Goal: Answer question/provide support: Share knowledge or assist other users

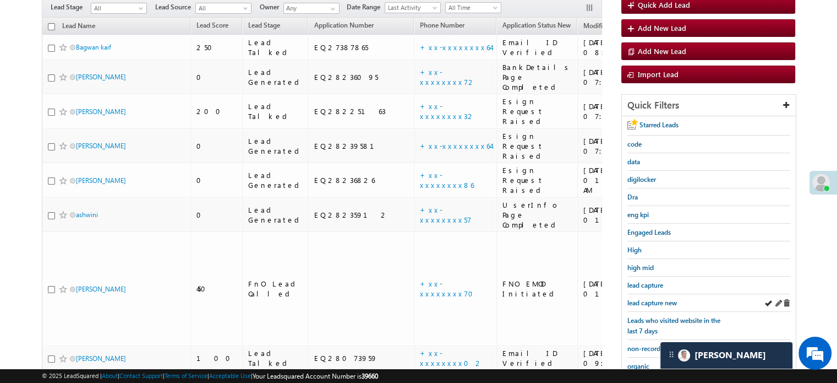
click at [663, 294] on div "lead capture new" at bounding box center [709, 303] width 163 height 18
click at [661, 301] on span "lead capture new" at bounding box center [653, 302] width 50 height 8
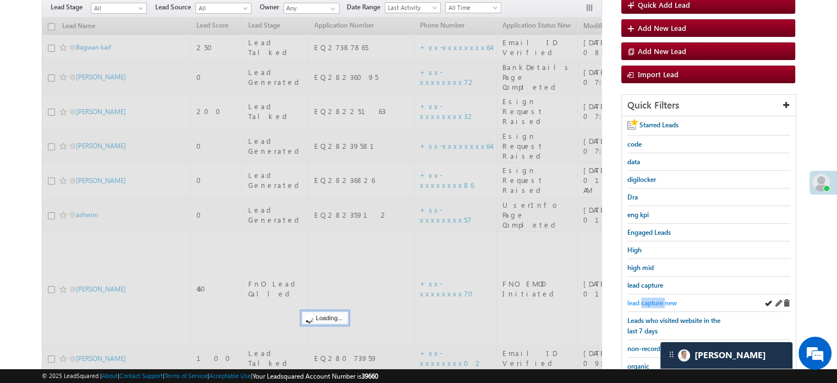
click at [662, 301] on span "lead capture new" at bounding box center [653, 302] width 50 height 8
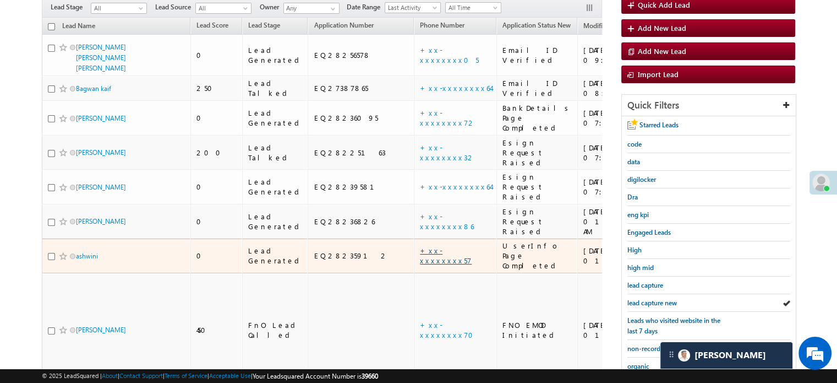
click at [420, 246] on link "+xx-xxxxxxxx57" at bounding box center [446, 255] width 52 height 19
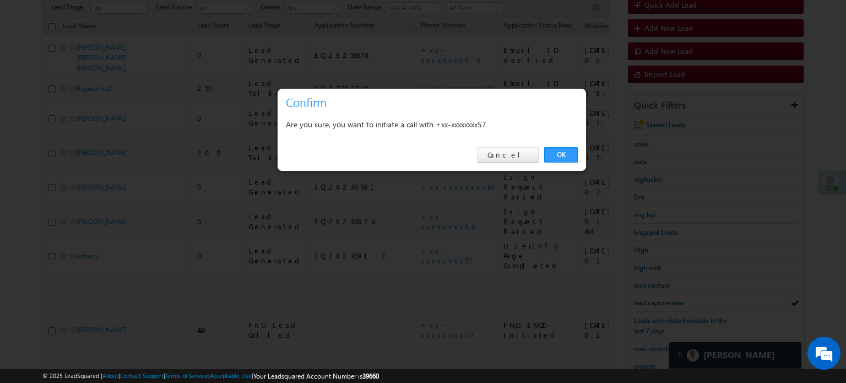
click at [569, 145] on div "OK Cancel" at bounding box center [431, 154] width 308 height 31
click at [568, 150] on link "OK" at bounding box center [561, 154] width 34 height 15
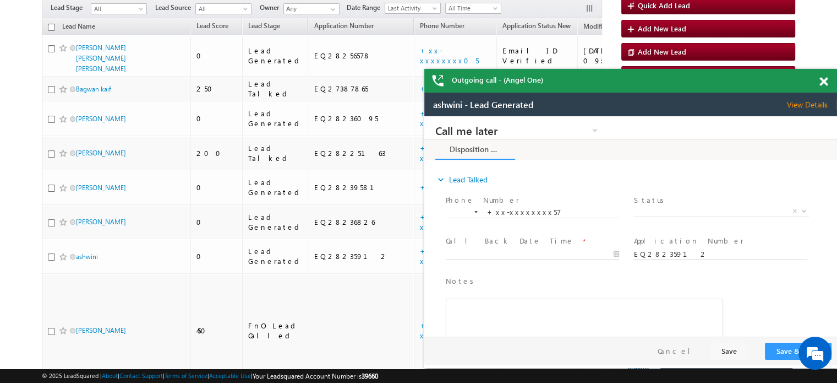
click at [824, 79] on span at bounding box center [824, 81] width 8 height 9
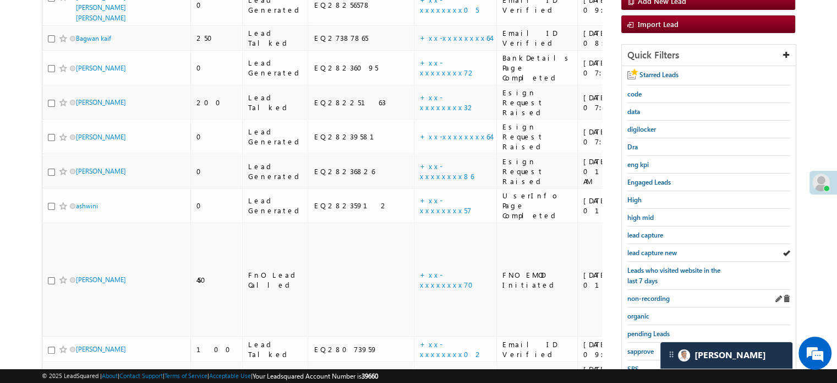
scroll to position [244, 0]
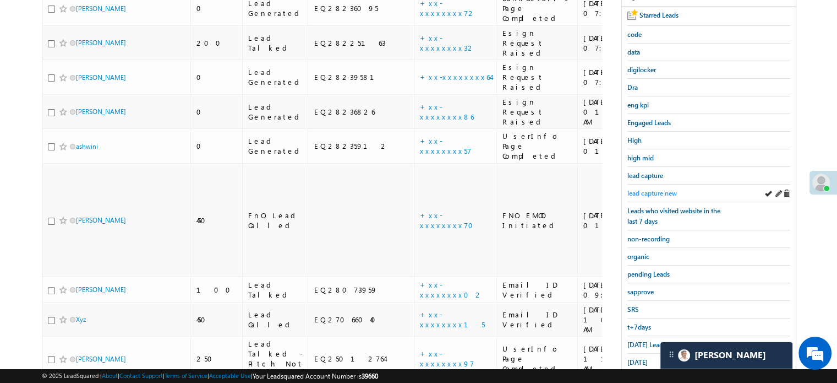
click at [660, 189] on span "lead capture new" at bounding box center [653, 193] width 50 height 8
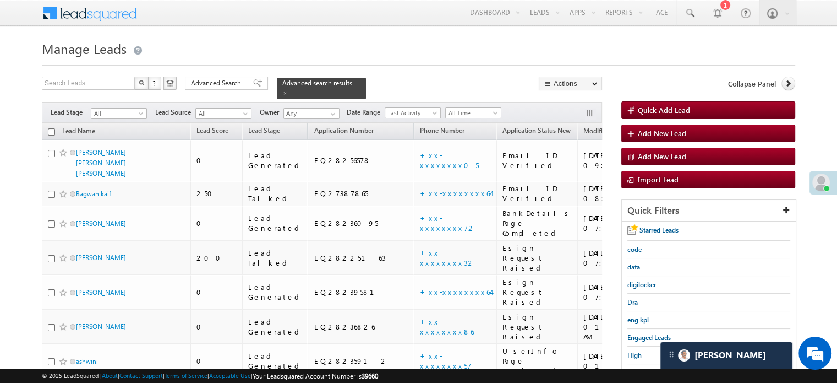
scroll to position [110, 0]
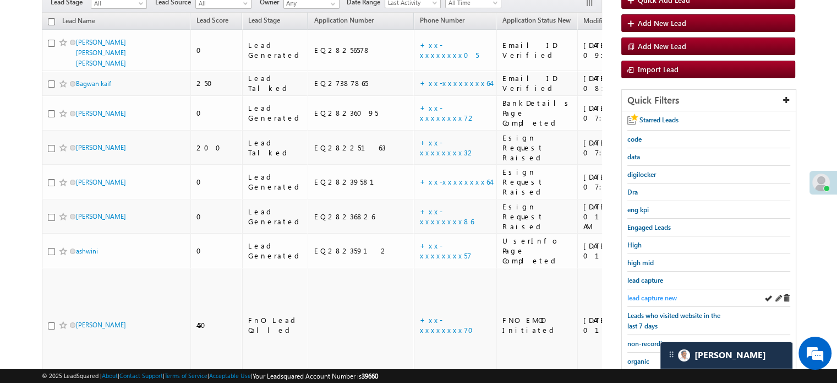
click at [633, 296] on span "lead capture new" at bounding box center [653, 297] width 50 height 8
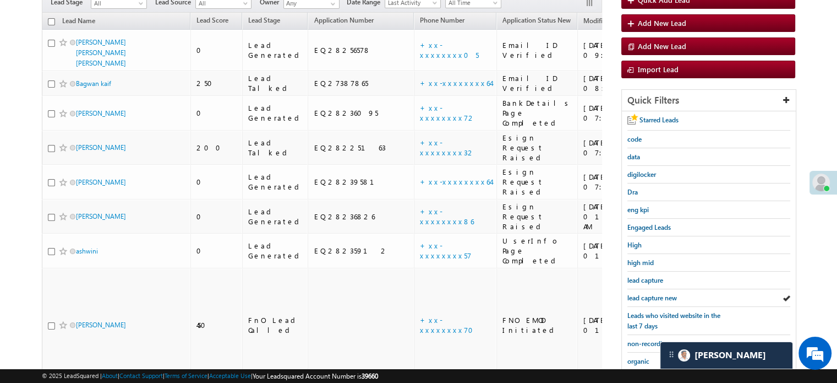
click at [633, 296] on span "lead capture new" at bounding box center [653, 297] width 50 height 8
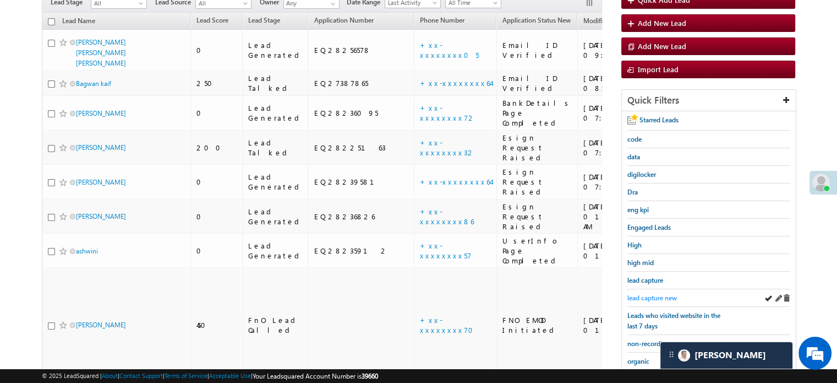
click at [646, 296] on span "lead capture new" at bounding box center [653, 297] width 50 height 8
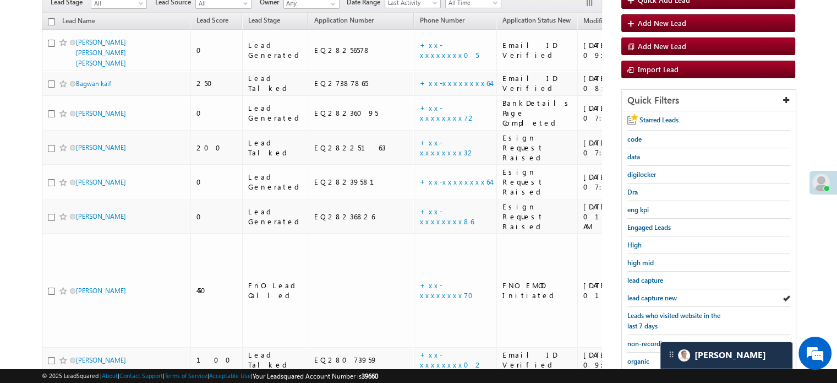
click at [646, 296] on span "lead capture new" at bounding box center [653, 297] width 50 height 8
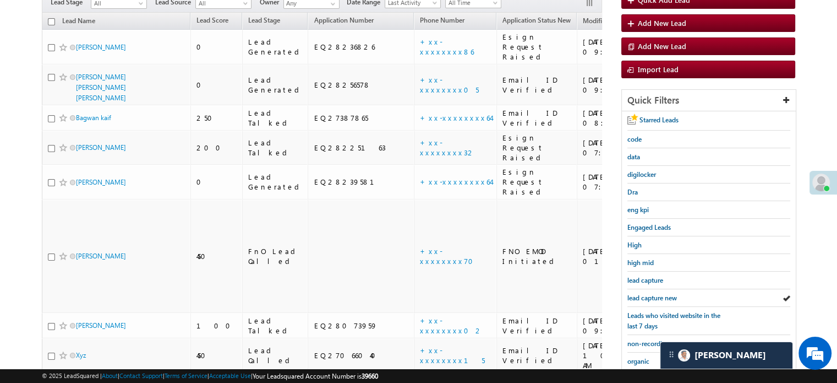
click at [646, 296] on span "lead capture new" at bounding box center [653, 297] width 50 height 8
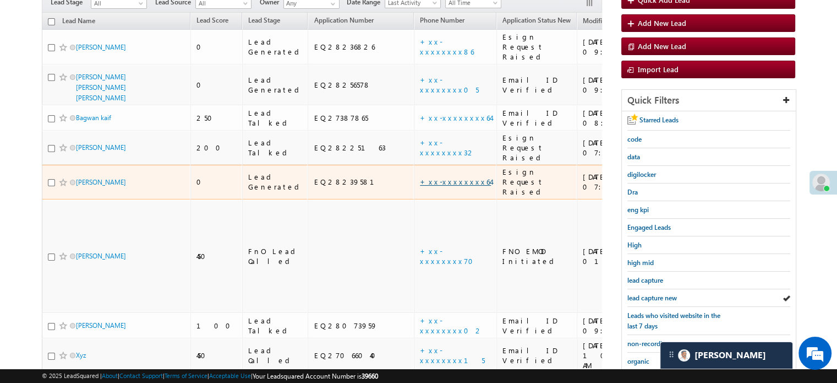
click at [420, 177] on link "+xx-xxxxxxxx64" at bounding box center [455, 181] width 71 height 9
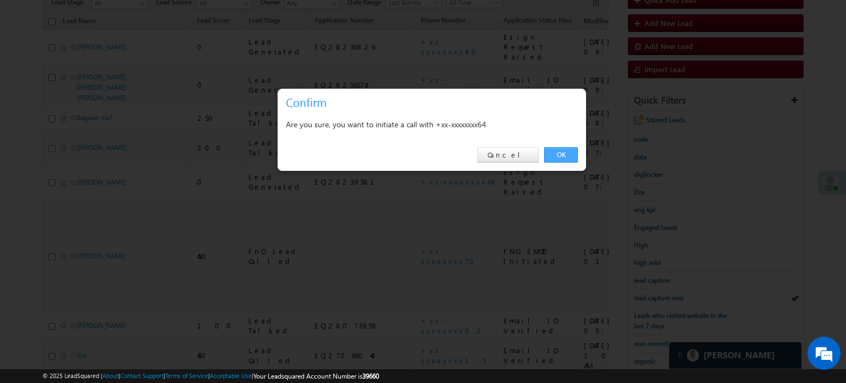
click at [556, 154] on link "OK" at bounding box center [561, 154] width 34 height 15
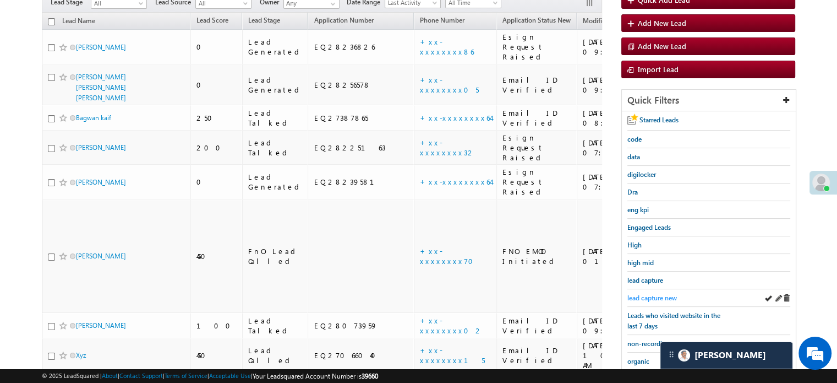
scroll to position [139, 0]
click at [636, 294] on span "lead capture new" at bounding box center [653, 298] width 50 height 8
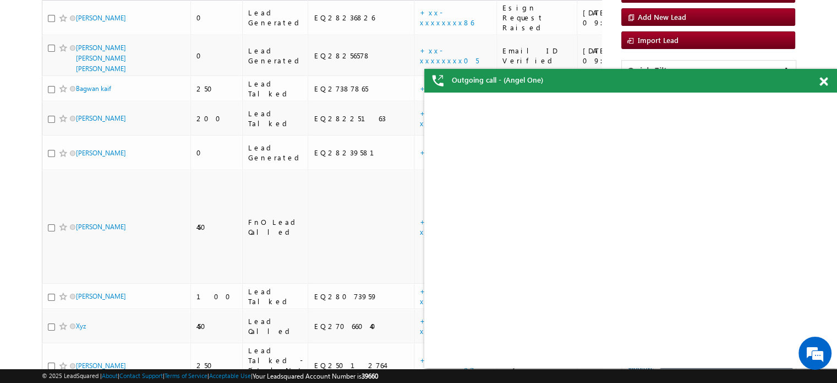
scroll to position [110, 0]
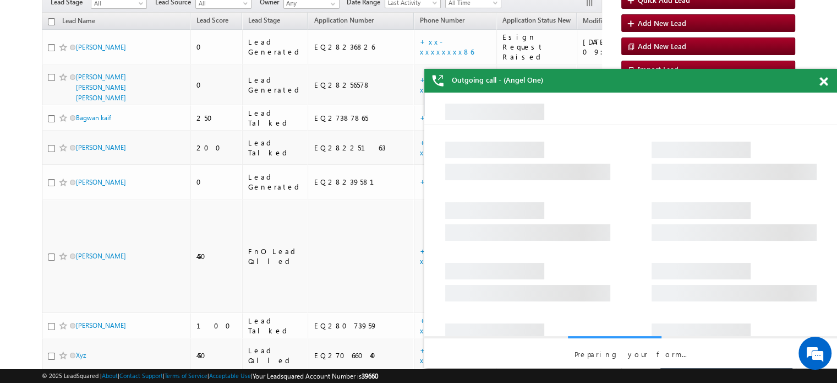
click at [827, 86] on div at bounding box center [829, 79] width 15 height 21
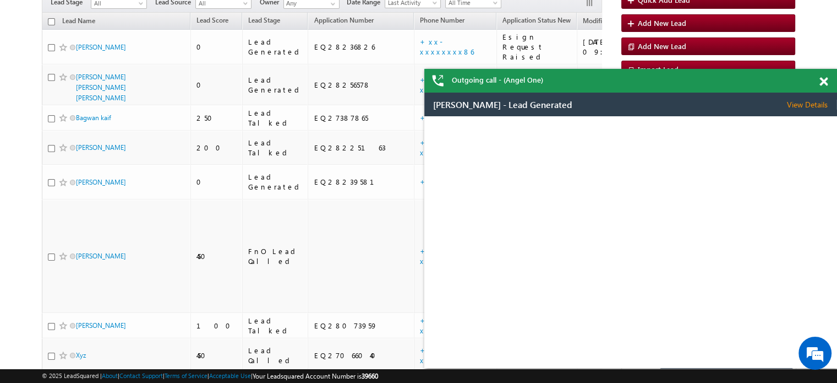
click at [824, 81] on span at bounding box center [824, 81] width 8 height 9
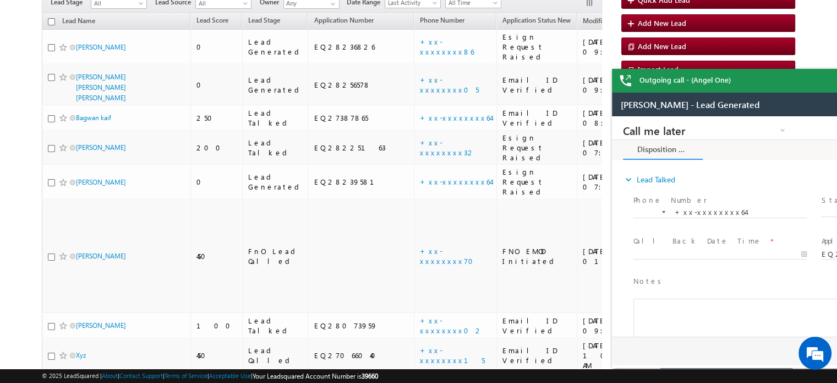
scroll to position [0, 0]
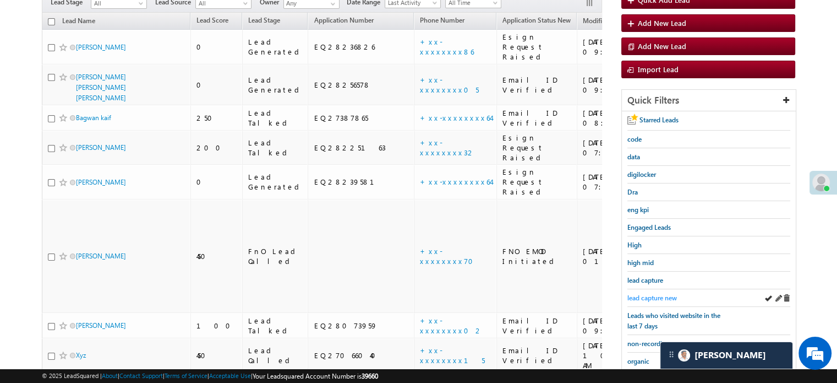
click at [669, 289] on div "lead capture new" at bounding box center [709, 298] width 163 height 18
click at [668, 292] on link "lead capture new" at bounding box center [653, 297] width 50 height 10
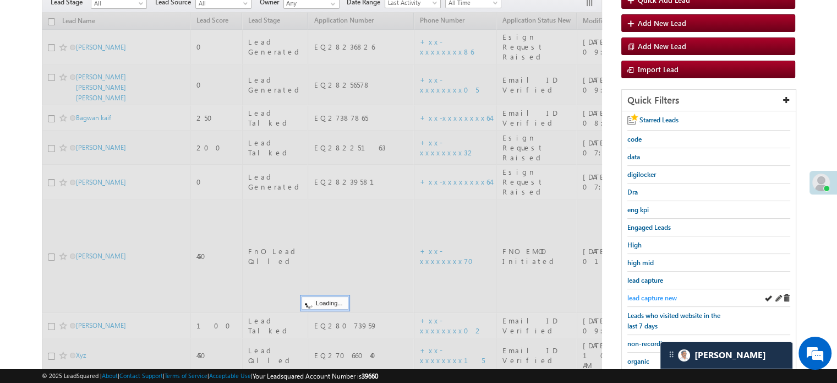
click at [667, 292] on link "lead capture new" at bounding box center [653, 297] width 50 height 10
click at [666, 293] on span "lead capture new" at bounding box center [653, 297] width 50 height 8
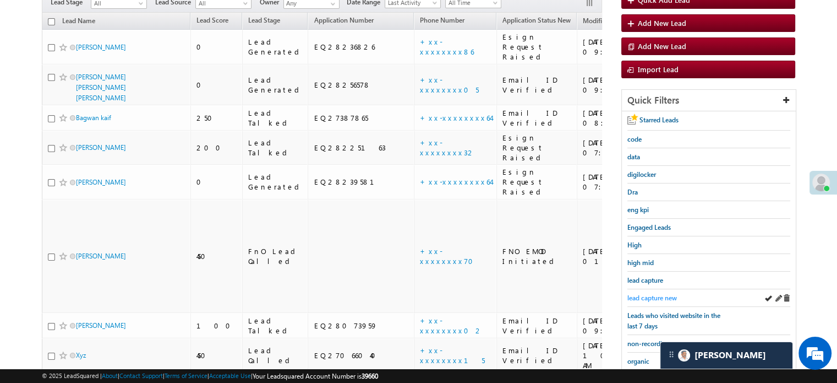
click at [662, 293] on span "lead capture new" at bounding box center [653, 297] width 50 height 8
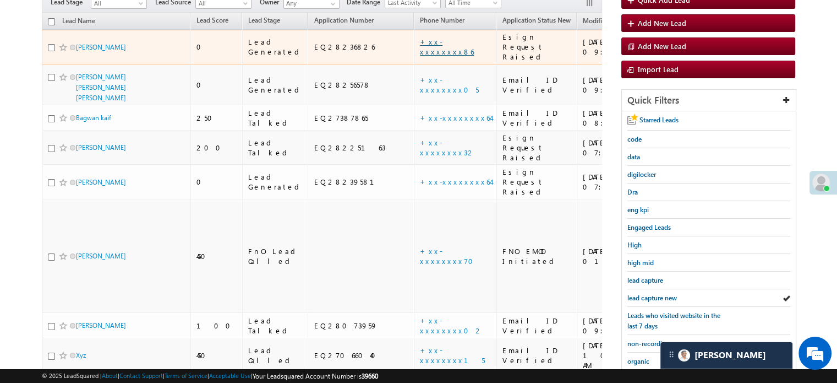
click at [420, 37] on link "+xx-xxxxxxxx86" at bounding box center [447, 46] width 54 height 19
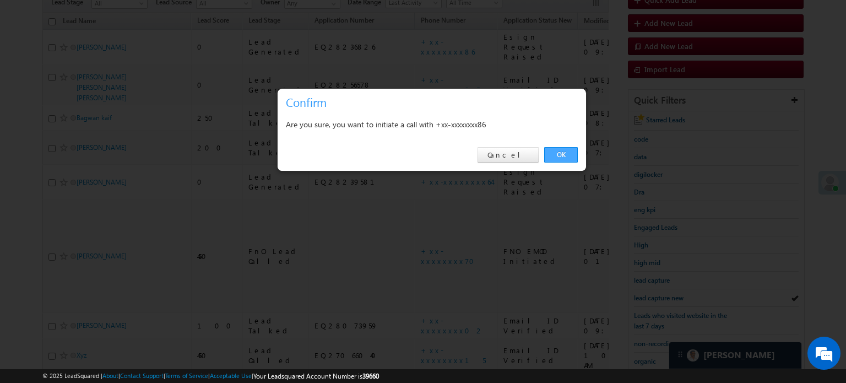
click at [557, 154] on link "OK" at bounding box center [561, 154] width 34 height 15
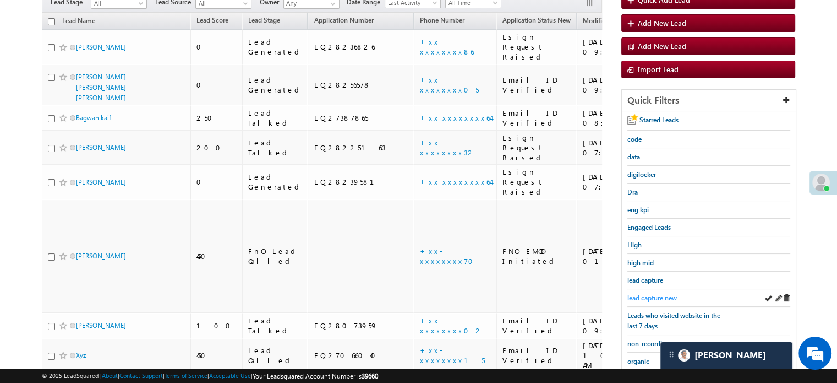
click at [651, 295] on span "lead capture new" at bounding box center [653, 297] width 50 height 8
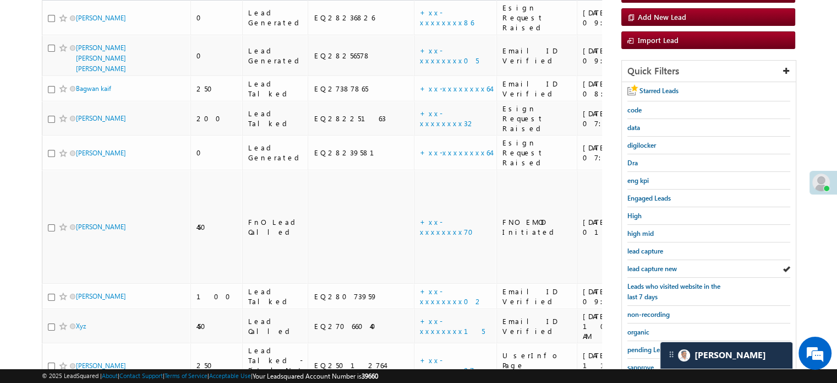
scroll to position [110, 0]
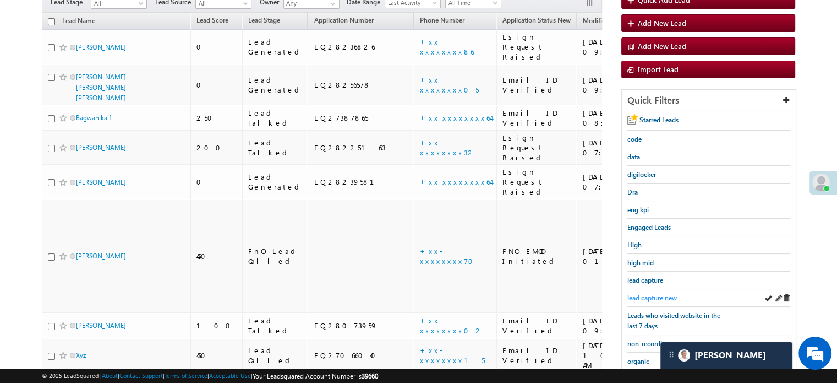
click at [648, 293] on span "lead capture new" at bounding box center [653, 297] width 50 height 8
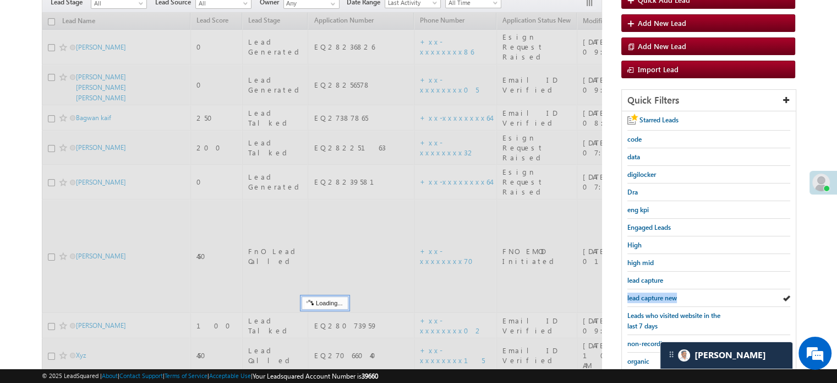
click at [648, 293] on span "lead capture new" at bounding box center [653, 297] width 50 height 8
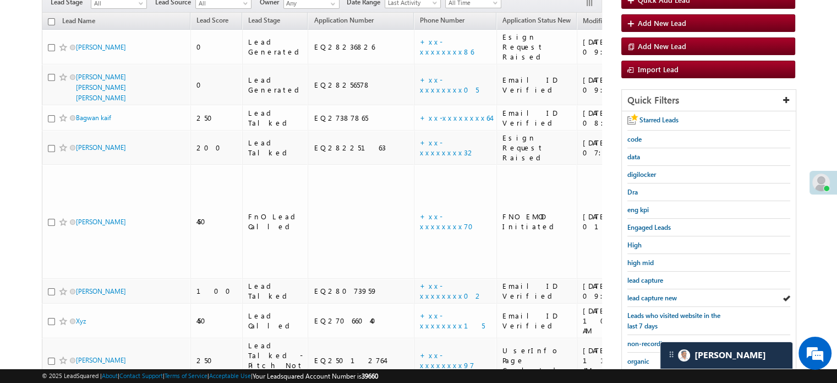
click at [648, 293] on span "lead capture new" at bounding box center [653, 297] width 50 height 8
click at [637, 293] on span "lead capture new" at bounding box center [653, 297] width 50 height 8
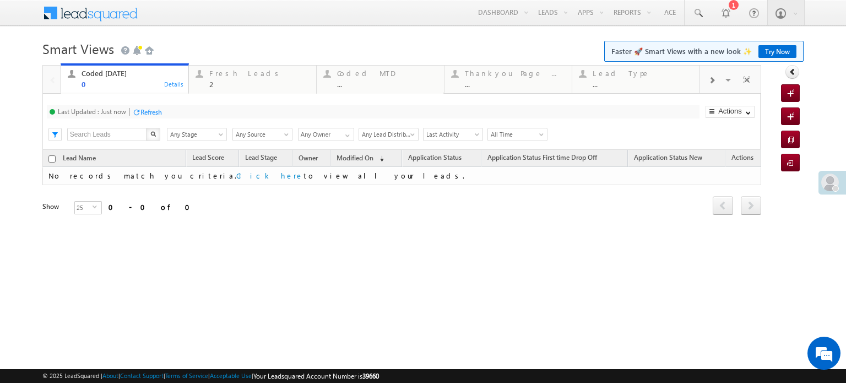
click at [154, 108] on div "Refresh" at bounding box center [150, 112] width 21 height 8
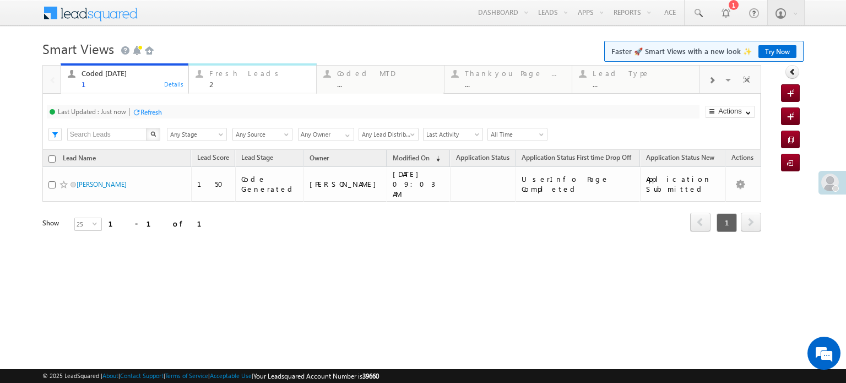
click at [237, 68] on div "Fresh Leads 2" at bounding box center [259, 77] width 100 height 21
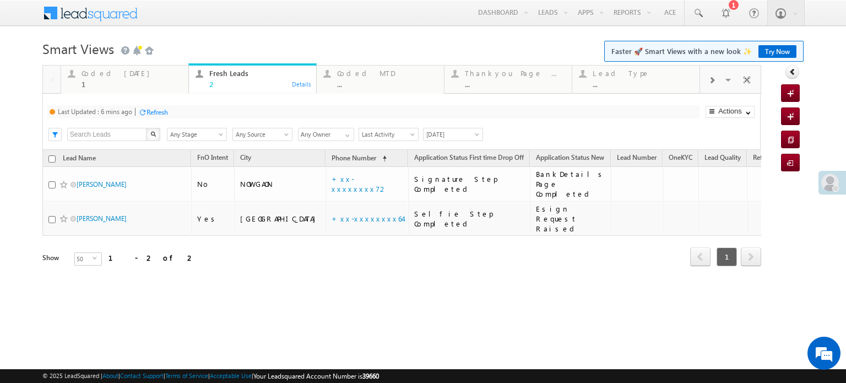
click at [154, 105] on div "Last Updated : 6 mins ago Refresh Refreshing... Search X Lead Stage Any Stage A…" at bounding box center [401, 122] width 718 height 56
click at [156, 111] on div "Refresh" at bounding box center [156, 112] width 21 height 8
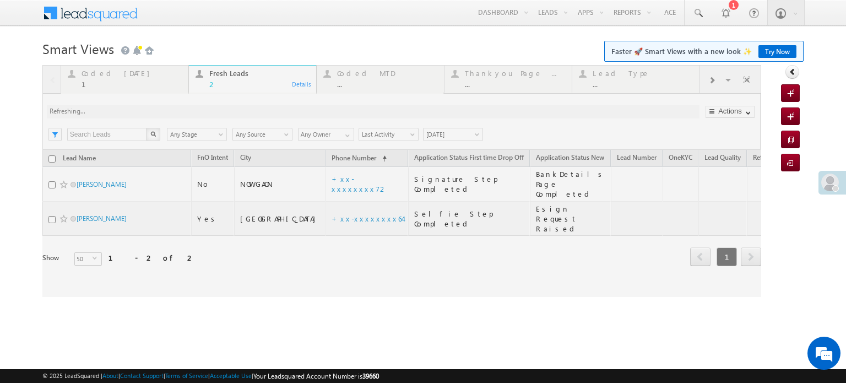
click at [156, 111] on div at bounding box center [401, 181] width 718 height 232
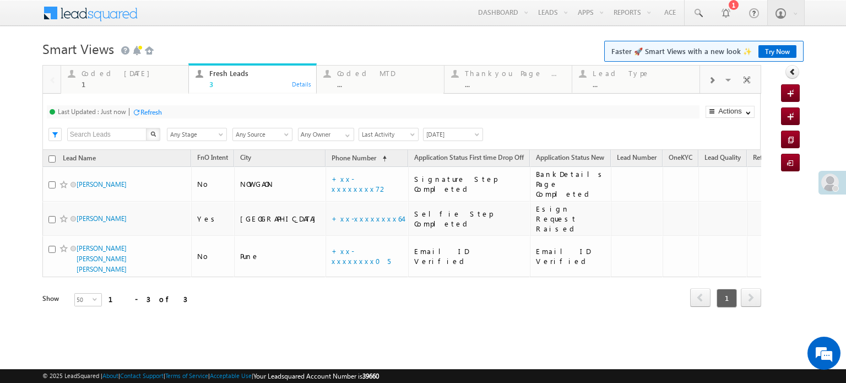
click at [156, 111] on div "Refresh" at bounding box center [150, 112] width 21 height 8
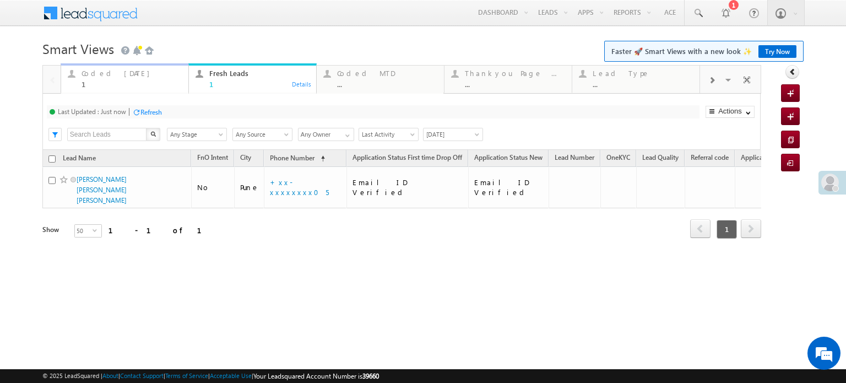
click at [101, 77] on div "Coded Today" at bounding box center [131, 73] width 100 height 9
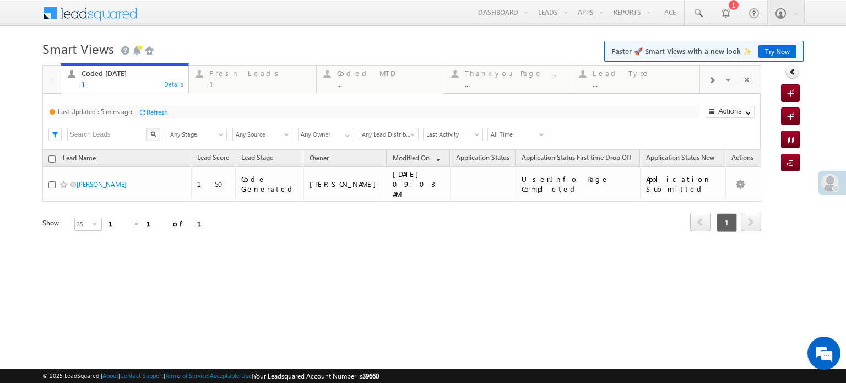
click at [139, 110] on div at bounding box center [142, 112] width 8 height 8
click at [189, 110] on div "Refresh" at bounding box center [192, 112] width 21 height 8
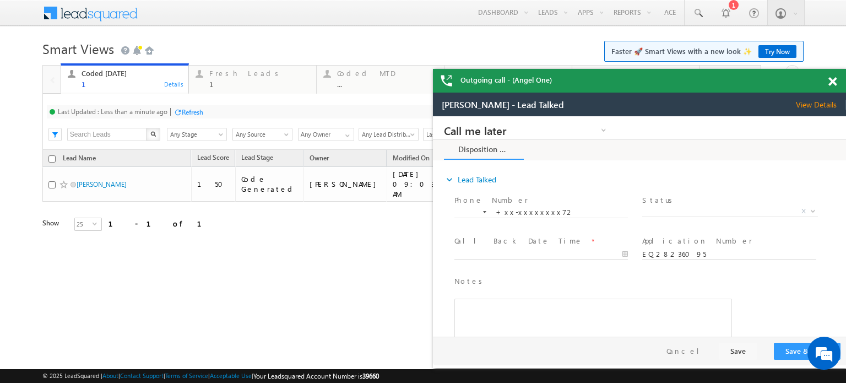
click at [189, 114] on div "Refresh" at bounding box center [192, 112] width 21 height 8
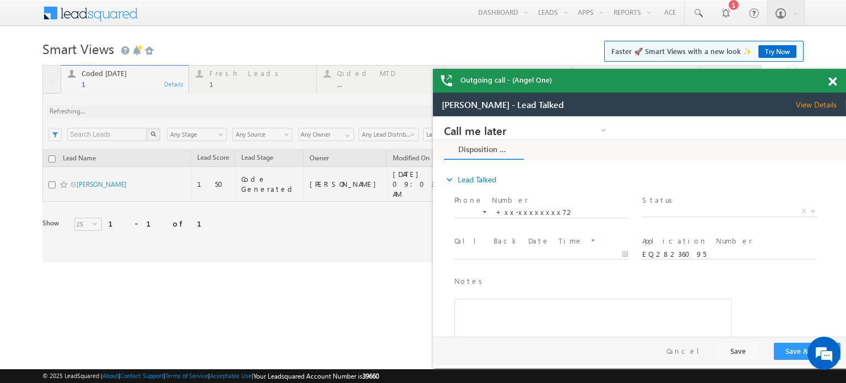
click at [828, 81] on span at bounding box center [832, 81] width 8 height 9
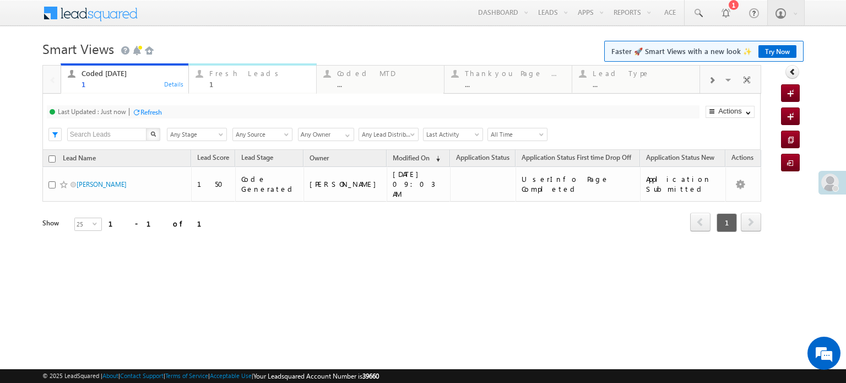
click at [246, 80] on div "1" at bounding box center [259, 84] width 100 height 8
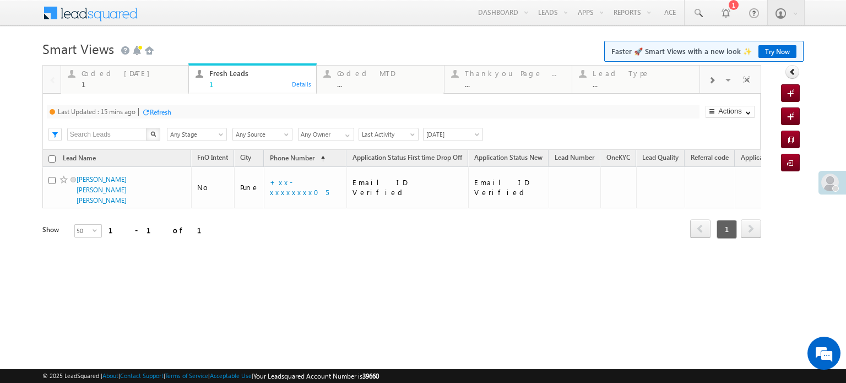
click at [162, 110] on div "Refresh" at bounding box center [160, 112] width 21 height 8
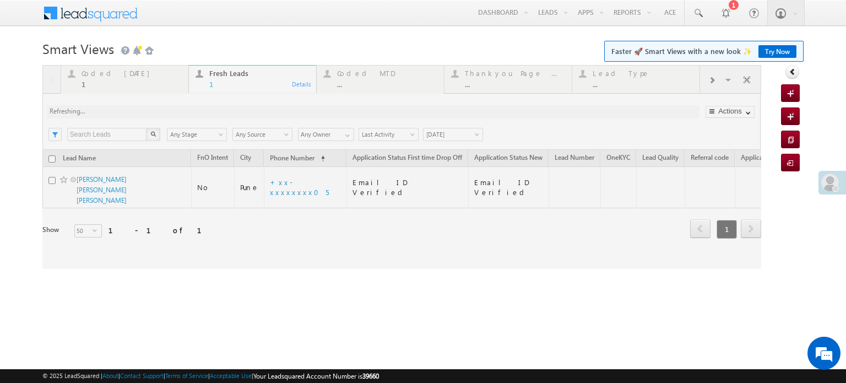
click at [162, 110] on div at bounding box center [401, 167] width 718 height 204
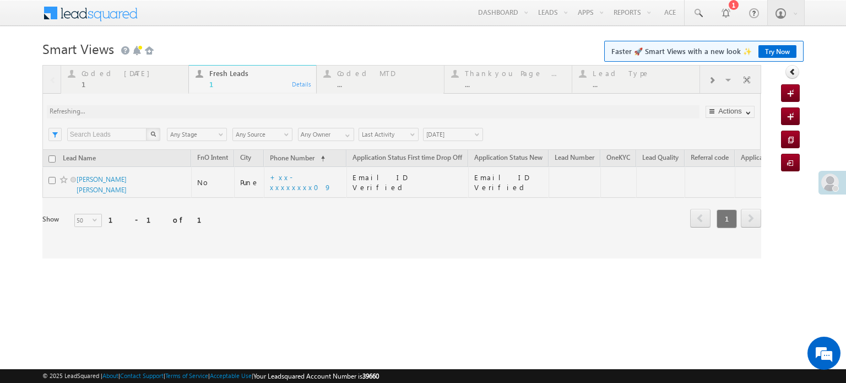
click at [112, 75] on div at bounding box center [401, 161] width 718 height 193
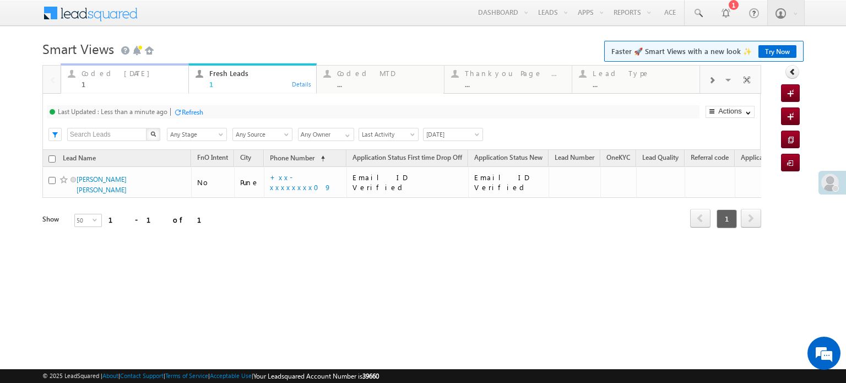
click at [119, 75] on div "Coded Today" at bounding box center [131, 73] width 100 height 9
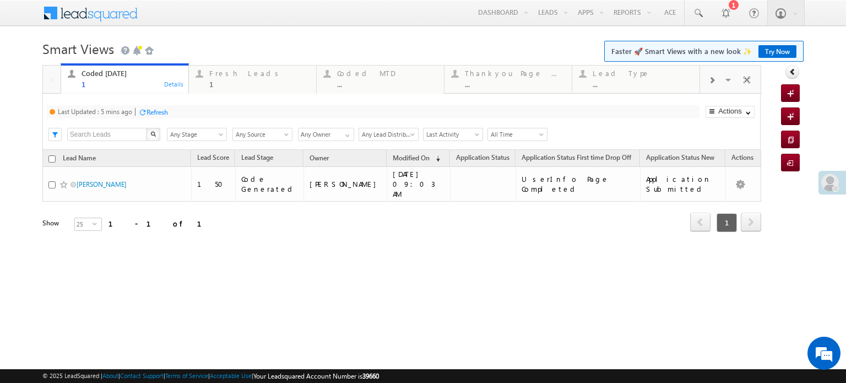
click at [166, 107] on div "Refresh" at bounding box center [153, 111] width 30 height 10
click at [231, 77] on div "Fresh Leads" at bounding box center [259, 73] width 100 height 9
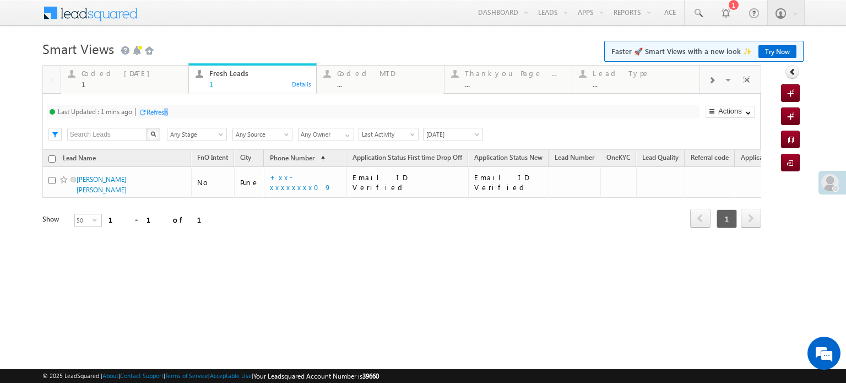
click at [167, 113] on div "Refresh" at bounding box center [156, 112] width 21 height 8
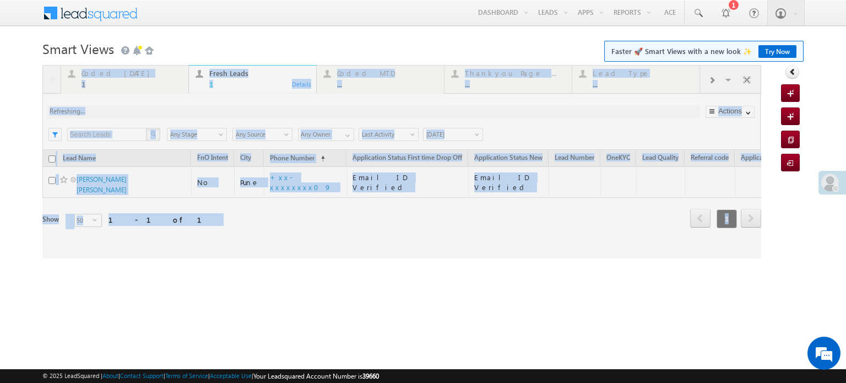
click at [167, 113] on div at bounding box center [401, 161] width 718 height 193
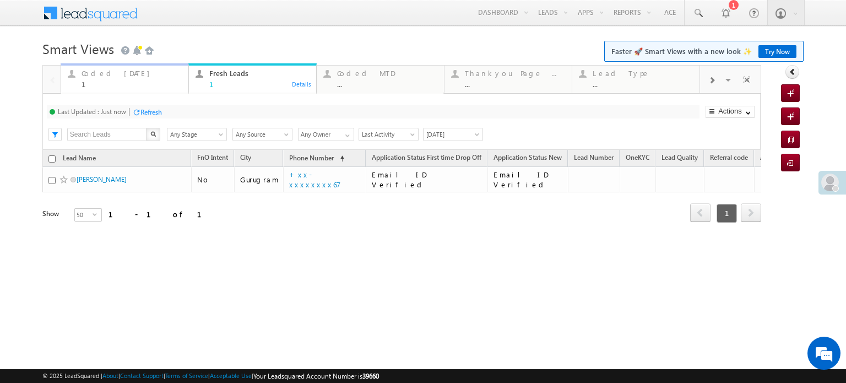
click at [122, 80] on div "1" at bounding box center [131, 84] width 100 height 8
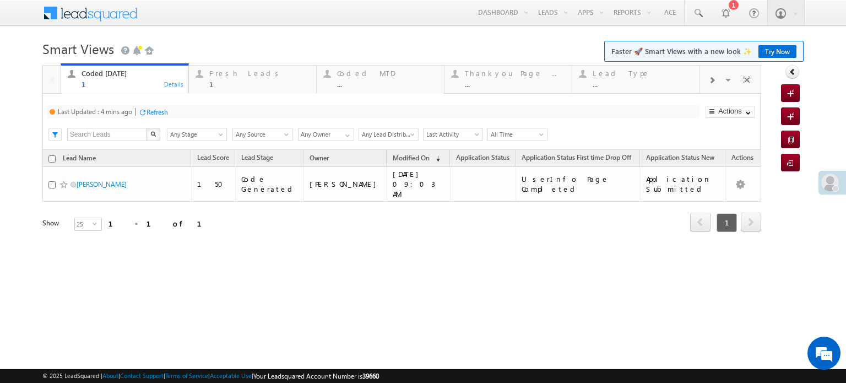
click at [152, 108] on div "Refresh" at bounding box center [156, 112] width 21 height 8
click at [156, 112] on div "Refresh" at bounding box center [150, 112] width 21 height 8
click at [232, 74] on div "Fresh Leads" at bounding box center [259, 73] width 100 height 9
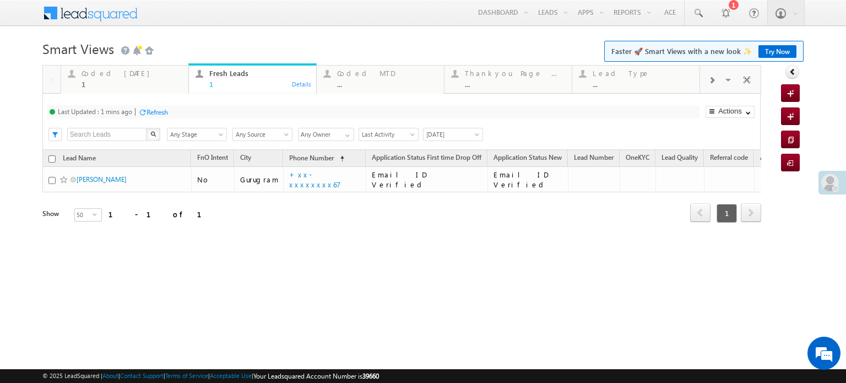
click at [154, 110] on div "Refresh" at bounding box center [156, 112] width 21 height 8
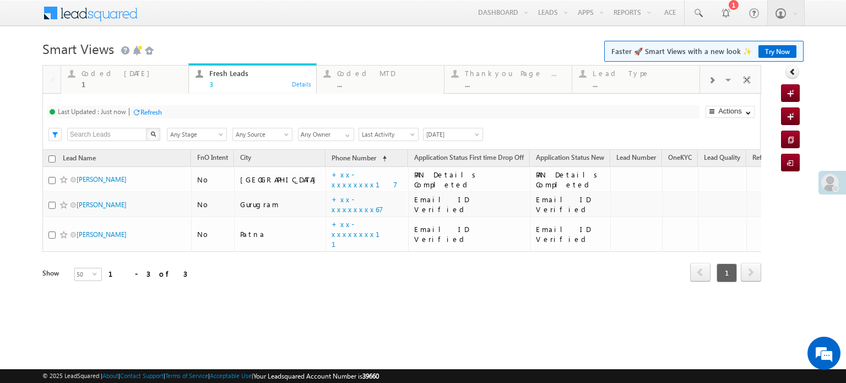
click at [154, 110] on div "Refresh" at bounding box center [150, 112] width 21 height 8
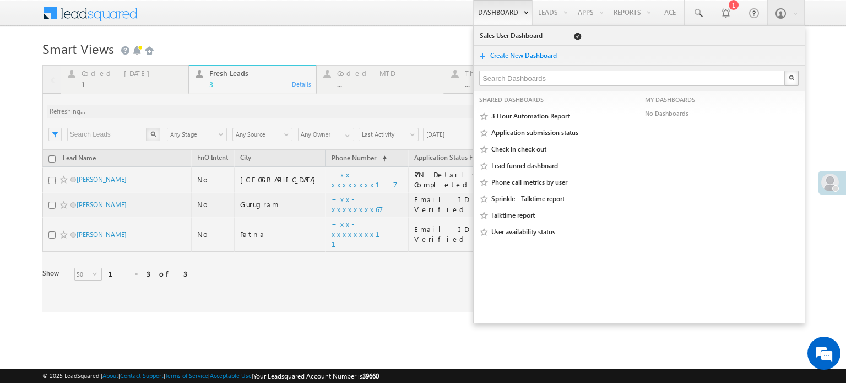
click at [119, 78] on div at bounding box center [401, 188] width 718 height 247
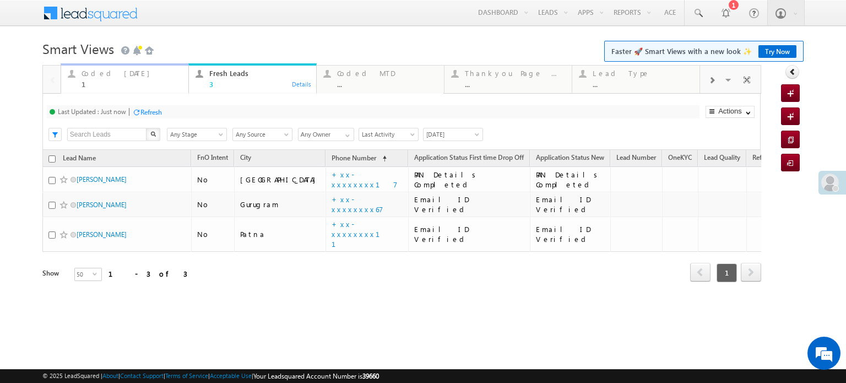
drag, startPoint x: 502, startPoint y: 3, endPoint x: 119, endPoint y: 78, distance: 390.4
click at [119, 78] on div "Coded Today" at bounding box center [131, 73] width 100 height 9
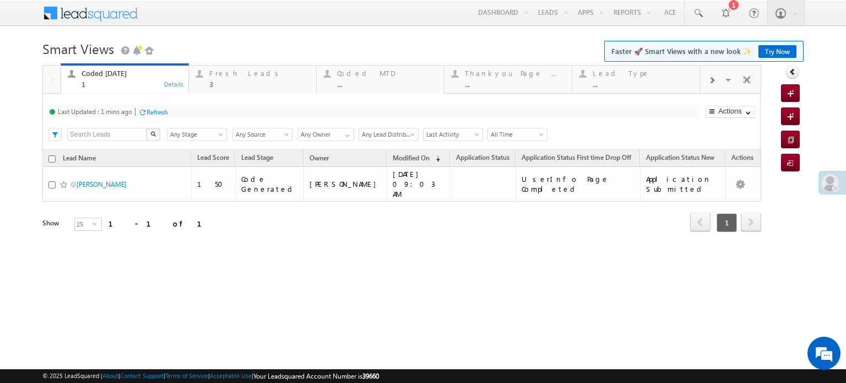
click at [152, 108] on div "Refresh" at bounding box center [156, 112] width 21 height 8
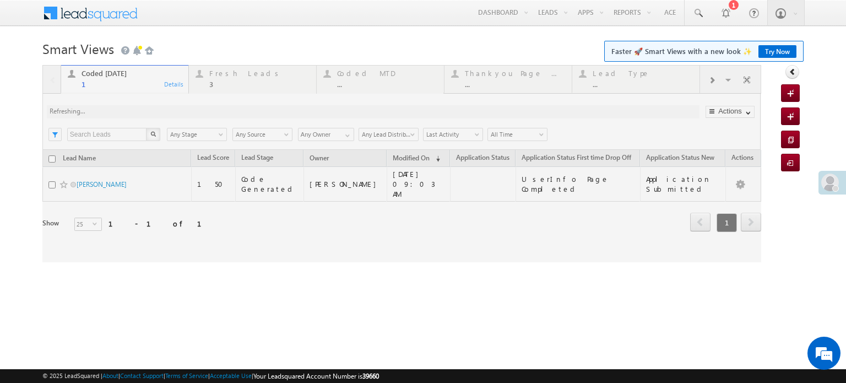
click at [152, 107] on div at bounding box center [401, 163] width 718 height 197
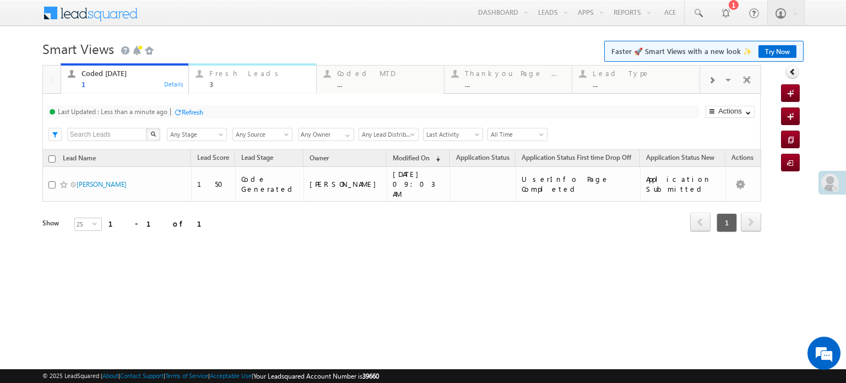
click at [250, 78] on div "Fresh Leads 3" at bounding box center [259, 77] width 100 height 21
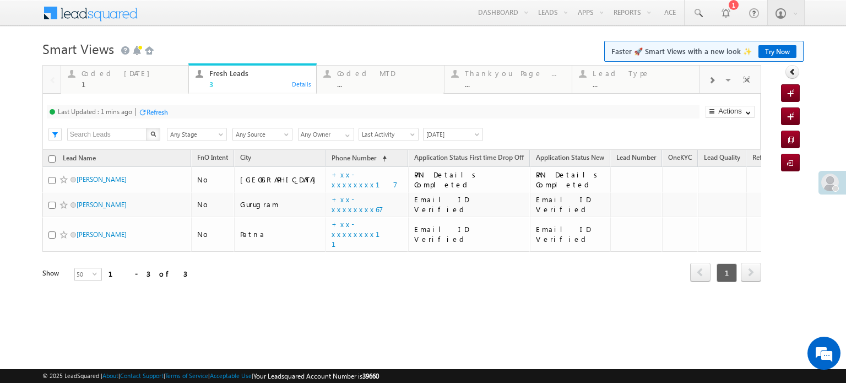
click at [164, 115] on div "Refresh" at bounding box center [156, 112] width 21 height 8
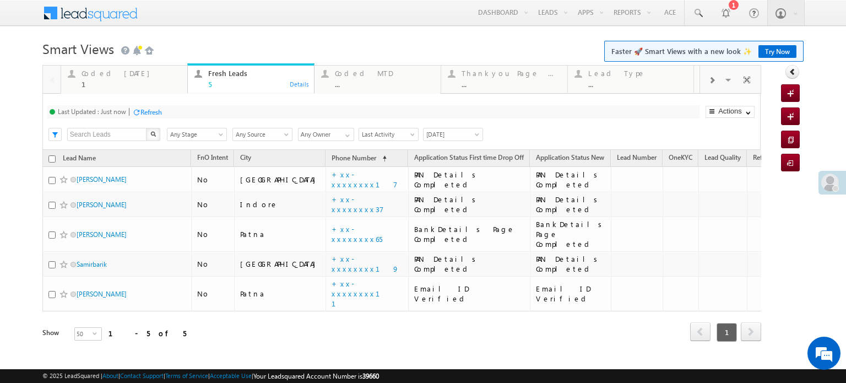
click at [150, 110] on div "Refresh" at bounding box center [150, 112] width 21 height 8
click at [183, 112] on div "Refresh" at bounding box center [192, 112] width 21 height 8
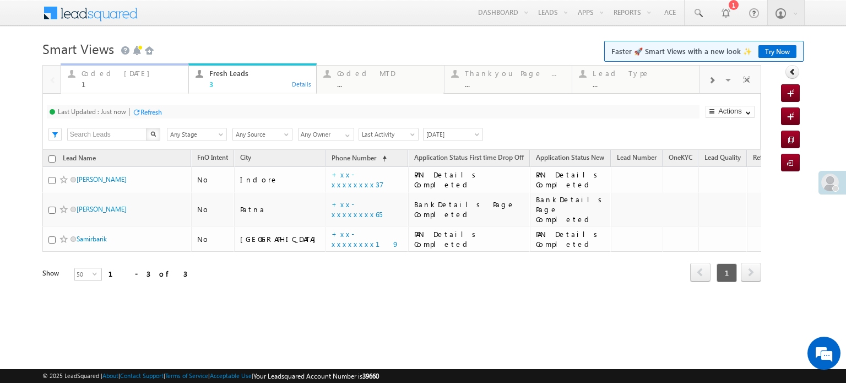
click at [124, 72] on div "Coded Today" at bounding box center [131, 73] width 100 height 9
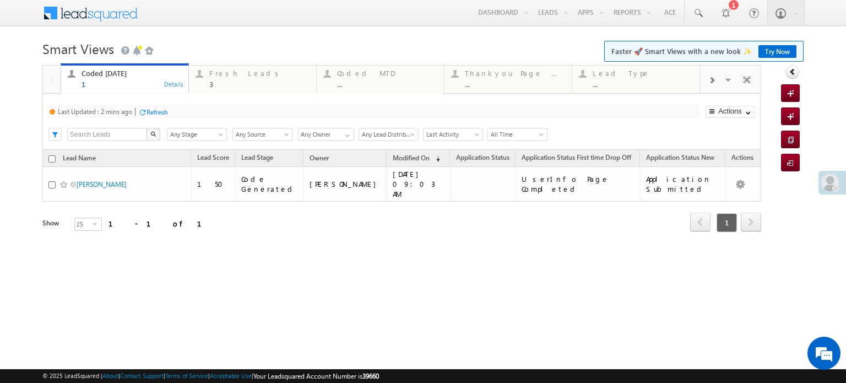
click at [148, 112] on div "Refresh" at bounding box center [156, 112] width 21 height 8
click at [696, 4] on link at bounding box center [697, 12] width 26 height 25
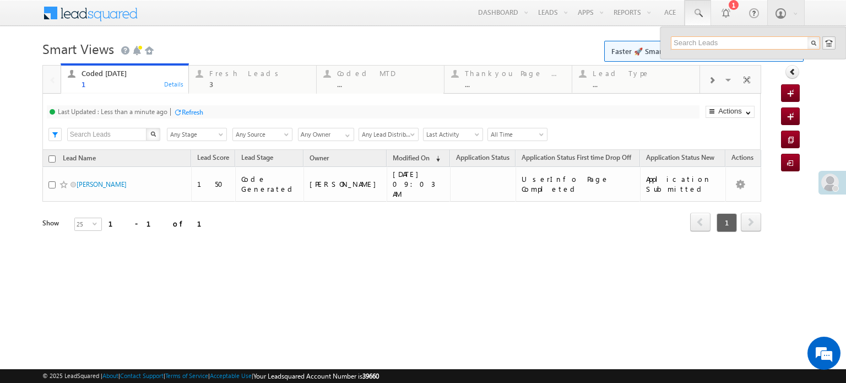
paste input "EQ28247373"
type input "EQ28247373"
click at [698, 68] on div "+xx-xxxxxxxx19" at bounding box center [750, 71] width 148 height 13
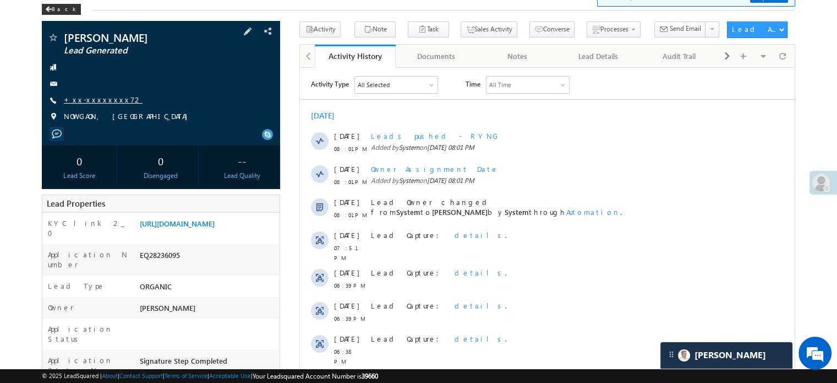
click at [97, 99] on link "+xx-xxxxxxxx72" at bounding box center [103, 99] width 79 height 9
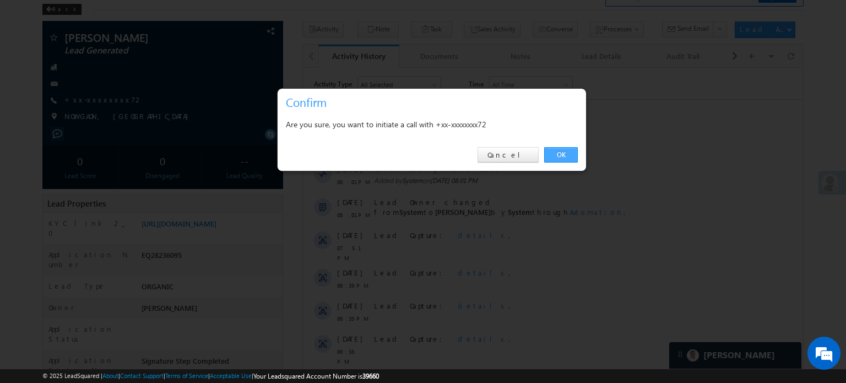
click at [561, 155] on link "OK" at bounding box center [561, 154] width 34 height 15
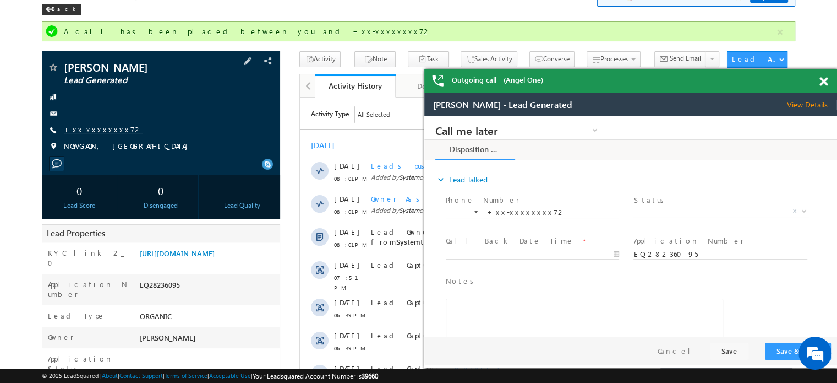
click at [91, 127] on link "+xx-xxxxxxxx72" at bounding box center [103, 128] width 79 height 9
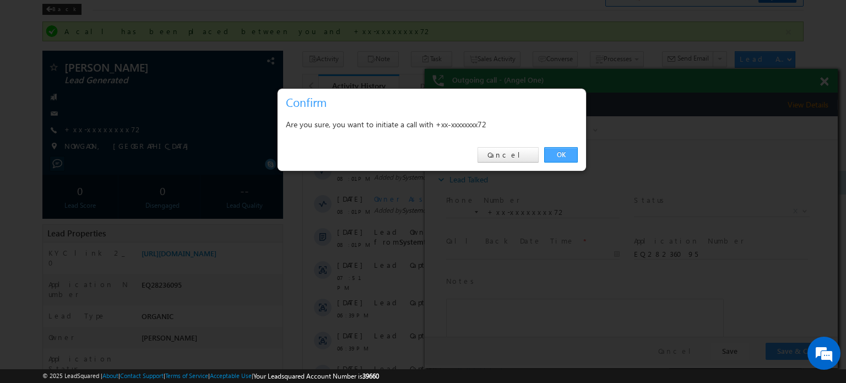
click at [546, 157] on link "OK" at bounding box center [561, 154] width 34 height 15
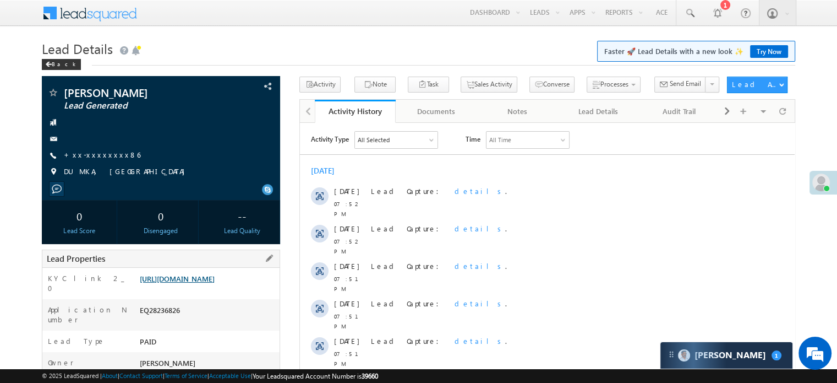
click at [215, 283] on link "[URL][DOMAIN_NAME]" at bounding box center [177, 278] width 75 height 9
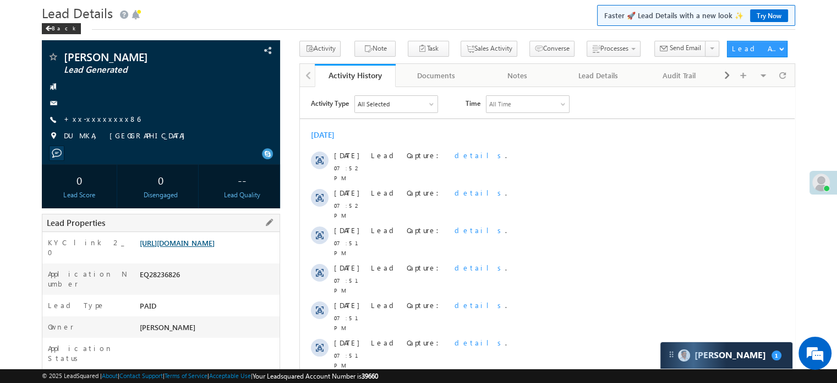
scroll to position [55, 0]
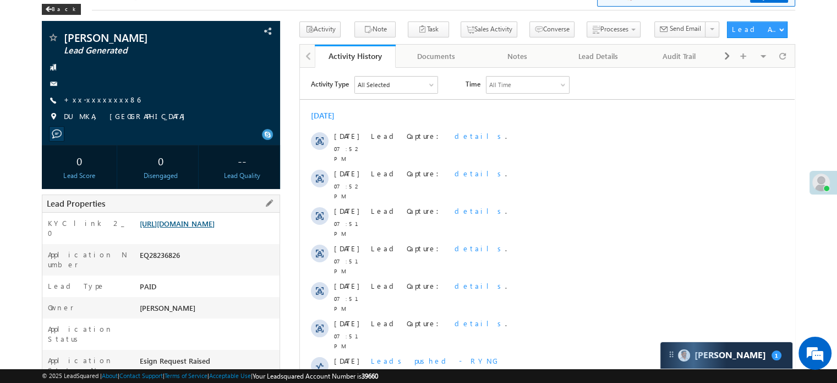
click at [203, 228] on link "[URL][DOMAIN_NAME]" at bounding box center [177, 223] width 75 height 9
click at [106, 99] on link "+xx-xxxxxxxx86" at bounding box center [102, 99] width 77 height 9
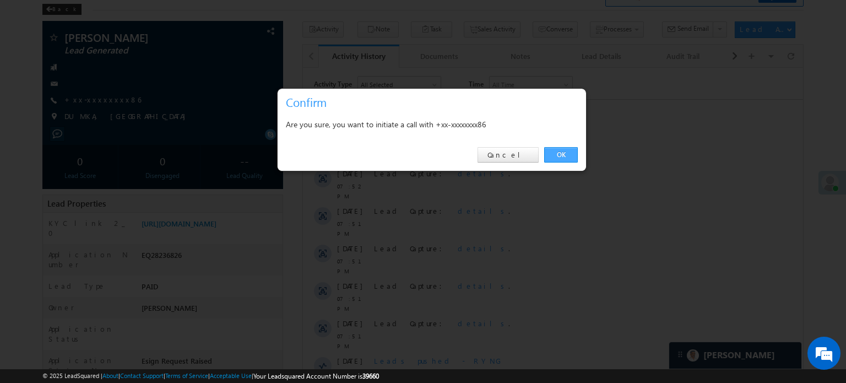
click at [555, 155] on link "OK" at bounding box center [561, 154] width 34 height 15
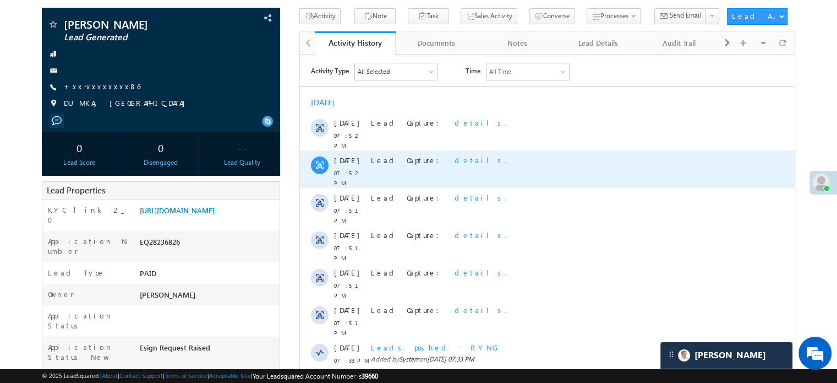
scroll to position [275, 0]
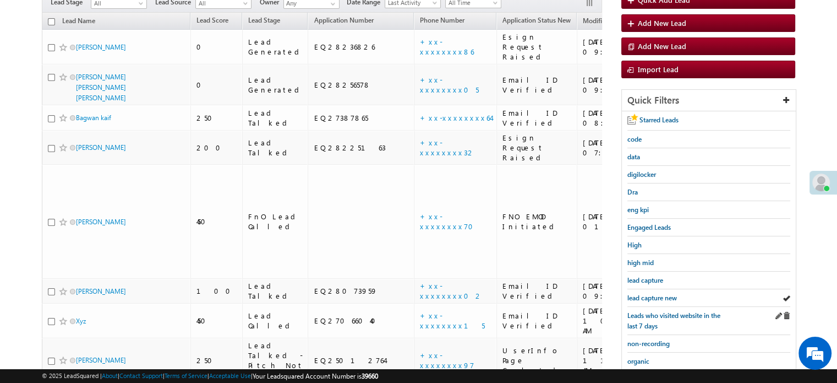
scroll to position [110, 0]
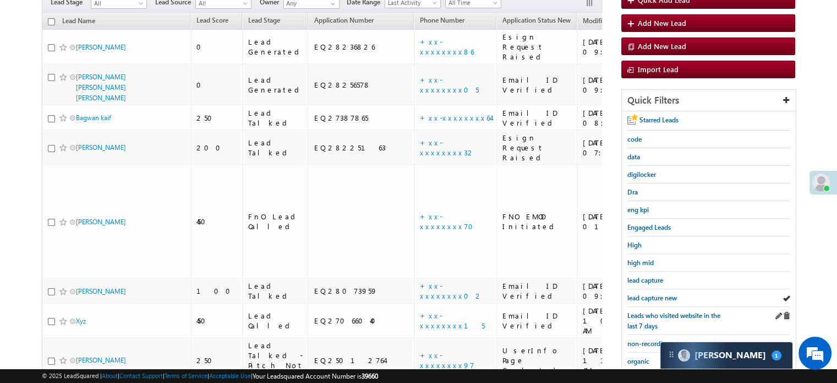
click at [661, 307] on div "Leads who visited website in the last 7 days" at bounding box center [709, 321] width 163 height 28
click at [656, 301] on div "lead capture new" at bounding box center [709, 298] width 163 height 18
click at [648, 295] on span "lead capture new" at bounding box center [653, 297] width 50 height 8
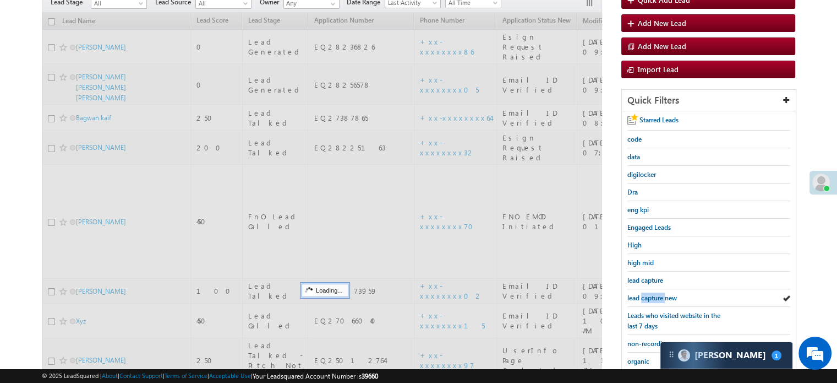
click at [648, 295] on span "lead capture new" at bounding box center [653, 297] width 50 height 8
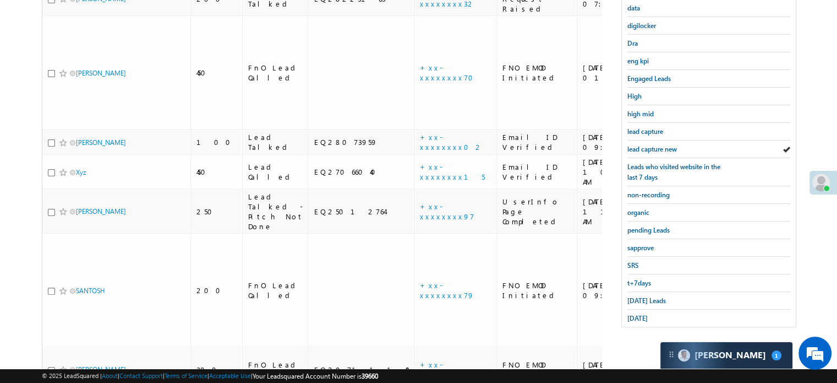
scroll to position [275, 0]
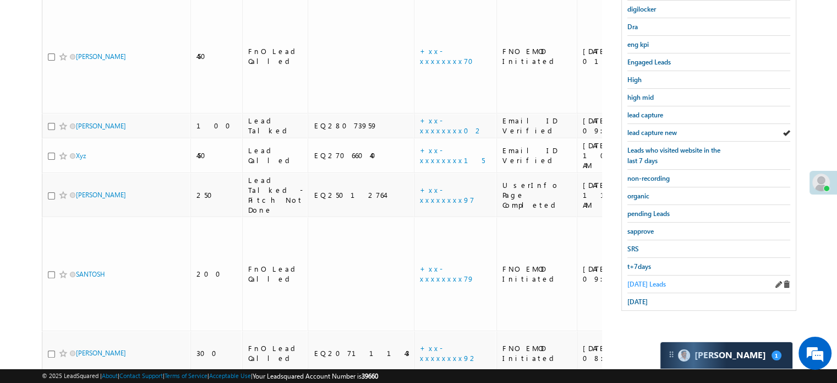
click at [645, 280] on span "Today's Leads" at bounding box center [647, 284] width 39 height 8
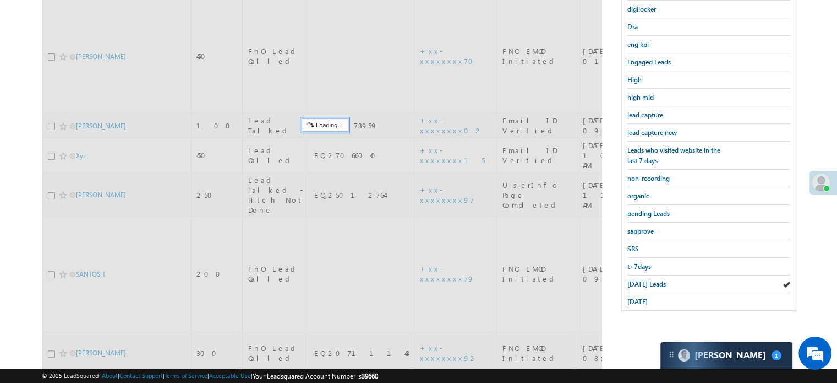
scroll to position [110, 0]
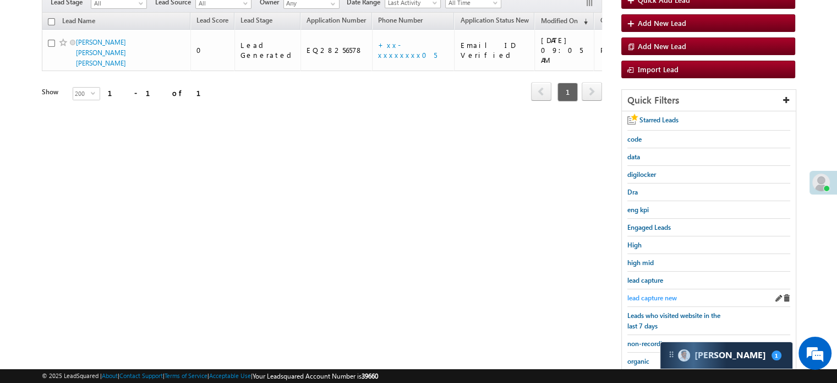
click at [652, 293] on span "lead capture new" at bounding box center [653, 297] width 50 height 8
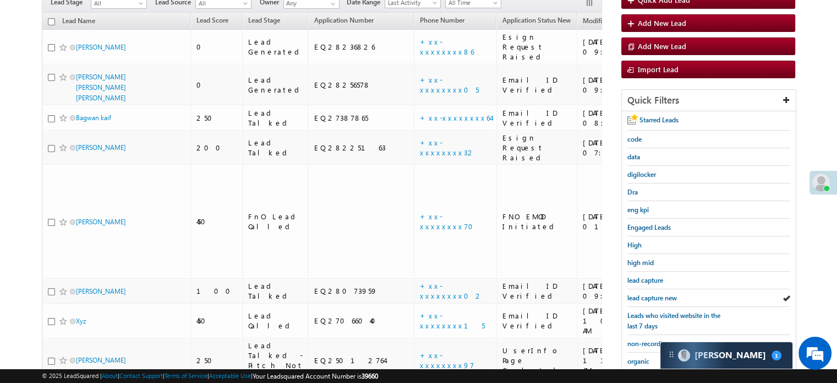
scroll to position [0, 0]
click at [652, 293] on span "lead capture new" at bounding box center [653, 297] width 50 height 8
click at [655, 298] on span "lead capture new" at bounding box center [653, 297] width 50 height 8
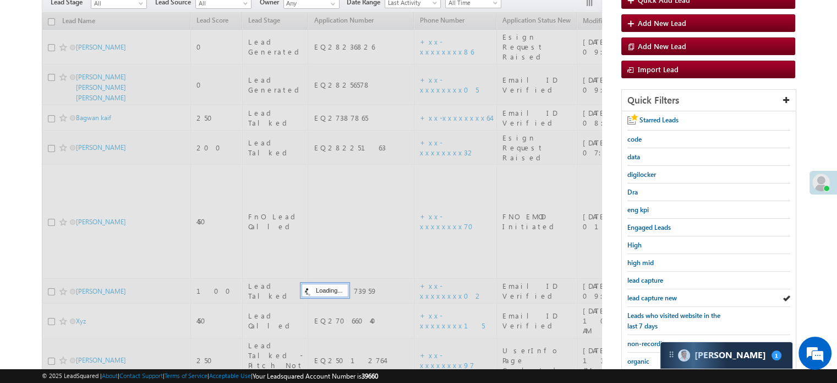
click at [654, 294] on span "lead capture new" at bounding box center [653, 297] width 50 height 8
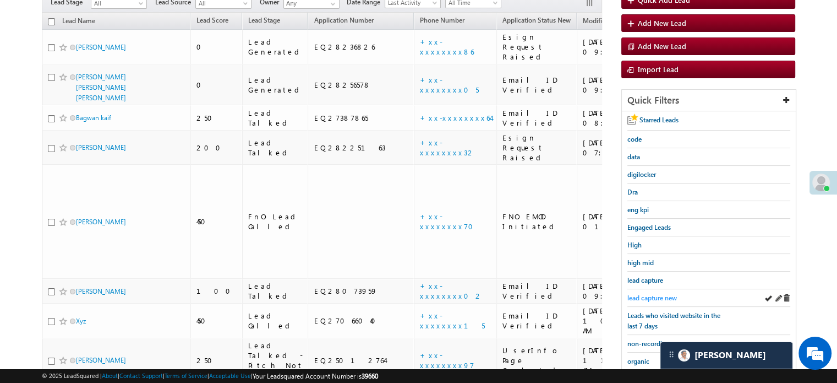
click at [652, 296] on span "lead capture new" at bounding box center [653, 297] width 50 height 8
click at [660, 289] on div "lead capture new" at bounding box center [709, 298] width 163 height 18
click at [652, 293] on span "lead capture new" at bounding box center [653, 297] width 50 height 8
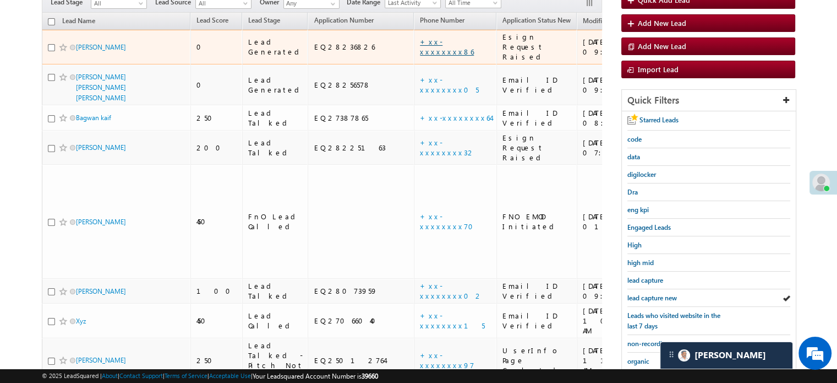
click at [420, 37] on link "+xx-xxxxxxxx86" at bounding box center [447, 46] width 54 height 19
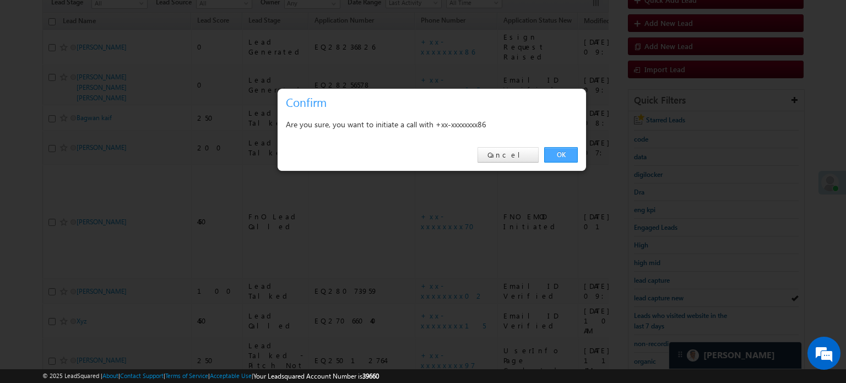
click at [564, 151] on link "OK" at bounding box center [561, 154] width 34 height 15
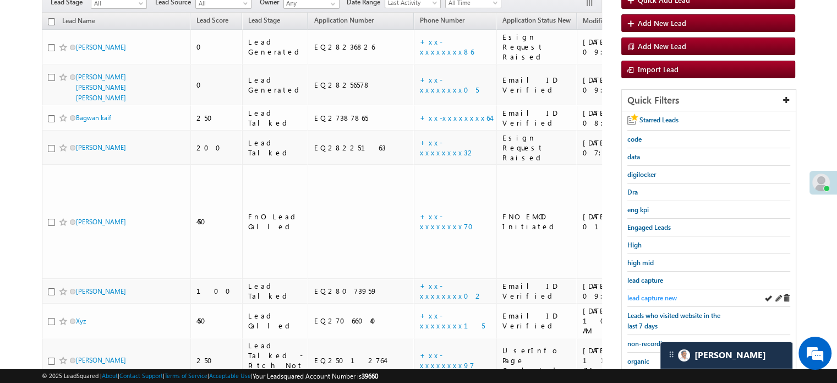
click at [643, 293] on span "lead capture new" at bounding box center [653, 297] width 50 height 8
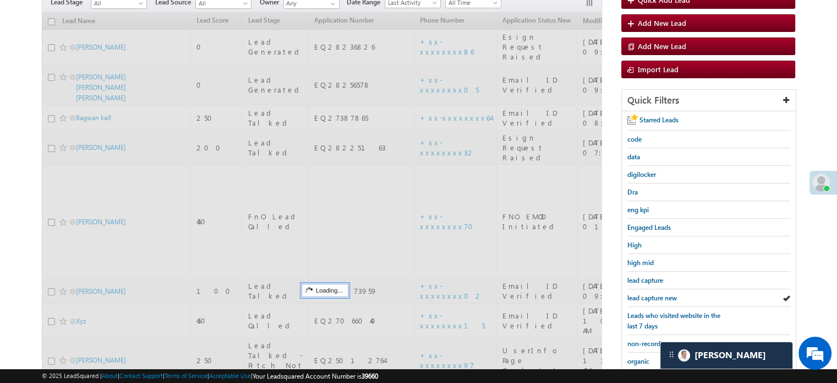
click at [643, 293] on span "lead capture new" at bounding box center [653, 297] width 50 height 8
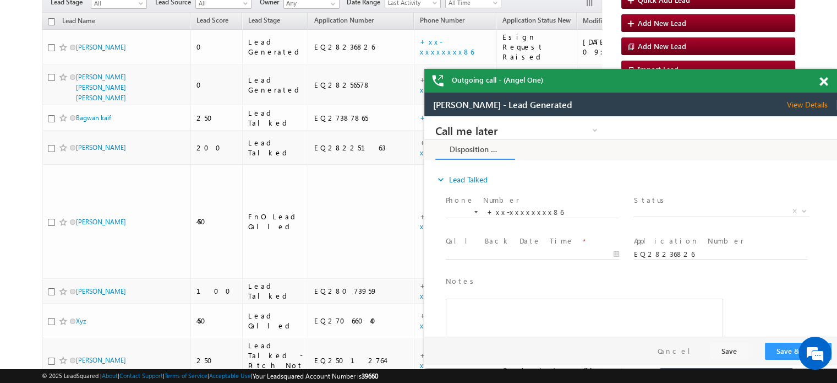
click at [820, 79] on span at bounding box center [824, 81] width 8 height 9
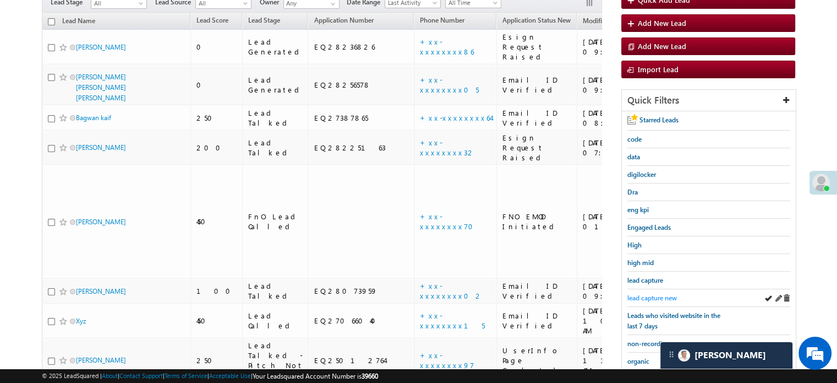
click at [651, 292] on link "lead capture new" at bounding box center [653, 297] width 50 height 10
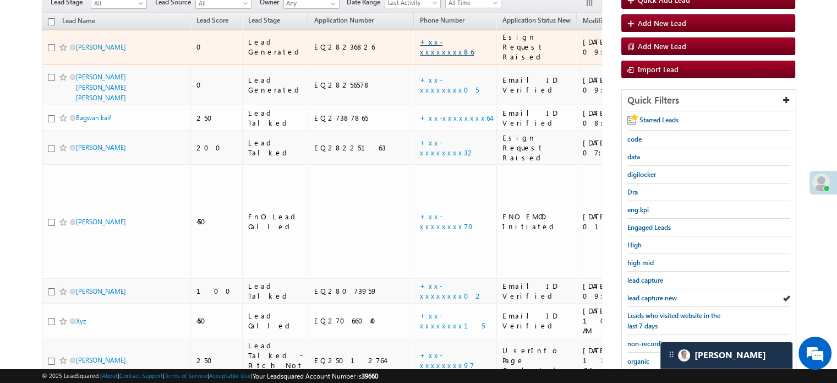
click at [420, 37] on link "+xx-xxxxxxxx86" at bounding box center [447, 46] width 54 height 19
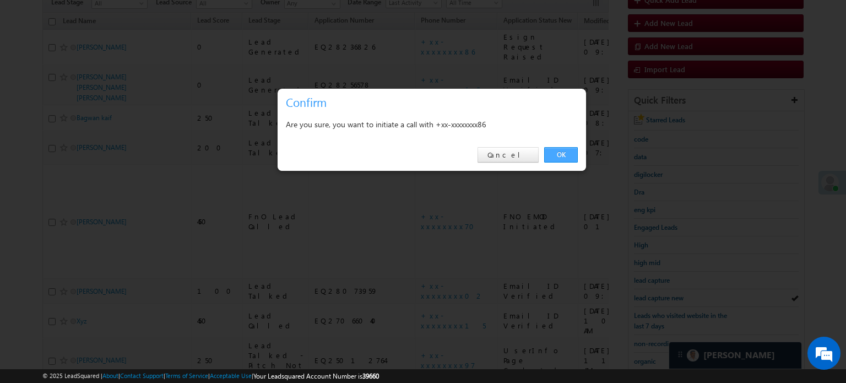
click at [555, 156] on link "OK" at bounding box center [561, 154] width 34 height 15
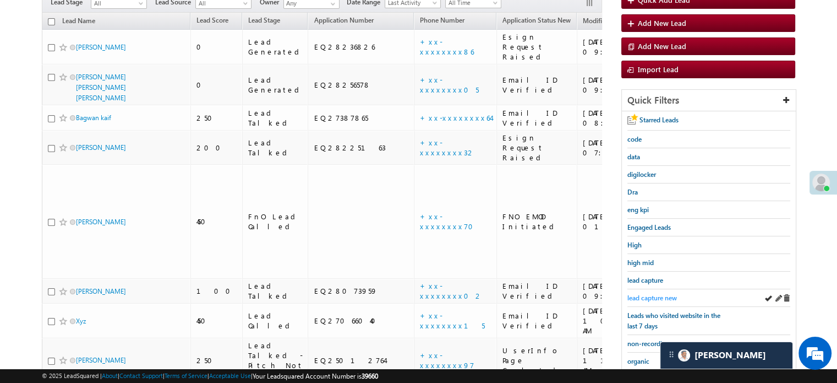
click at [646, 293] on span "lead capture new" at bounding box center [653, 297] width 50 height 8
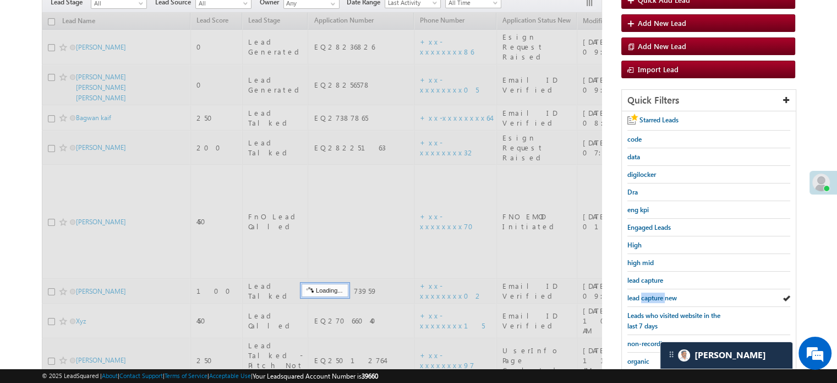
click at [646, 293] on span "lead capture new" at bounding box center [653, 297] width 50 height 8
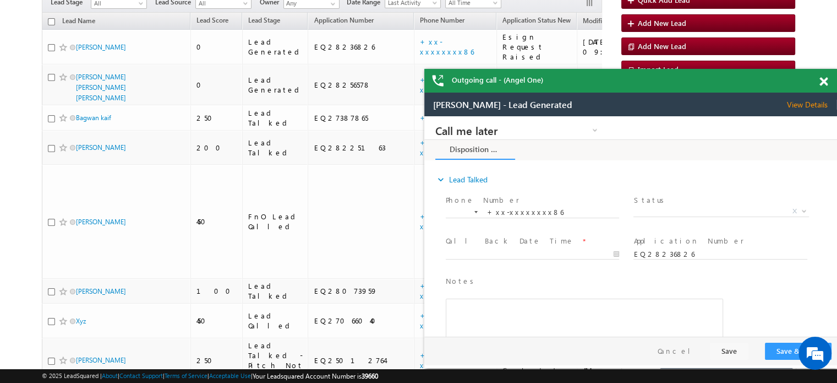
click at [824, 77] on span at bounding box center [824, 81] width 8 height 9
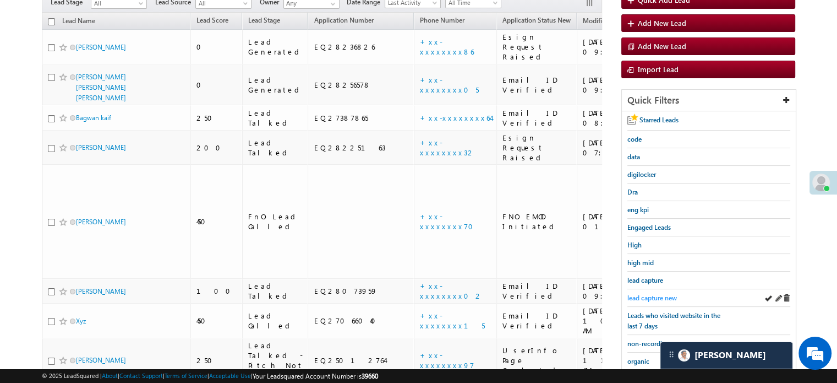
click at [658, 295] on span "lead capture new" at bounding box center [653, 297] width 50 height 8
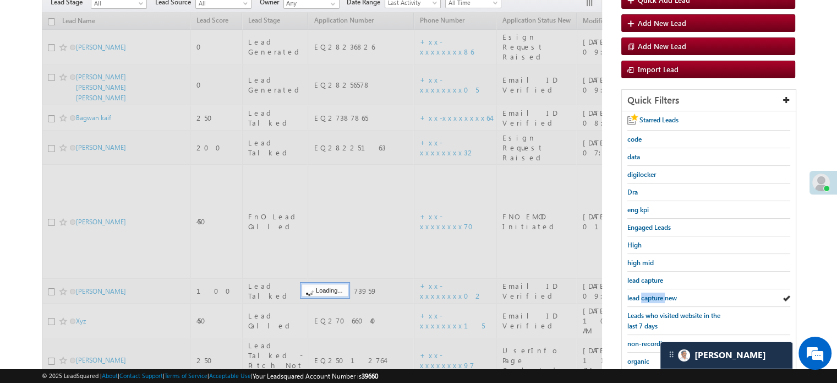
click at [658, 295] on span "lead capture new" at bounding box center [653, 297] width 50 height 8
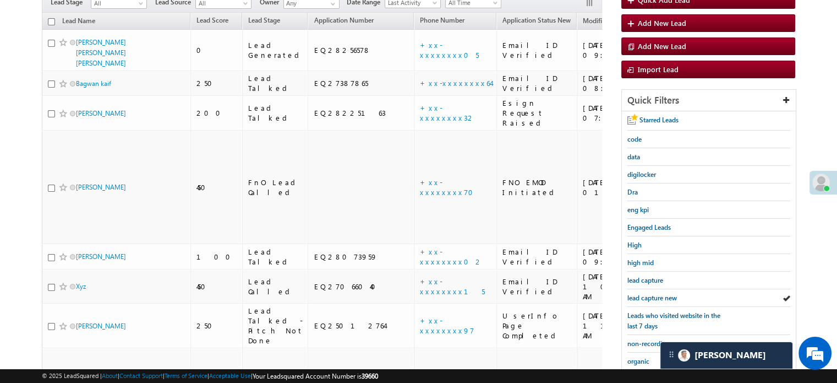
click at [658, 295] on span "lead capture new" at bounding box center [653, 297] width 50 height 8
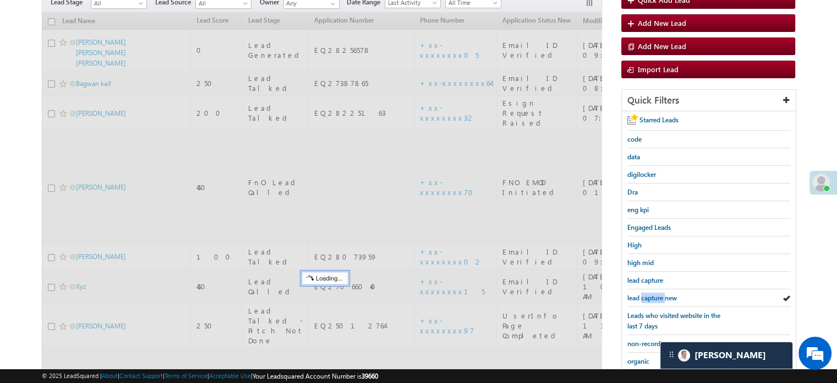
click at [658, 295] on span "lead capture new" at bounding box center [653, 297] width 50 height 8
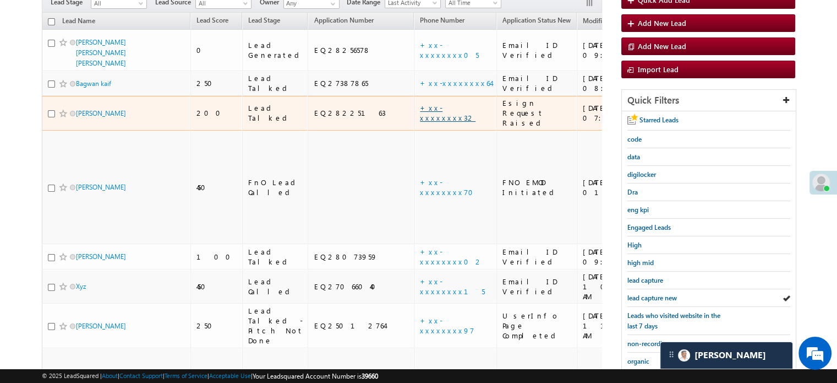
click at [420, 103] on link "+xx-xxxxxxxx32" at bounding box center [448, 112] width 56 height 19
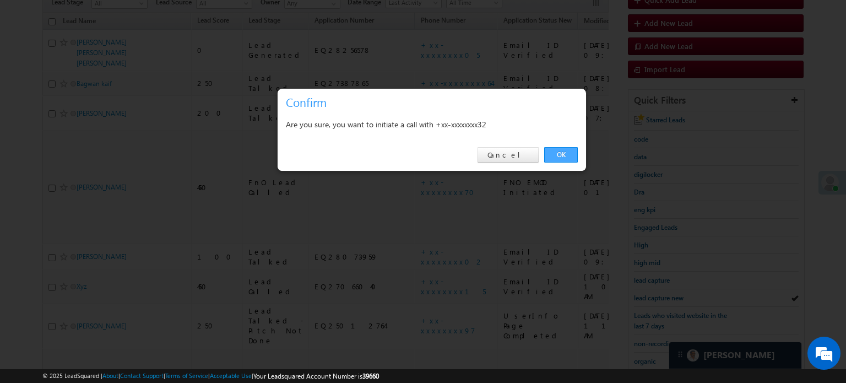
click at [548, 149] on link "OK" at bounding box center [561, 154] width 34 height 15
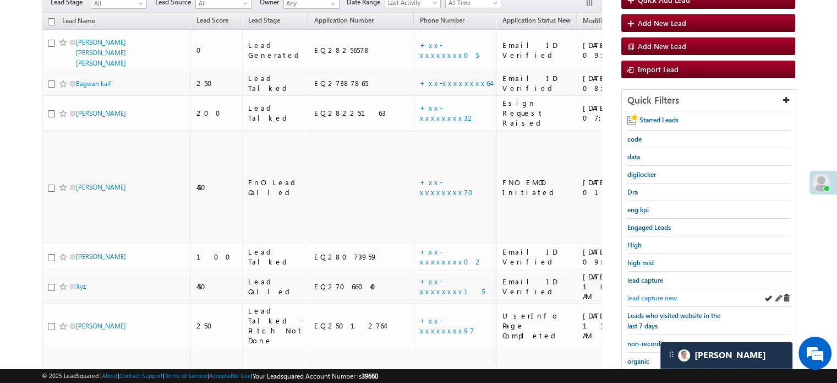
click at [663, 297] on span "lead capture new" at bounding box center [653, 297] width 50 height 8
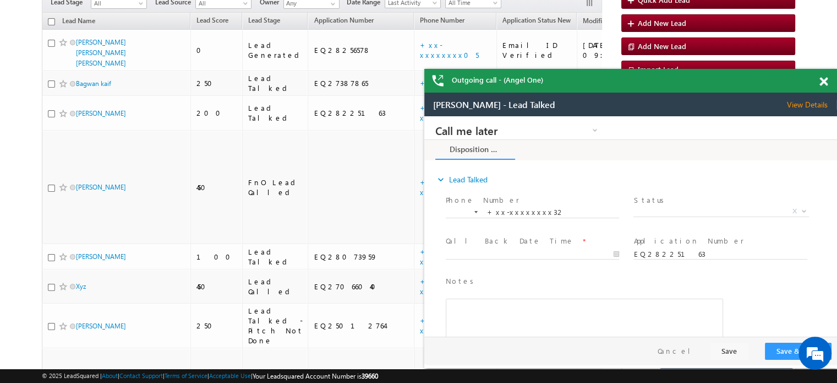
click at [820, 78] on span at bounding box center [824, 81] width 8 height 9
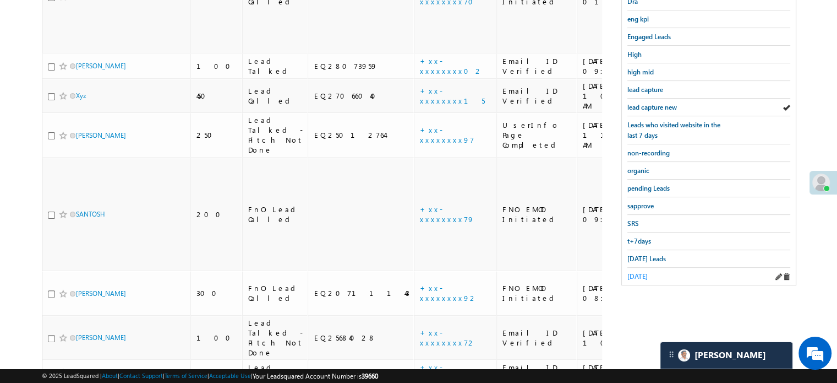
click at [634, 273] on span "yesterday" at bounding box center [638, 276] width 20 height 8
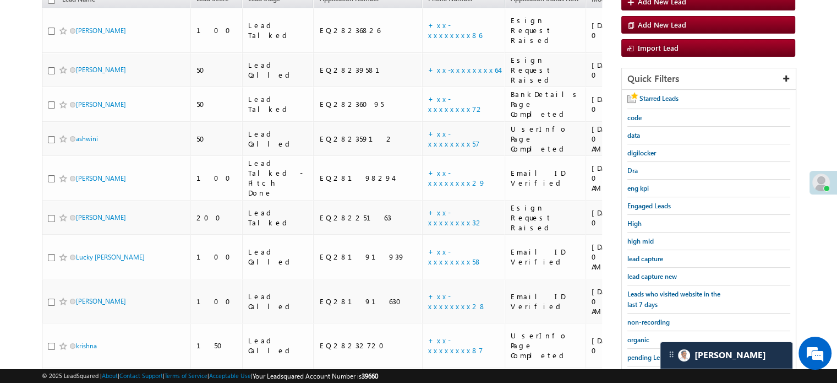
scroll to position [190, 0]
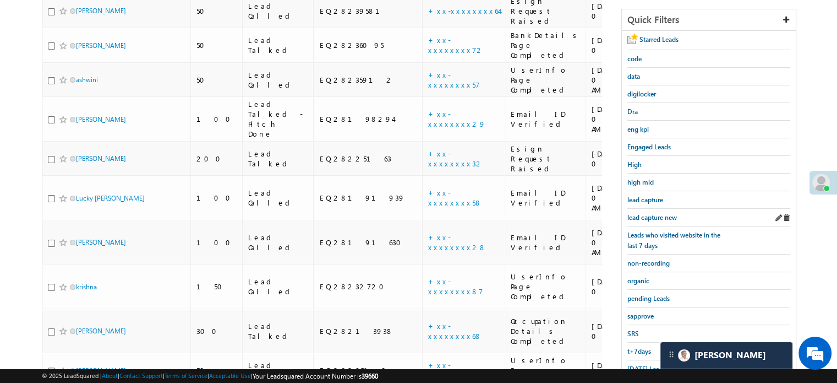
click at [647, 219] on div "lead capture new" at bounding box center [709, 218] width 163 height 18
click at [650, 215] on span "lead capture new" at bounding box center [653, 217] width 50 height 8
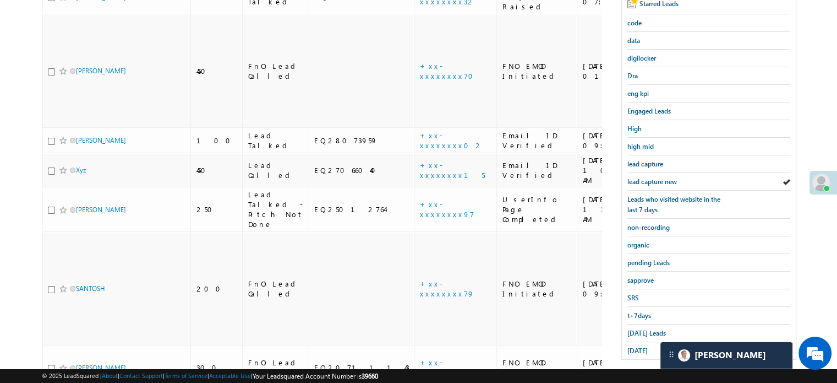
scroll to position [246, 0]
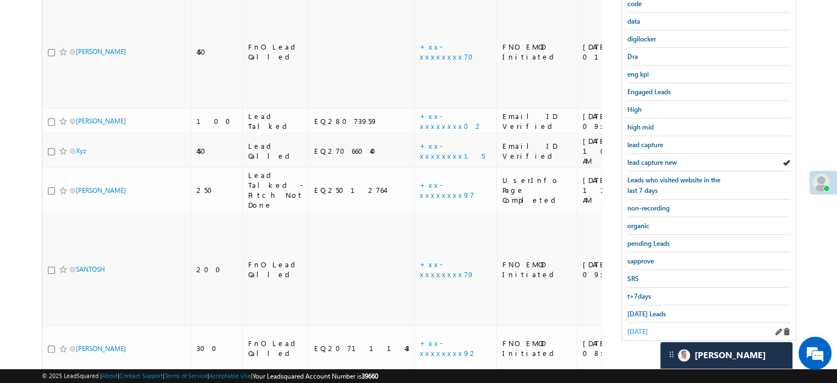
click at [636, 327] on span "yesterday" at bounding box center [638, 331] width 20 height 8
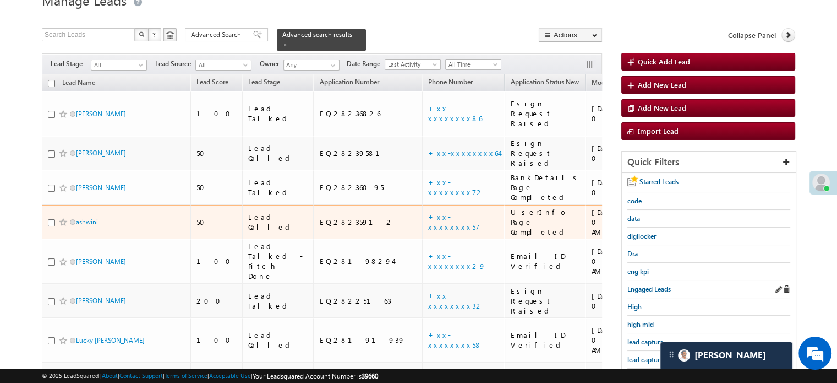
scroll to position [80, 0]
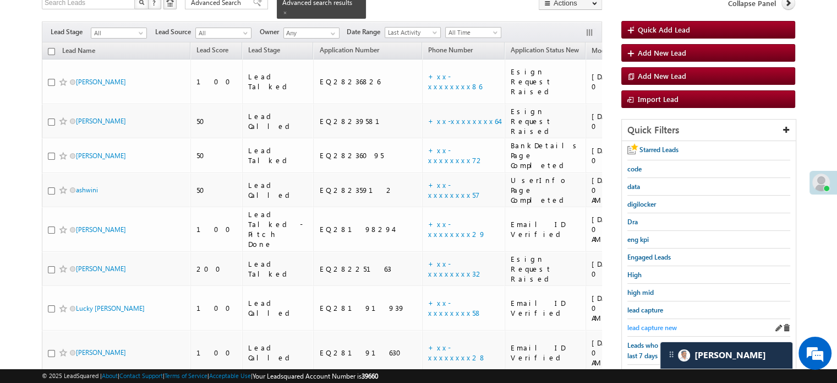
click at [650, 323] on span "lead capture new" at bounding box center [653, 327] width 50 height 8
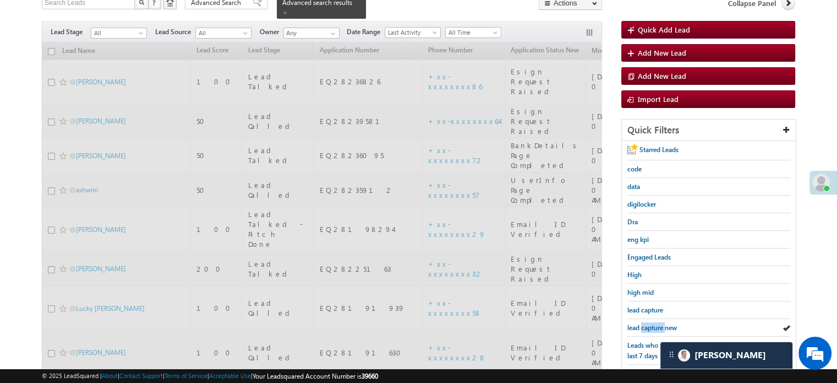
click at [650, 323] on span "lead capture new" at bounding box center [653, 327] width 50 height 8
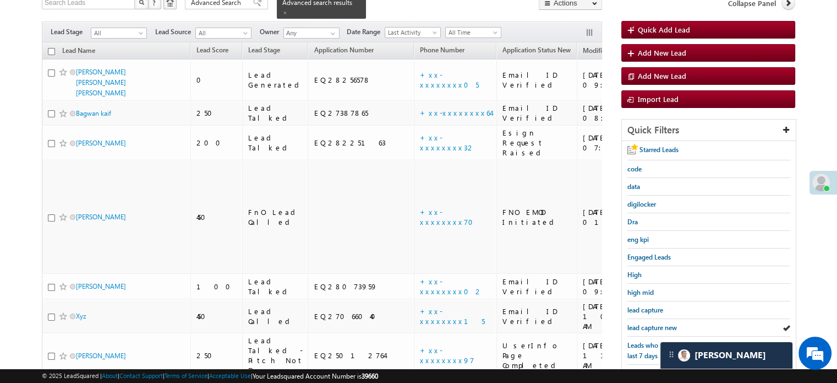
click at [650, 323] on span "lead capture new" at bounding box center [653, 327] width 50 height 8
click at [647, 323] on span "lead capture new" at bounding box center [653, 327] width 50 height 8
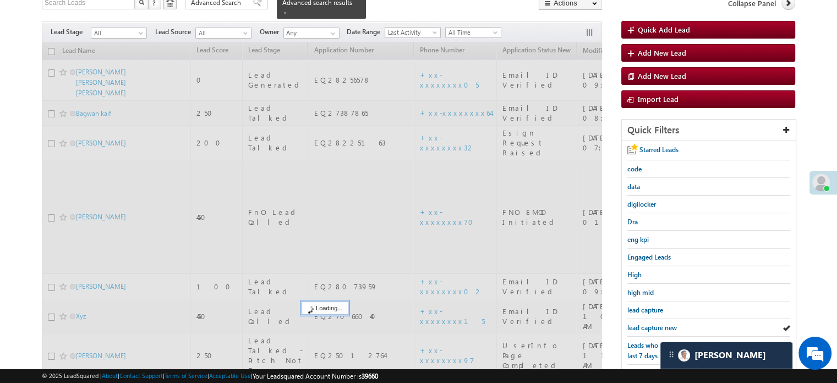
click at [648, 323] on span "lead capture new" at bounding box center [653, 327] width 50 height 8
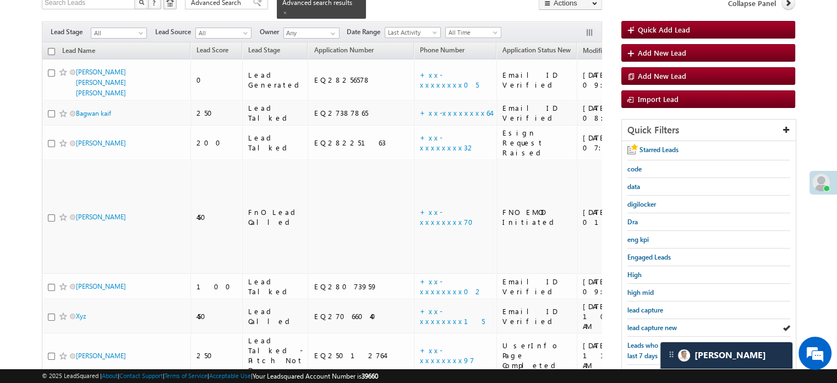
click at [648, 323] on span "lead capture new" at bounding box center [653, 327] width 50 height 8
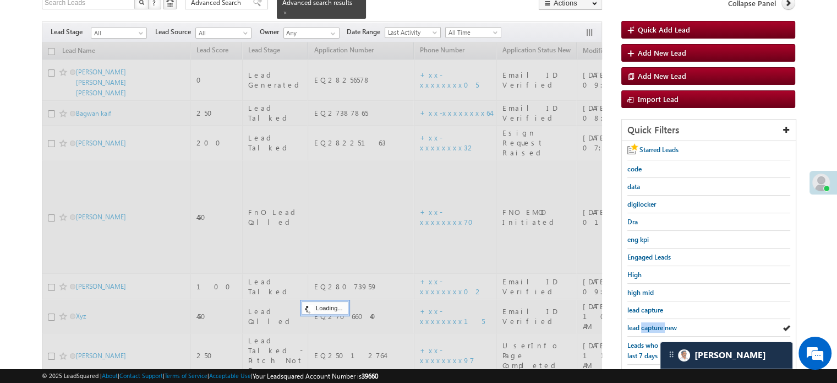
click at [648, 323] on span "lead capture new" at bounding box center [653, 327] width 50 height 8
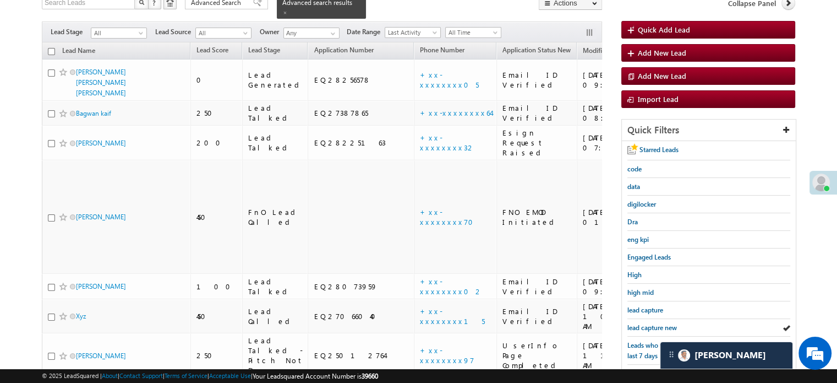
click at [648, 323] on span "lead capture new" at bounding box center [653, 327] width 50 height 8
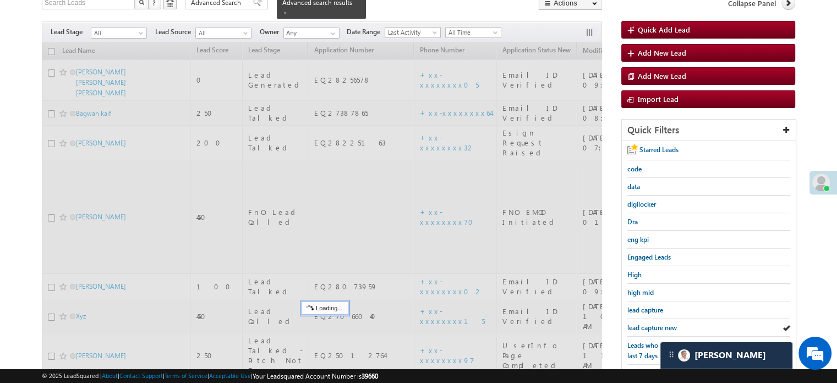
click at [648, 323] on span "lead capture new" at bounding box center [653, 327] width 50 height 8
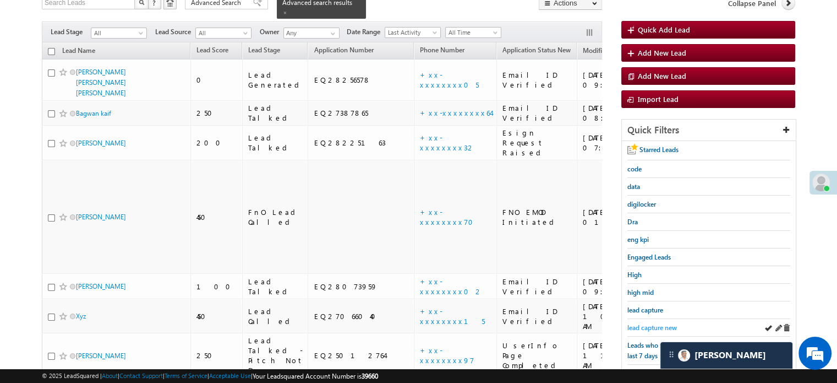
click at [648, 325] on span "lead capture new" at bounding box center [653, 327] width 50 height 8
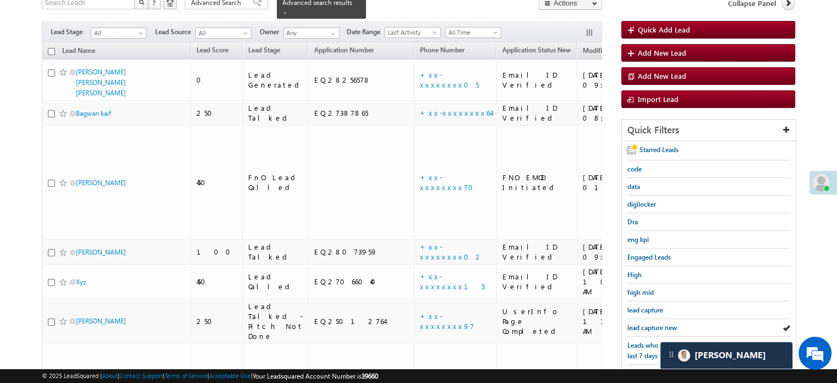
click at [648, 325] on span "lead capture new" at bounding box center [653, 327] width 50 height 8
click at [652, 323] on span "lead capture new" at bounding box center [653, 327] width 50 height 8
click at [651, 323] on span "lead capture new" at bounding box center [653, 327] width 50 height 8
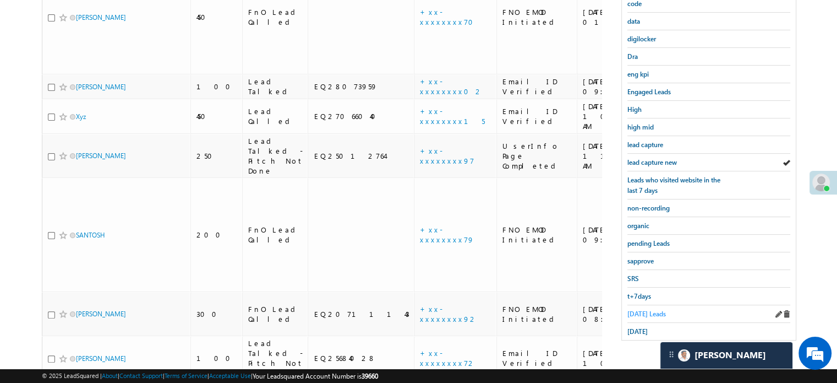
click at [634, 309] on span "Today's Leads" at bounding box center [647, 313] width 39 height 8
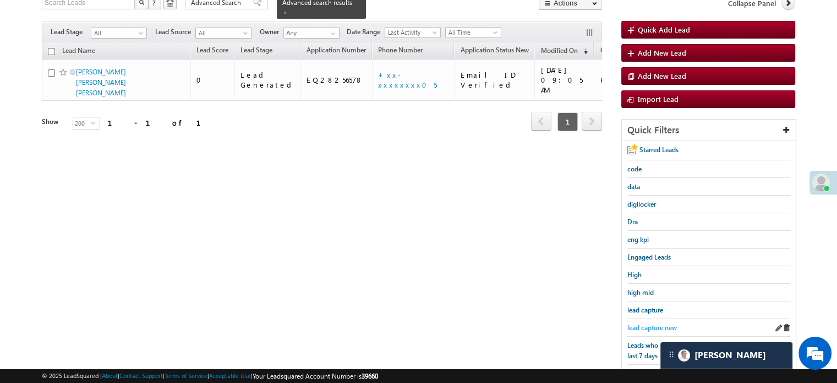
click at [637, 325] on span "lead capture new" at bounding box center [653, 327] width 50 height 8
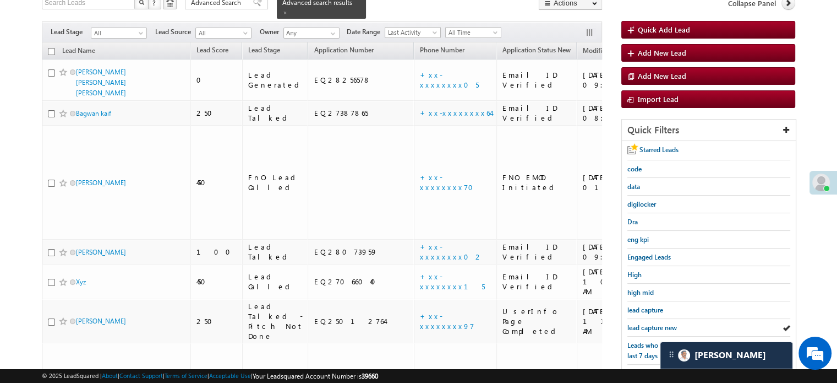
click at [637, 325] on span "lead capture new" at bounding box center [653, 327] width 50 height 8
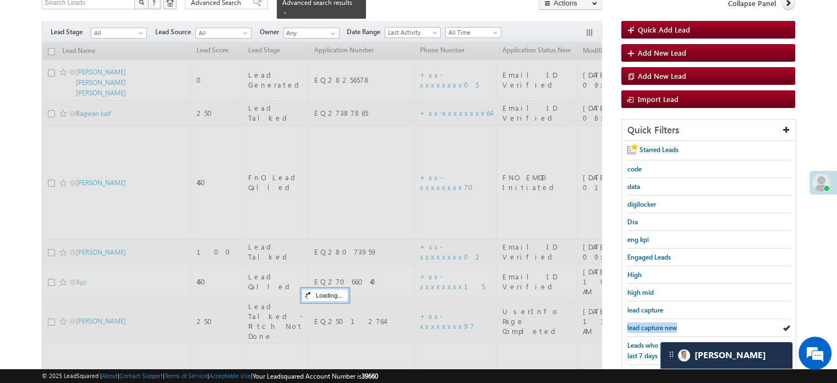
click at [637, 325] on span "lead capture new" at bounding box center [653, 327] width 50 height 8
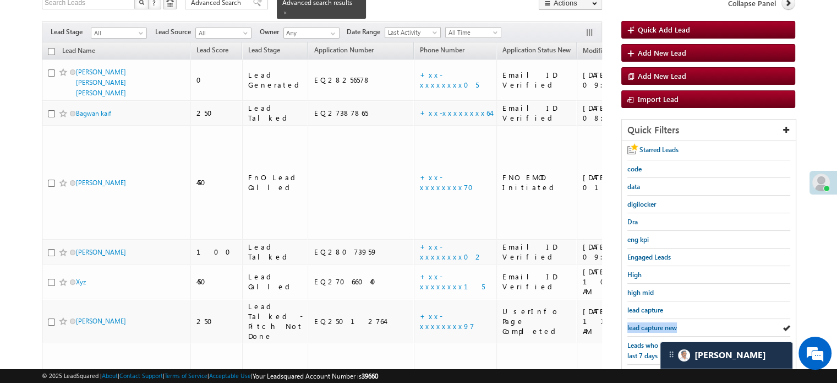
click at [637, 325] on span "lead capture new" at bounding box center [653, 327] width 50 height 8
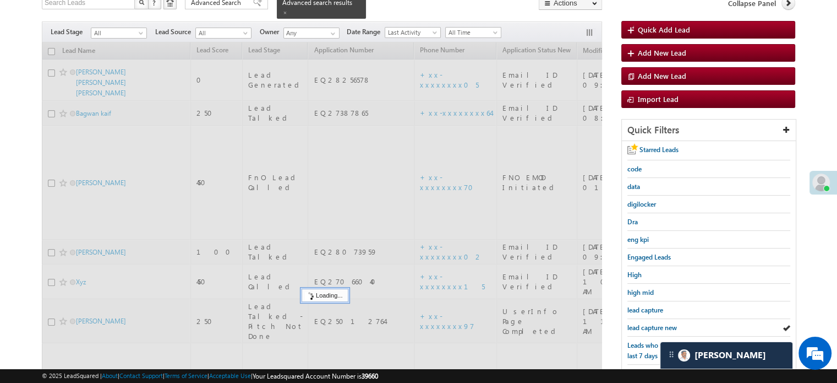
click at [637, 325] on span "lead capture new" at bounding box center [653, 327] width 50 height 8
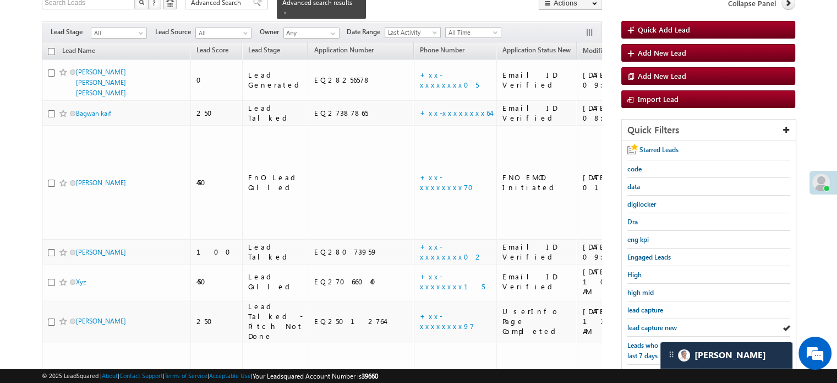
click at [637, 325] on span "lead capture new" at bounding box center [653, 327] width 50 height 8
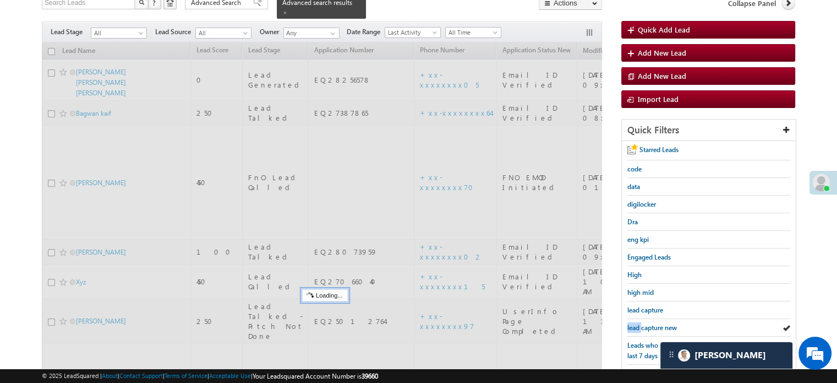
click at [637, 325] on span "lead capture new" at bounding box center [653, 327] width 50 height 8
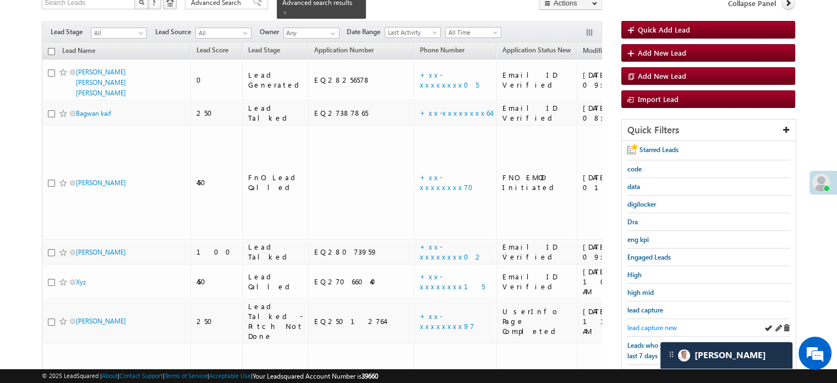
click at [640, 323] on span "lead capture new" at bounding box center [653, 327] width 50 height 8
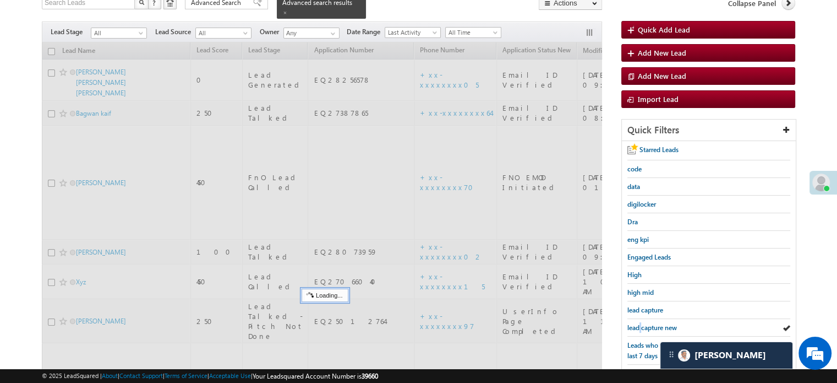
click at [640, 323] on span "lead capture new" at bounding box center [653, 327] width 50 height 8
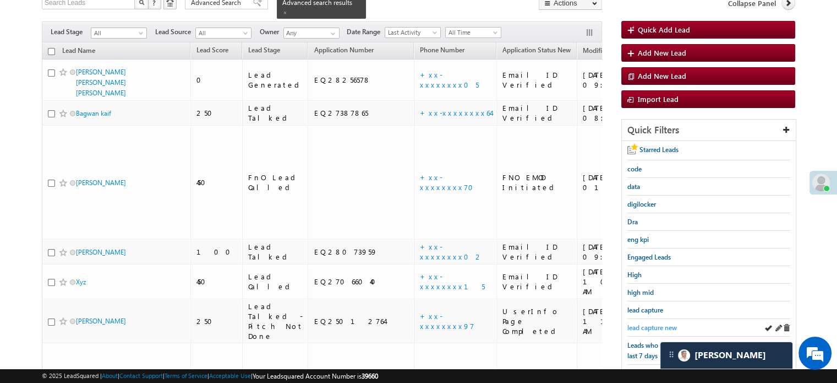
click at [645, 325] on span "lead capture new" at bounding box center [653, 327] width 50 height 8
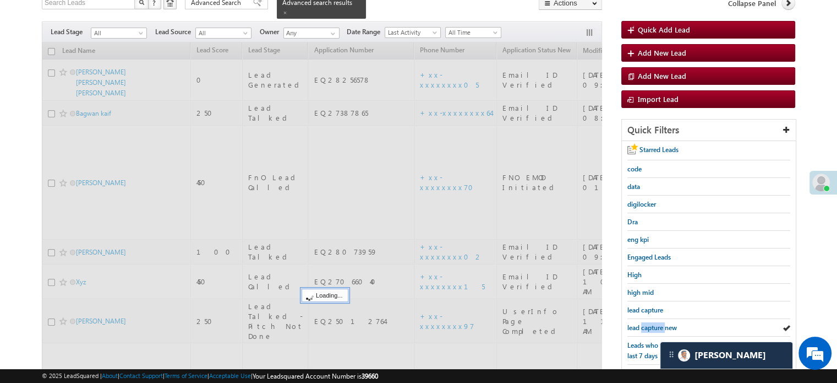
click at [645, 325] on span "lead capture new" at bounding box center [653, 327] width 50 height 8
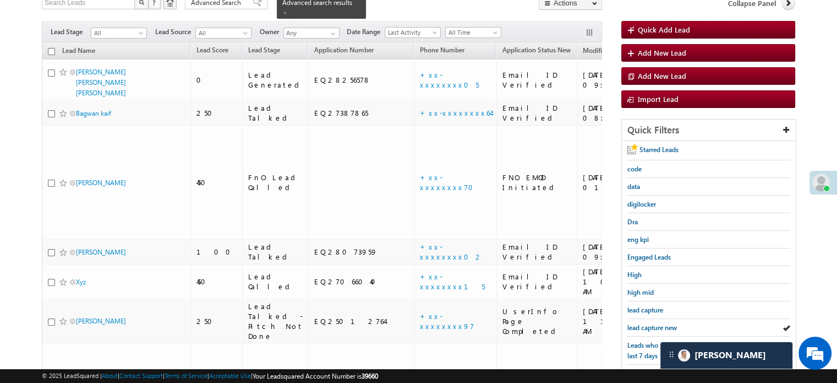
click at [645, 325] on span "lead capture new" at bounding box center [653, 327] width 50 height 8
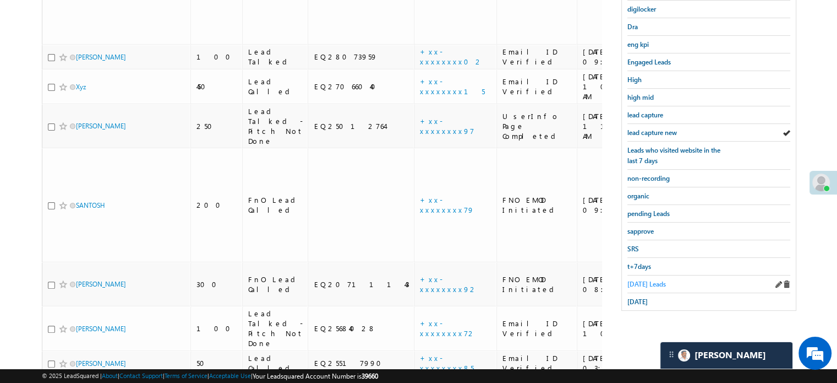
click at [632, 281] on span "Today's Leads" at bounding box center [647, 284] width 39 height 8
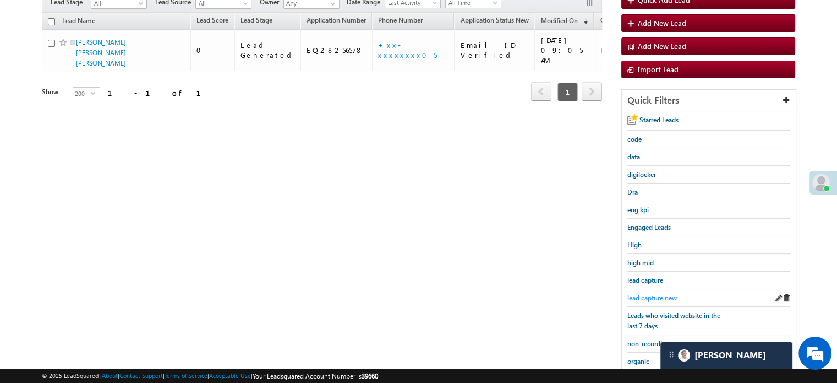
click at [644, 295] on span "lead capture new" at bounding box center [653, 297] width 50 height 8
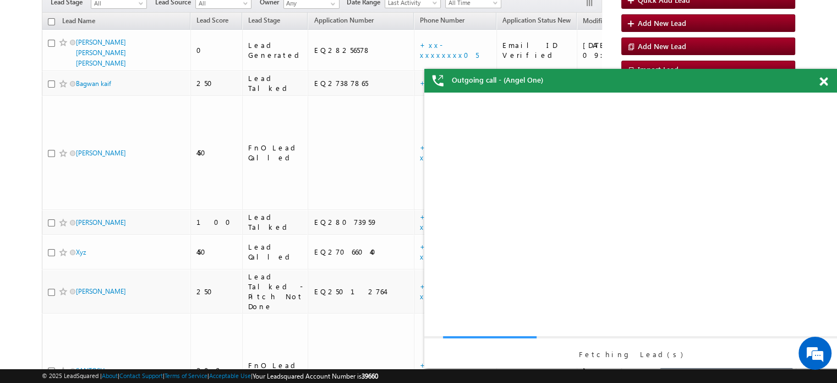
scroll to position [0, 0]
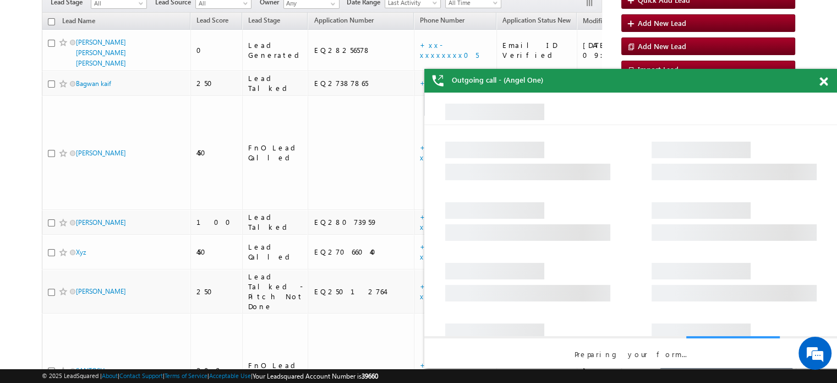
click at [824, 81] on span at bounding box center [824, 81] width 8 height 9
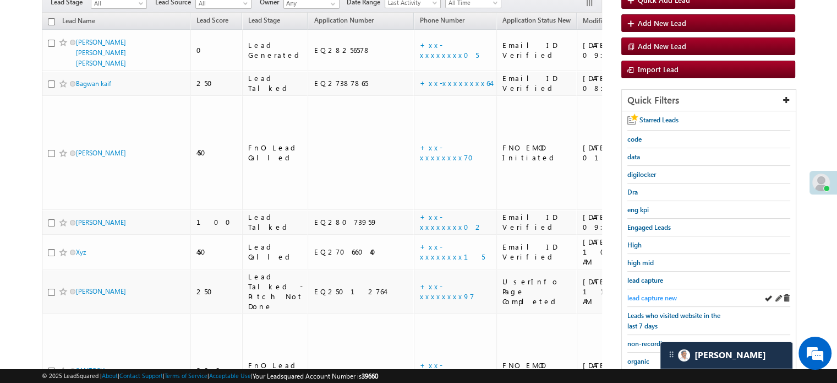
click at [654, 296] on span "lead capture new" at bounding box center [653, 297] width 50 height 8
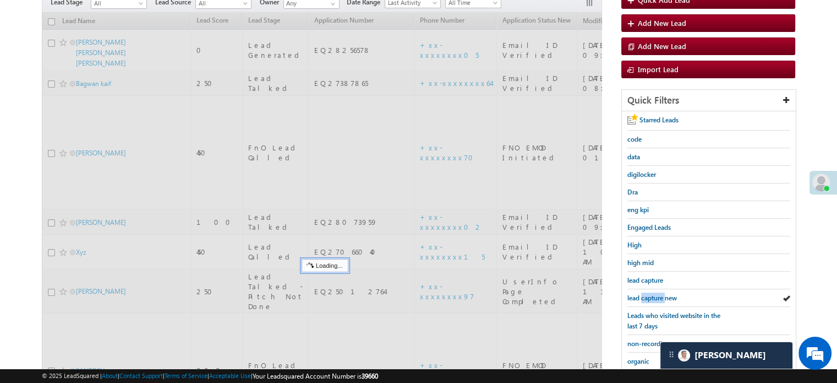
click at [654, 296] on span "lead capture new" at bounding box center [653, 297] width 50 height 8
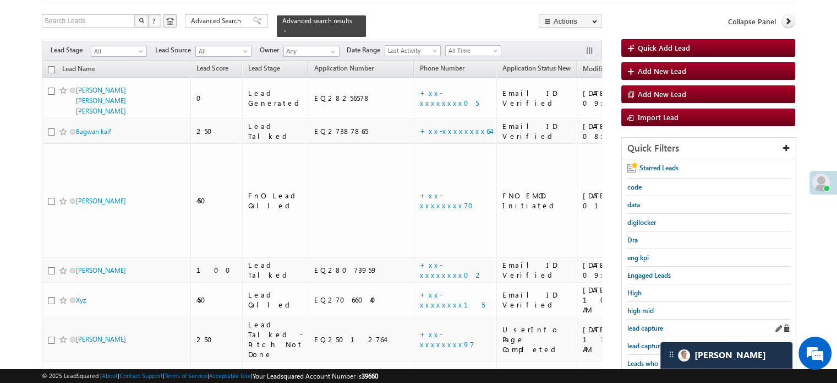
scroll to position [110, 0]
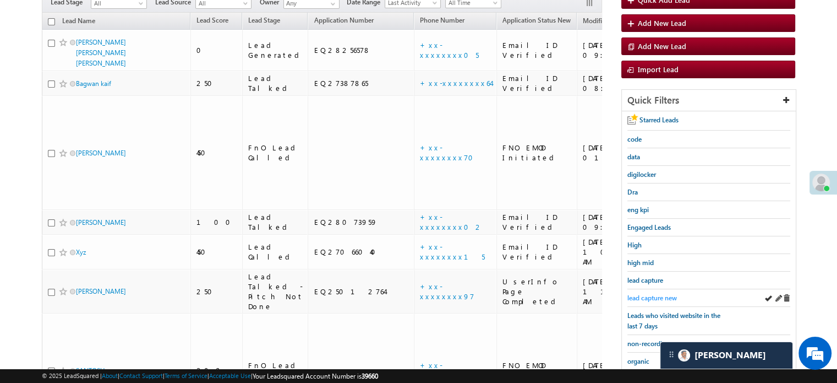
click at [663, 293] on span "lead capture new" at bounding box center [653, 297] width 50 height 8
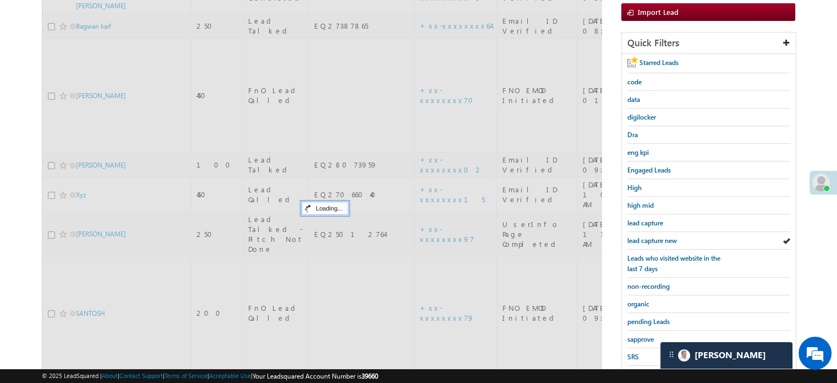
scroll to position [275, 0]
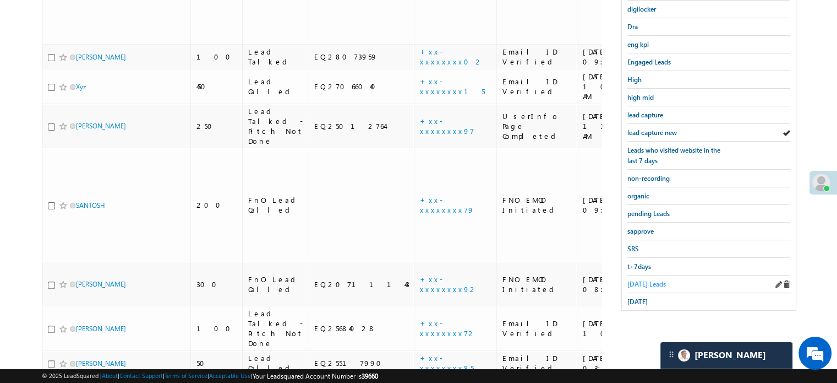
click at [643, 284] on span "Today's Leads" at bounding box center [647, 284] width 39 height 8
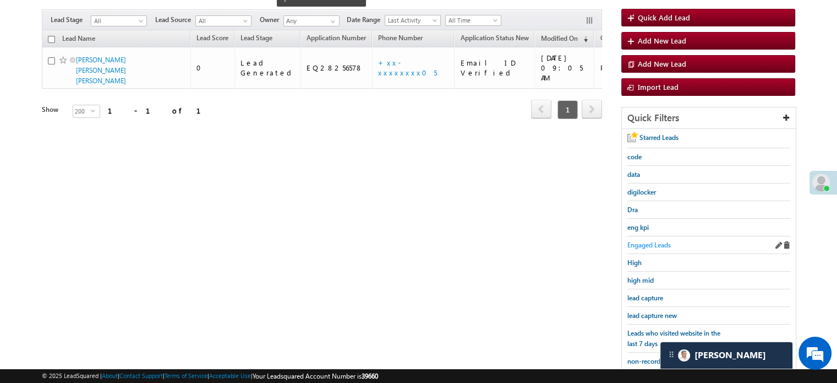
scroll to position [165, 0]
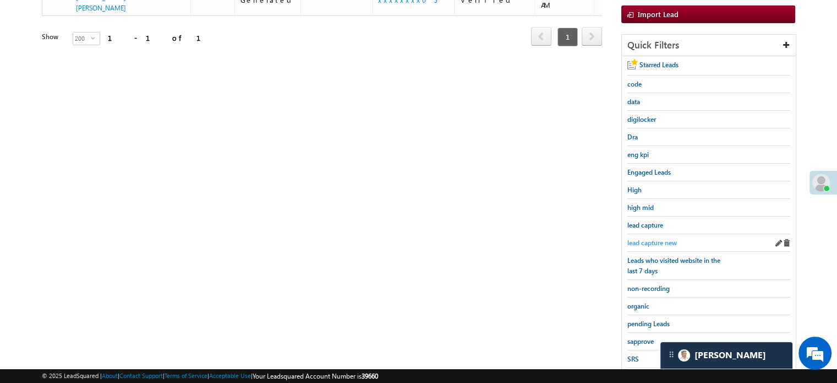
click at [656, 246] on div "lead capture new" at bounding box center [709, 243] width 163 height 18
click at [655, 243] on span "lead capture new" at bounding box center [653, 242] width 50 height 8
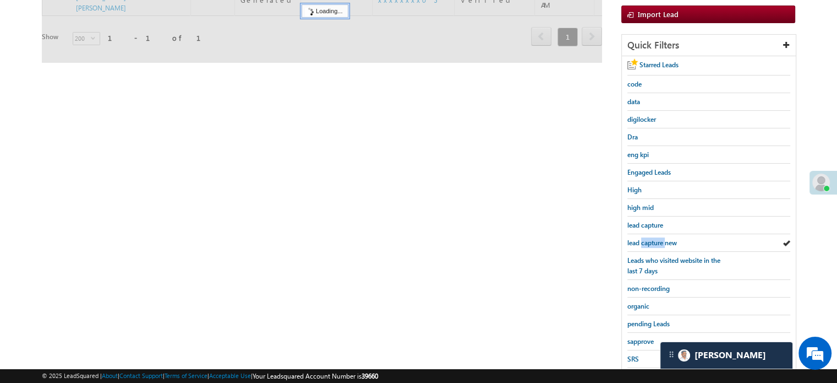
click at [655, 243] on span "lead capture new" at bounding box center [653, 242] width 50 height 8
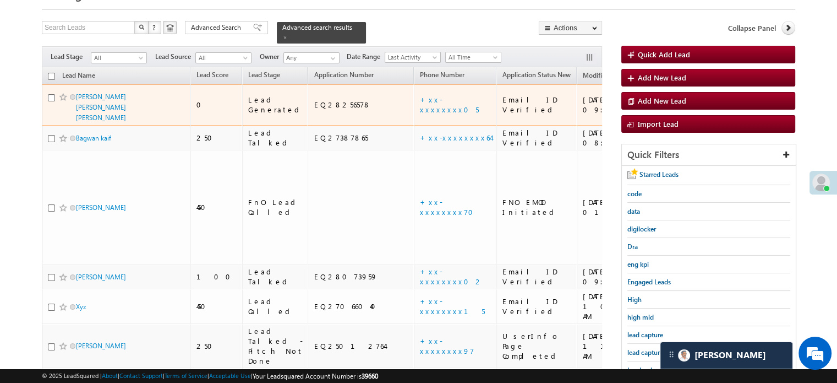
scroll to position [110, 0]
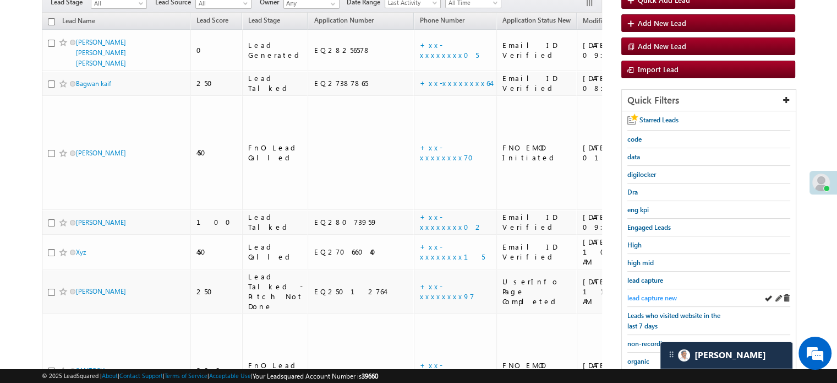
click at [642, 295] on span "lead capture new" at bounding box center [653, 297] width 50 height 8
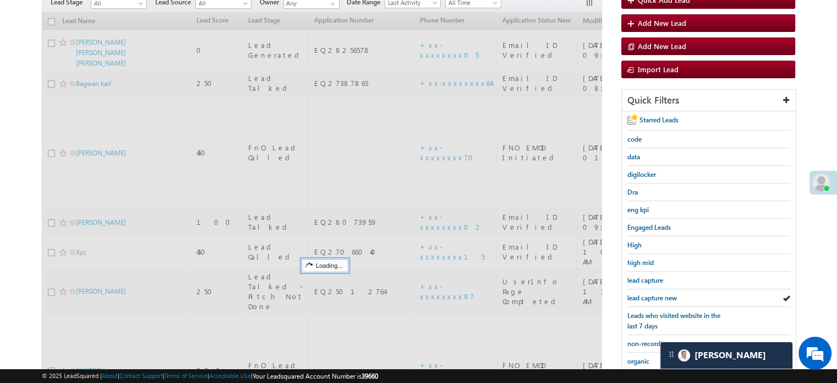
click at [642, 295] on span "lead capture new" at bounding box center [653, 297] width 50 height 8
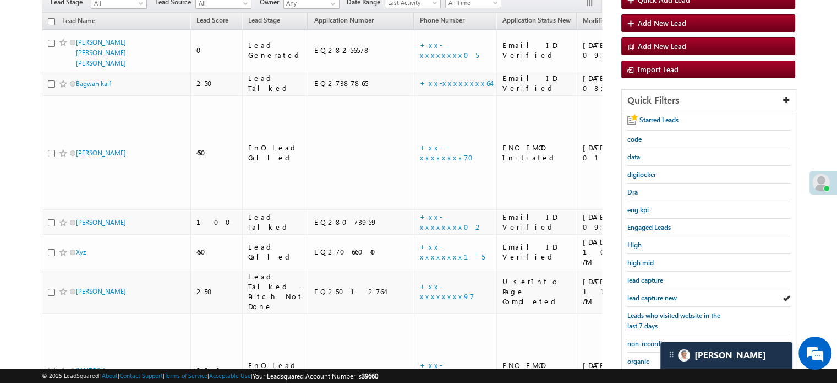
click at [642, 295] on span "lead capture new" at bounding box center [653, 297] width 50 height 8
click at [648, 297] on span "lead capture new" at bounding box center [653, 297] width 50 height 8
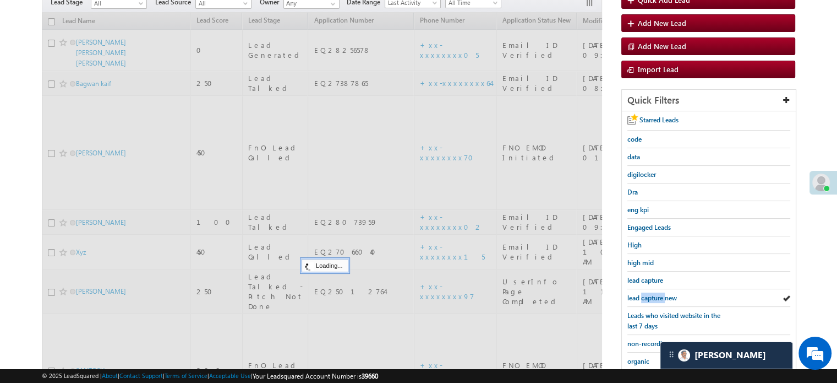
click at [648, 297] on span "lead capture new" at bounding box center [653, 297] width 50 height 8
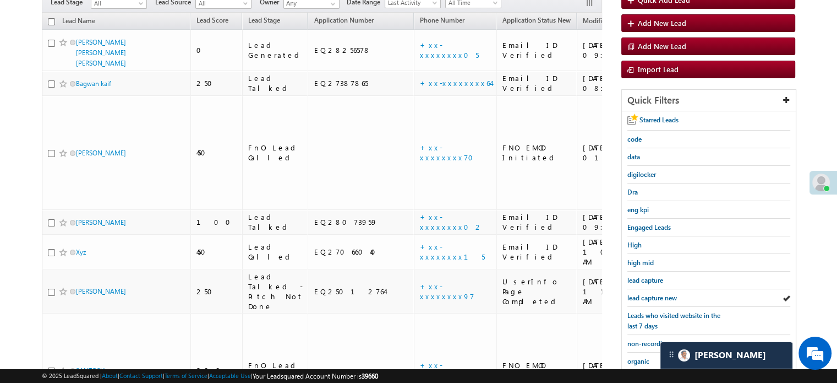
click at [648, 297] on span "lead capture new" at bounding box center [653, 297] width 50 height 8
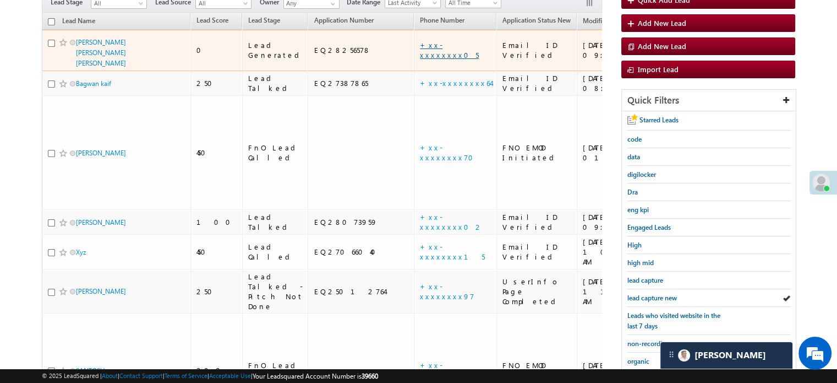
click at [420, 40] on link "+xx-xxxxxxxx05" at bounding box center [449, 49] width 59 height 19
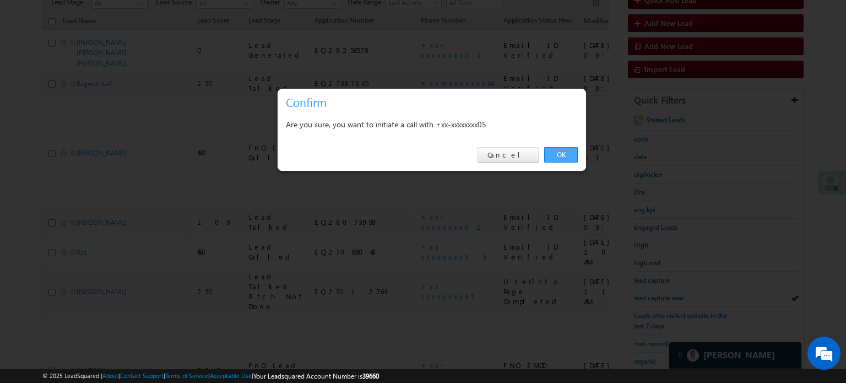
click at [558, 159] on link "OK" at bounding box center [561, 154] width 34 height 15
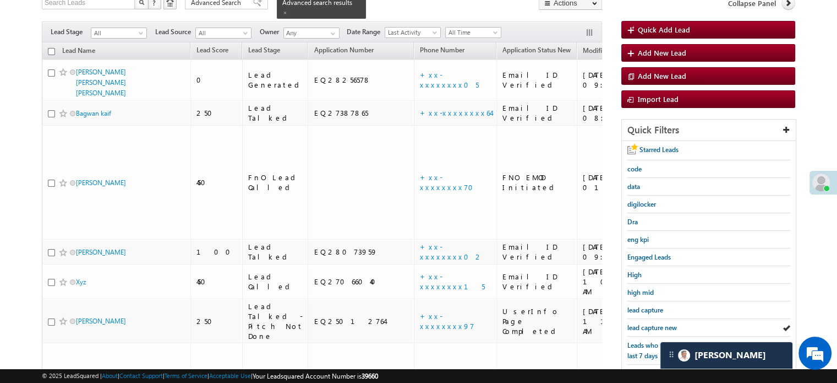
scroll to position [139, 0]
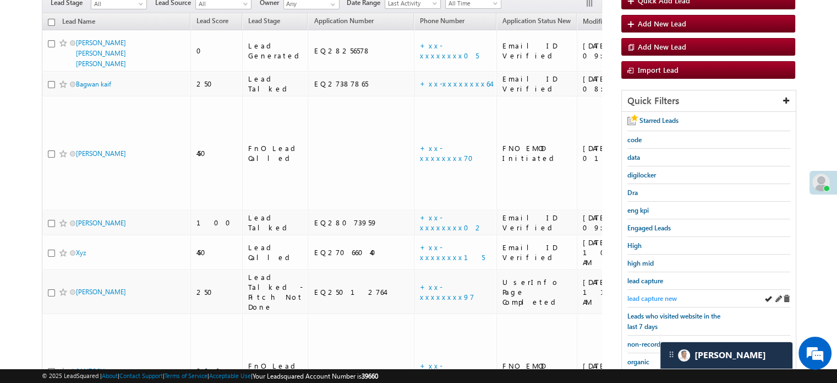
click at [655, 298] on span "lead capture new" at bounding box center [653, 298] width 50 height 8
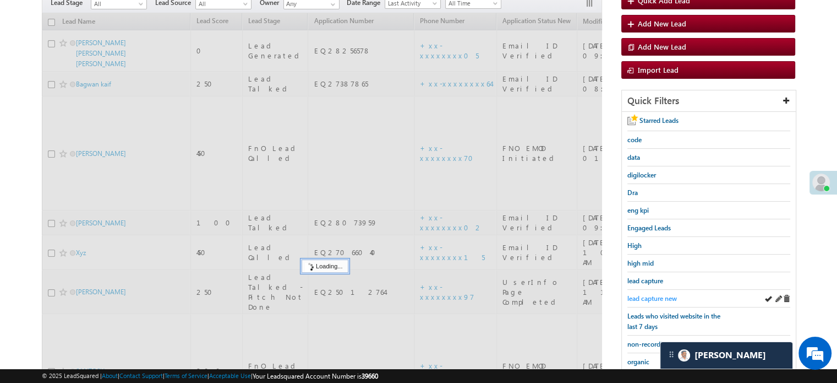
click at [644, 294] on span "lead capture new" at bounding box center [653, 298] width 50 height 8
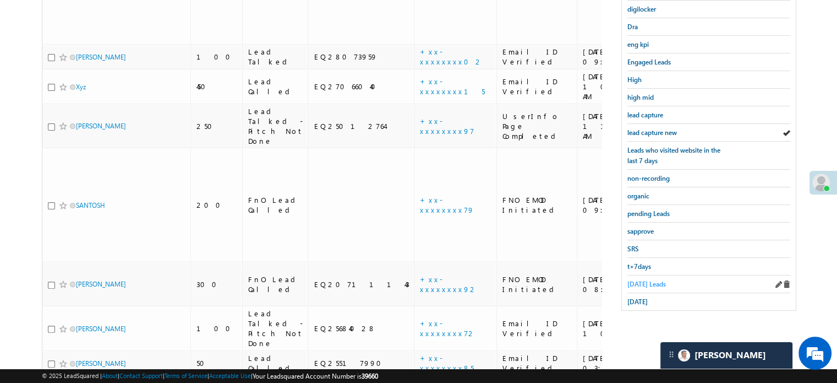
click at [647, 281] on span "Today's Leads" at bounding box center [647, 284] width 39 height 8
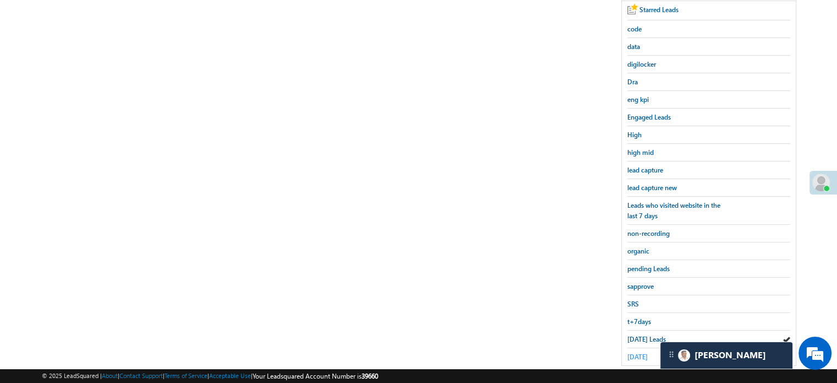
click at [628, 352] on span "yesterday" at bounding box center [638, 356] width 20 height 8
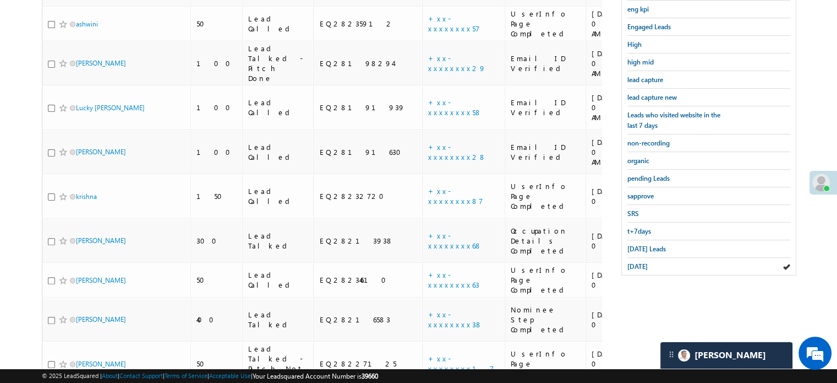
scroll to position [163, 0]
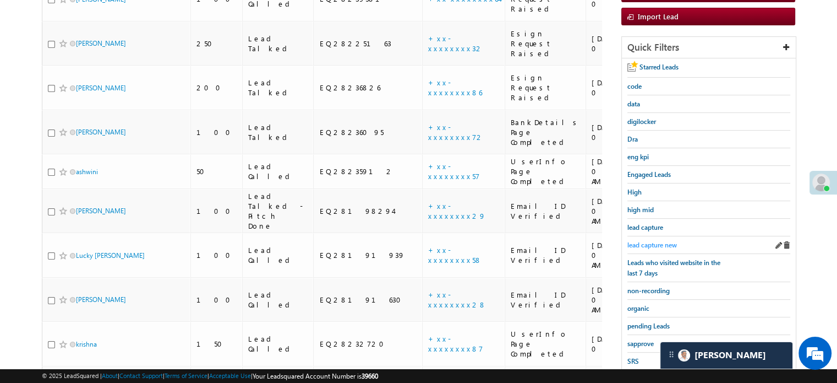
click at [660, 241] on span "lead capture new" at bounding box center [653, 245] width 50 height 8
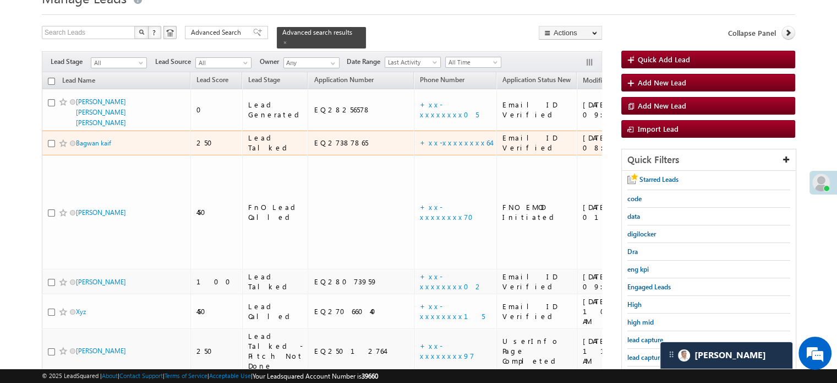
scroll to position [110, 0]
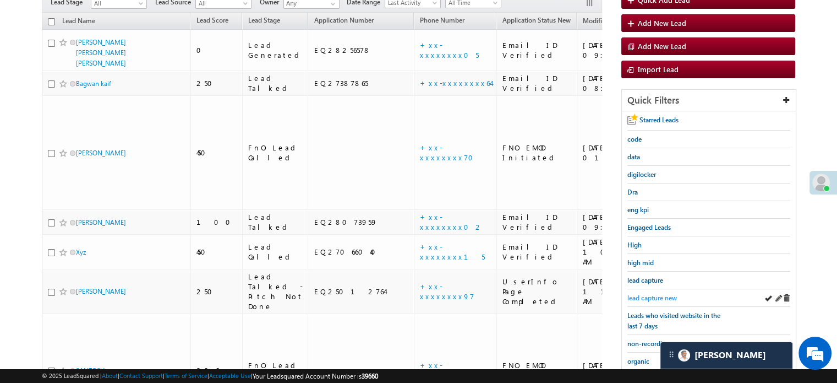
click at [661, 295] on span "lead capture new" at bounding box center [653, 297] width 50 height 8
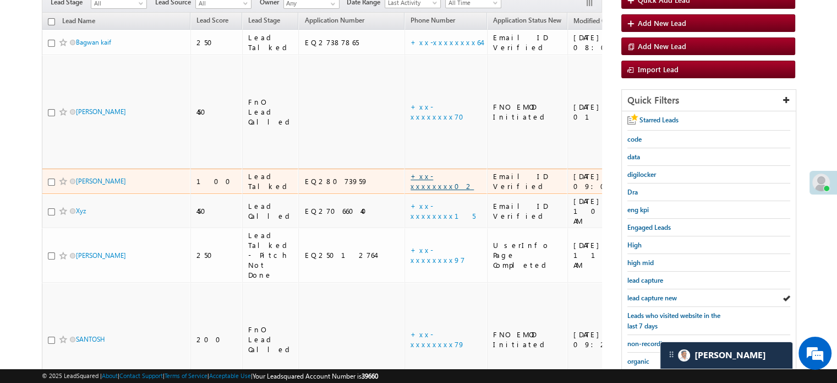
click at [411, 171] on link "+xx-xxxxxxxx02" at bounding box center [442, 180] width 63 height 19
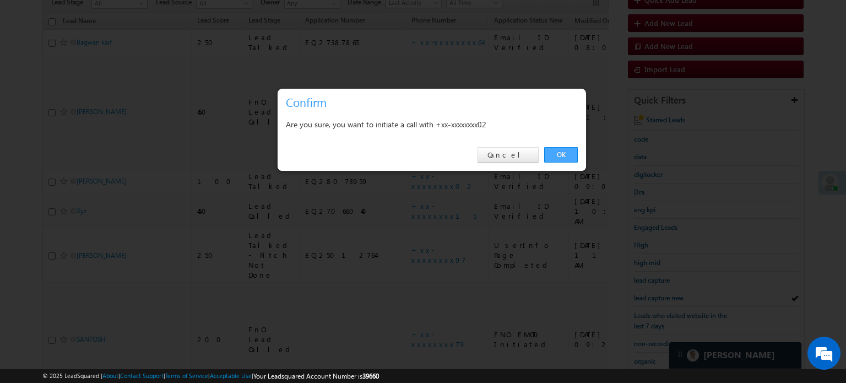
click at [563, 150] on link "OK" at bounding box center [561, 154] width 34 height 15
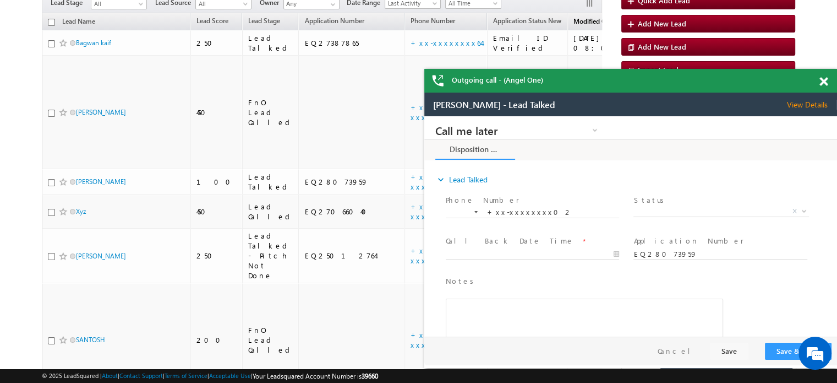
scroll to position [0, 0]
click at [824, 80] on span at bounding box center [824, 81] width 8 height 9
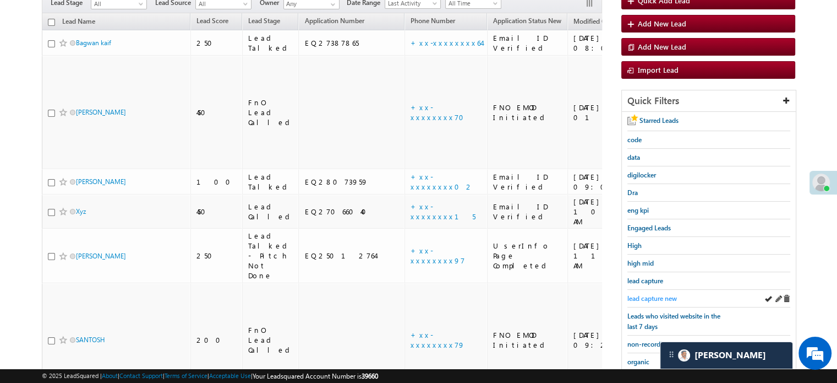
click at [655, 297] on span "lead capture new" at bounding box center [653, 298] width 50 height 8
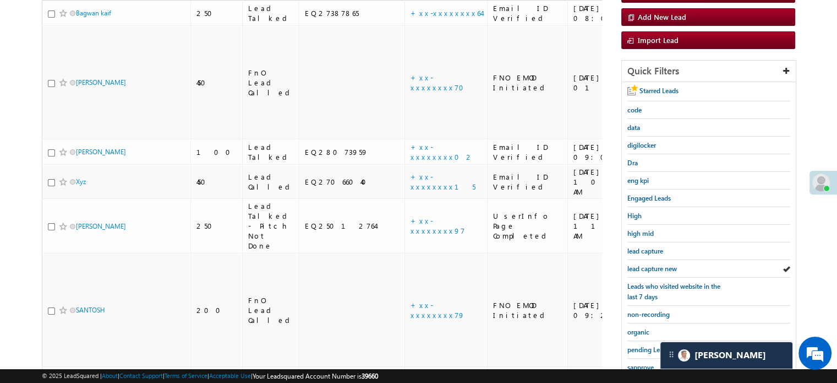
scroll to position [110, 0]
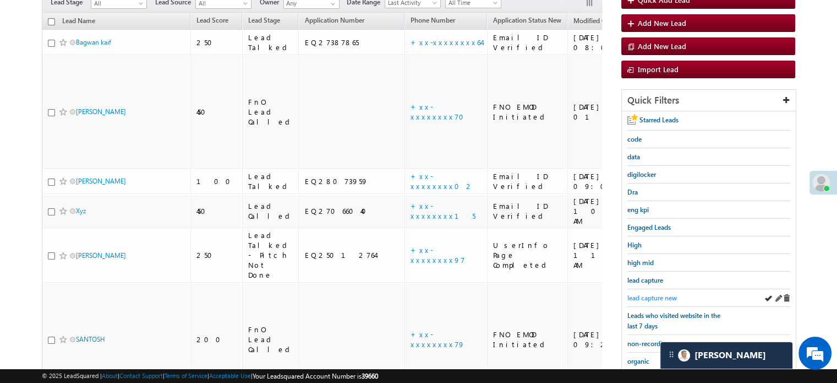
click at [658, 293] on span "lead capture new" at bounding box center [653, 297] width 50 height 8
click at [641, 295] on span "lead capture new" at bounding box center [653, 297] width 50 height 8
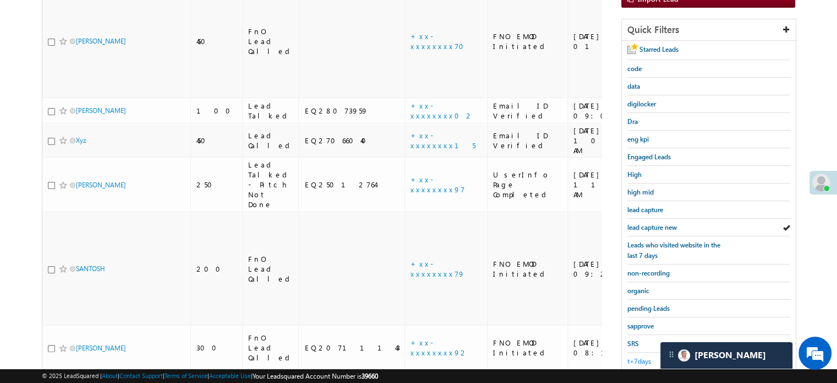
scroll to position [246, 0]
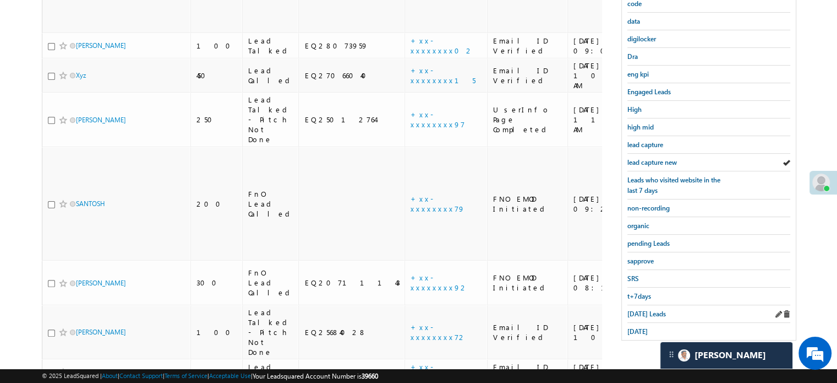
click at [630, 305] on div "Today's Leads" at bounding box center [709, 314] width 163 height 18
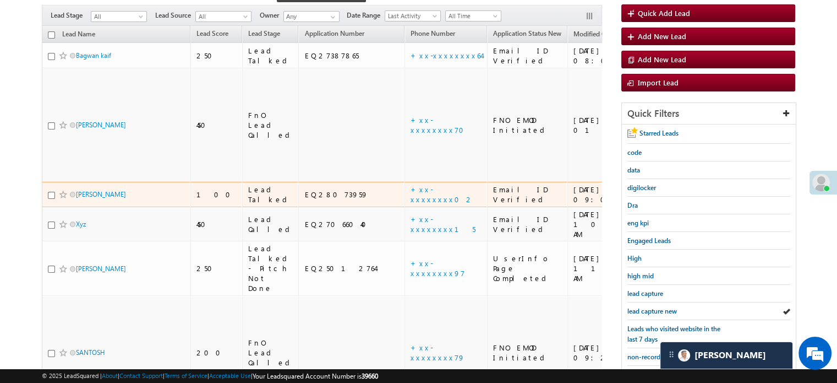
scroll to position [80, 0]
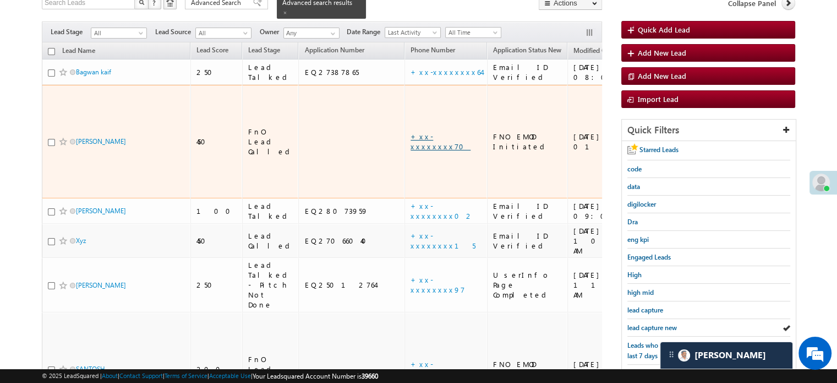
click at [411, 132] on link "+xx-xxxxxxxx70" at bounding box center [441, 141] width 60 height 19
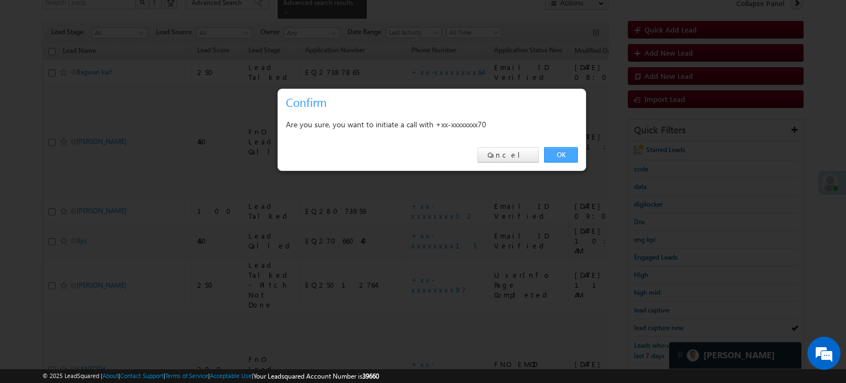
click at [561, 149] on link "OK" at bounding box center [561, 154] width 34 height 15
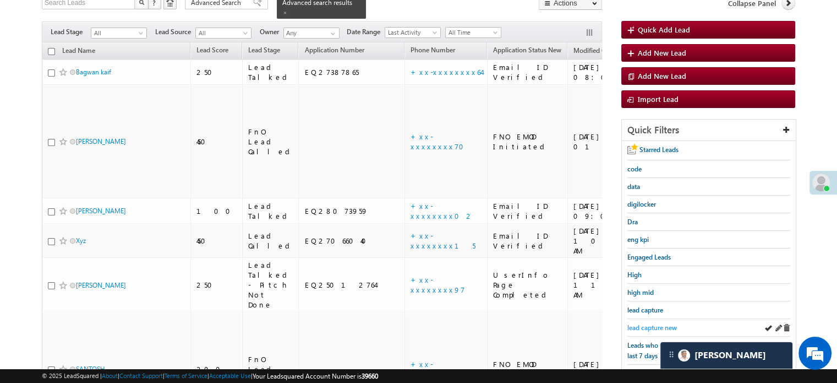
click at [656, 326] on span "lead capture new" at bounding box center [653, 327] width 50 height 8
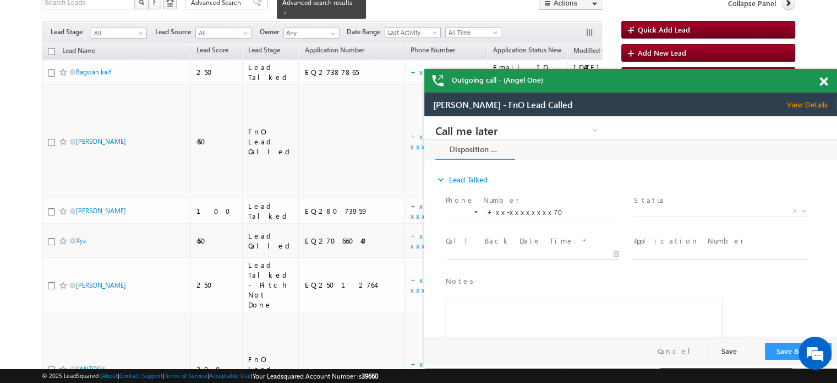
scroll to position [0, 0]
click at [823, 80] on span at bounding box center [824, 81] width 8 height 9
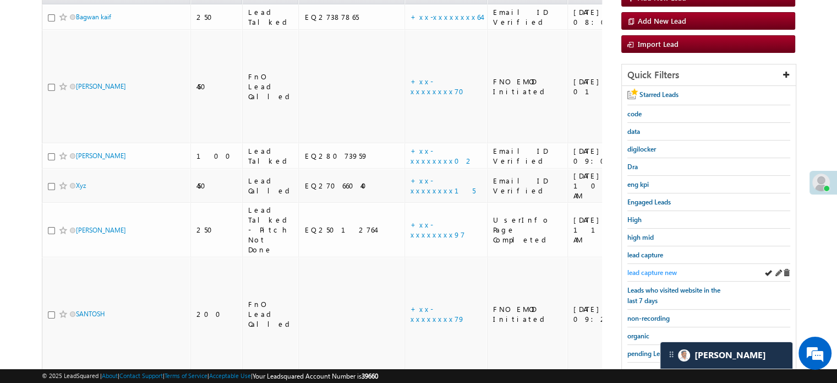
click at [672, 270] on span "lead capture new" at bounding box center [653, 272] width 50 height 8
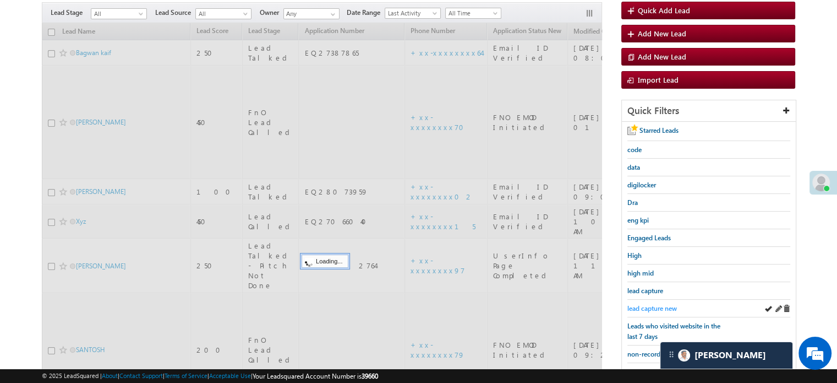
scroll to position [80, 0]
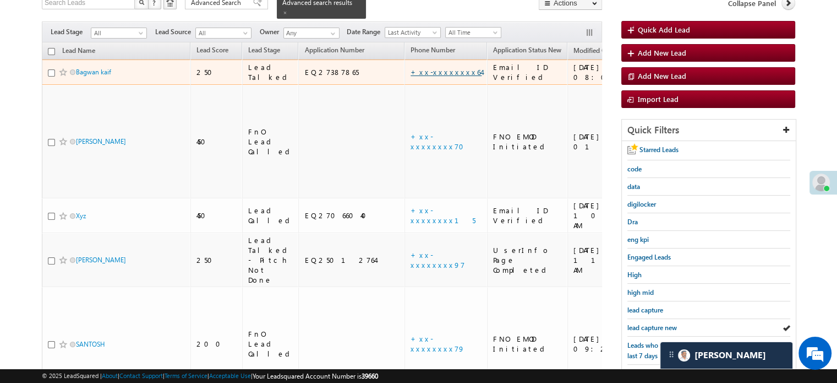
click at [411, 67] on link "+xx-xxxxxxxx64" at bounding box center [446, 71] width 71 height 9
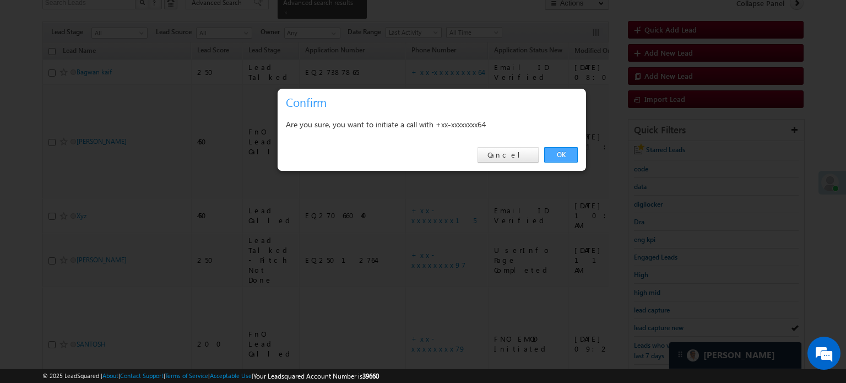
click at [554, 154] on link "OK" at bounding box center [561, 154] width 34 height 15
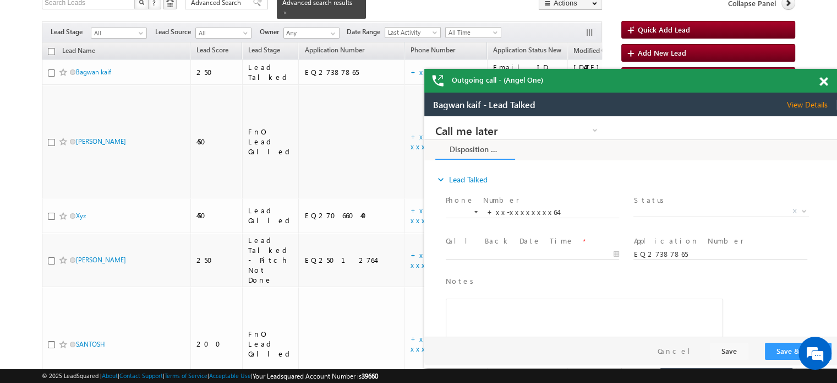
scroll to position [0, 0]
click at [822, 72] on div at bounding box center [829, 79] width 15 height 21
click at [821, 78] on span at bounding box center [824, 81] width 8 height 9
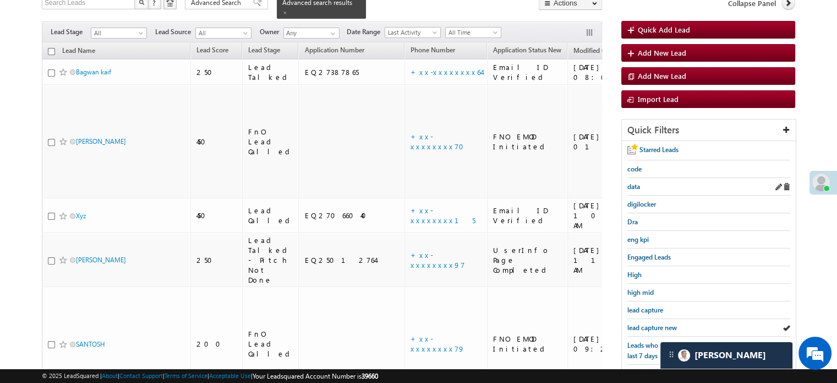
scroll to position [220, 0]
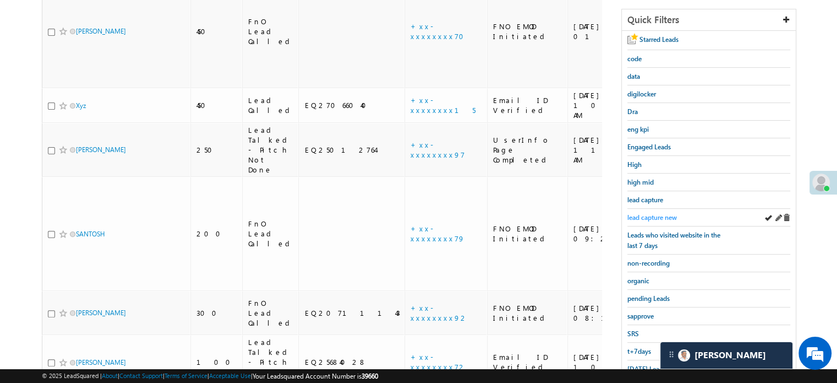
click at [664, 215] on span "lead capture new" at bounding box center [653, 217] width 50 height 8
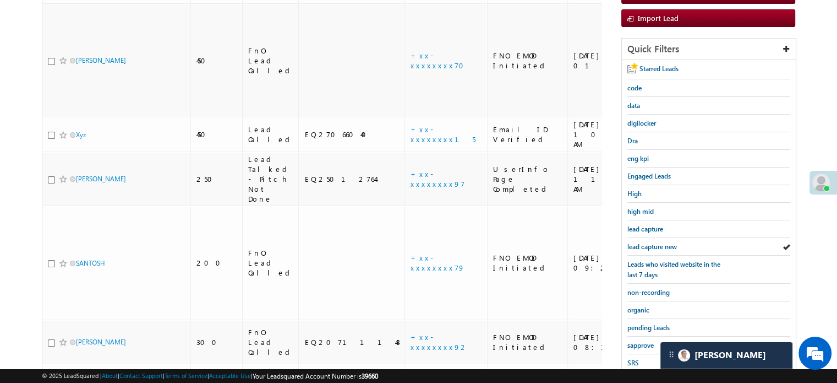
scroll to position [236, 0]
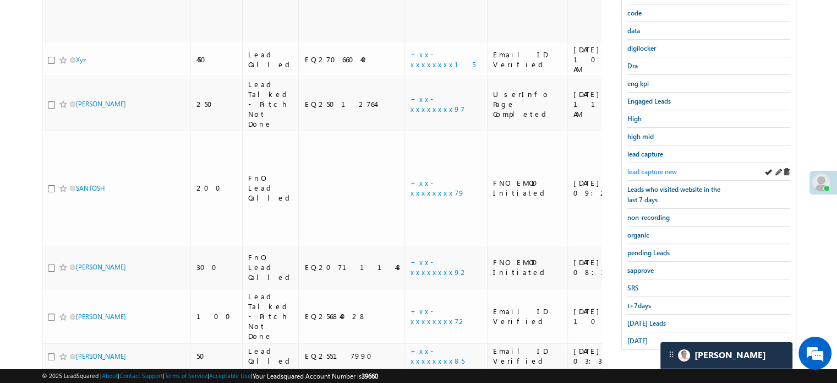
click at [658, 167] on span "lead capture new" at bounding box center [653, 171] width 50 height 8
drag, startPoint x: 637, startPoint y: 310, endPoint x: 643, endPoint y: 319, distance: 10.7
click at [637, 314] on div "Today's Leads" at bounding box center [709, 323] width 163 height 18
click at [643, 319] on span "Today's Leads" at bounding box center [647, 323] width 39 height 8
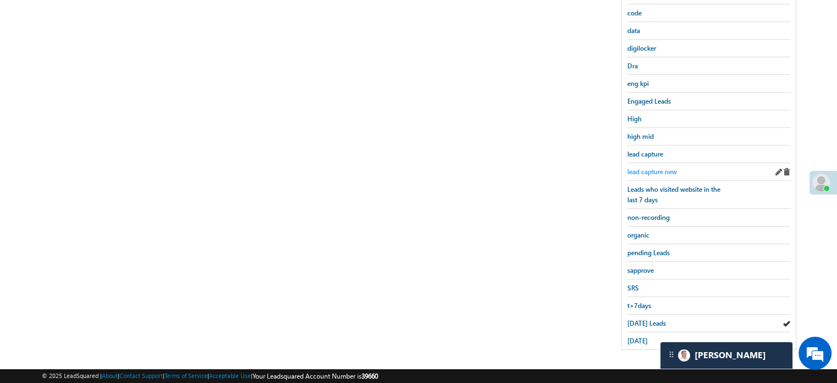
click at [660, 167] on span "lead capture new" at bounding box center [653, 171] width 50 height 8
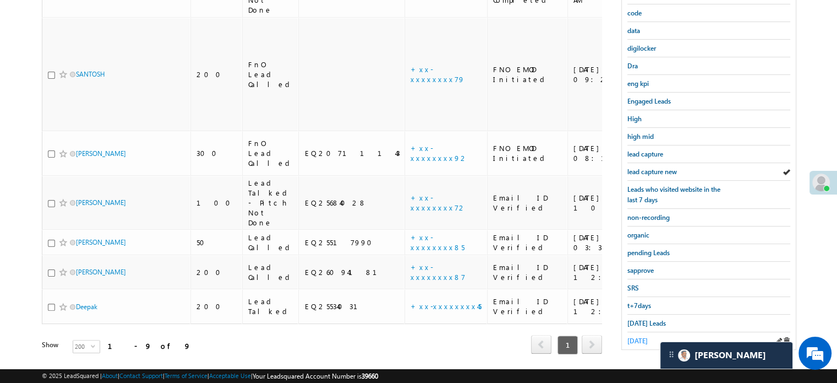
click at [641, 336] on span "yesterday" at bounding box center [638, 340] width 20 height 8
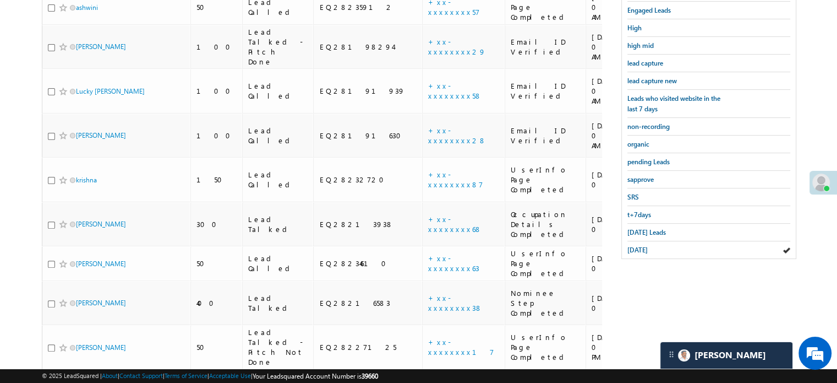
scroll to position [251, 0]
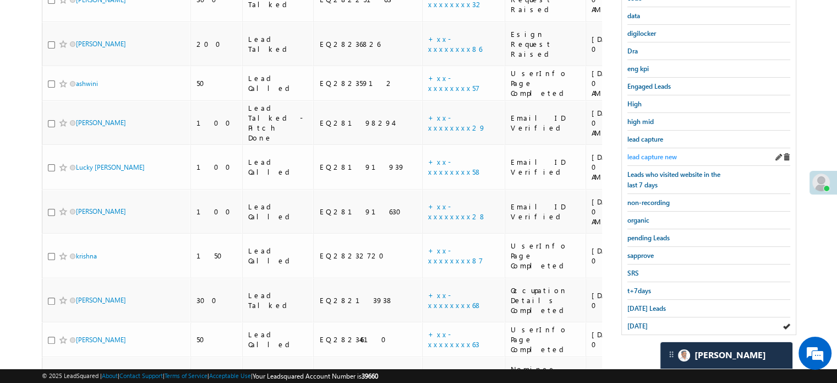
drag, startPoint x: 642, startPoint y: 146, endPoint x: 650, endPoint y: 150, distance: 8.6
click at [642, 148] on div "lead capture new" at bounding box center [709, 157] width 163 height 18
click at [651, 152] on span "lead capture new" at bounding box center [653, 156] width 50 height 8
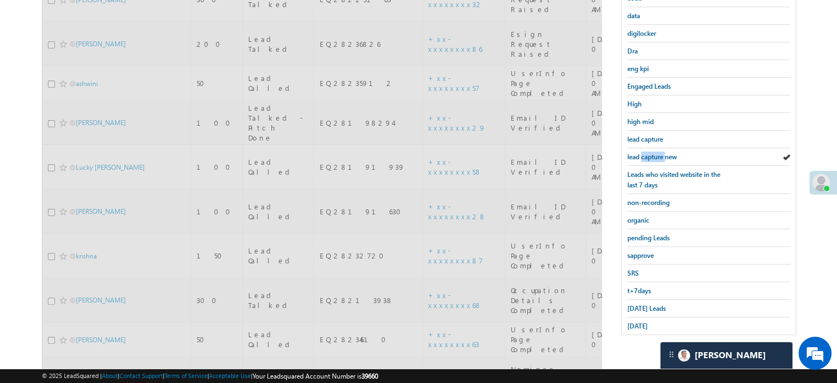
click at [651, 152] on span "lead capture new" at bounding box center [653, 156] width 50 height 8
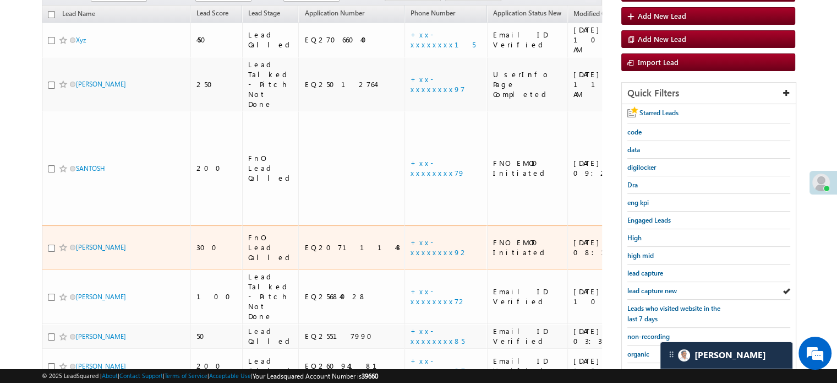
scroll to position [141, 0]
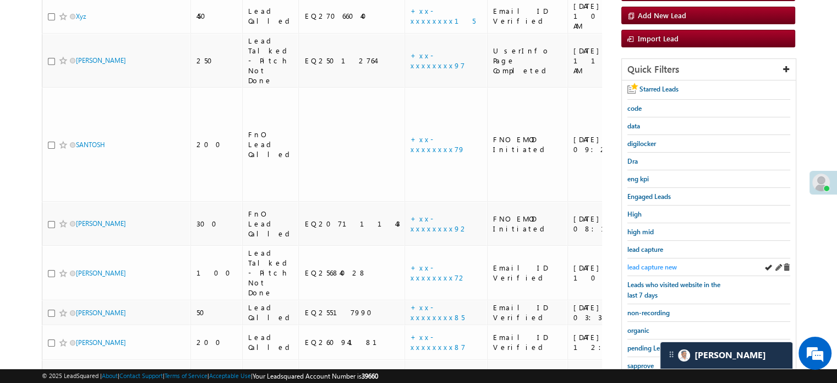
click at [641, 263] on span "lead capture new" at bounding box center [653, 267] width 50 height 8
click at [650, 264] on span "lead capture new" at bounding box center [653, 267] width 50 height 8
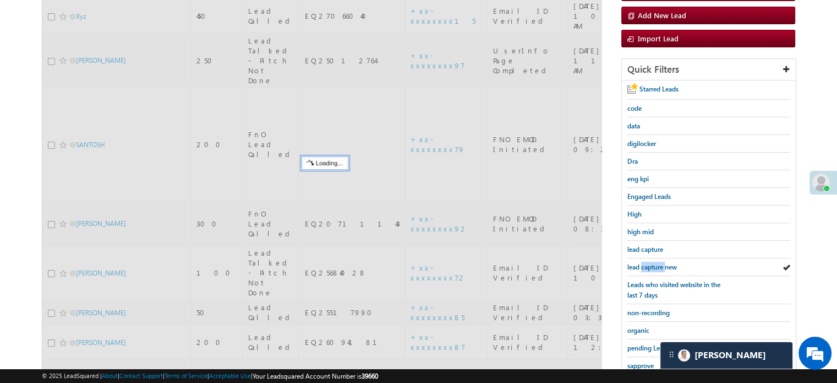
click at [650, 264] on span "lead capture new" at bounding box center [653, 267] width 50 height 8
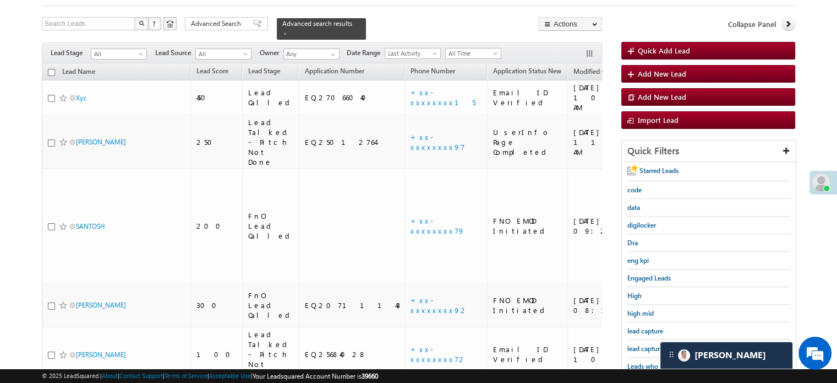
scroll to position [86, 0]
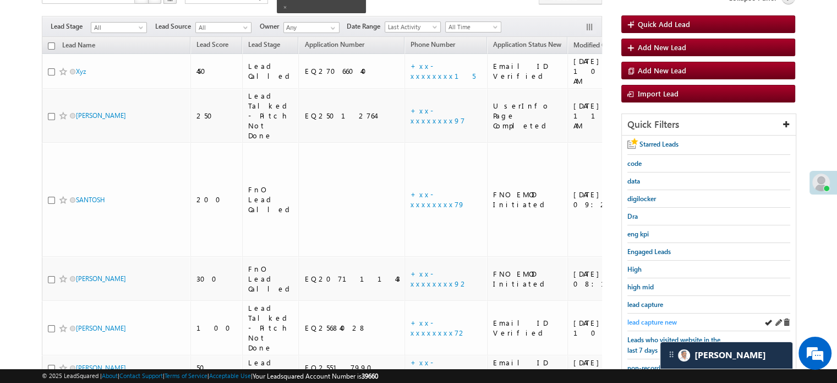
click at [641, 318] on span "lead capture new" at bounding box center [653, 322] width 50 height 8
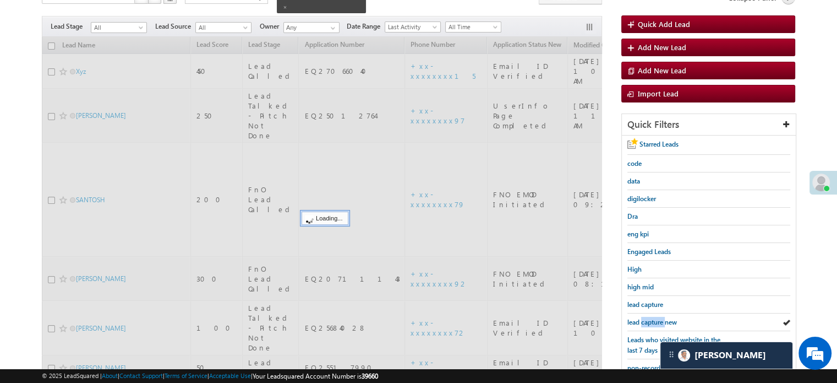
click at [641, 318] on span "lead capture new" at bounding box center [653, 322] width 50 height 8
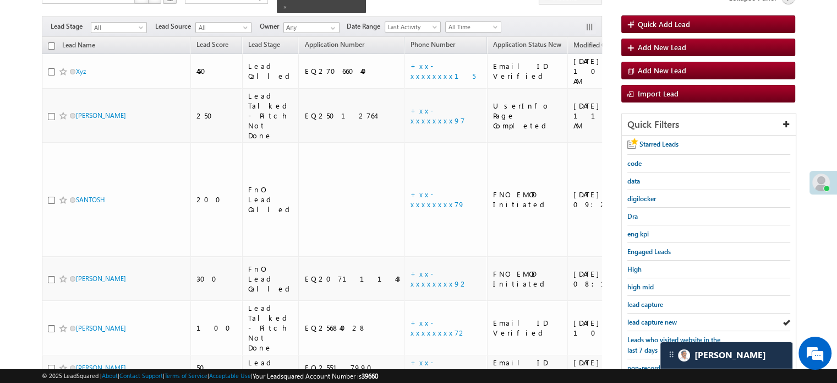
click at [641, 318] on span "lead capture new" at bounding box center [653, 322] width 50 height 8
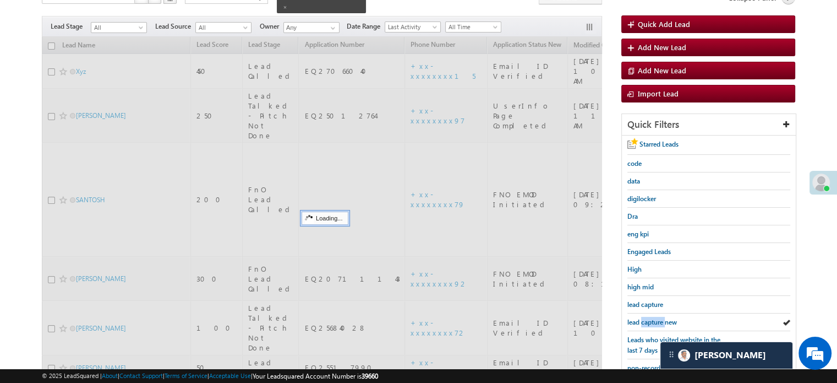
click at [641, 318] on span "lead capture new" at bounding box center [653, 322] width 50 height 8
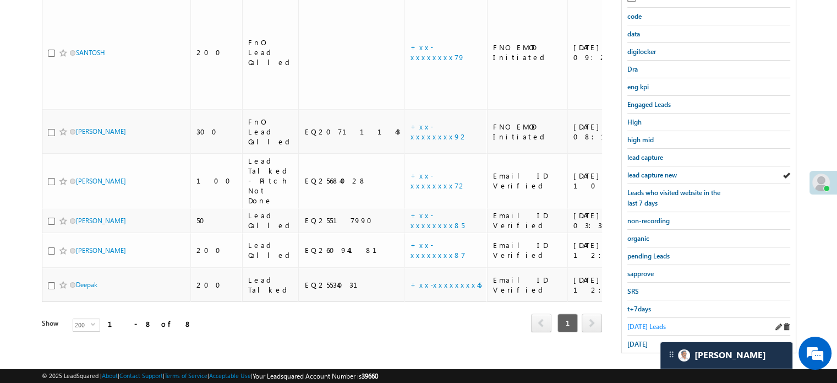
scroll to position [236, 0]
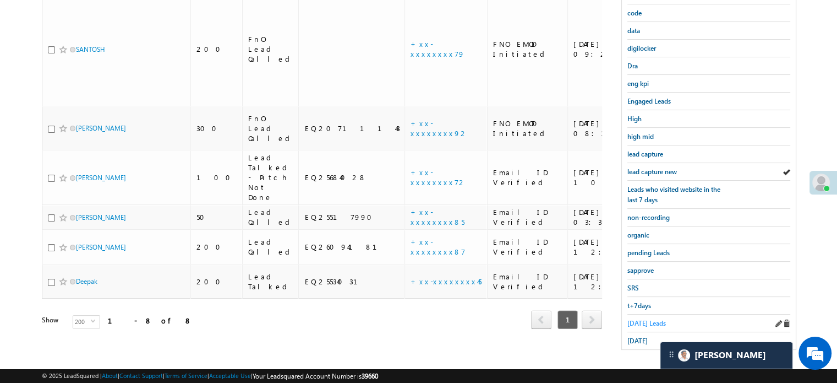
click at [646, 319] on span "Today's Leads" at bounding box center [647, 323] width 39 height 8
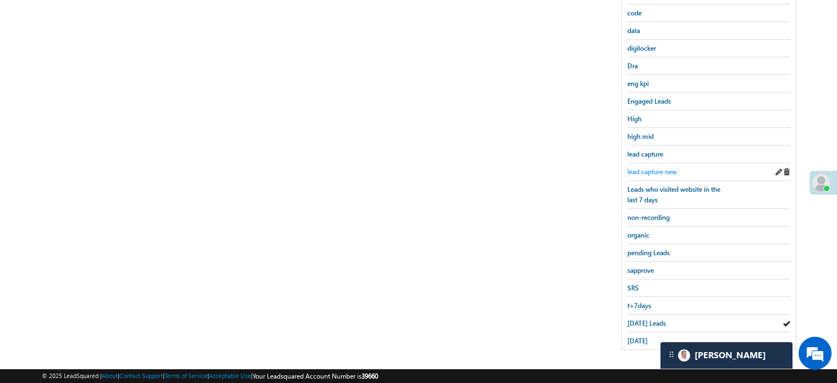
click at [654, 167] on span "lead capture new" at bounding box center [653, 171] width 50 height 8
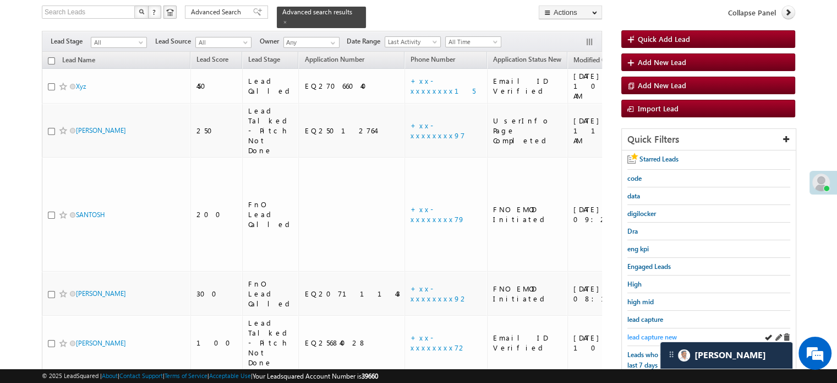
click at [659, 333] on span "lead capture new" at bounding box center [653, 337] width 50 height 8
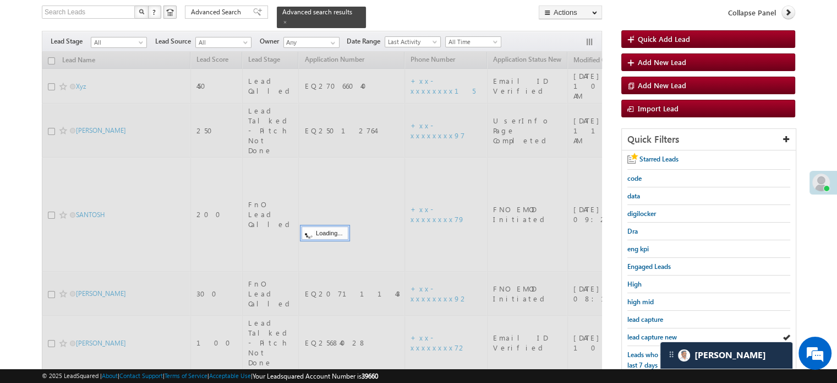
click at [659, 333] on span "lead capture new" at bounding box center [653, 337] width 50 height 8
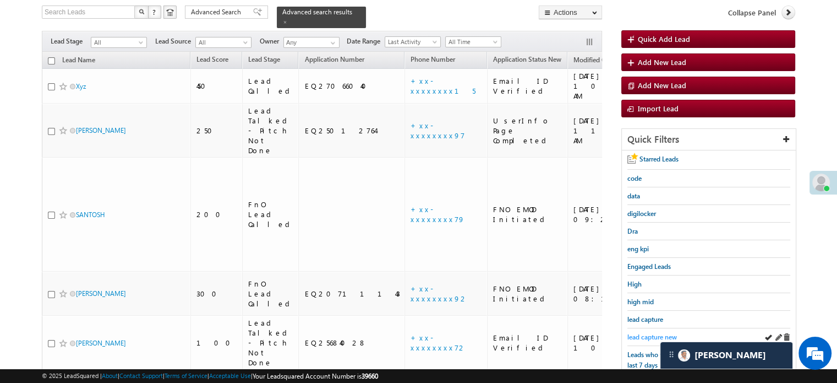
click at [651, 333] on span "lead capture new" at bounding box center [653, 337] width 50 height 8
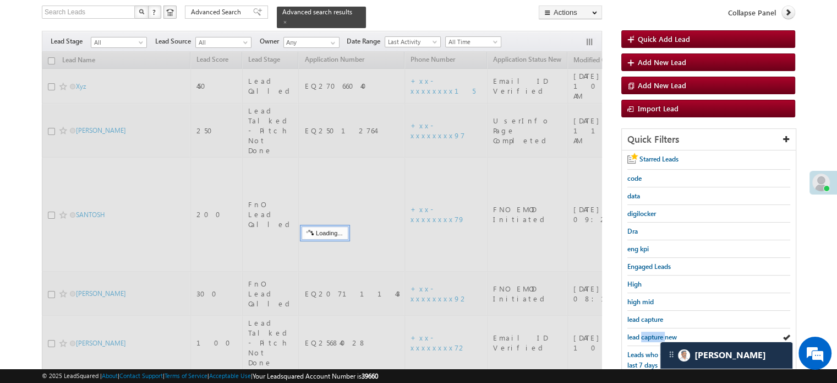
click at [651, 333] on span "lead capture new" at bounding box center [653, 337] width 50 height 8
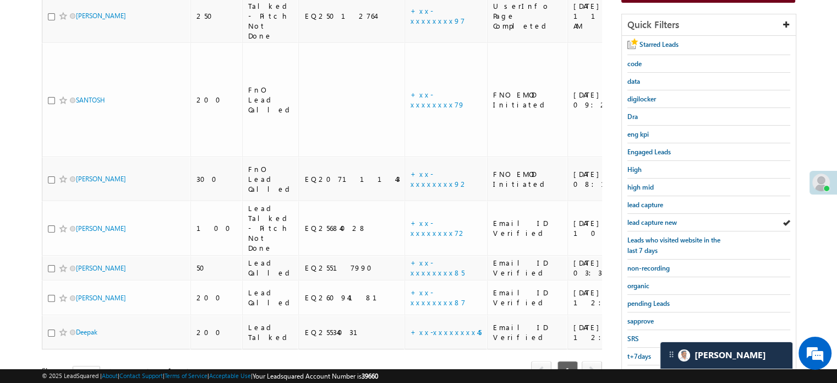
scroll to position [236, 0]
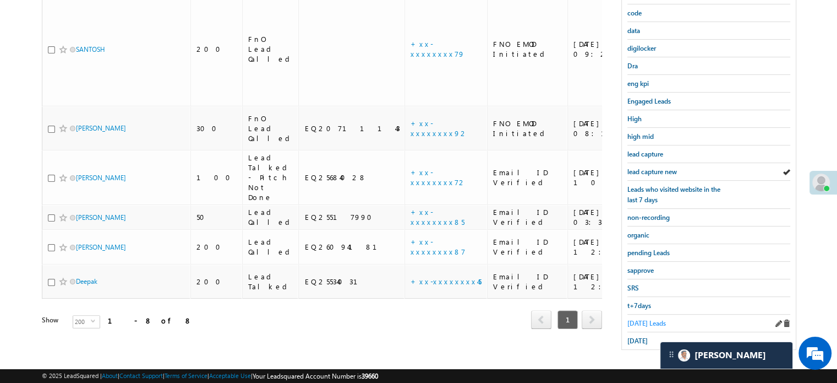
click at [644, 323] on link "Today's Leads" at bounding box center [647, 323] width 39 height 10
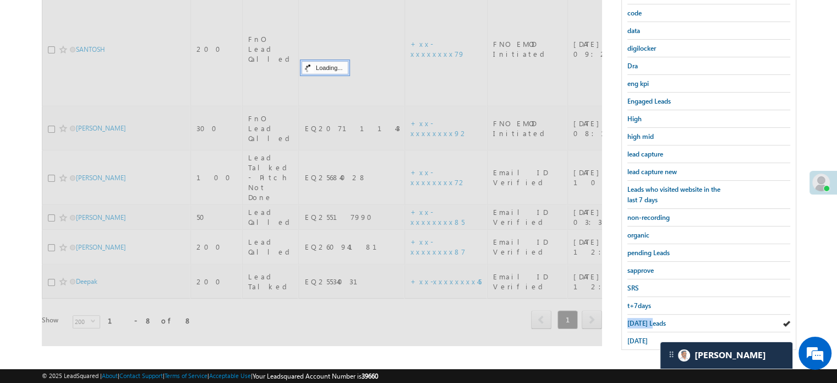
click at [644, 323] on link "Today's Leads" at bounding box center [647, 323] width 39 height 10
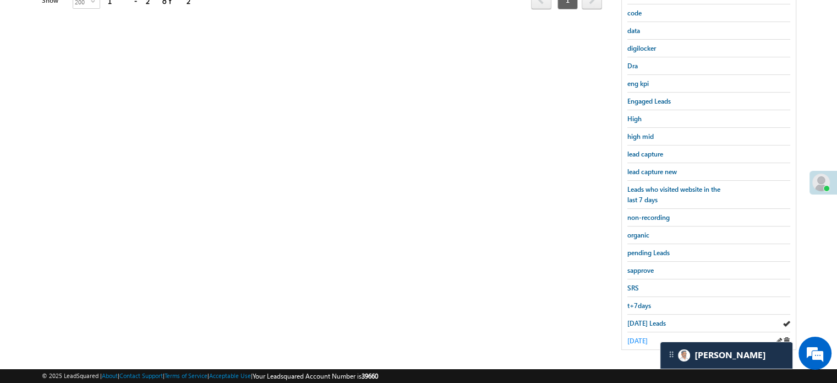
click at [641, 337] on span "yesterday" at bounding box center [638, 340] width 20 height 8
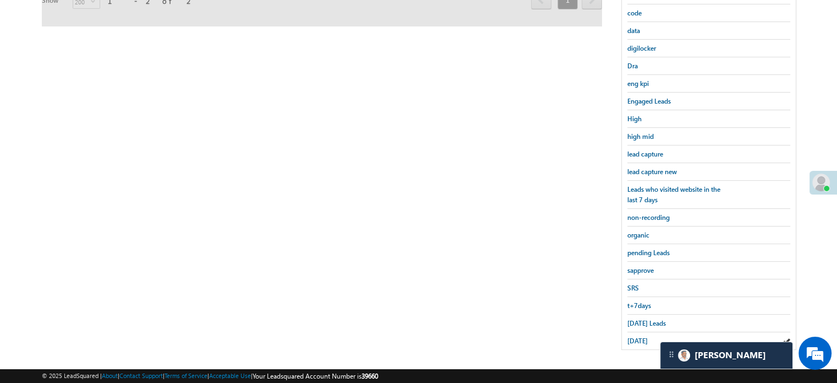
click at [641, 337] on span "yesterday" at bounding box center [638, 340] width 20 height 8
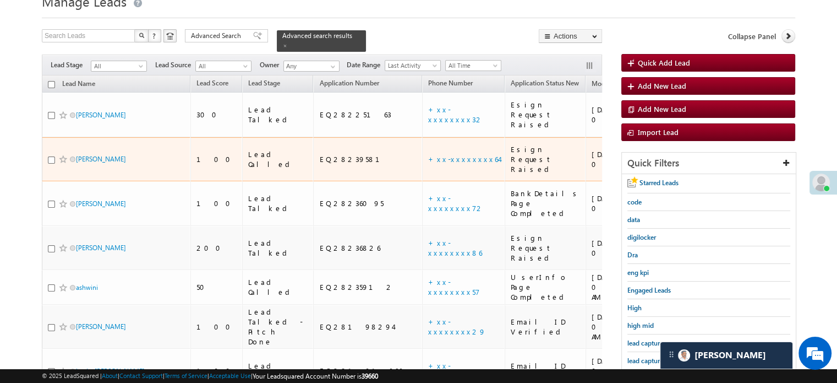
scroll to position [71, 0]
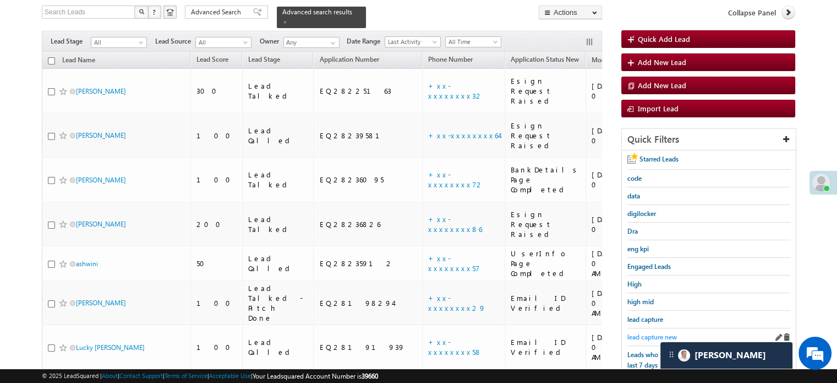
click at [646, 334] on span "lead capture new" at bounding box center [653, 337] width 50 height 8
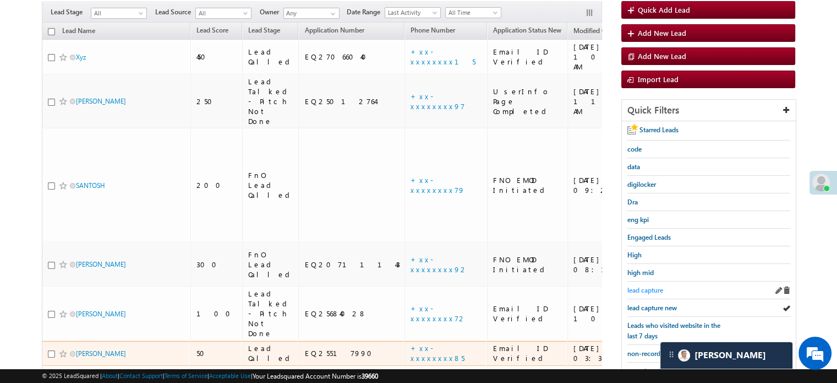
scroll to position [126, 0]
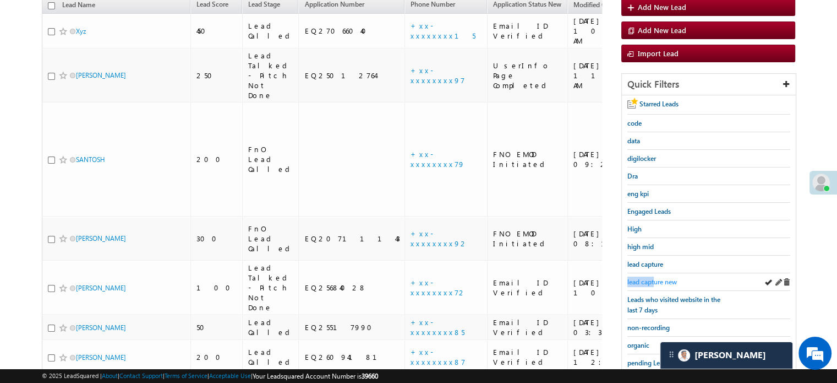
drag, startPoint x: 655, startPoint y: 273, endPoint x: 655, endPoint y: 282, distance: 9.4
click at [656, 280] on div "lead capture new" at bounding box center [709, 282] width 163 height 18
click at [655, 282] on span "lead capture new" at bounding box center [653, 281] width 50 height 8
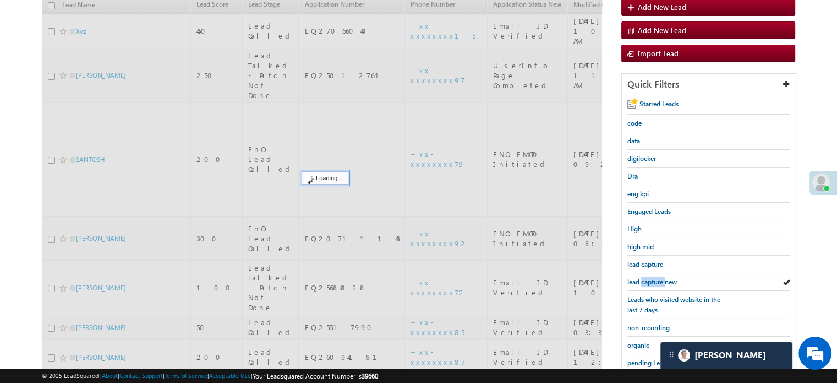
click at [655, 282] on span "lead capture new" at bounding box center [653, 281] width 50 height 8
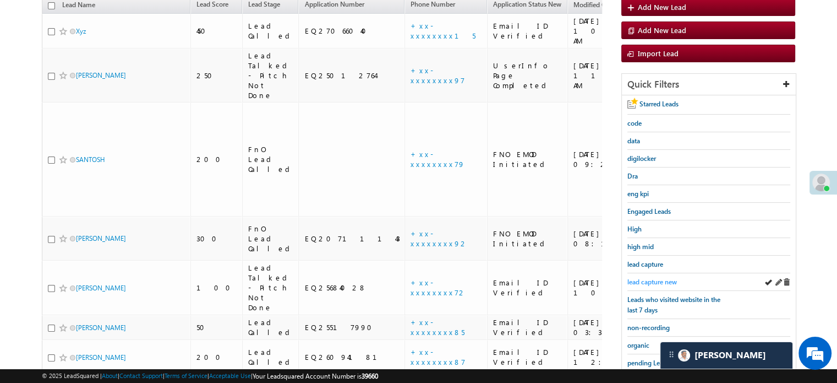
click at [640, 281] on span "lead capture new" at bounding box center [653, 281] width 50 height 8
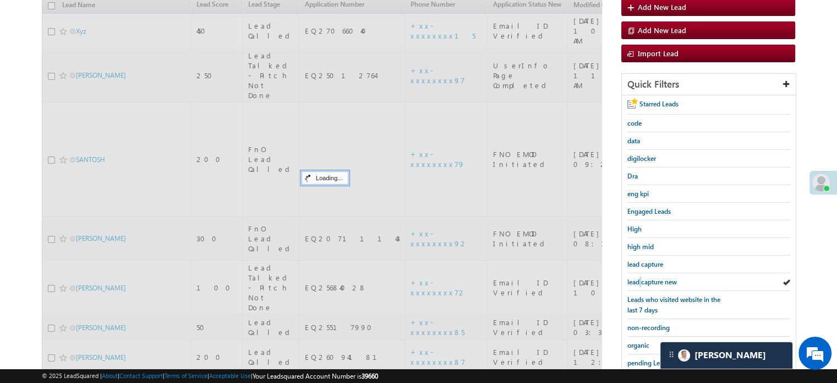
click at [640, 281] on span "lead capture new" at bounding box center [653, 281] width 50 height 8
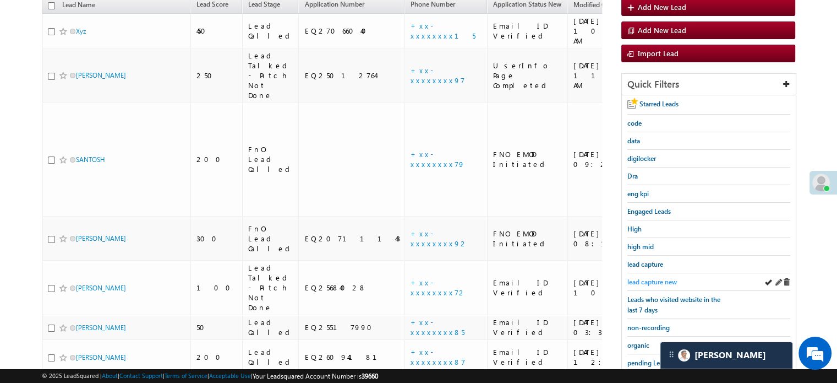
click at [642, 279] on span "lead capture new" at bounding box center [653, 281] width 50 height 8
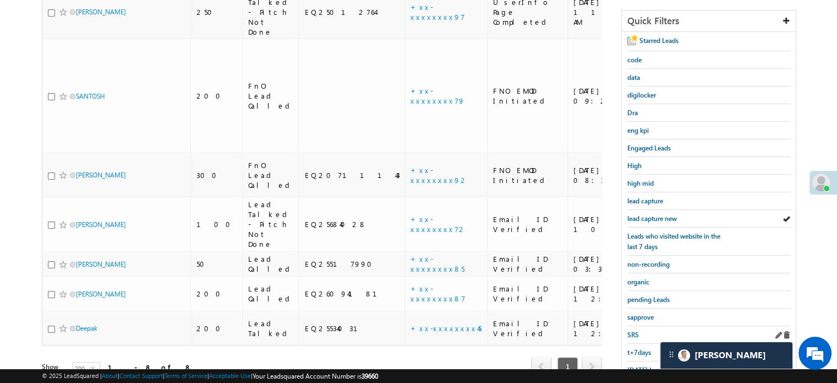
scroll to position [236, 0]
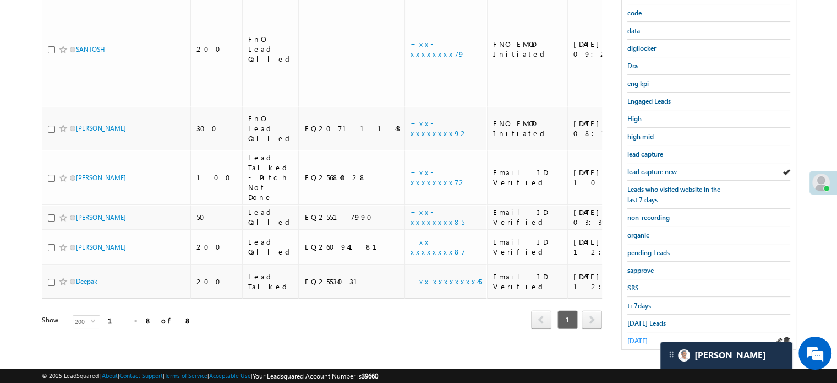
click at [639, 337] on span "yesterday" at bounding box center [638, 340] width 20 height 8
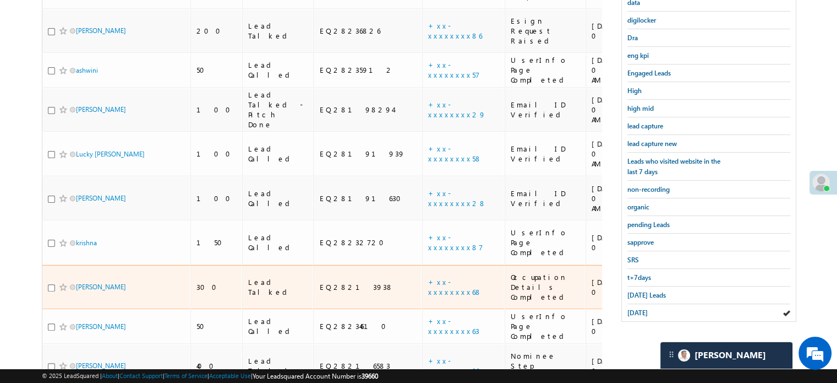
scroll to position [291, 0]
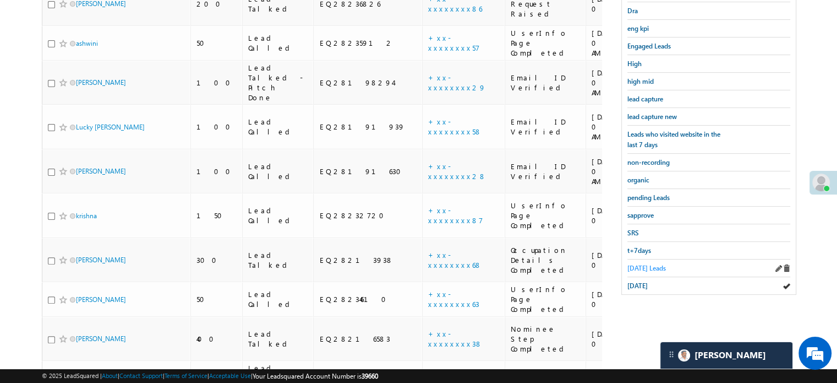
click at [630, 265] on span "Today's Leads" at bounding box center [647, 268] width 39 height 8
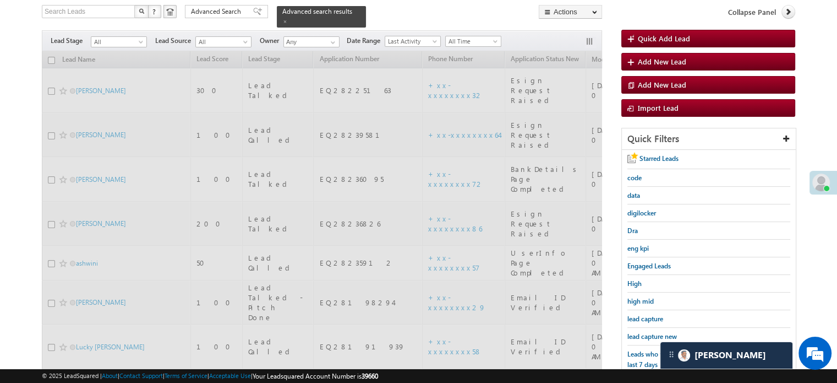
scroll to position [71, 0]
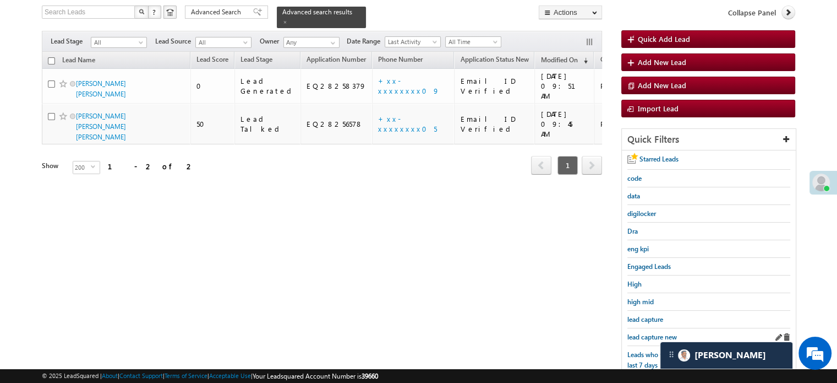
click at [639, 328] on div "lead capture new" at bounding box center [709, 337] width 163 height 18
click at [656, 336] on span "lead capture new" at bounding box center [653, 337] width 50 height 8
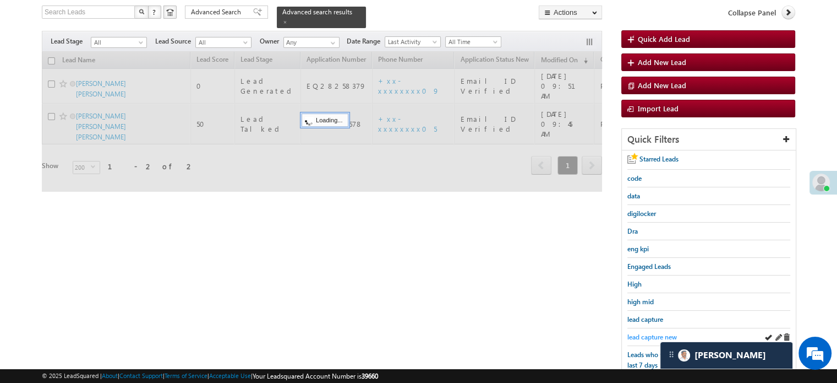
click at [651, 334] on span "lead capture new" at bounding box center [653, 337] width 50 height 8
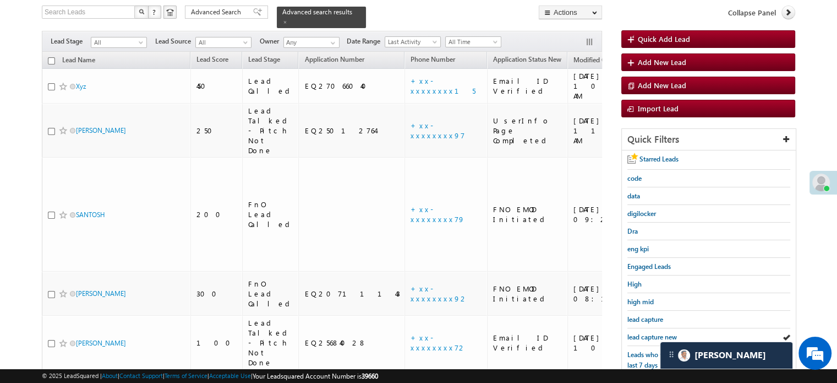
click at [651, 334] on span "lead capture new" at bounding box center [653, 337] width 50 height 8
click at [656, 334] on span "lead capture new" at bounding box center [653, 337] width 50 height 8
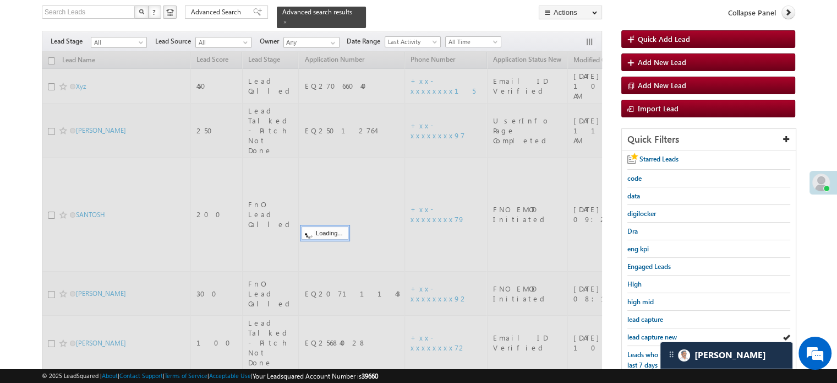
click at [656, 334] on span "lead capture new" at bounding box center [653, 337] width 50 height 8
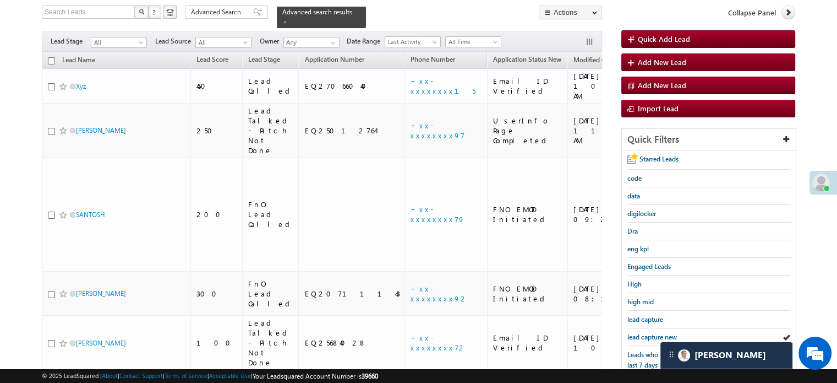
click at [656, 334] on span "lead capture new" at bounding box center [653, 337] width 50 height 8
click at [634, 333] on span "lead capture new" at bounding box center [653, 337] width 50 height 8
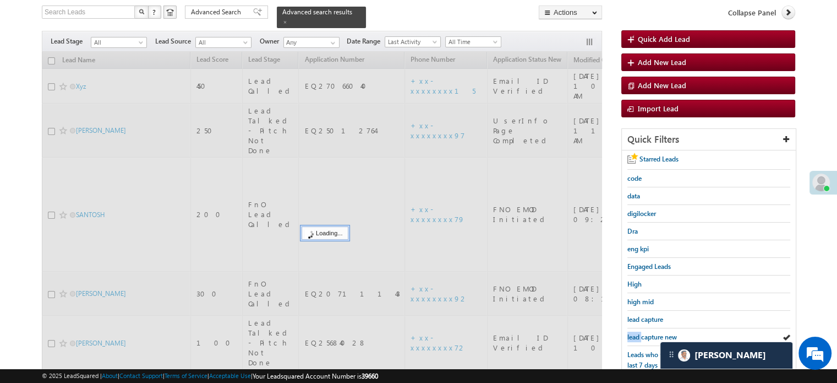
click at [634, 333] on span "lead capture new" at bounding box center [653, 337] width 50 height 8
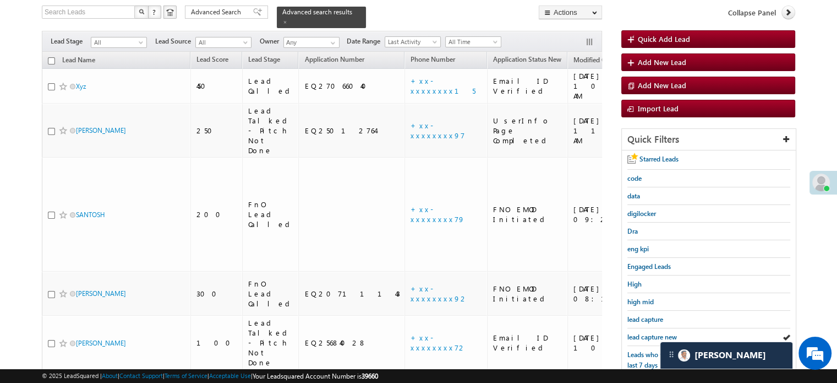
click at [634, 333] on span "lead capture new" at bounding box center [653, 337] width 50 height 8
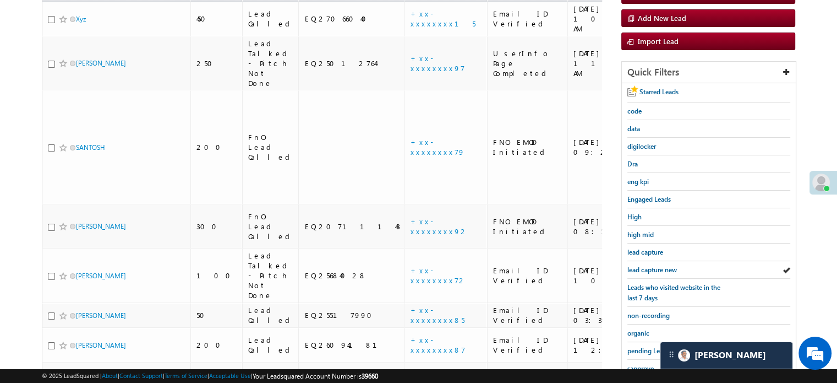
scroll to position [236, 0]
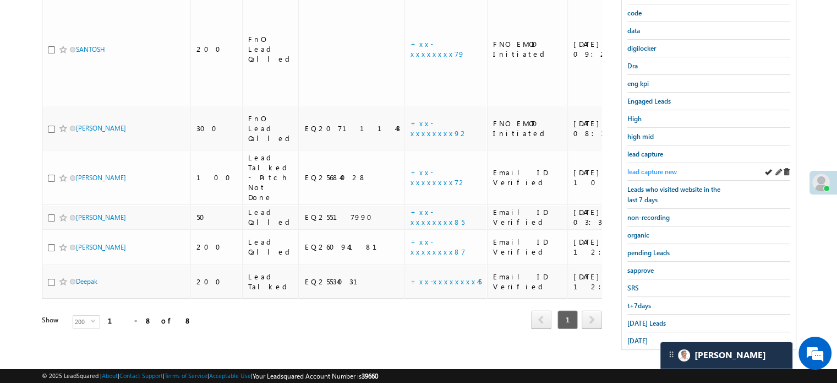
click at [664, 171] on span "lead capture new" at bounding box center [653, 171] width 50 height 8
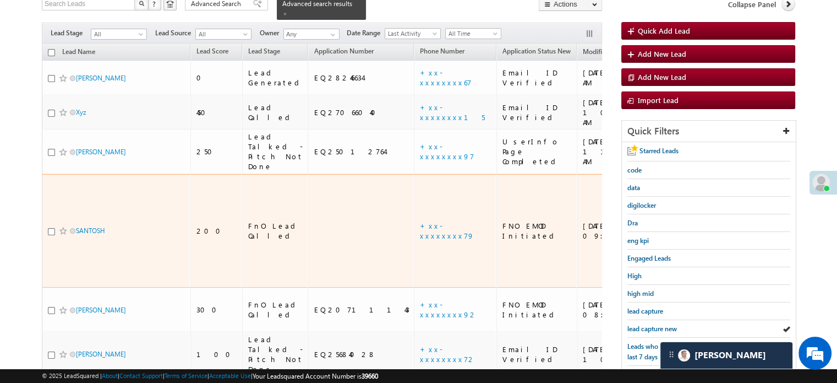
scroll to position [126, 0]
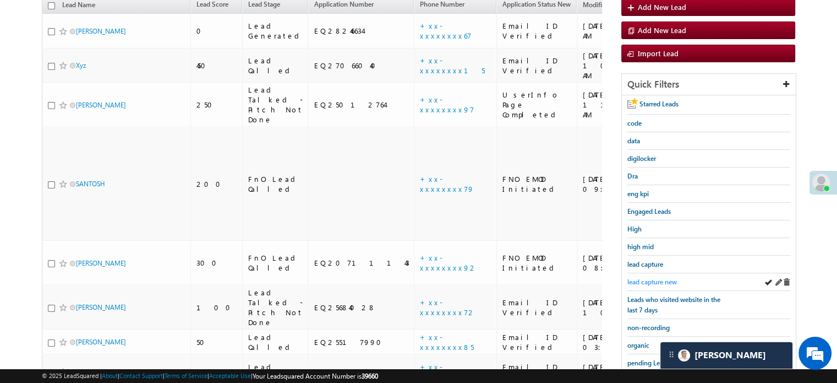
click at [650, 281] on span "lead capture new" at bounding box center [653, 281] width 50 height 8
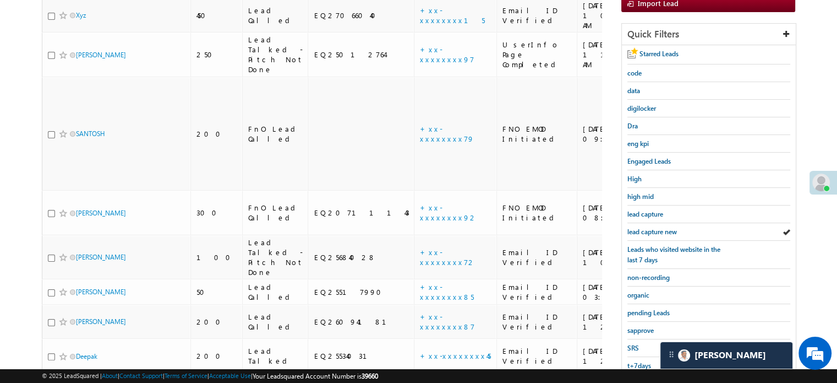
scroll to position [236, 0]
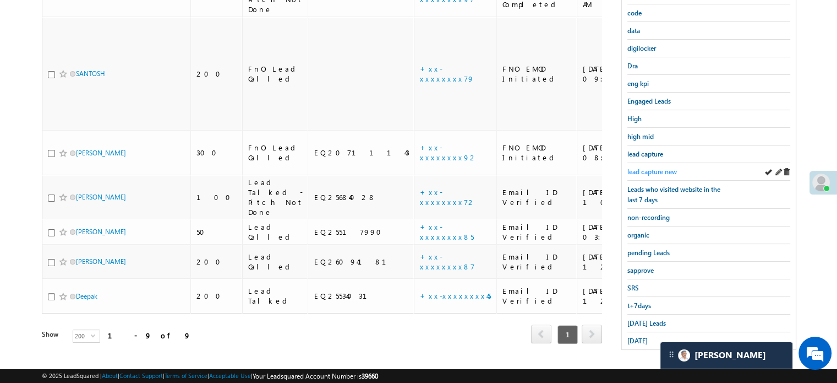
click at [652, 167] on span "lead capture new" at bounding box center [653, 171] width 50 height 8
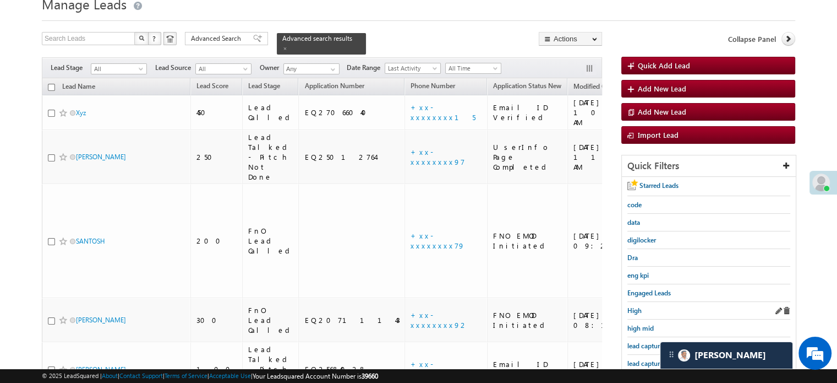
scroll to position [71, 0]
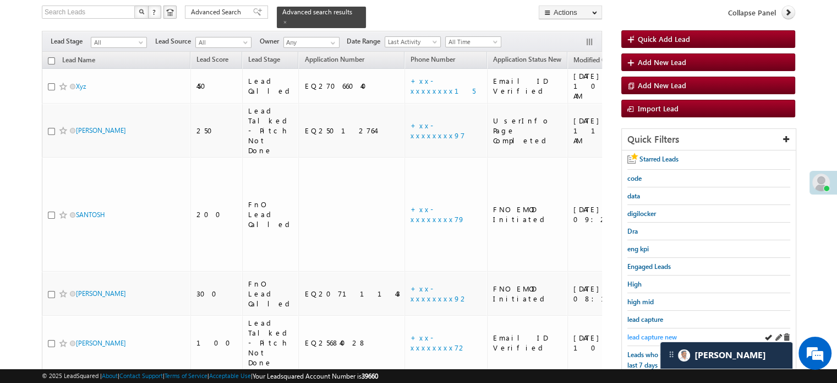
click at [639, 333] on span "lead capture new" at bounding box center [653, 337] width 50 height 8
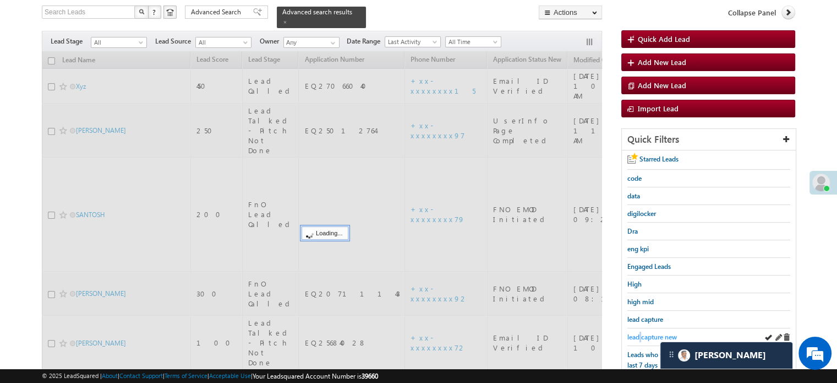
click at [639, 333] on span "lead capture new" at bounding box center [653, 337] width 50 height 8
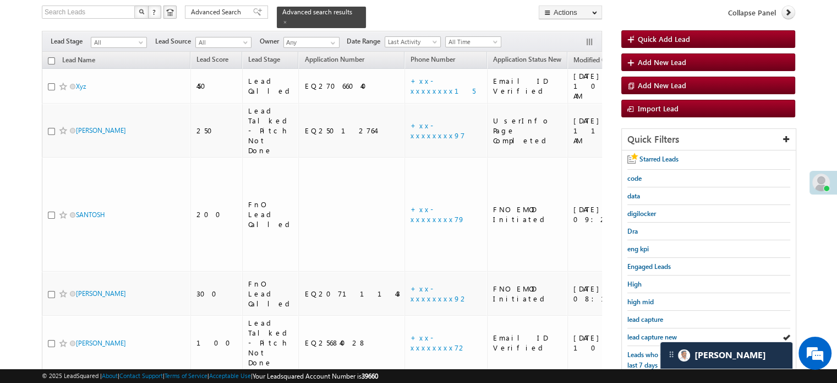
click at [639, 333] on span "lead capture new" at bounding box center [653, 337] width 50 height 8
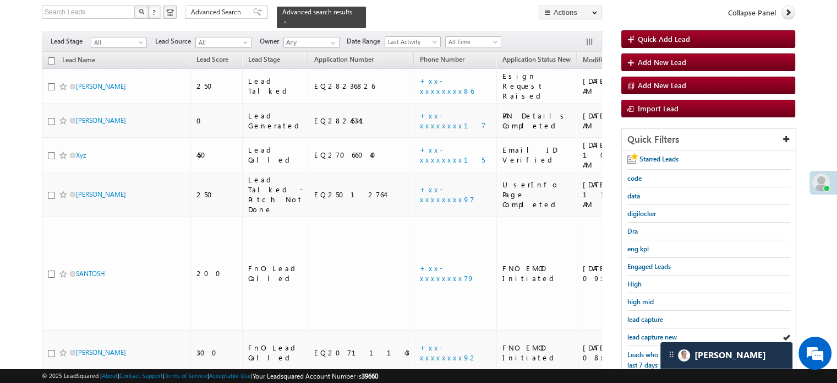
click at [639, 333] on span "lead capture new" at bounding box center [653, 337] width 50 height 8
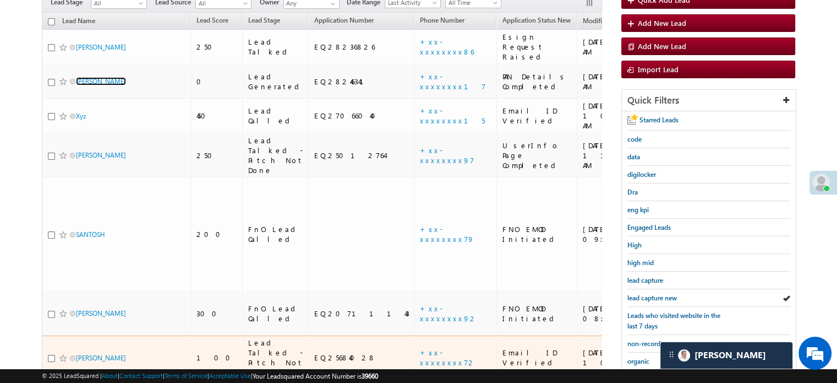
scroll to position [126, 0]
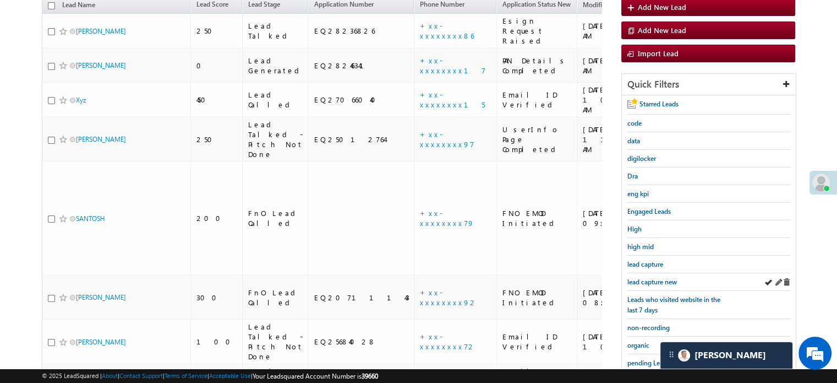
click at [651, 273] on div "lead capture new" at bounding box center [709, 282] width 163 height 18
click at [651, 277] on span "lead capture new" at bounding box center [653, 281] width 50 height 8
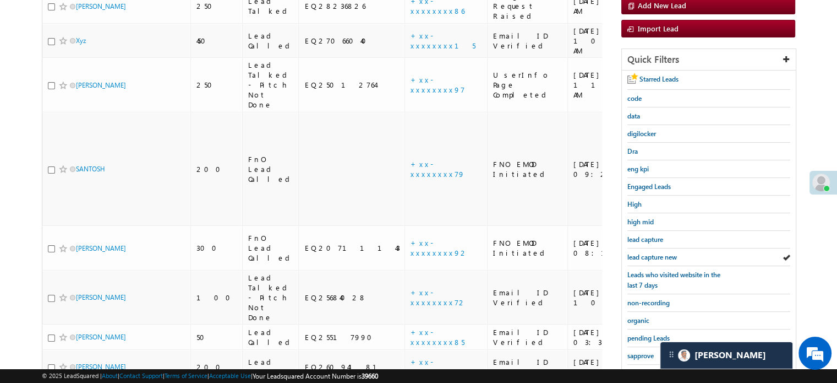
scroll to position [236, 0]
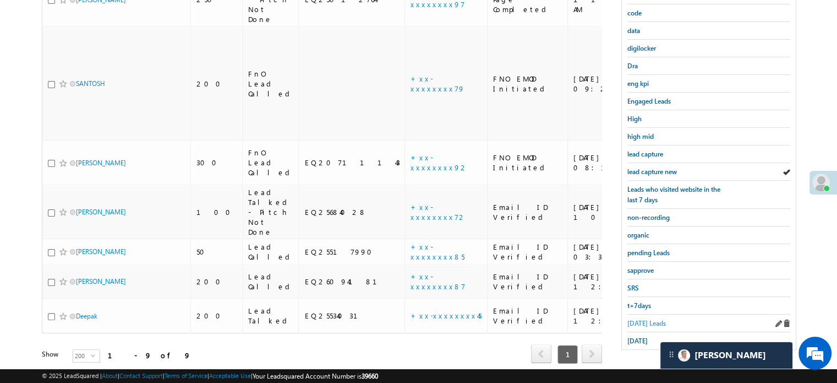
click at [639, 320] on span "Today's Leads" at bounding box center [647, 323] width 39 height 8
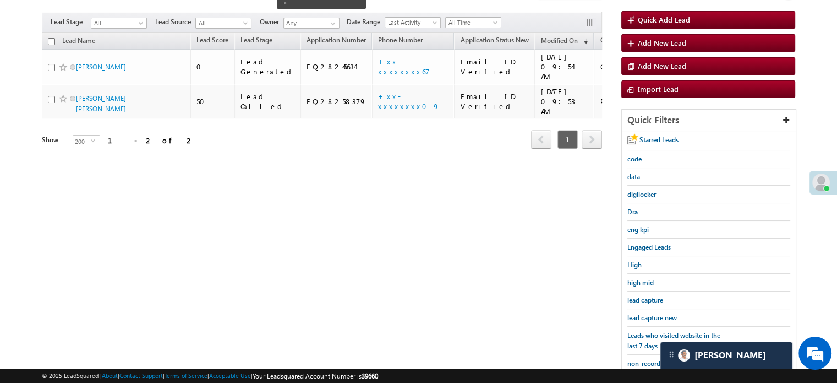
scroll to position [71, 0]
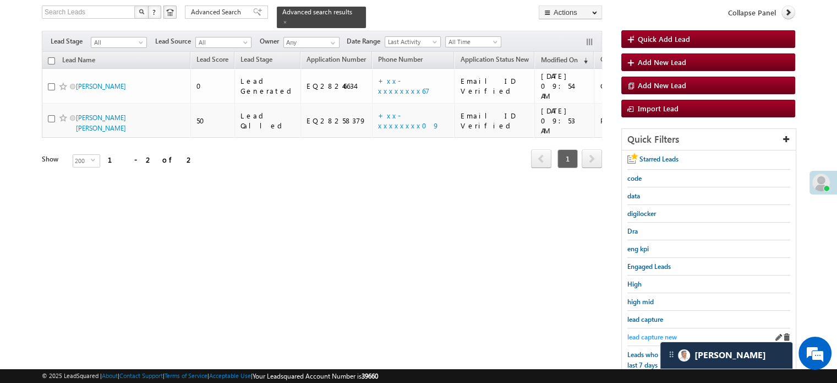
click at [647, 331] on link "lead capture new" at bounding box center [653, 336] width 50 height 10
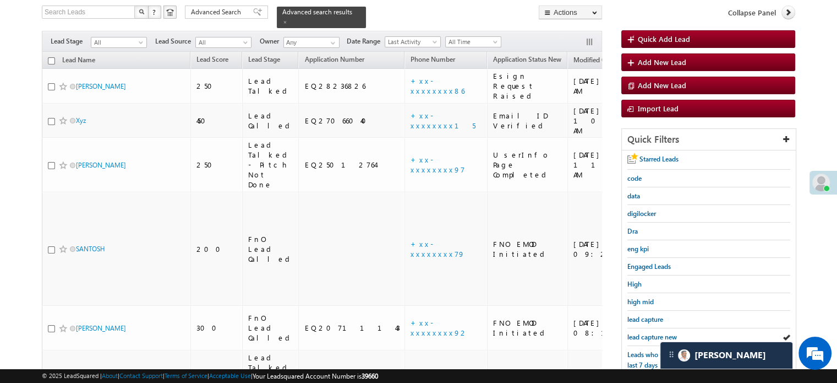
click at [647, 331] on link "lead capture new" at bounding box center [653, 336] width 50 height 10
click at [636, 333] on span "lead capture new" at bounding box center [653, 337] width 50 height 8
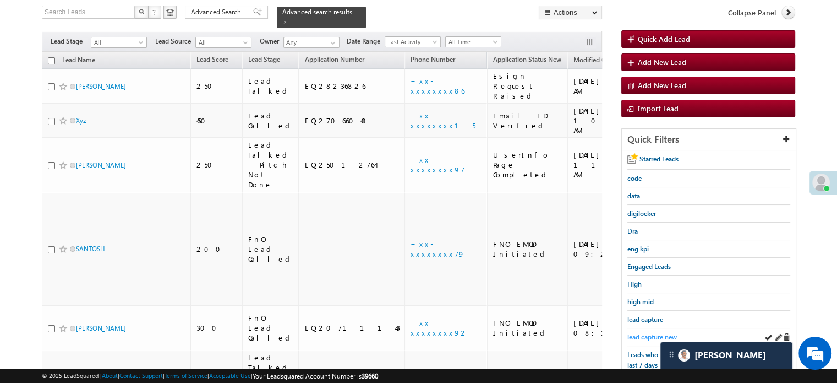
click at [651, 336] on span "lead capture new" at bounding box center [653, 337] width 50 height 8
click at [653, 333] on span "lead capture new" at bounding box center [653, 337] width 50 height 8
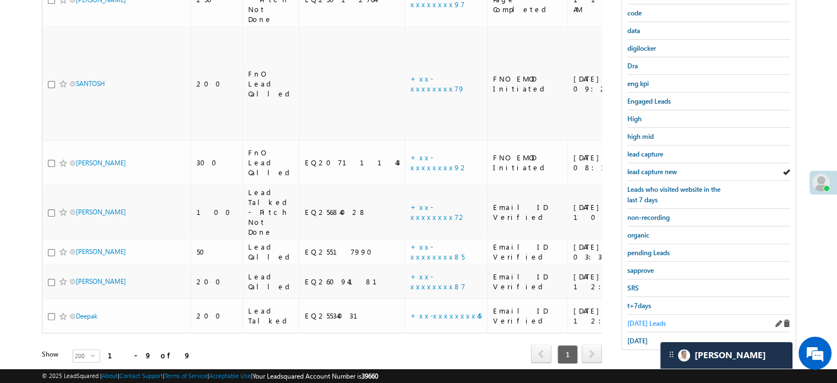
click at [648, 321] on span "Today's Leads" at bounding box center [647, 323] width 39 height 8
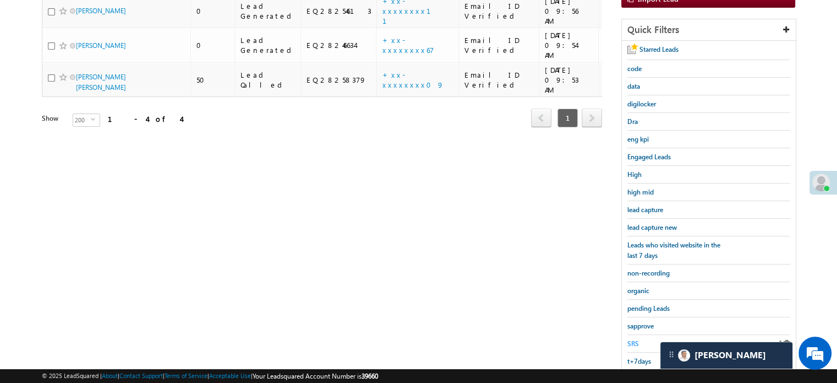
scroll to position [181, 0]
click at [664, 225] on span "lead capture new" at bounding box center [653, 226] width 50 height 8
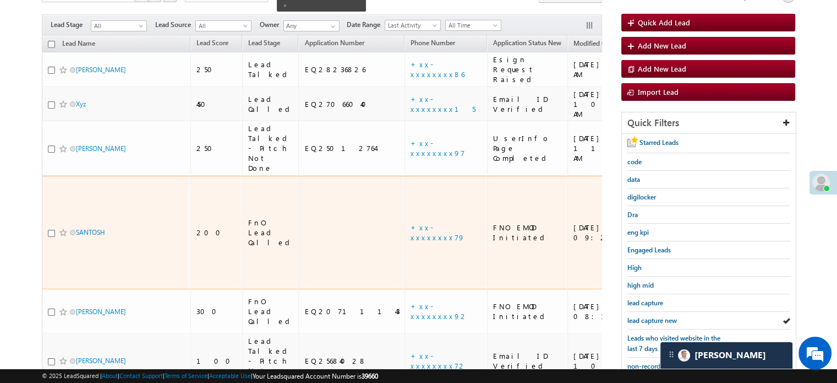
scroll to position [165, 0]
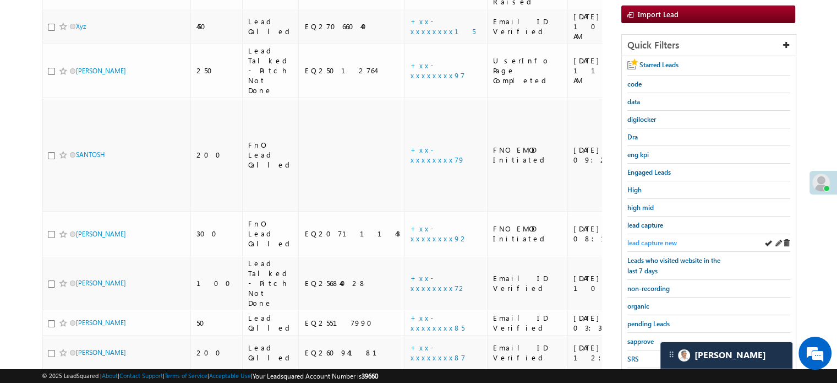
click at [650, 243] on span "lead capture new" at bounding box center [653, 242] width 50 height 8
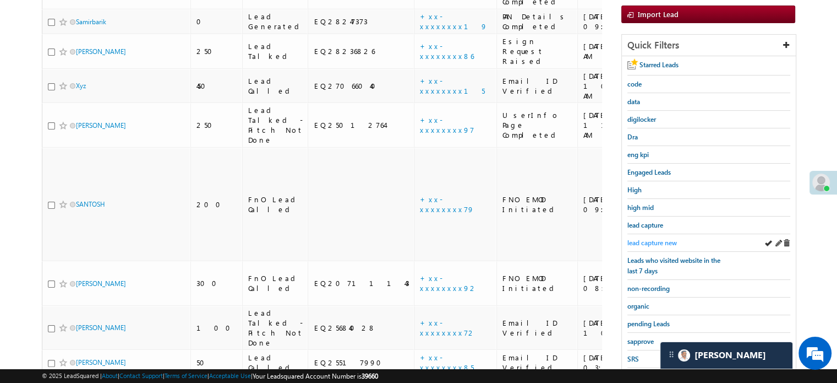
click at [644, 238] on span "lead capture new" at bounding box center [653, 242] width 50 height 8
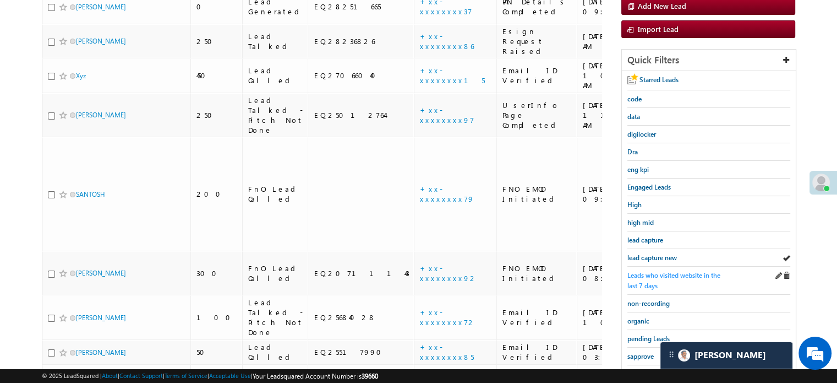
scroll to position [220, 0]
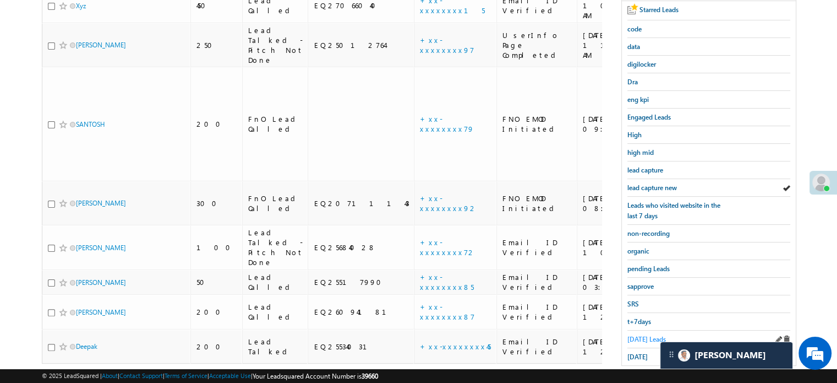
click at [636, 335] on span "Today's Leads" at bounding box center [647, 339] width 39 height 8
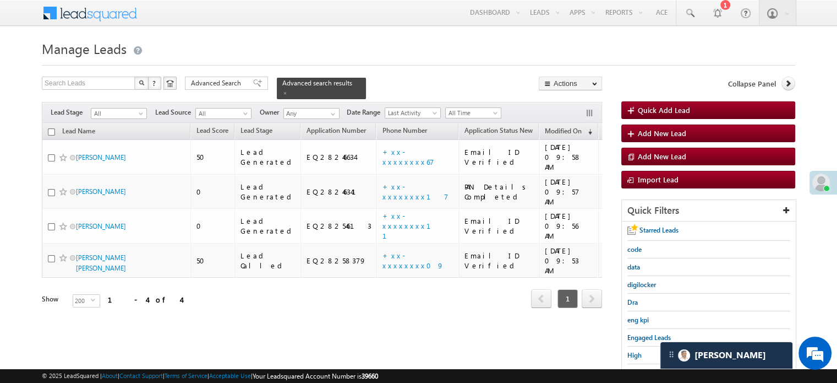
scroll to position [110, 0]
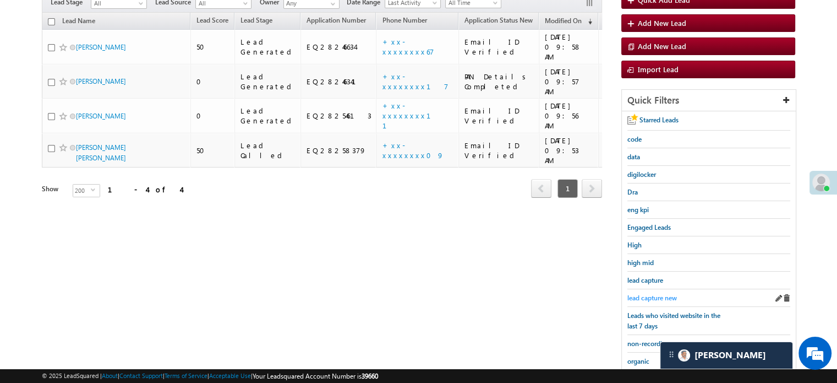
click at [655, 295] on span "lead capture new" at bounding box center [653, 297] width 50 height 8
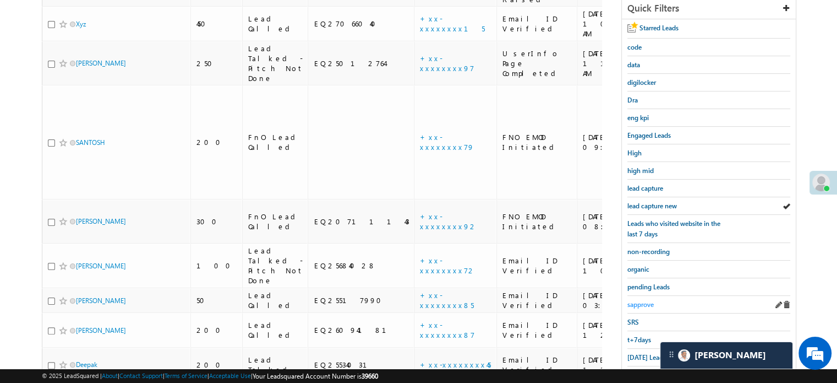
scroll to position [236, 0]
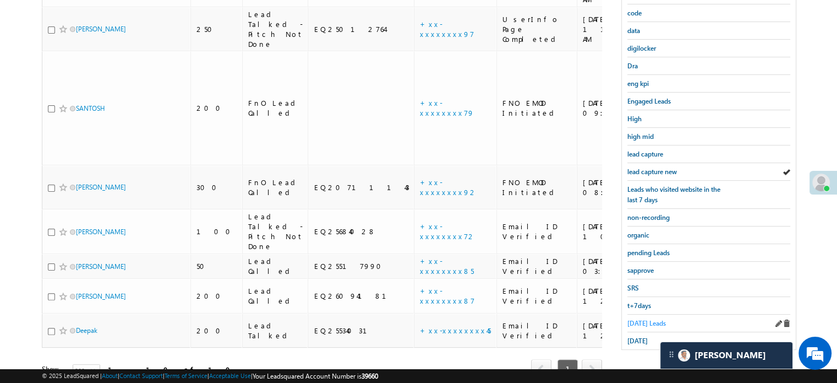
click at [641, 323] on link "Today's Leads" at bounding box center [647, 323] width 39 height 10
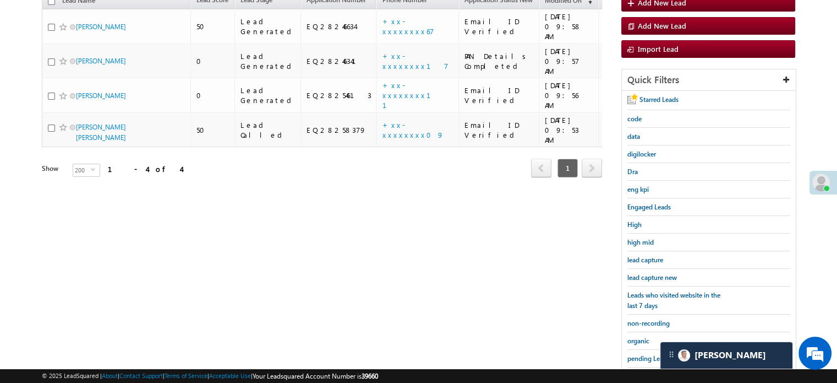
scroll to position [71, 0]
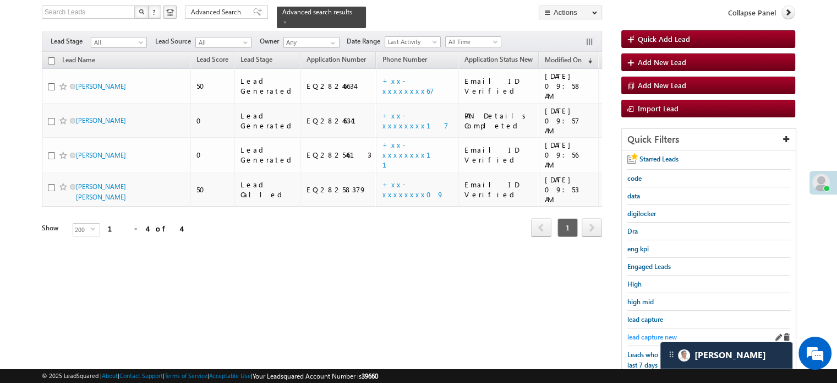
click at [645, 335] on span "lead capture new" at bounding box center [653, 337] width 50 height 8
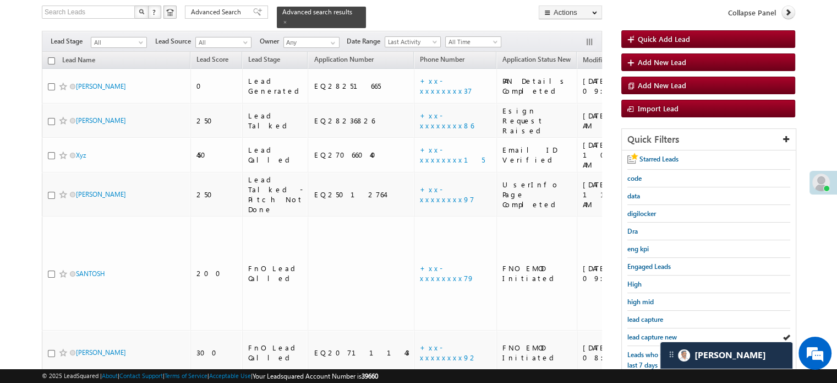
click at [645, 335] on span "lead capture new" at bounding box center [653, 337] width 50 height 8
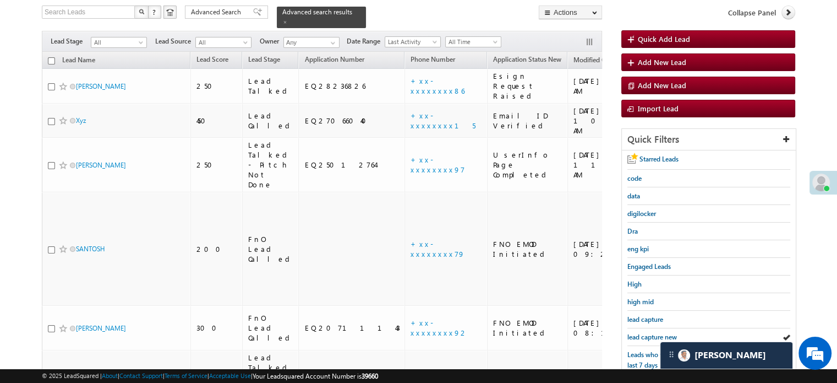
click at [645, 335] on span "lead capture new" at bounding box center [653, 337] width 50 height 8
click at [655, 336] on span "lead capture new" at bounding box center [653, 337] width 50 height 8
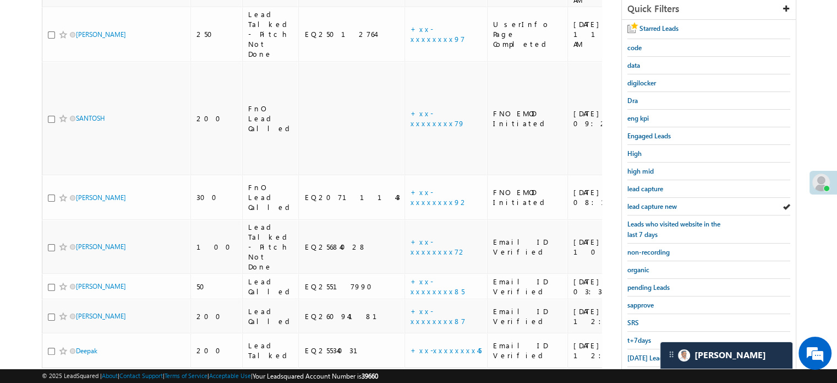
scroll to position [236, 0]
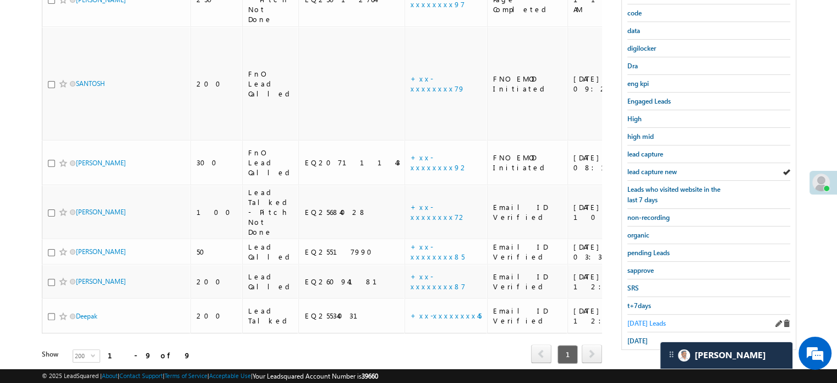
click at [649, 320] on span "Today's Leads" at bounding box center [647, 323] width 39 height 8
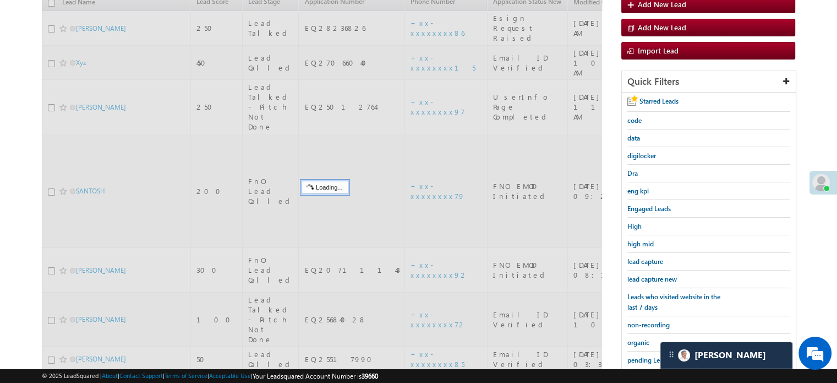
scroll to position [126, 0]
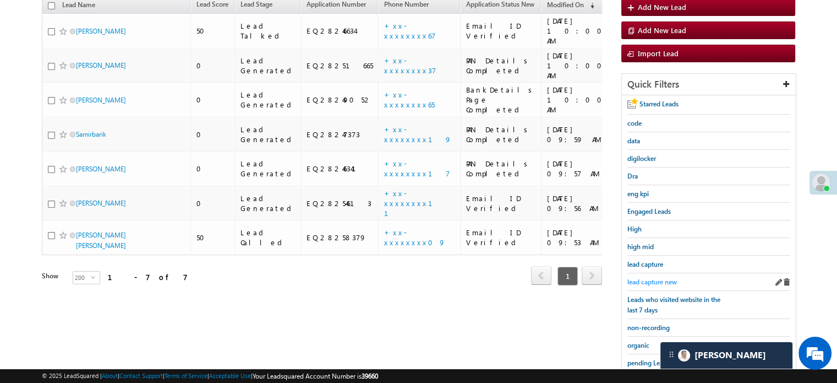
click at [656, 281] on span "lead capture new" at bounding box center [653, 281] width 50 height 8
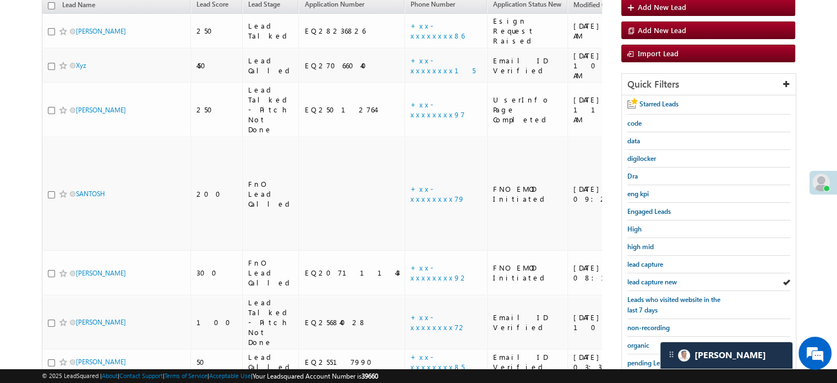
click at [656, 281] on span "lead capture new" at bounding box center [653, 281] width 50 height 8
click at [656, 277] on span "lead capture new" at bounding box center [653, 281] width 50 height 8
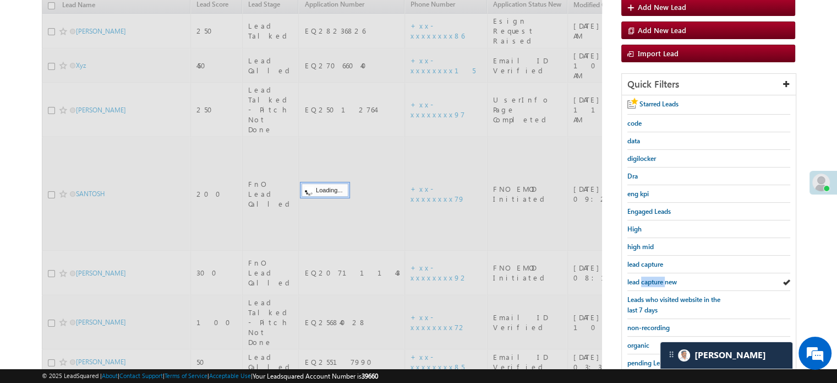
click at [656, 277] on span "lead capture new" at bounding box center [653, 281] width 50 height 8
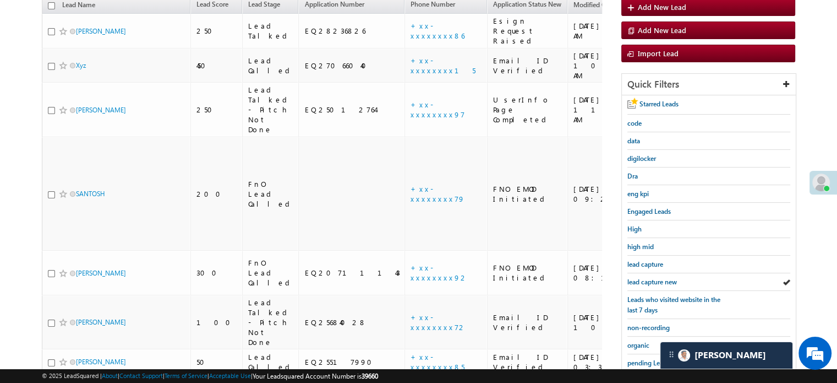
click at [656, 277] on span "lead capture new" at bounding box center [653, 281] width 50 height 8
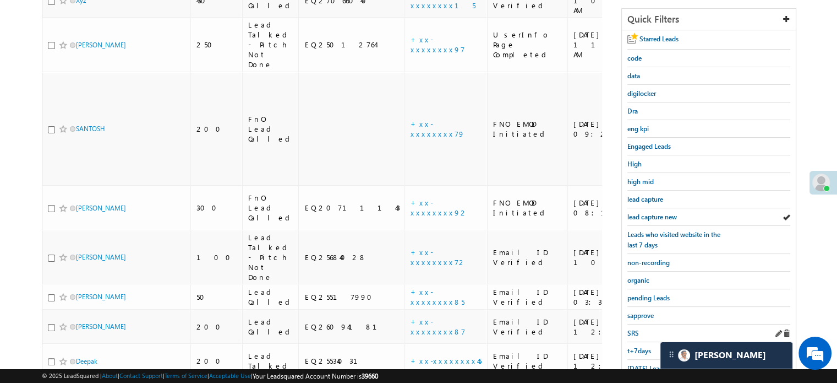
scroll to position [236, 0]
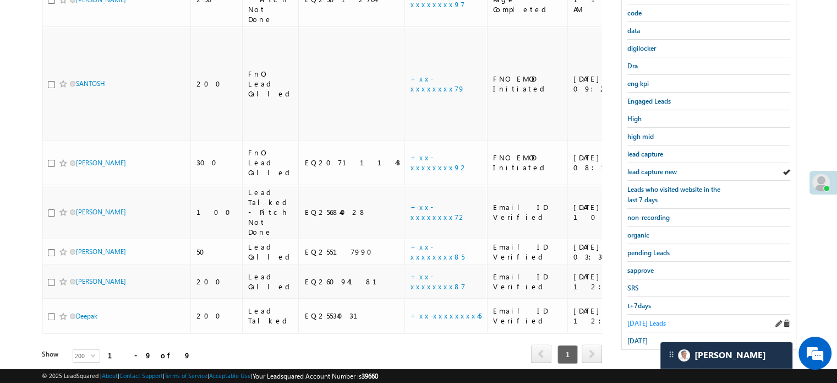
click at [649, 319] on span "Today's Leads" at bounding box center [647, 323] width 39 height 8
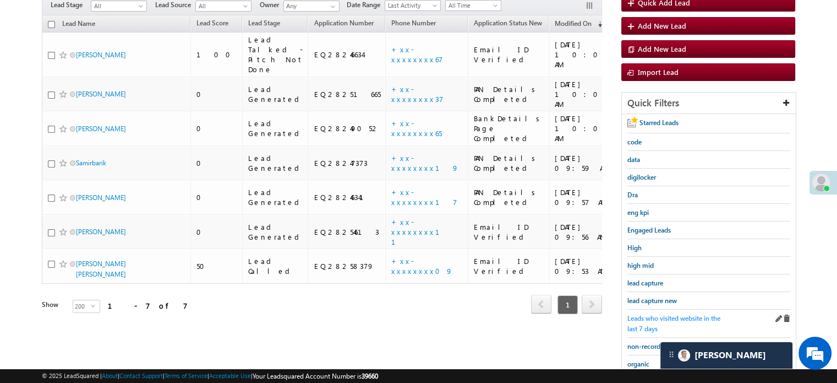
scroll to position [126, 0]
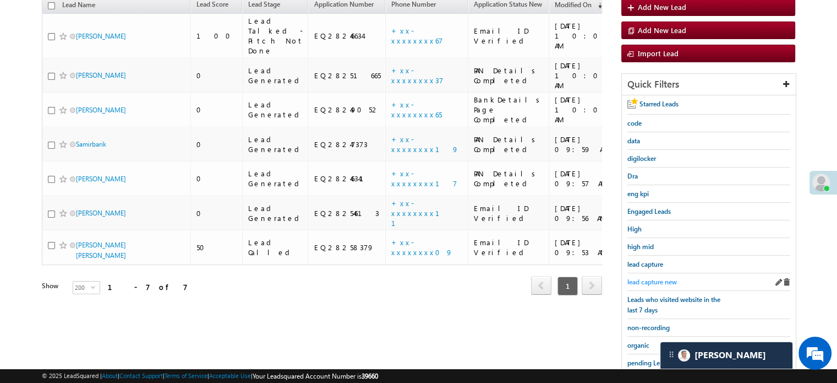
click at [665, 281] on span "lead capture new" at bounding box center [653, 281] width 50 height 8
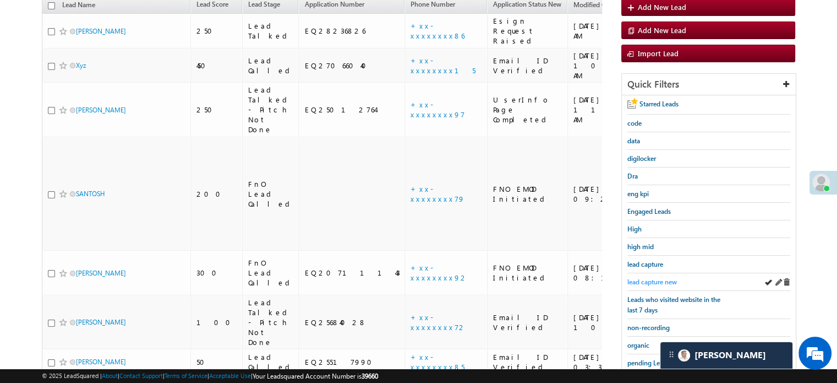
click at [665, 279] on span "lead capture new" at bounding box center [653, 281] width 50 height 8
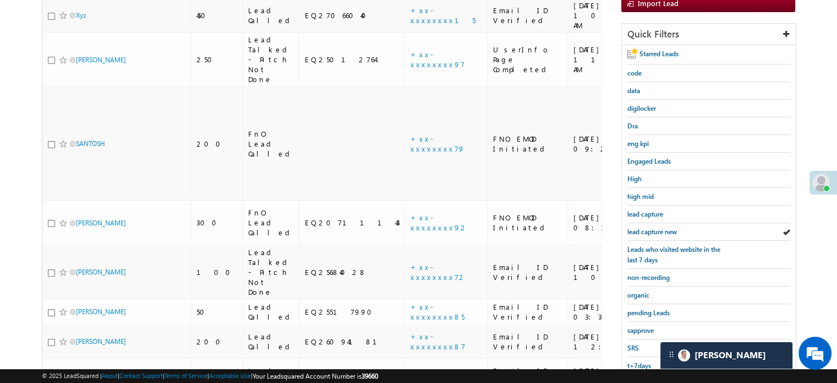
scroll to position [236, 0]
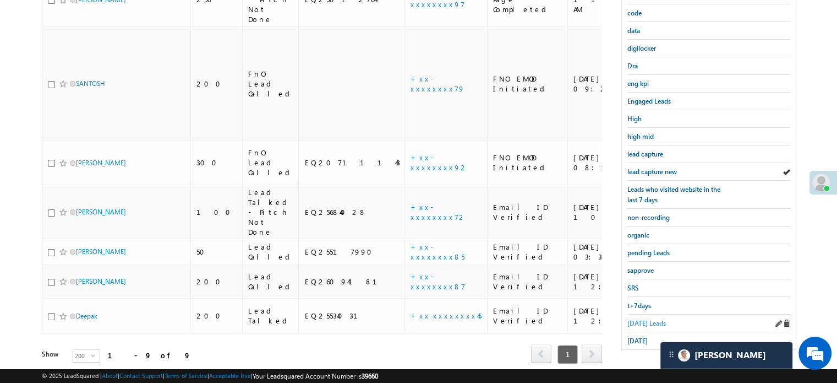
click at [651, 321] on span "Today's Leads" at bounding box center [647, 323] width 39 height 8
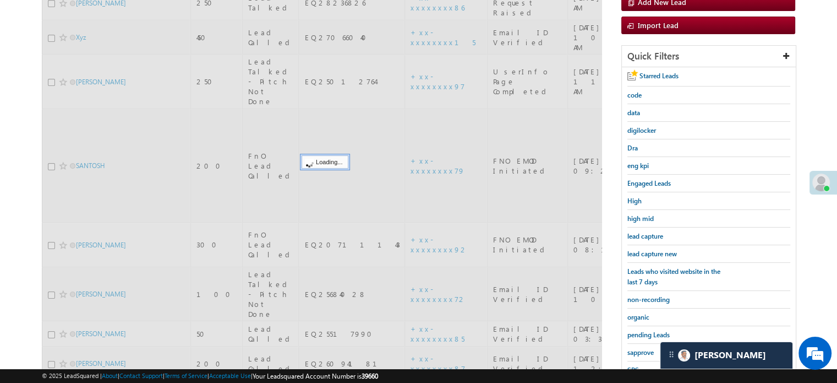
scroll to position [126, 0]
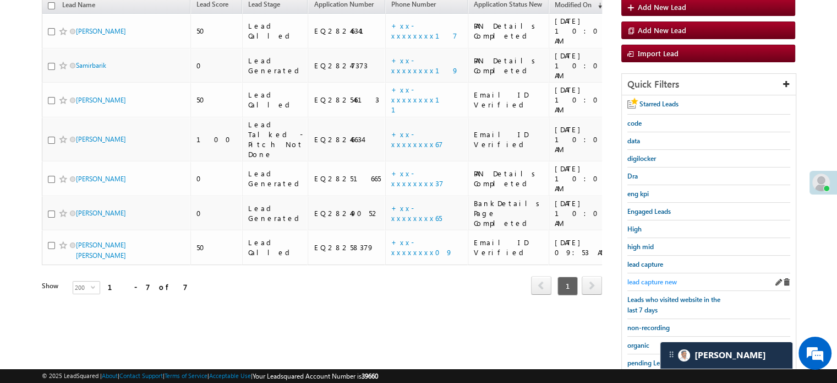
click at [658, 277] on span "lead capture new" at bounding box center [653, 281] width 50 height 8
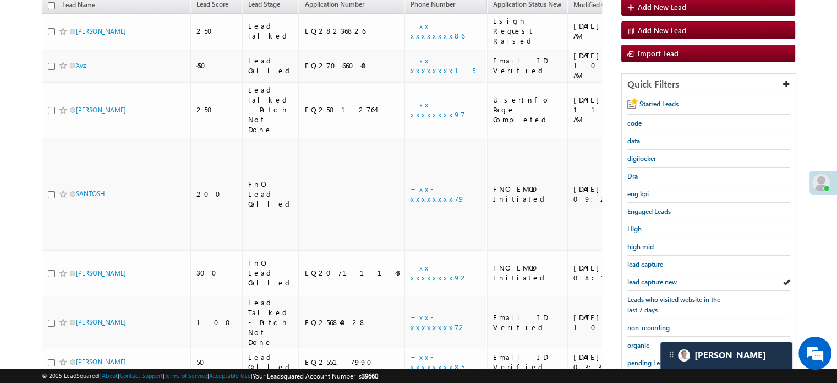
click at [658, 277] on span "lead capture new" at bounding box center [653, 281] width 50 height 8
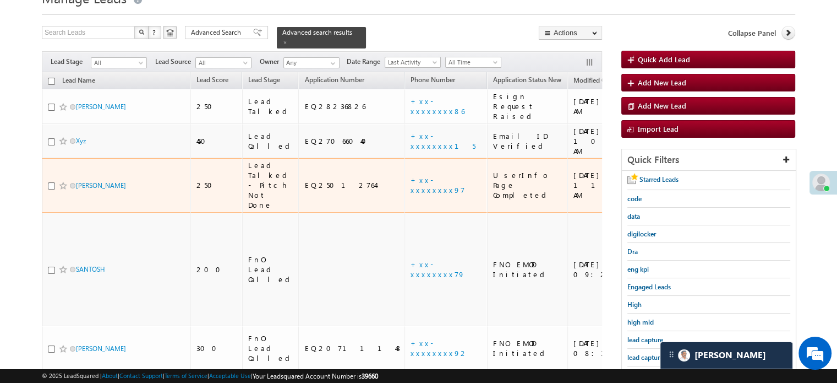
scroll to position [165, 0]
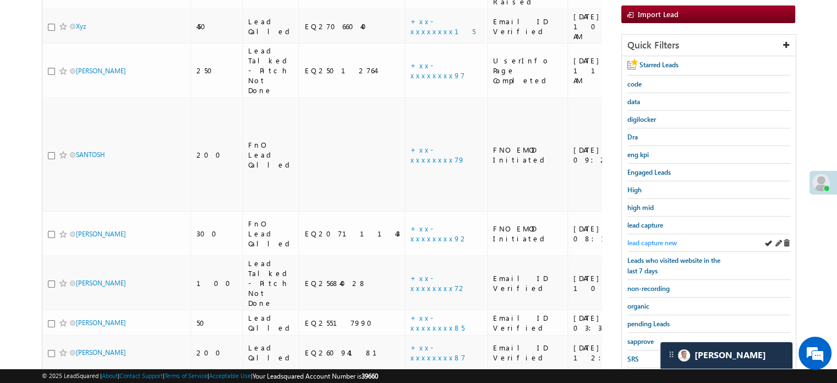
click at [653, 237] on link "lead capture new" at bounding box center [653, 242] width 50 height 10
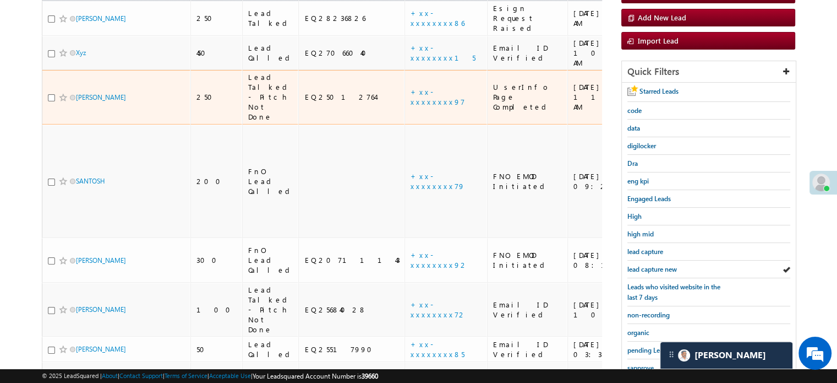
scroll to position [236, 0]
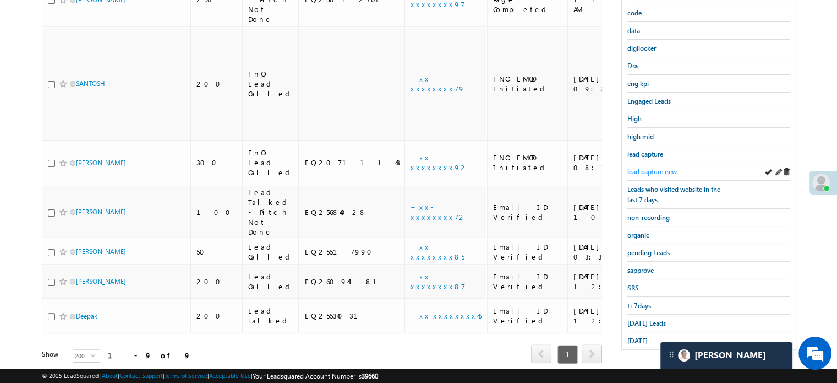
click at [646, 167] on span "lead capture new" at bounding box center [653, 171] width 50 height 8
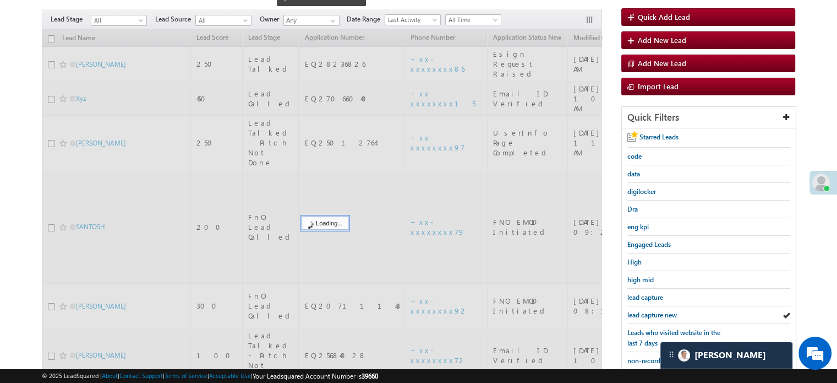
scroll to position [71, 0]
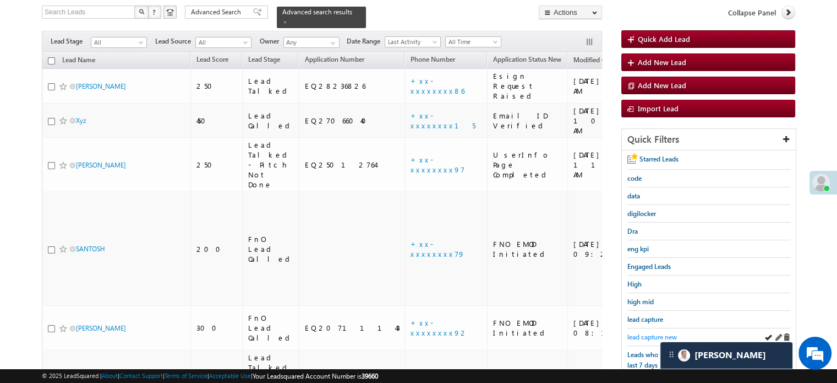
click at [648, 336] on span "lead capture new" at bounding box center [653, 337] width 50 height 8
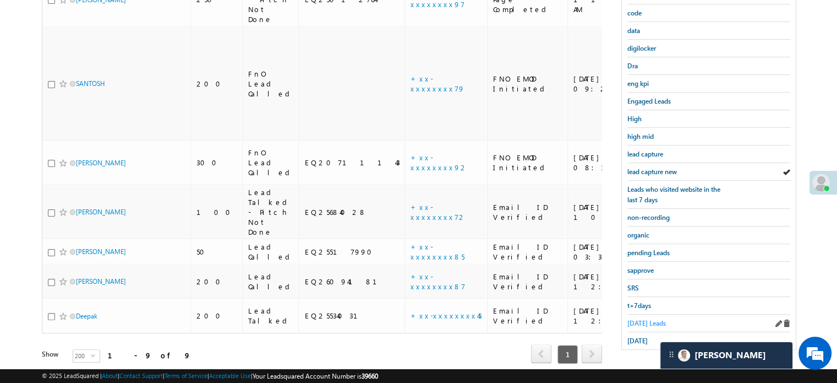
click at [644, 322] on span "Today's Leads" at bounding box center [647, 323] width 39 height 8
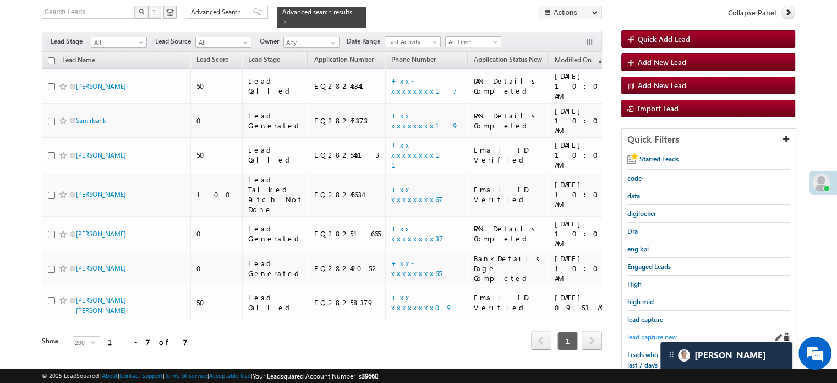
click at [650, 334] on span "lead capture new" at bounding box center [653, 337] width 50 height 8
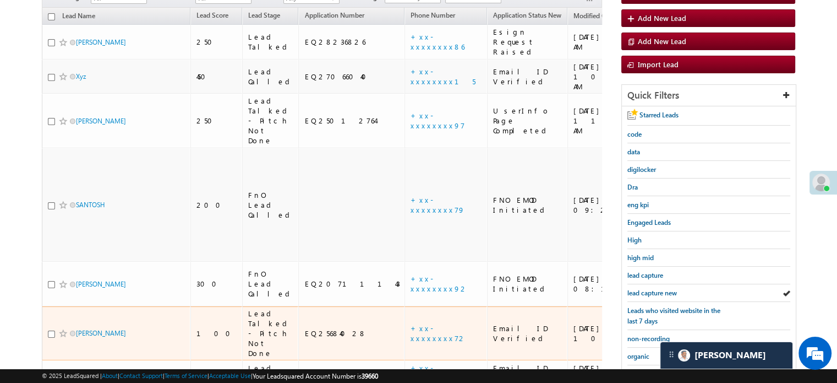
scroll to position [126, 0]
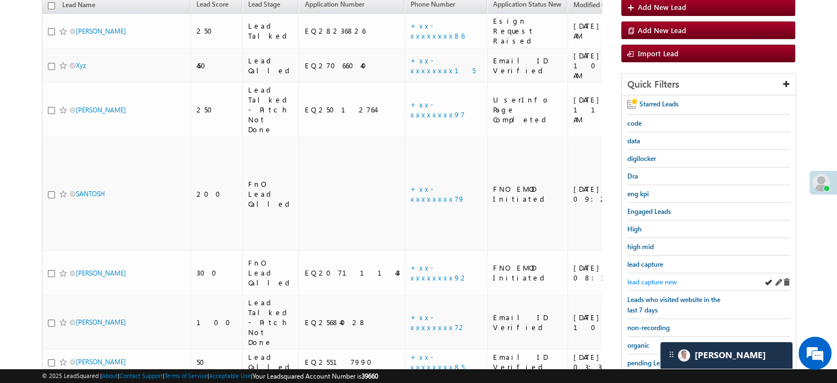
click at [647, 282] on span "lead capture new" at bounding box center [653, 281] width 50 height 8
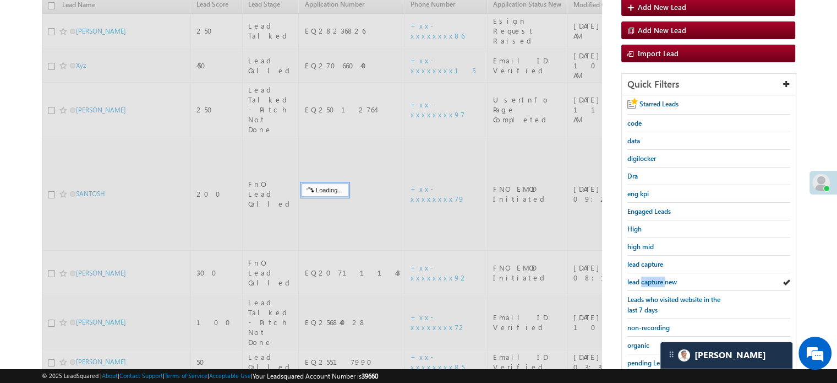
click at [647, 282] on span "lead capture new" at bounding box center [653, 281] width 50 height 8
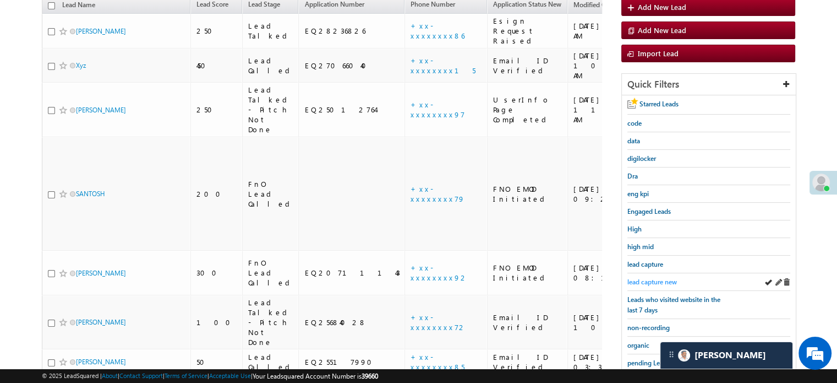
click at [648, 277] on span "lead capture new" at bounding box center [653, 281] width 50 height 8
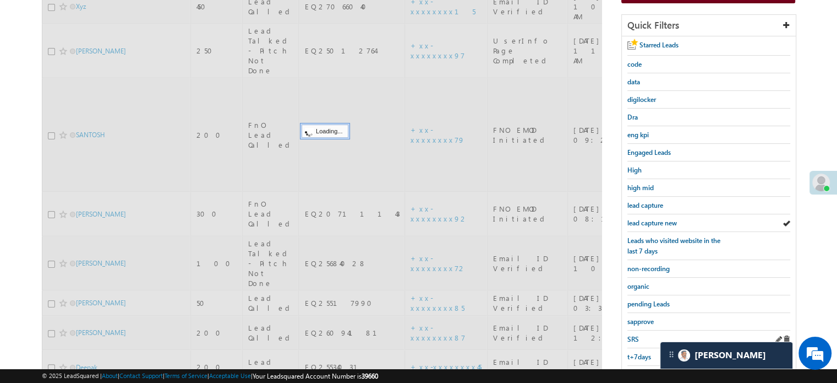
scroll to position [236, 0]
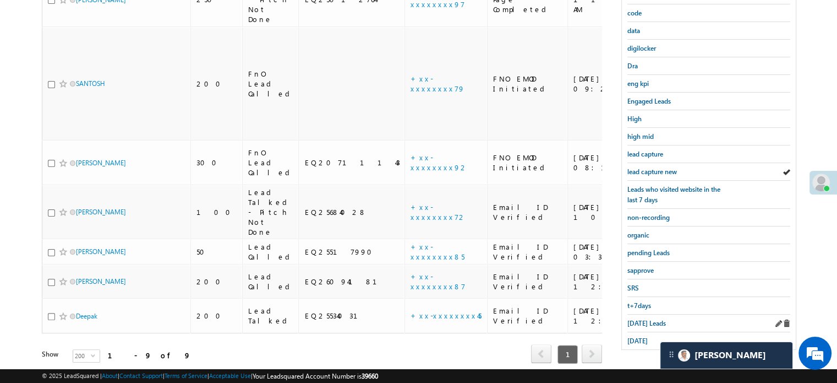
click at [645, 314] on div "Today's Leads" at bounding box center [709, 323] width 163 height 18
click at [647, 314] on div "Today's Leads" at bounding box center [709, 323] width 163 height 18
click at [650, 319] on span "Today's Leads" at bounding box center [647, 323] width 39 height 8
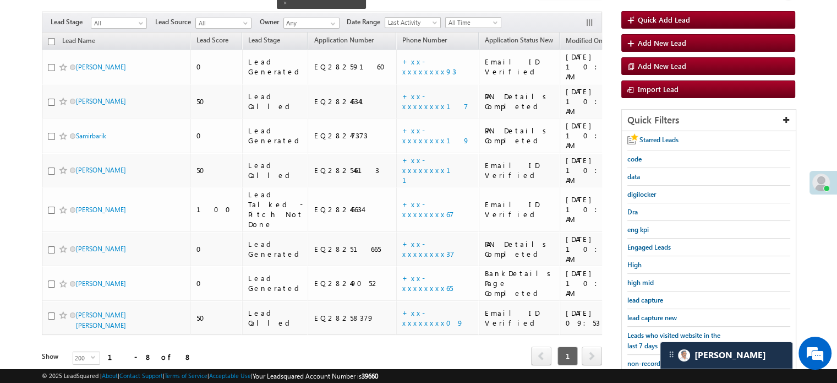
scroll to position [71, 0]
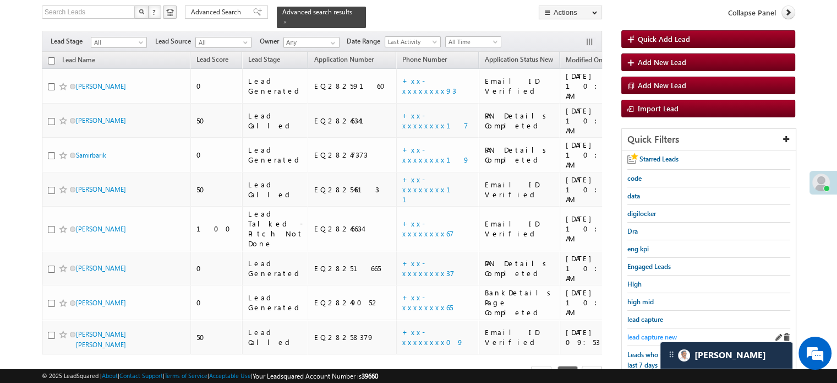
click at [644, 333] on span "lead capture new" at bounding box center [653, 337] width 50 height 8
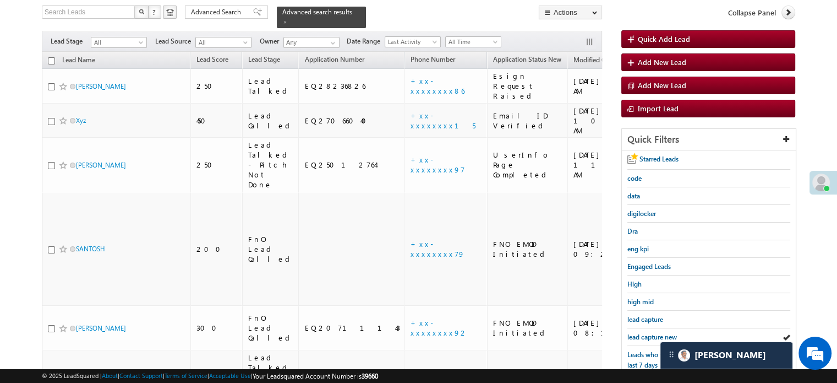
click at [644, 333] on span "lead capture new" at bounding box center [653, 337] width 50 height 8
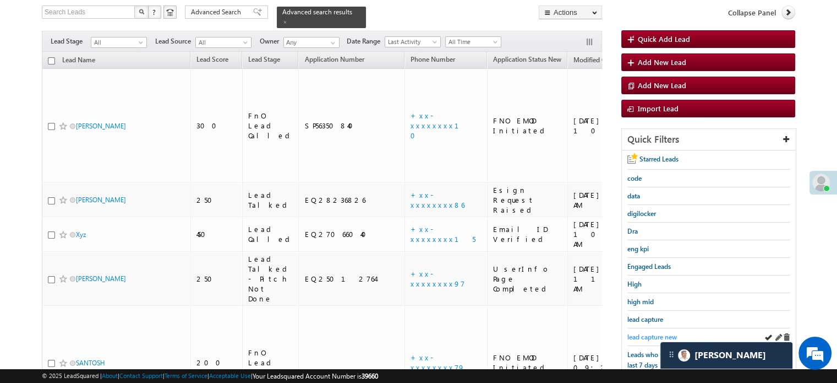
click at [651, 333] on span "lead capture new" at bounding box center [653, 337] width 50 height 8
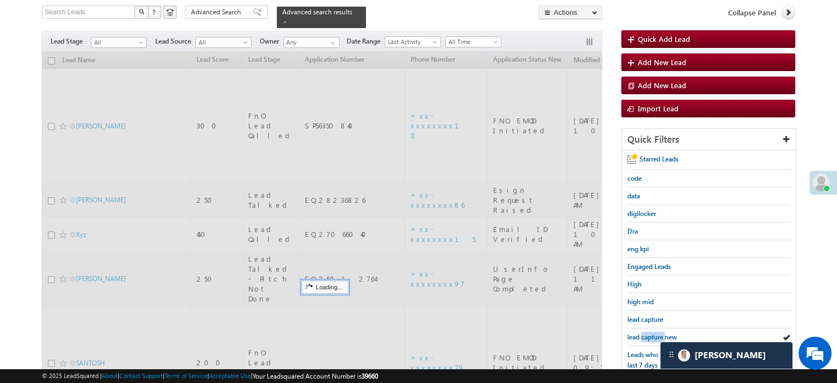
click at [651, 333] on span "lead capture new" at bounding box center [653, 337] width 50 height 8
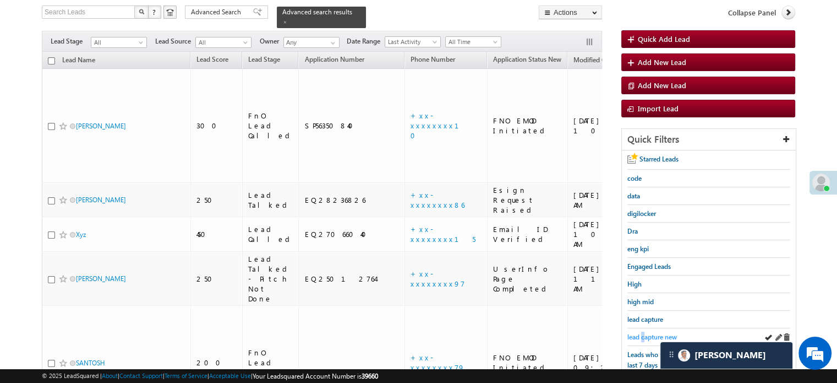
click at [643, 333] on span "lead capture new" at bounding box center [653, 337] width 50 height 8
click at [650, 333] on span "lead capture new" at bounding box center [653, 337] width 50 height 8
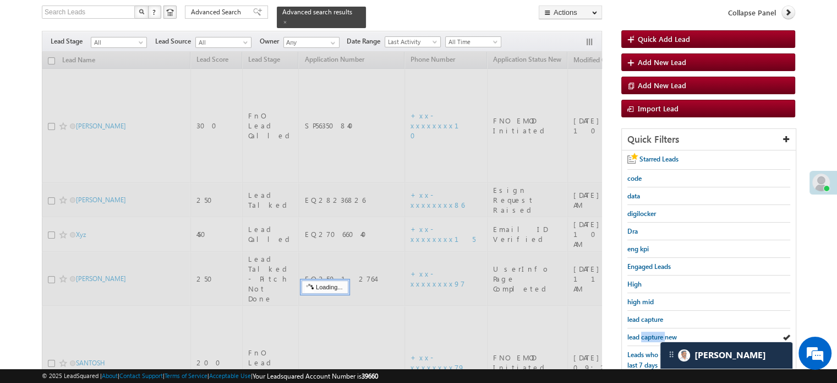
click at [650, 333] on span "lead capture new" at bounding box center [653, 337] width 50 height 8
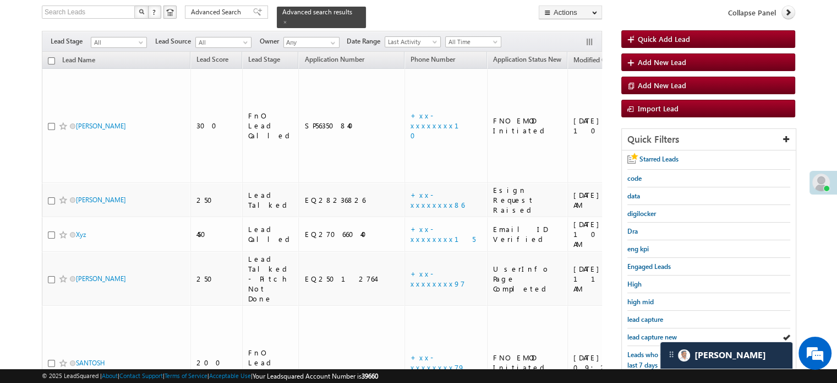
click at [650, 333] on span "lead capture new" at bounding box center [653, 337] width 50 height 8
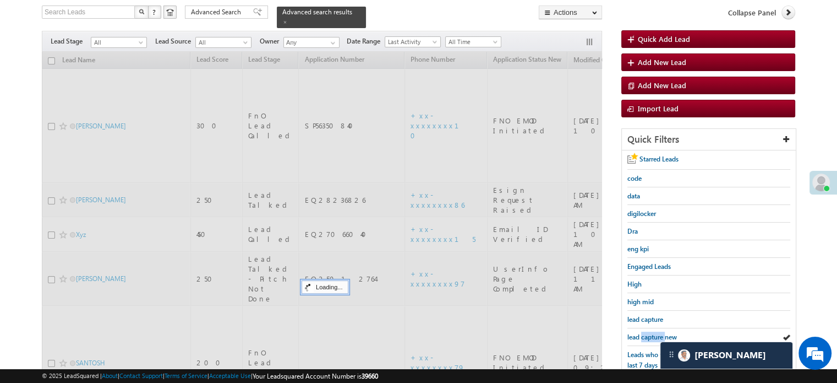
click at [650, 333] on span "lead capture new" at bounding box center [653, 337] width 50 height 8
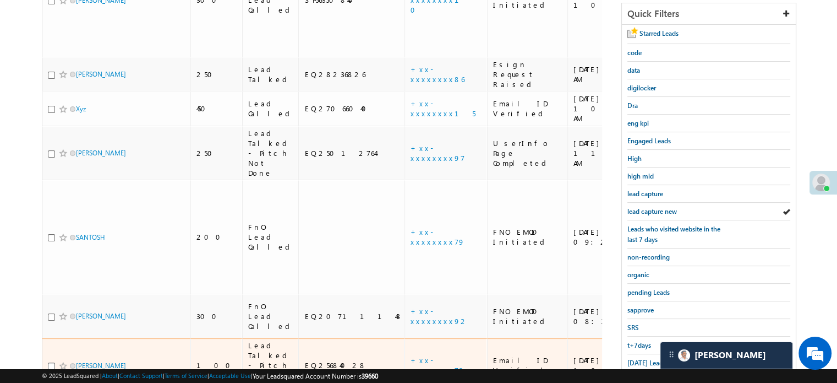
scroll to position [241, 0]
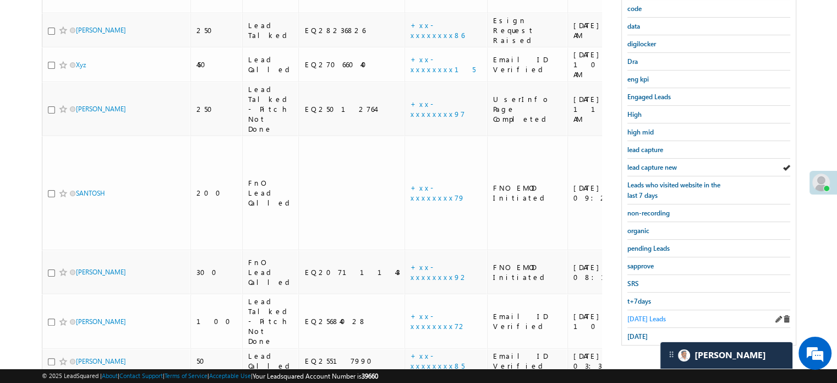
click at [639, 314] on span "Today's Leads" at bounding box center [647, 318] width 39 height 8
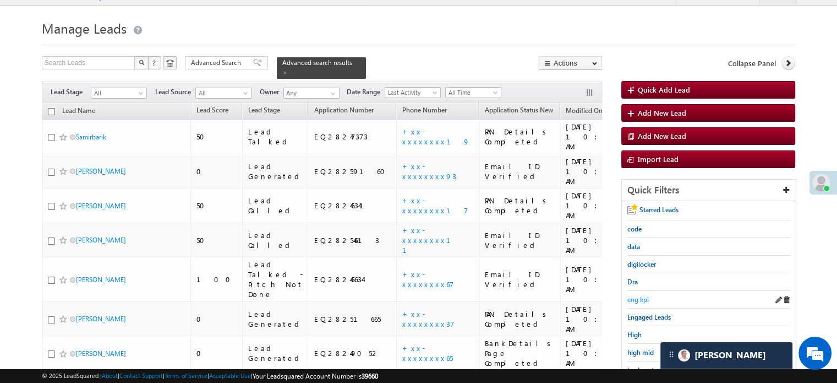
scroll to position [75, 0]
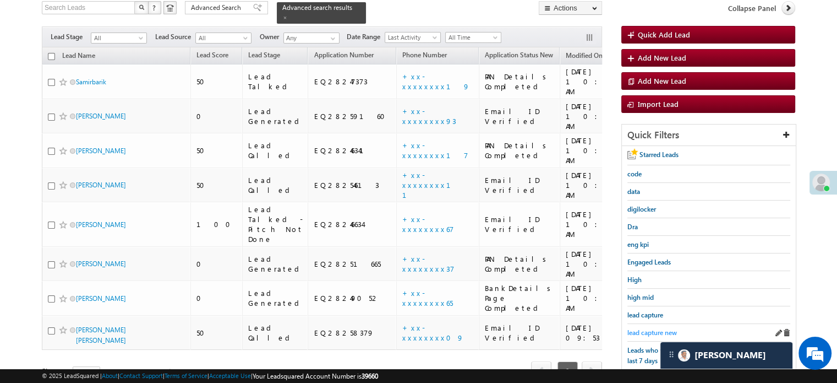
click at [652, 328] on span "lead capture new" at bounding box center [653, 332] width 50 height 8
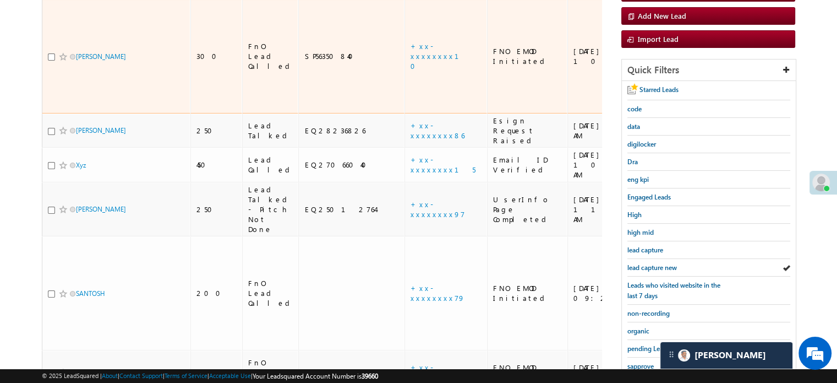
scroll to position [241, 0]
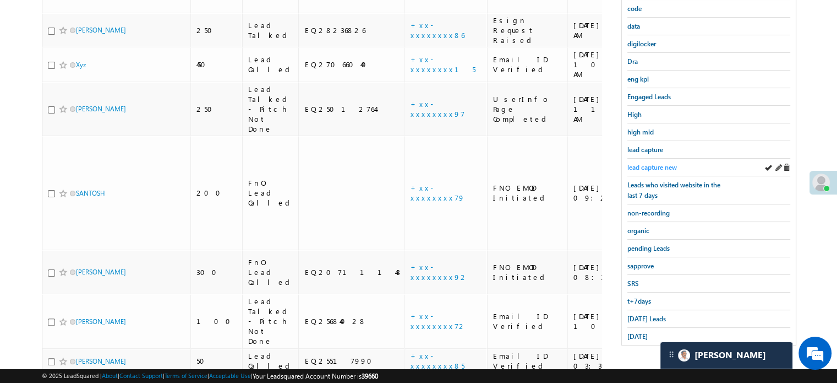
click at [631, 167] on span "lead capture new" at bounding box center [653, 167] width 50 height 8
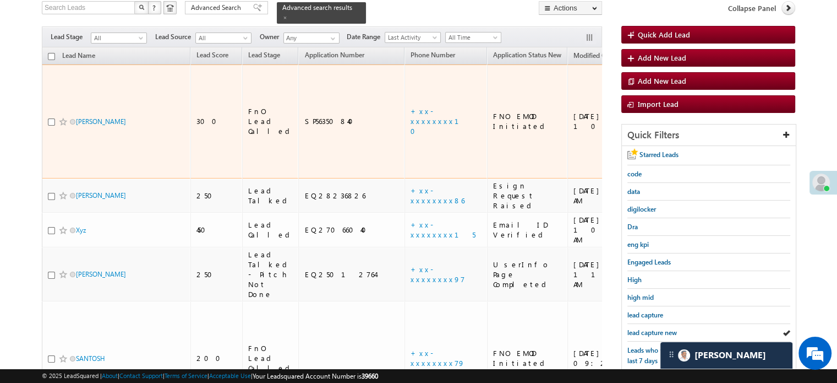
scroll to position [186, 0]
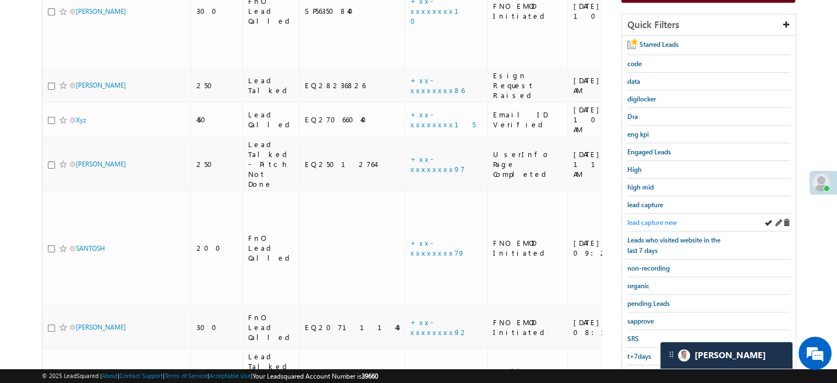
click at [647, 218] on span "lead capture new" at bounding box center [653, 222] width 50 height 8
click at [628, 218] on span "lead capture new" at bounding box center [653, 222] width 50 height 8
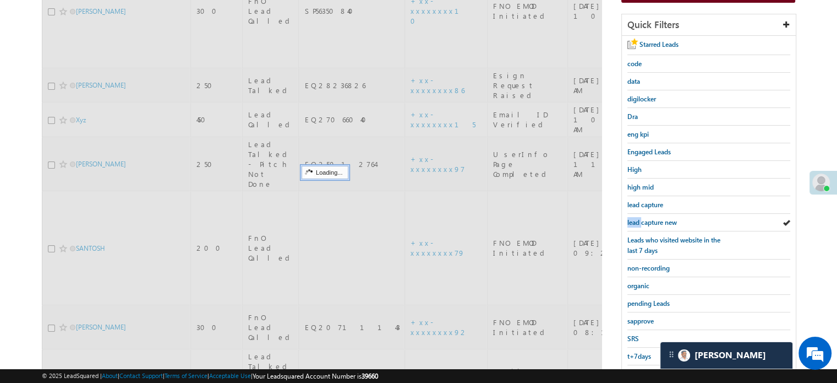
click at [628, 218] on span "lead capture new" at bounding box center [653, 222] width 50 height 8
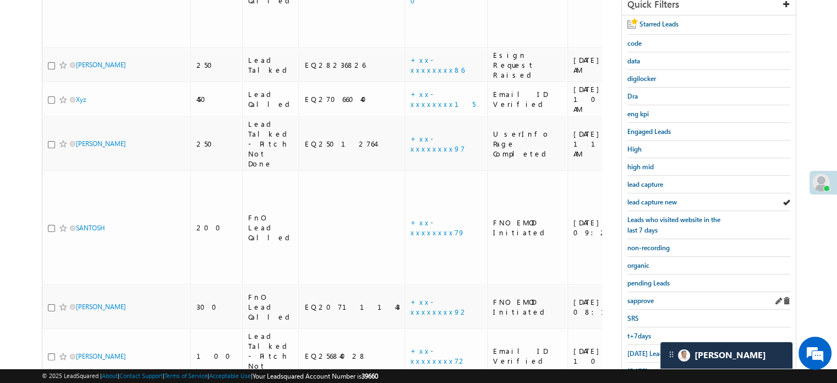
scroll to position [241, 0]
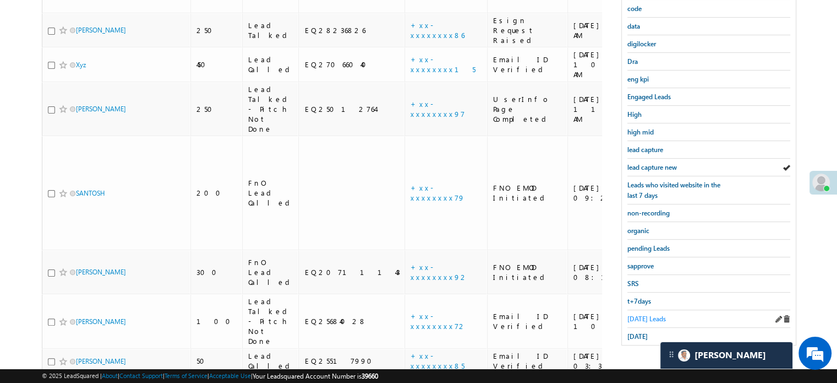
click at [638, 314] on span "Today's Leads" at bounding box center [647, 318] width 39 height 8
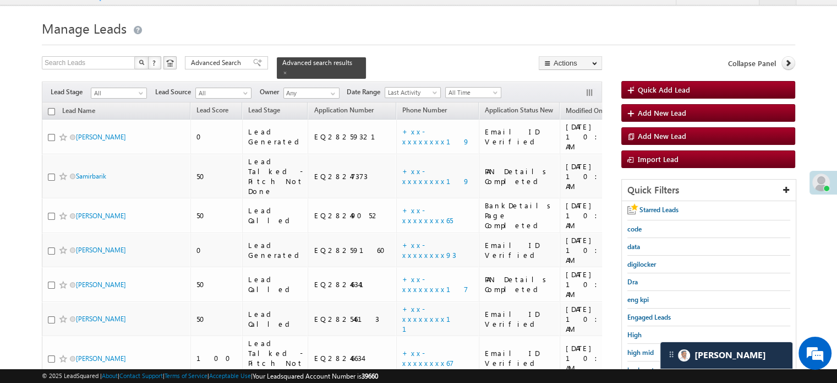
scroll to position [75, 0]
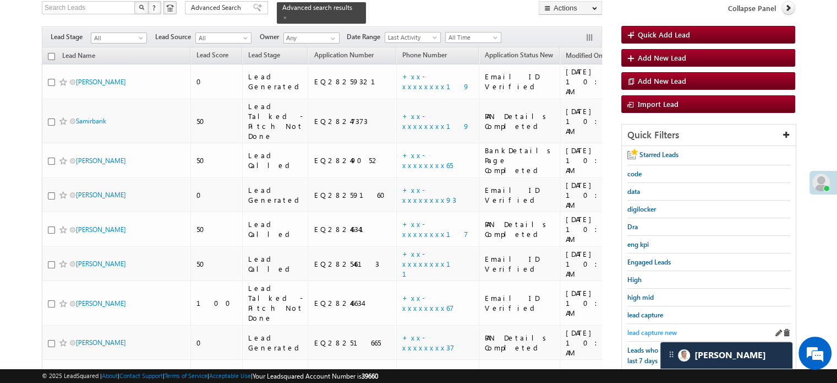
click at [638, 328] on span "lead capture new" at bounding box center [653, 332] width 50 height 8
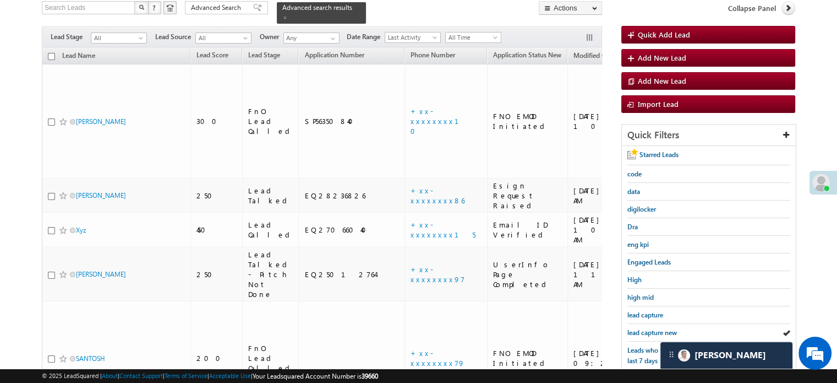
scroll to position [241, 0]
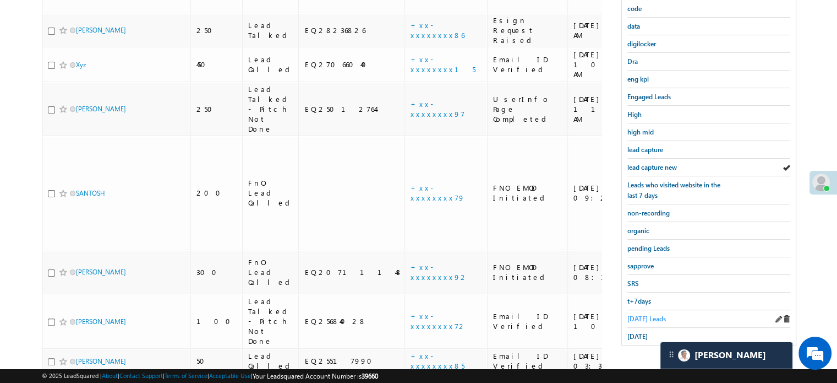
click at [638, 314] on span "Today's Leads" at bounding box center [647, 318] width 39 height 8
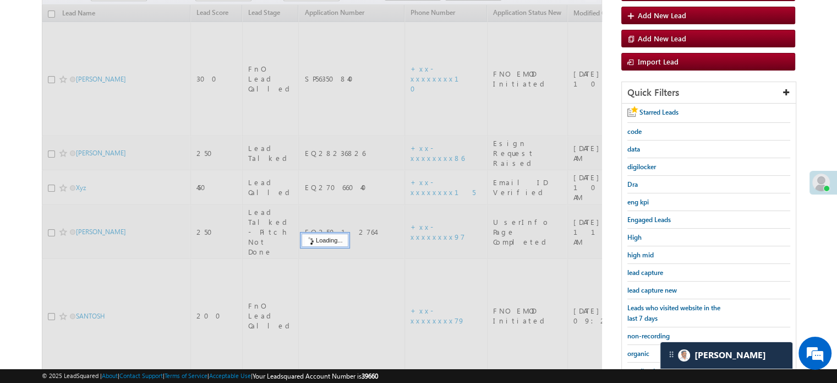
scroll to position [75, 0]
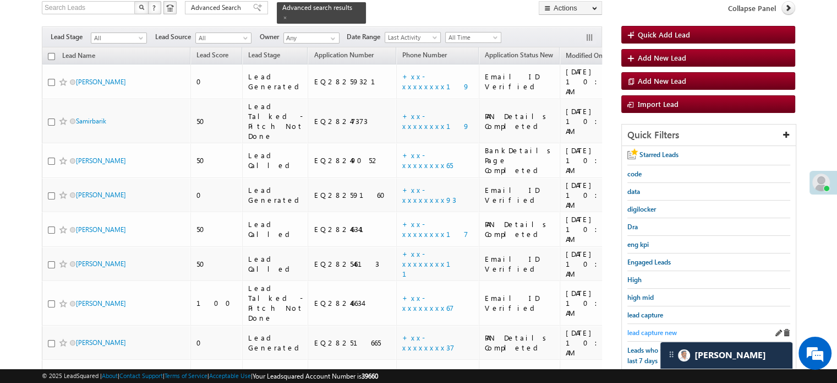
click at [653, 330] on span "lead capture new" at bounding box center [653, 332] width 50 height 8
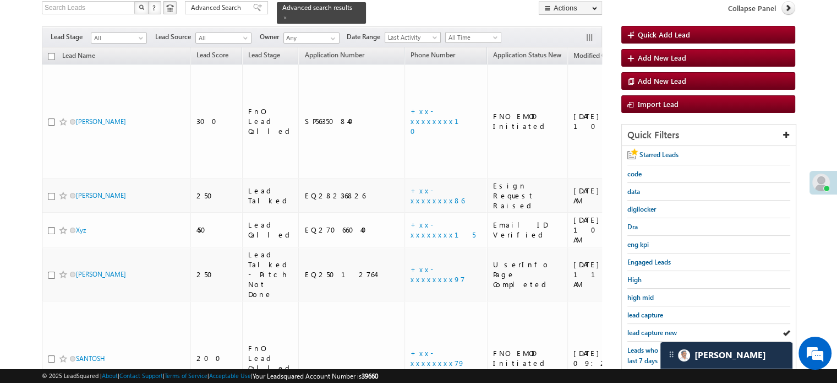
click at [653, 330] on span "lead capture new" at bounding box center [653, 332] width 50 height 8
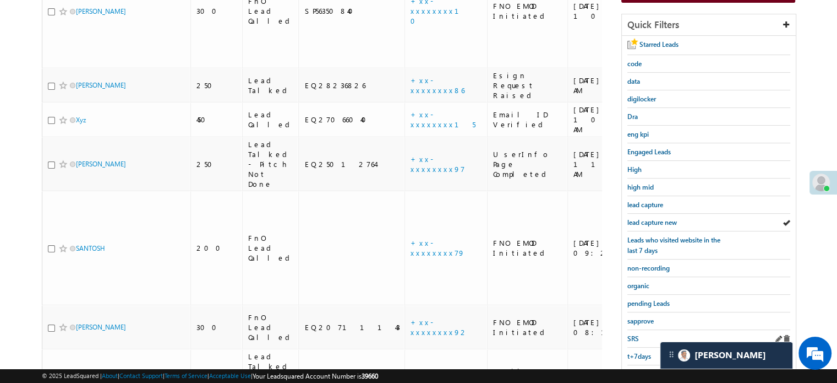
scroll to position [241, 0]
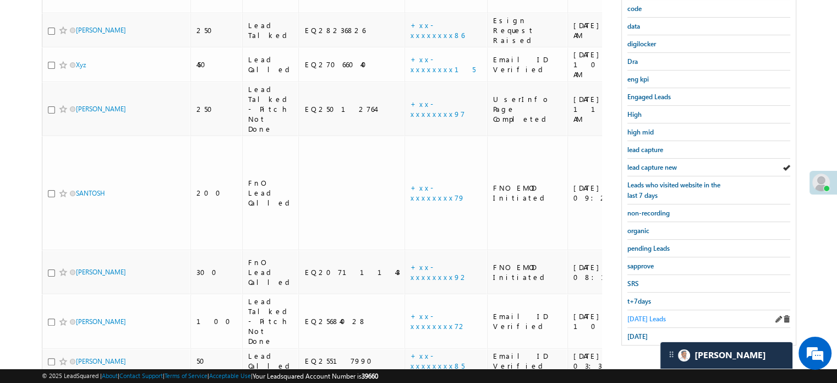
click at [648, 314] on span "Today's Leads" at bounding box center [647, 318] width 39 height 8
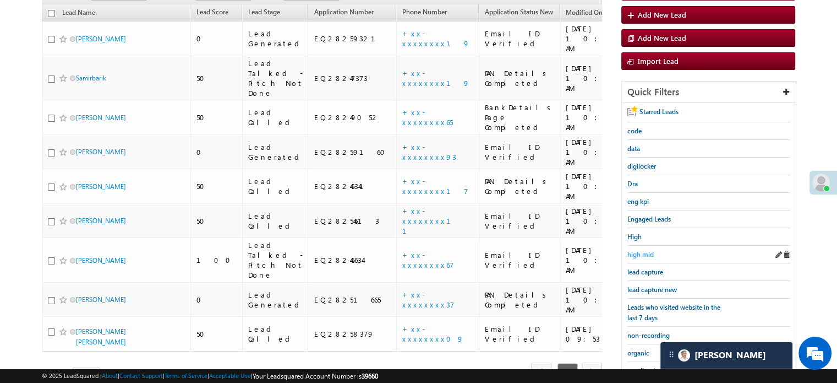
scroll to position [186, 0]
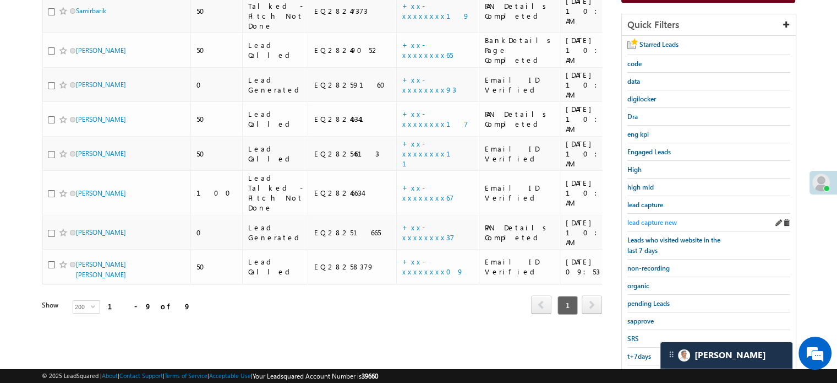
click at [643, 218] on span "lead capture new" at bounding box center [653, 222] width 50 height 8
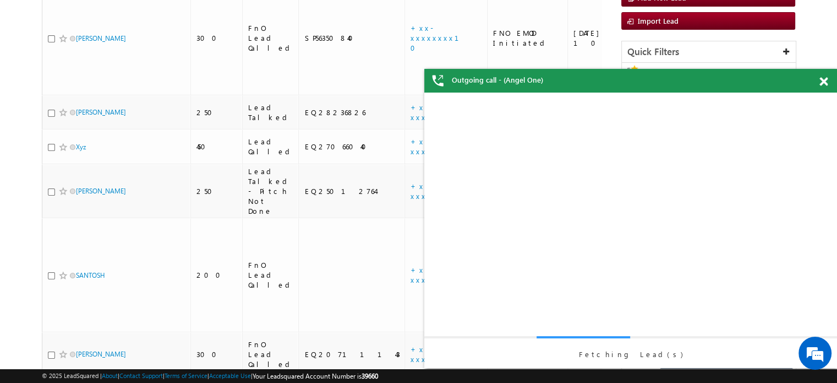
scroll to position [165, 0]
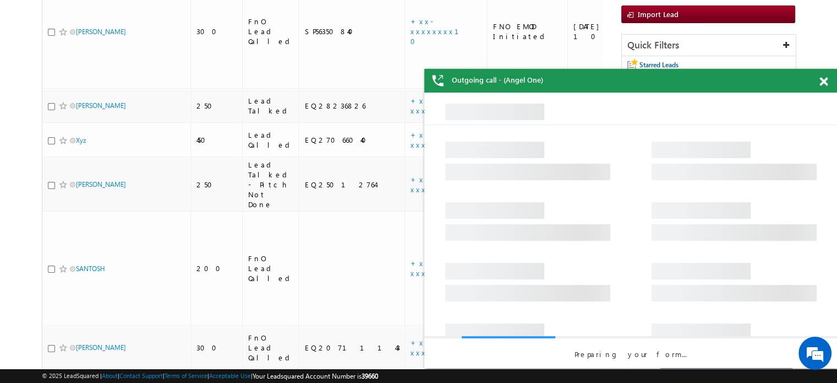
click at [824, 84] on span at bounding box center [824, 81] width 8 height 9
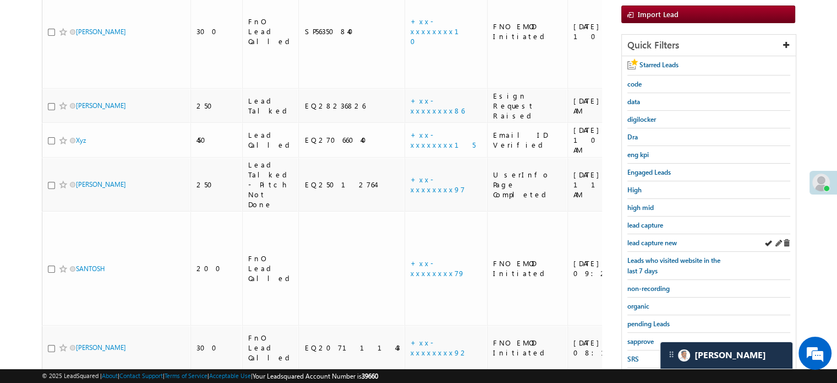
click at [642, 234] on div "lead capture new" at bounding box center [709, 243] width 163 height 18
click at [652, 238] on span "lead capture new" at bounding box center [653, 242] width 50 height 8
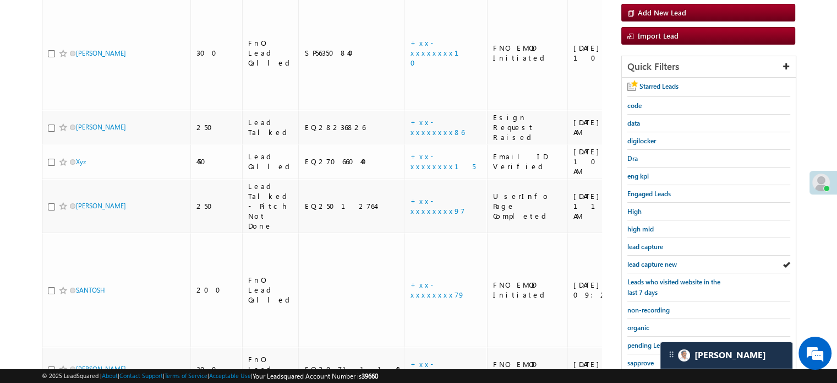
scroll to position [241, 0]
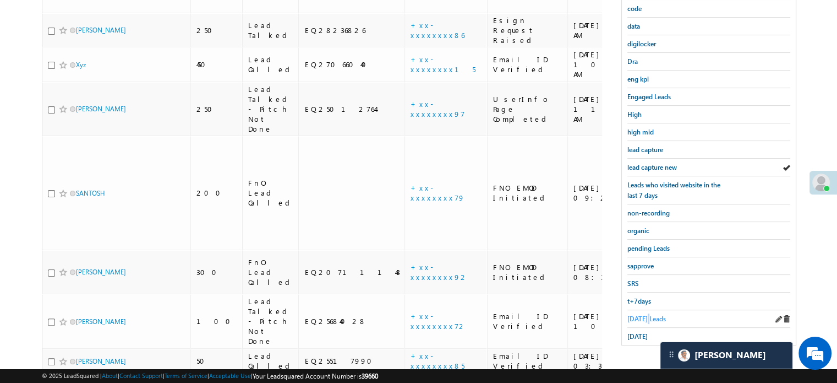
click at [647, 317] on span "Today's Leads" at bounding box center [647, 318] width 39 height 8
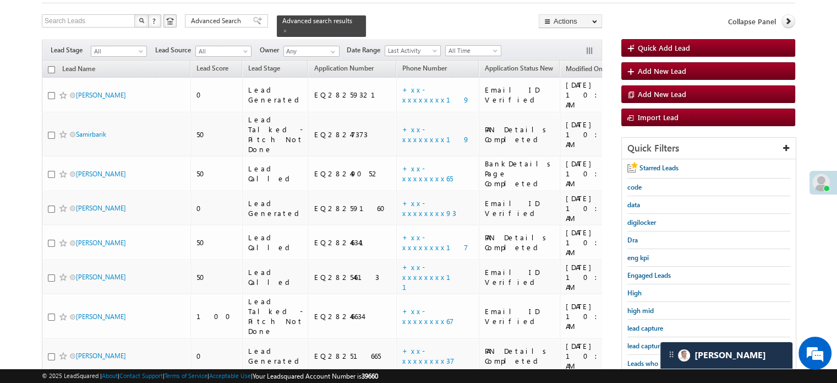
scroll to position [126, 0]
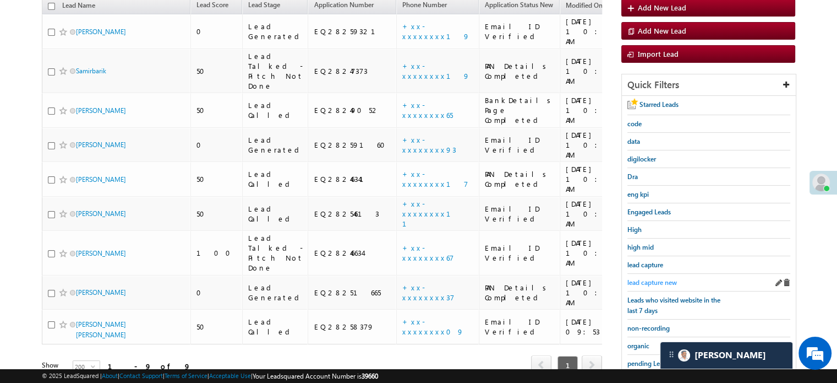
click at [663, 279] on span "lead capture new" at bounding box center [653, 282] width 50 height 8
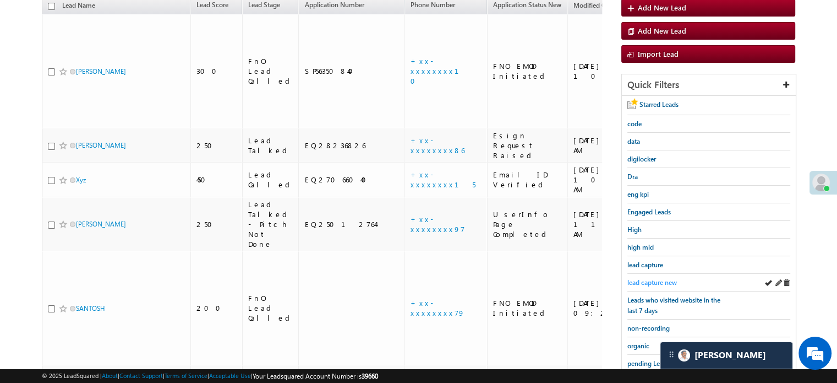
click at [636, 282] on span "lead capture new" at bounding box center [653, 282] width 50 height 8
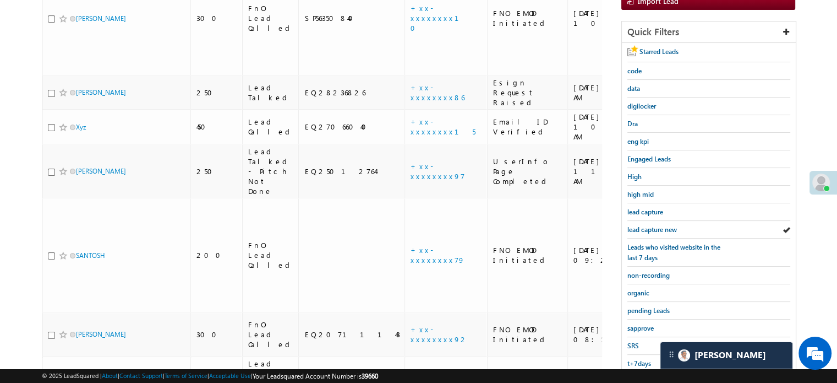
scroll to position [241, 0]
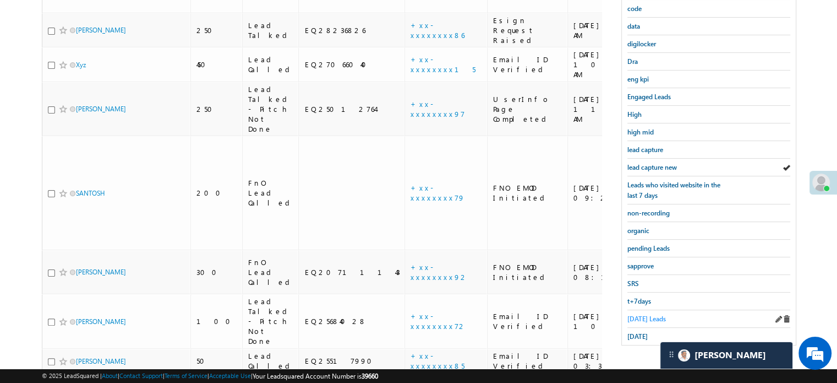
click at [637, 314] on span "Today's Leads" at bounding box center [647, 318] width 39 height 8
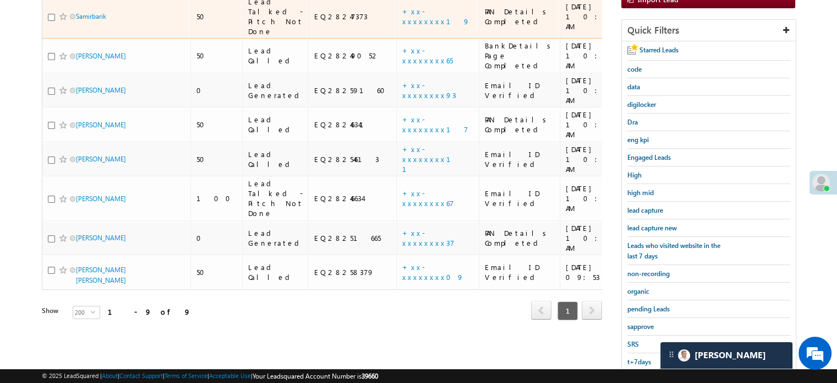
scroll to position [181, 0]
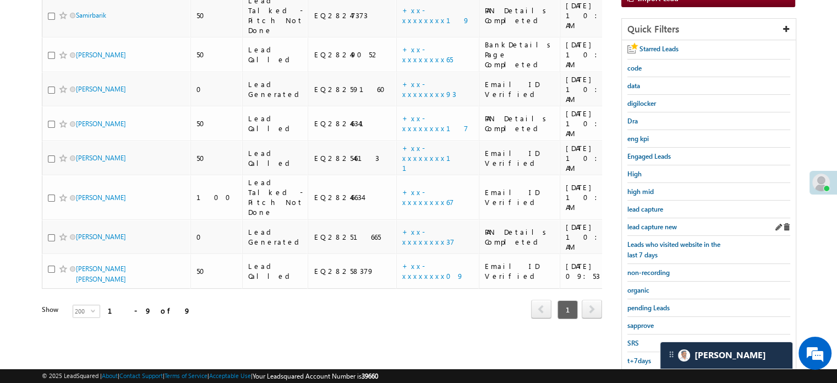
click at [645, 228] on div "lead capture new" at bounding box center [709, 227] width 163 height 18
click at [647, 221] on link "lead capture new" at bounding box center [653, 226] width 50 height 10
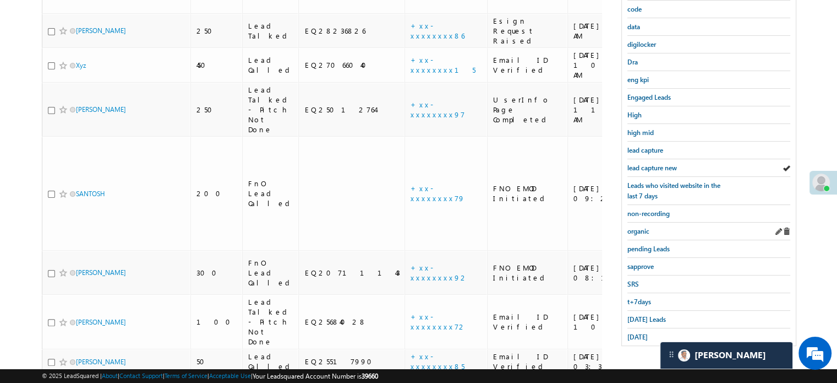
scroll to position [241, 0]
click at [634, 319] on div "Today's Leads" at bounding box center [709, 319] width 163 height 18
click at [635, 317] on span "Today's Leads" at bounding box center [647, 318] width 39 height 8
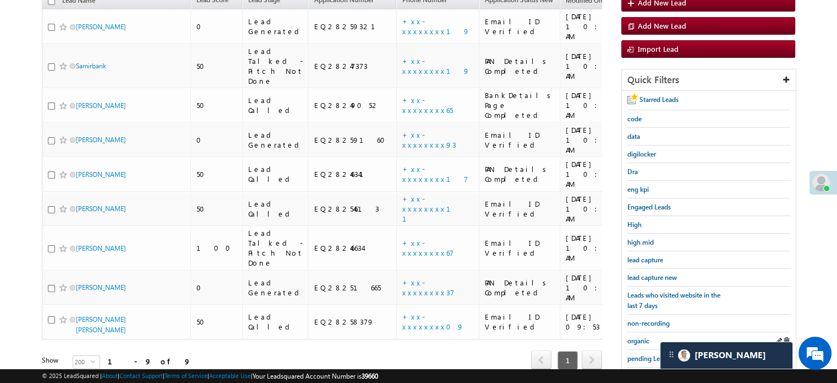
scroll to position [75, 0]
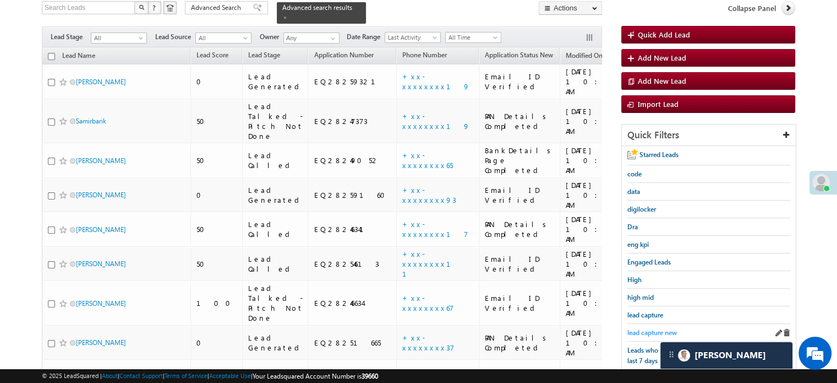
click at [645, 328] on span "lead capture new" at bounding box center [653, 332] width 50 height 8
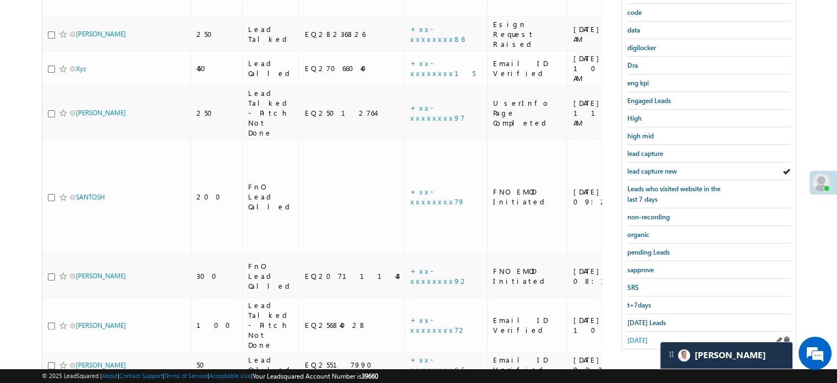
scroll to position [241, 0]
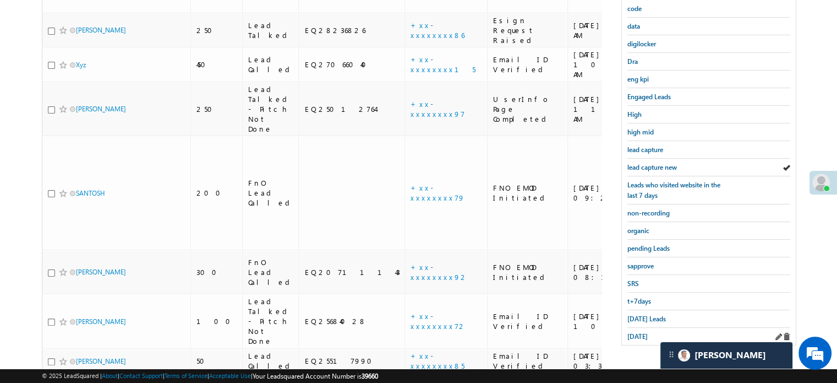
click at [635, 328] on div "yesterday" at bounding box center [709, 336] width 163 height 17
click at [636, 316] on span "Today's Leads" at bounding box center [647, 318] width 39 height 8
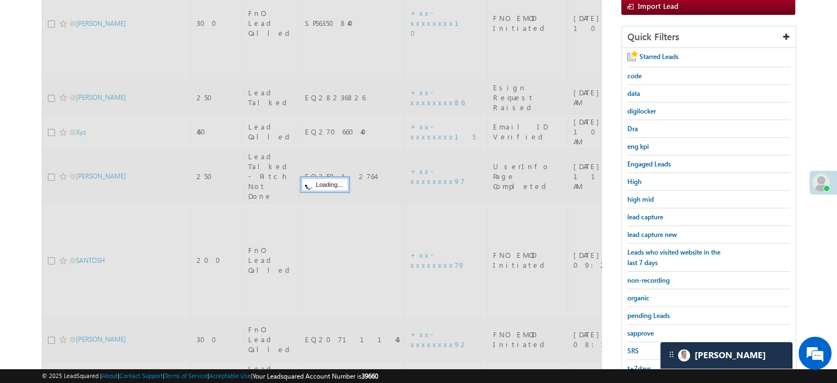
scroll to position [75, 0]
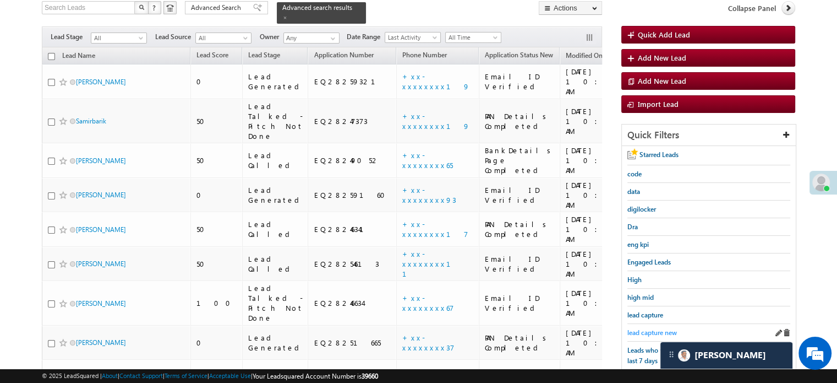
click at [642, 330] on span "lead capture new" at bounding box center [653, 332] width 50 height 8
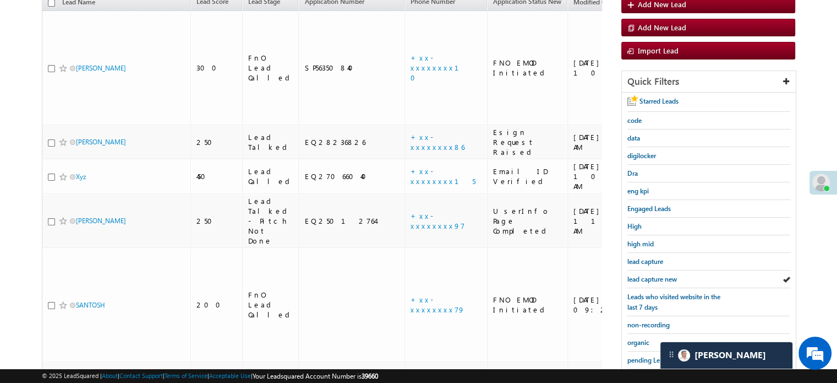
scroll to position [241, 0]
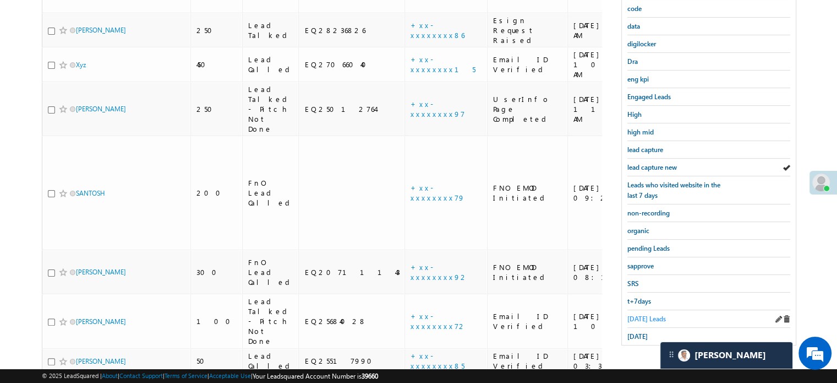
click at [644, 318] on span "Today's Leads" at bounding box center [647, 318] width 39 height 8
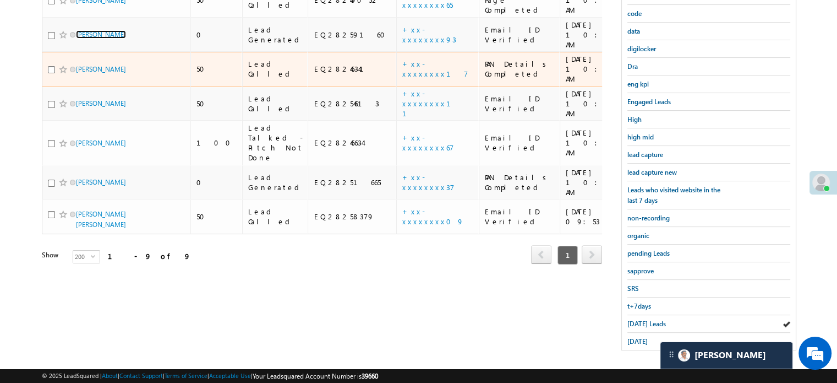
scroll to position [236, 0]
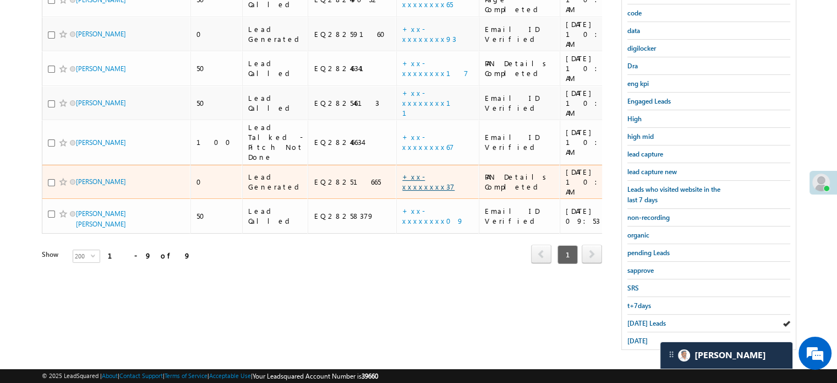
click at [402, 172] on link "+xx-xxxxxxxx37" at bounding box center [428, 181] width 52 height 19
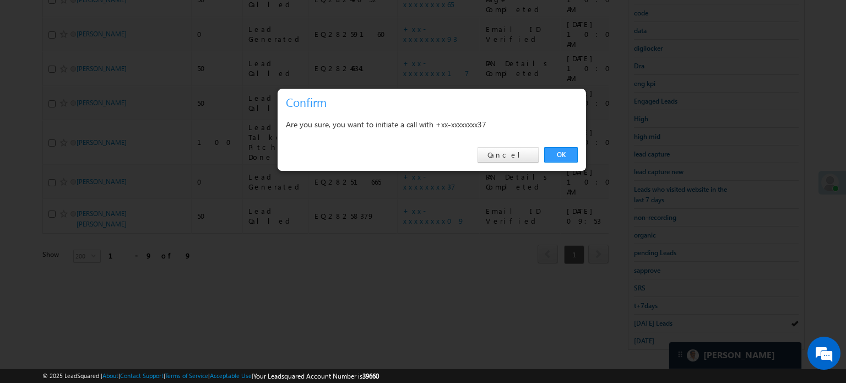
click at [556, 149] on link "OK" at bounding box center [561, 154] width 34 height 15
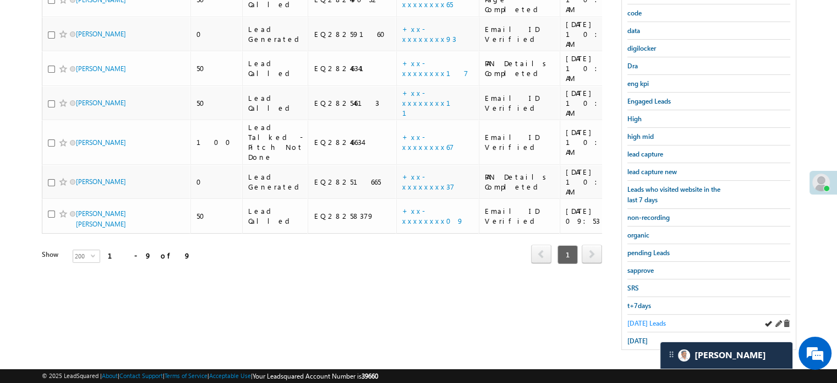
click at [646, 319] on span "Today's Leads" at bounding box center [647, 323] width 39 height 8
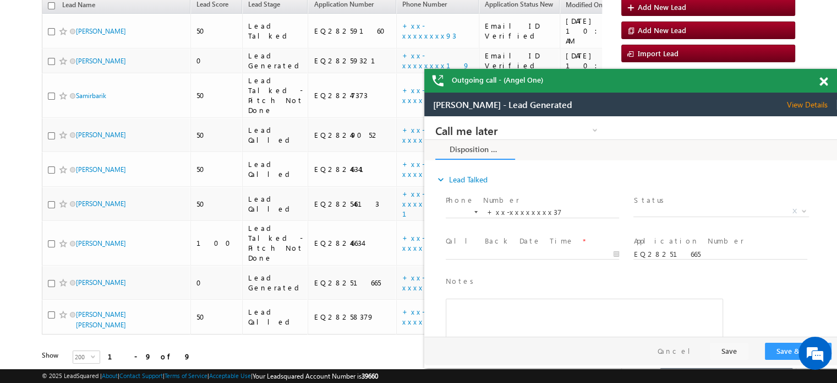
scroll to position [0, 0]
click at [828, 88] on div at bounding box center [829, 79] width 15 height 21
click at [822, 81] on span at bounding box center [824, 81] width 8 height 9
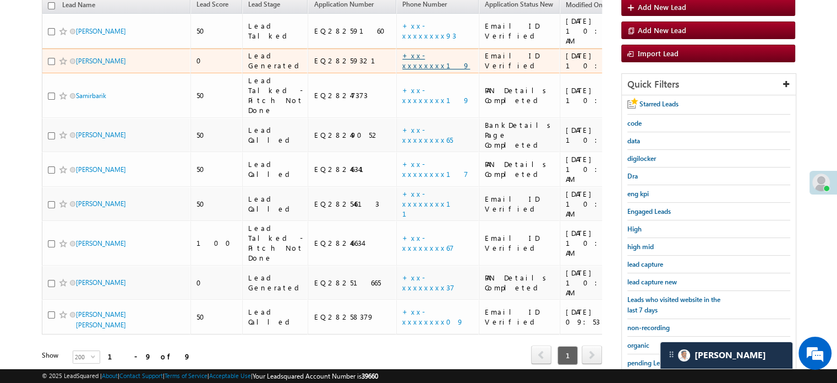
click at [402, 51] on link "+xx-xxxxxxxx19" at bounding box center [436, 60] width 68 height 19
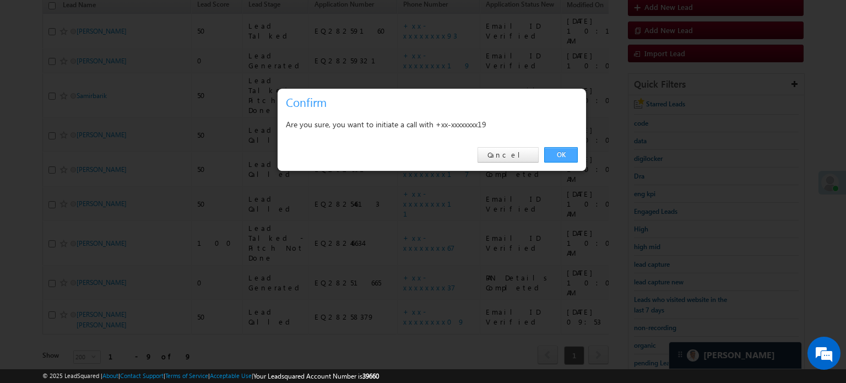
click at [554, 157] on link "OK" at bounding box center [561, 154] width 34 height 15
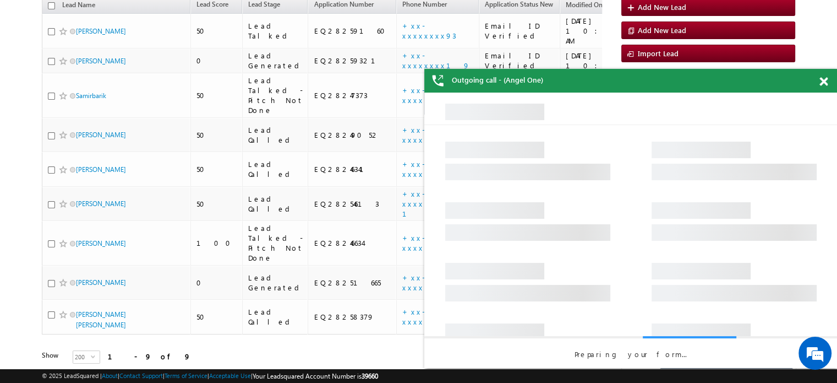
click at [827, 80] on span at bounding box center [824, 81] width 8 height 9
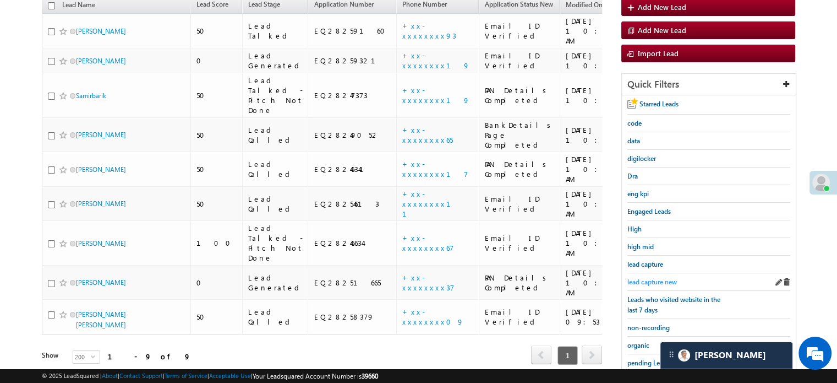
click at [658, 279] on span "lead capture new" at bounding box center [653, 281] width 50 height 8
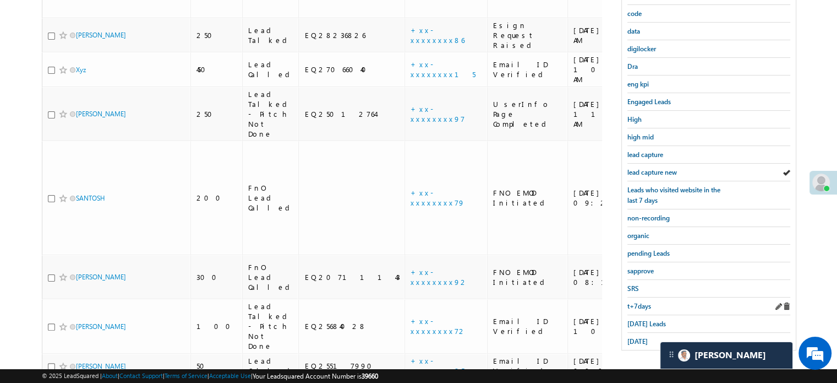
scroll to position [241, 0]
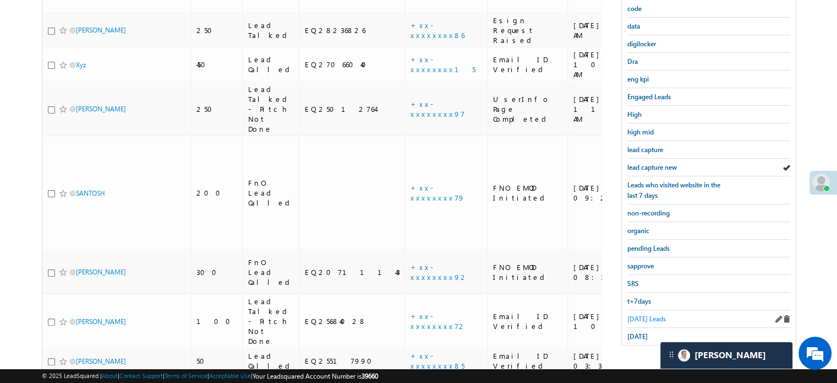
click at [643, 315] on span "Today's Leads" at bounding box center [647, 318] width 39 height 8
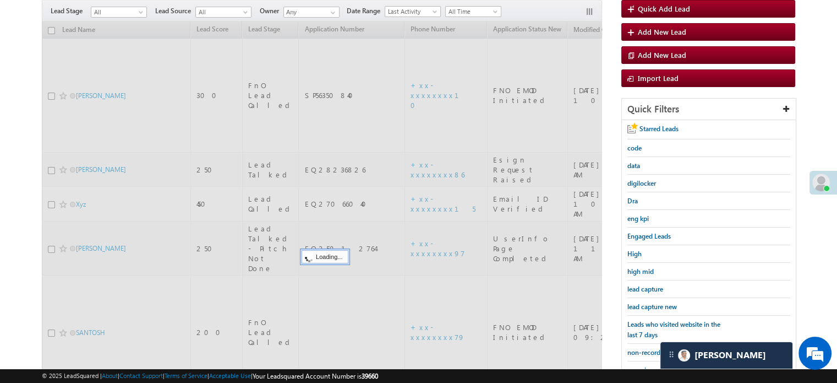
scroll to position [75, 0]
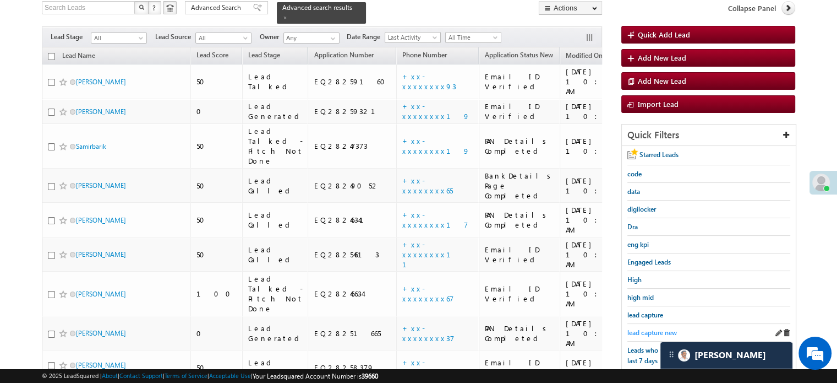
click at [665, 327] on link "lead capture new" at bounding box center [653, 332] width 50 height 10
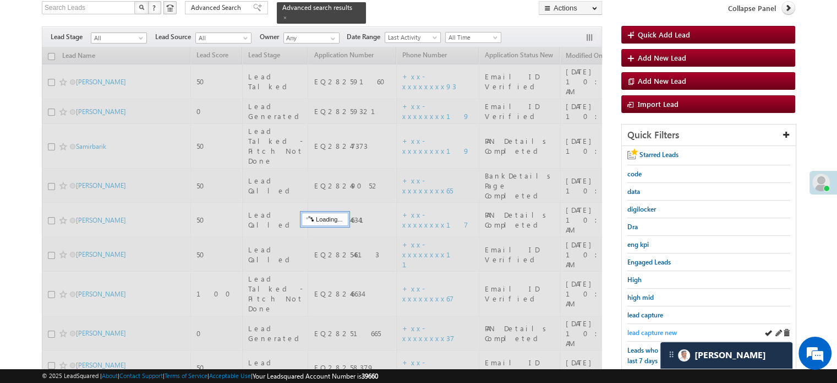
click at [661, 328] on span "lead capture new" at bounding box center [653, 332] width 50 height 8
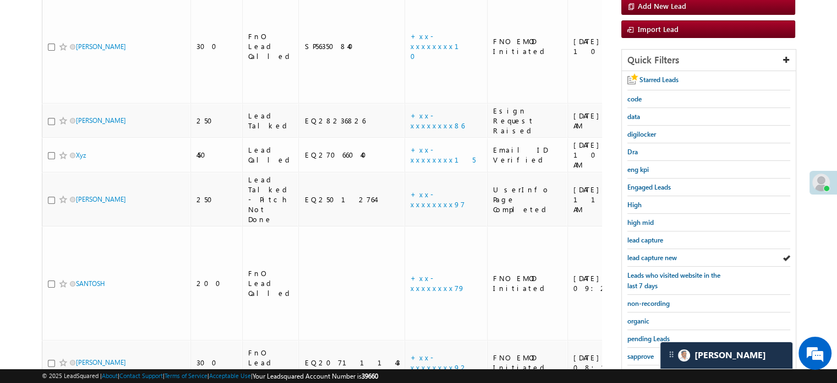
scroll to position [241, 0]
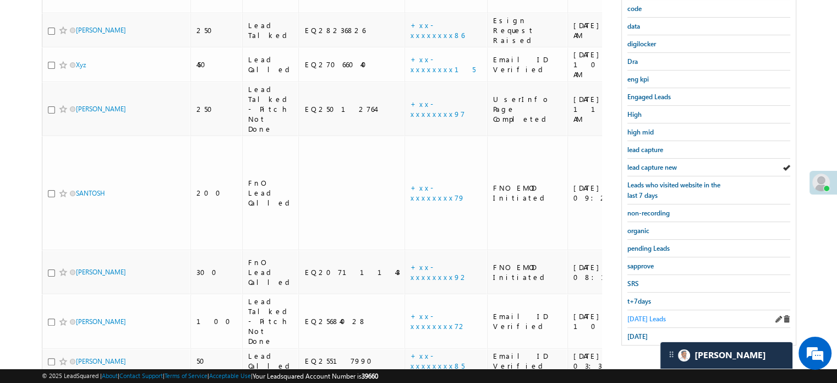
click at [635, 314] on span "Today's Leads" at bounding box center [647, 318] width 39 height 8
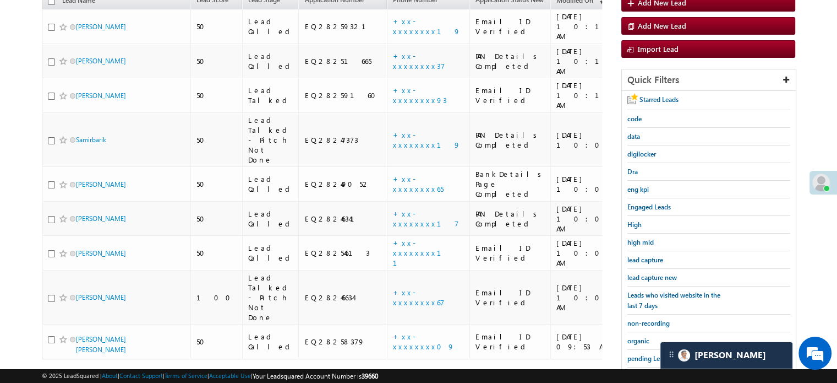
scroll to position [75, 0]
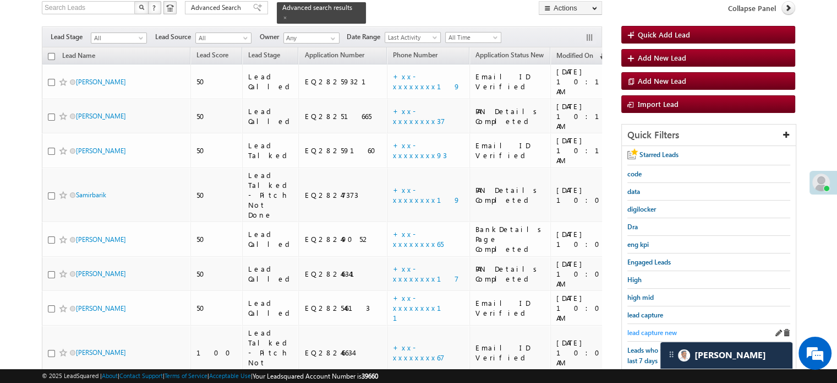
click at [649, 329] on span "lead capture new" at bounding box center [653, 332] width 50 height 8
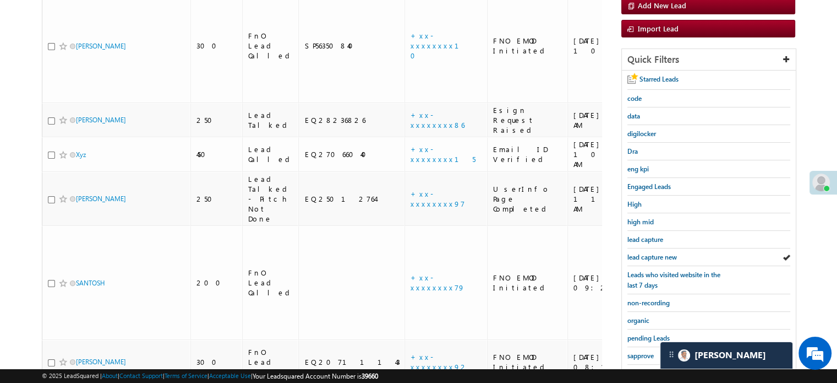
scroll to position [241, 0]
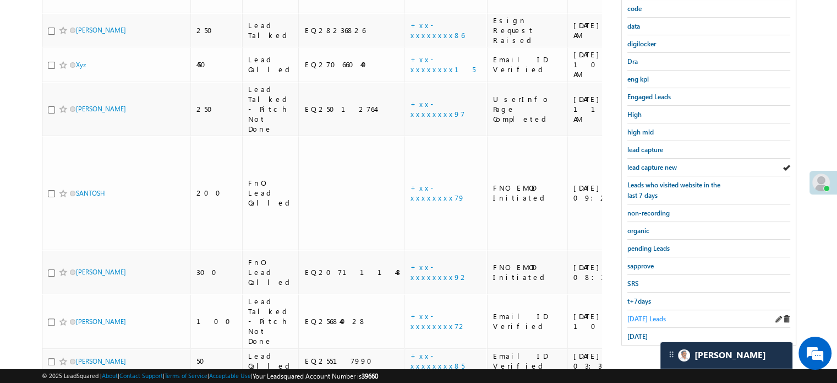
click at [637, 317] on span "Today's Leads" at bounding box center [647, 318] width 39 height 8
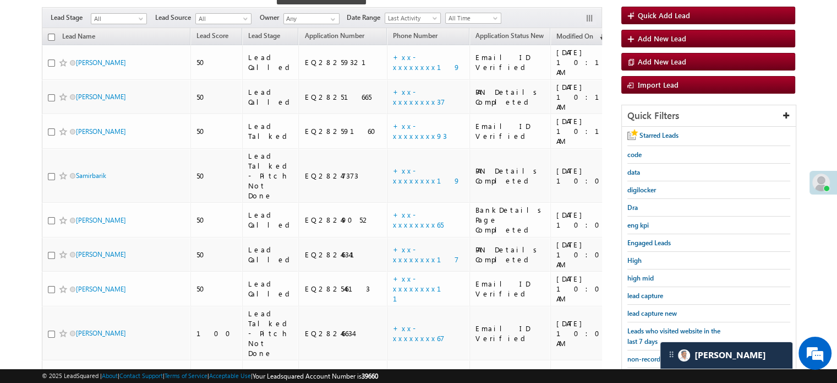
scroll to position [75, 0]
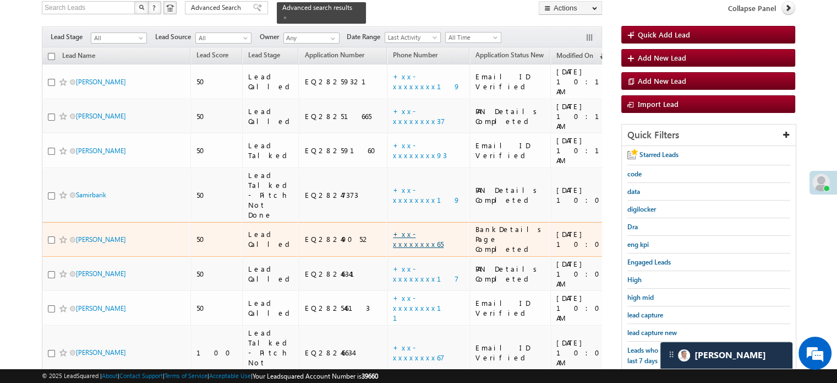
click at [399, 229] on link "+xx-xxxxxxxx65" at bounding box center [418, 238] width 51 height 19
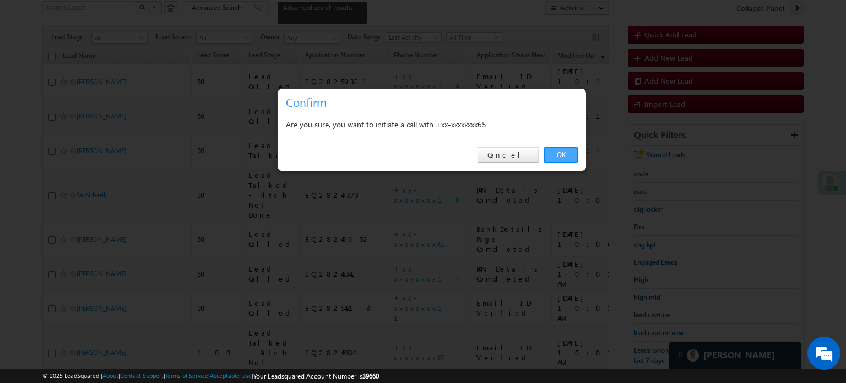
click at [570, 159] on link "OK" at bounding box center [561, 154] width 34 height 15
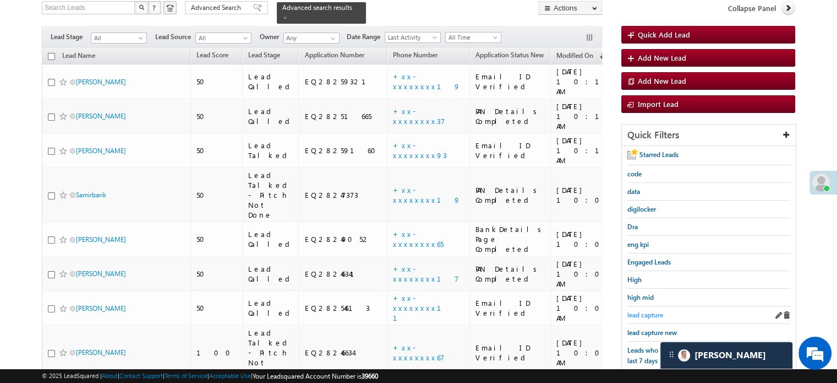
scroll to position [105, 0]
click at [644, 328] on span "lead capture new" at bounding box center [653, 332] width 50 height 8
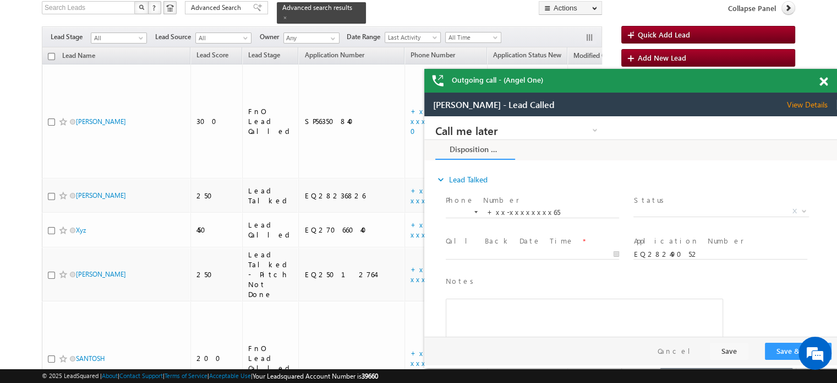
scroll to position [0, 0]
click at [821, 80] on span at bounding box center [824, 81] width 8 height 9
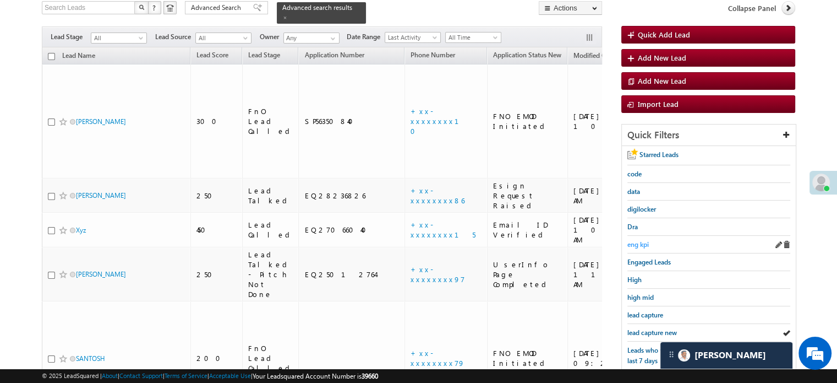
scroll to position [186, 0]
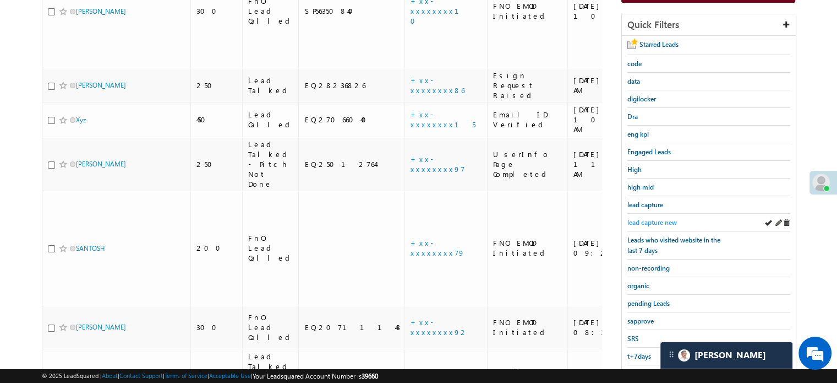
click at [658, 221] on span "lead capture new" at bounding box center [653, 222] width 50 height 8
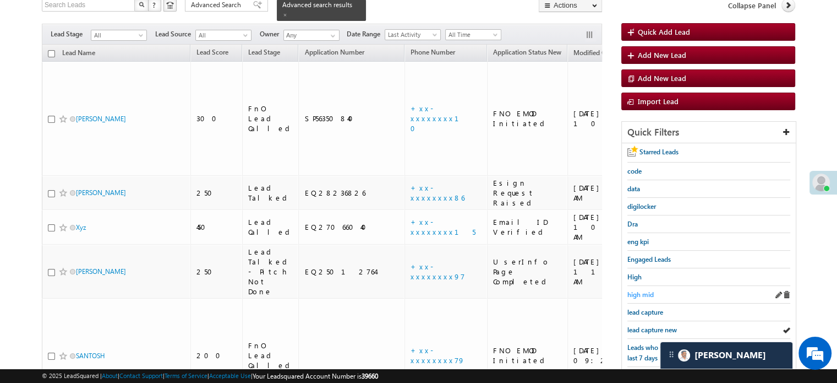
scroll to position [130, 0]
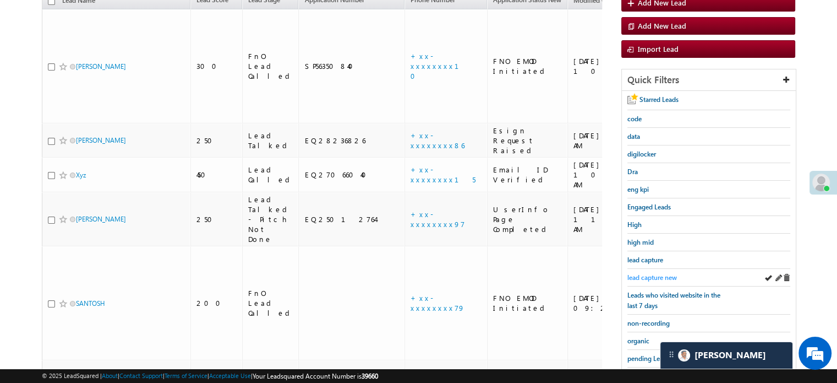
click at [655, 273] on span "lead capture new" at bounding box center [653, 277] width 50 height 8
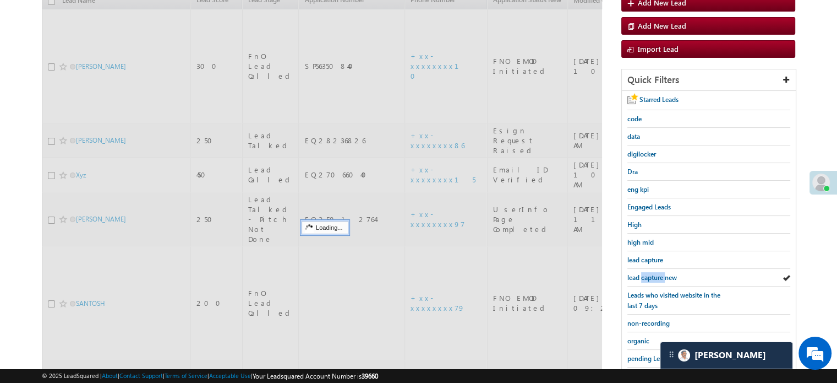
click at [655, 273] on span "lead capture new" at bounding box center [653, 277] width 50 height 8
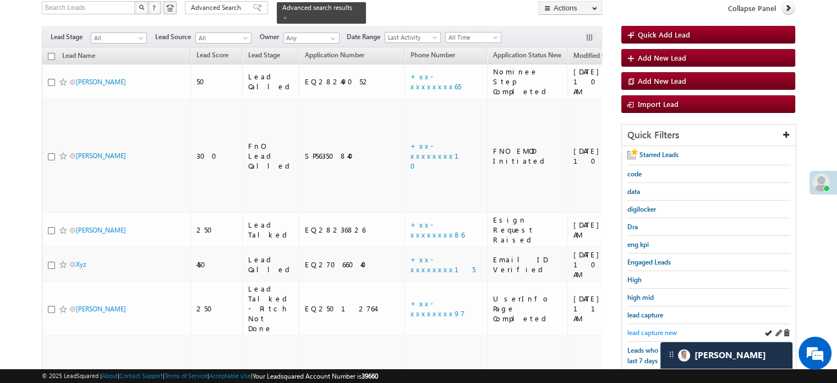
click at [659, 329] on span "lead capture new" at bounding box center [653, 332] width 50 height 8
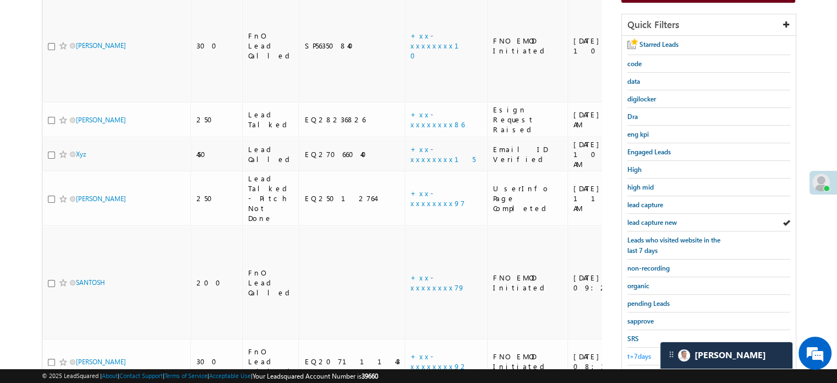
scroll to position [241, 0]
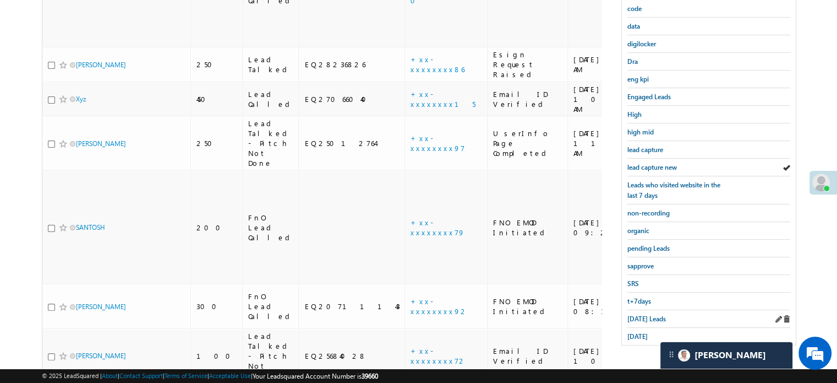
click at [643, 319] on div "Today's Leads" at bounding box center [709, 319] width 163 height 18
click at [643, 314] on span "Today's Leads" at bounding box center [647, 318] width 39 height 8
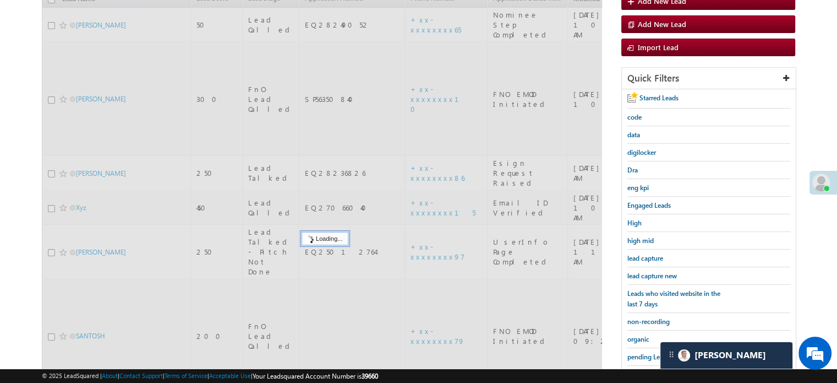
scroll to position [130, 0]
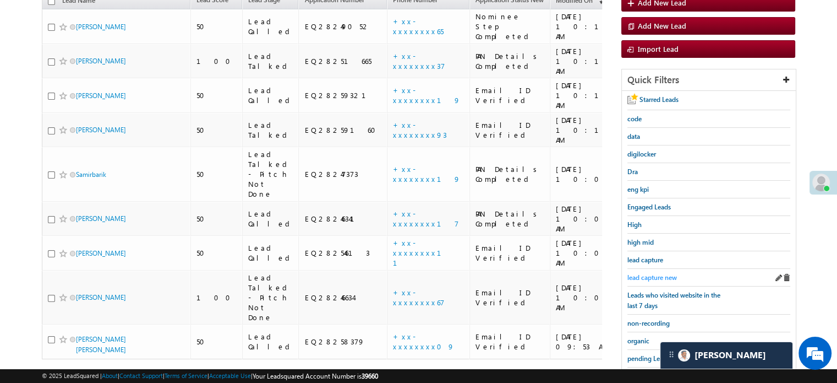
click at [652, 273] on span "lead capture new" at bounding box center [653, 277] width 50 height 8
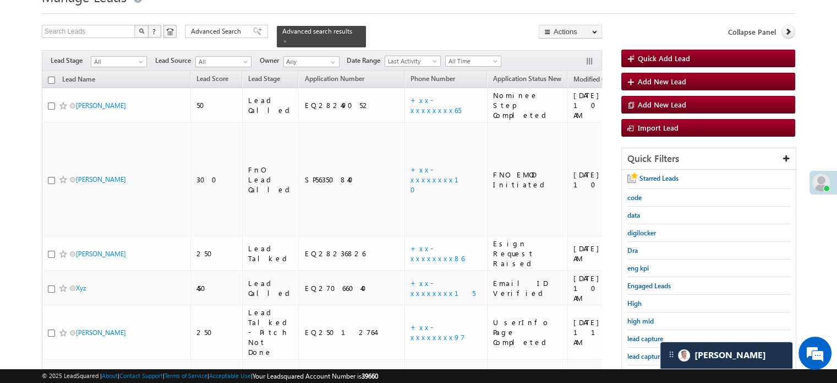
scroll to position [165, 0]
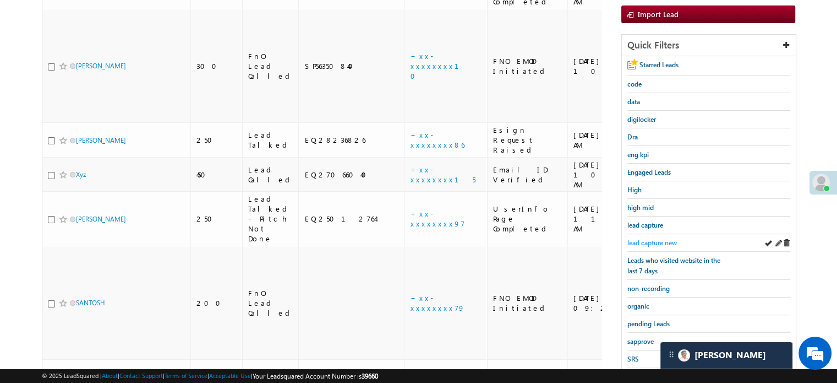
click at [658, 241] on span "lead capture new" at bounding box center [653, 242] width 50 height 8
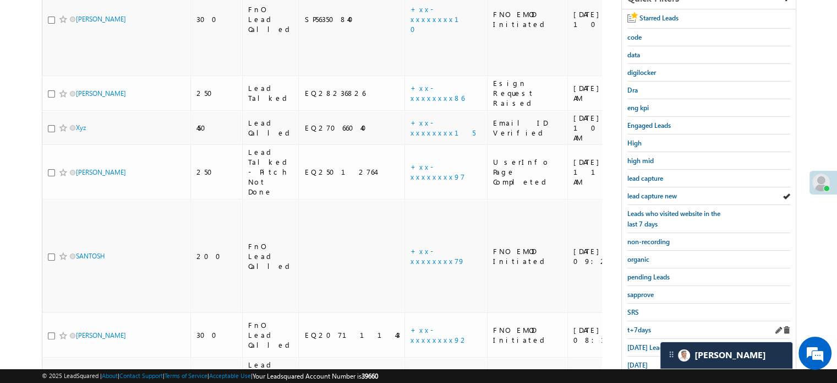
scroll to position [220, 0]
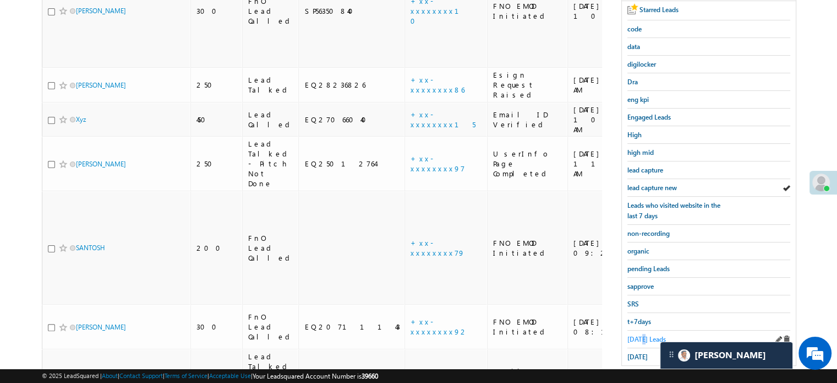
click at [644, 335] on span "Today's Leads" at bounding box center [647, 339] width 39 height 8
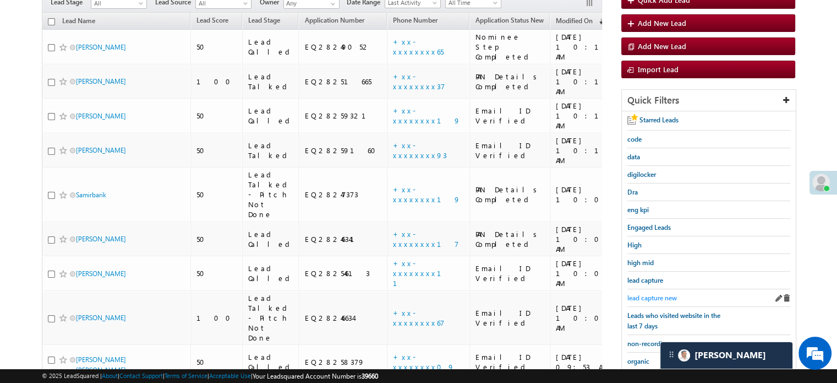
click at [645, 296] on span "lead capture new" at bounding box center [653, 297] width 50 height 8
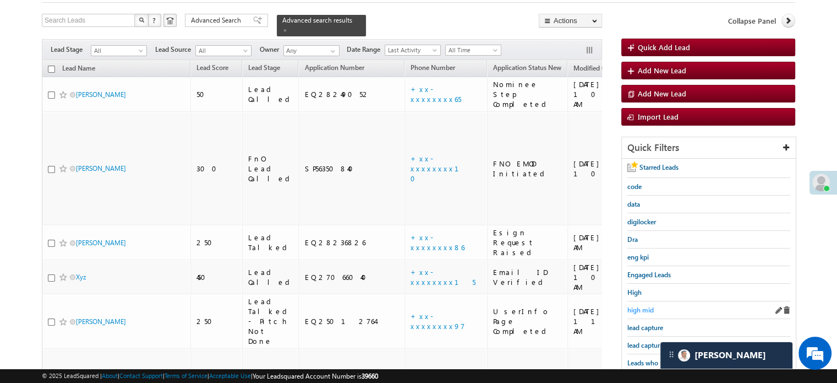
scroll to position [110, 0]
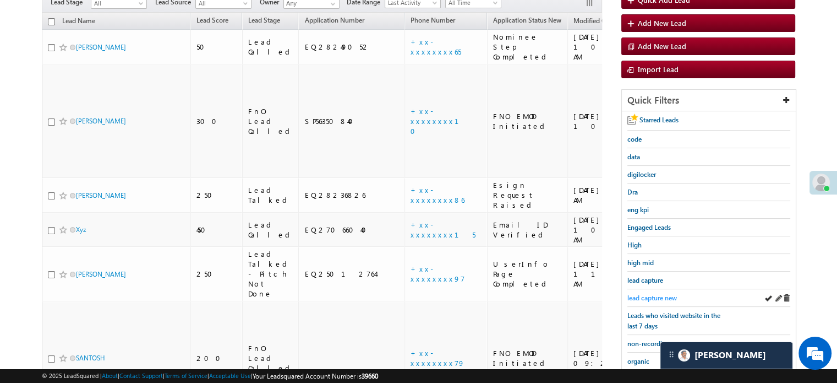
click at [657, 293] on span "lead capture new" at bounding box center [653, 297] width 50 height 8
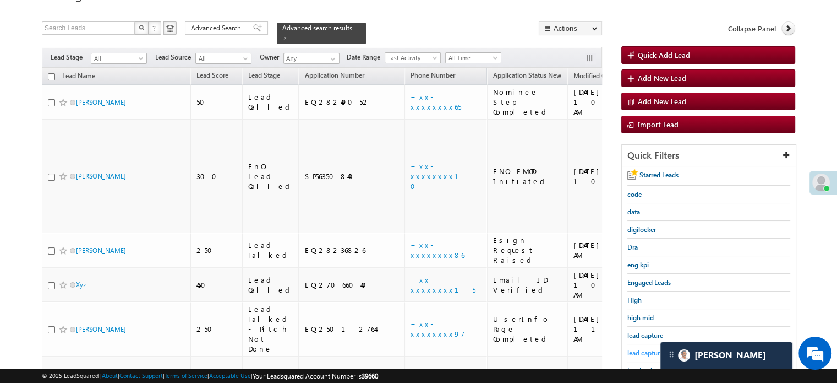
click at [643, 348] on span "lead capture new" at bounding box center [653, 352] width 50 height 8
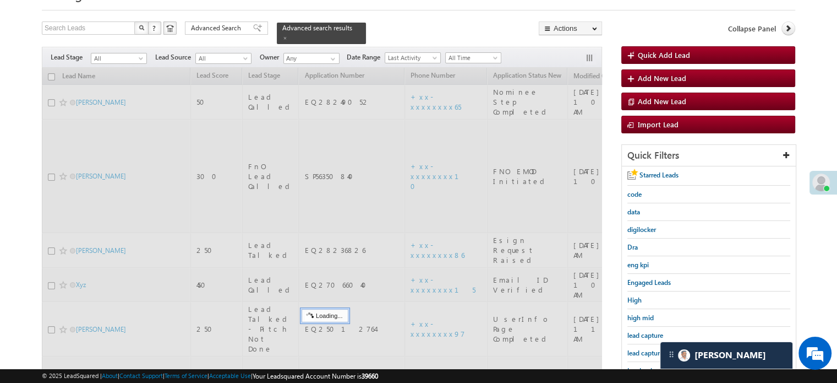
click at [643, 348] on span "lead capture new" at bounding box center [653, 352] width 50 height 8
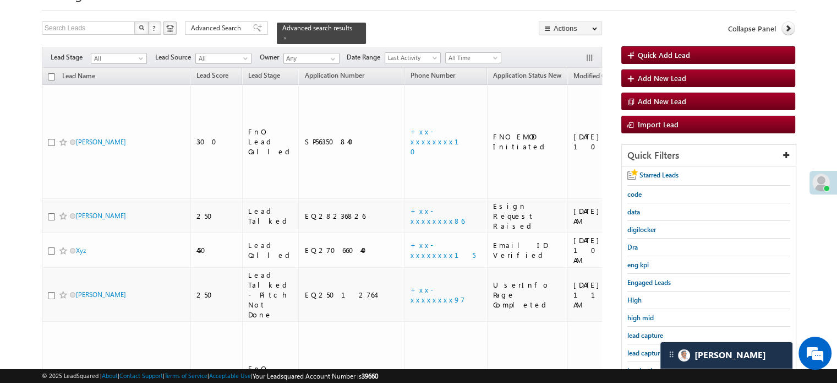
scroll to position [241, 0]
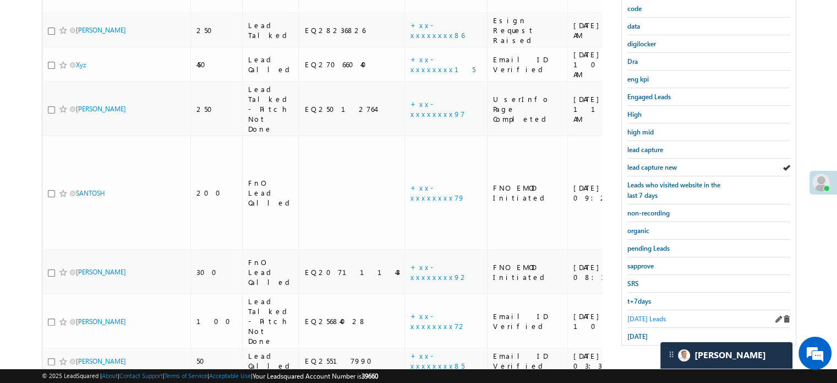
click at [652, 314] on span "Today's Leads" at bounding box center [647, 318] width 39 height 8
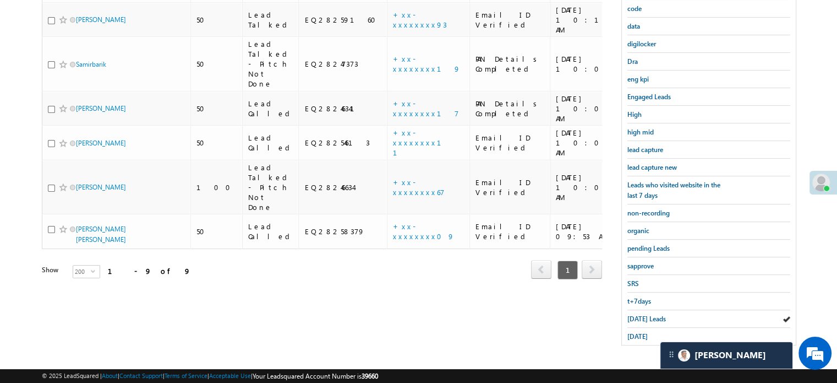
scroll to position [236, 0]
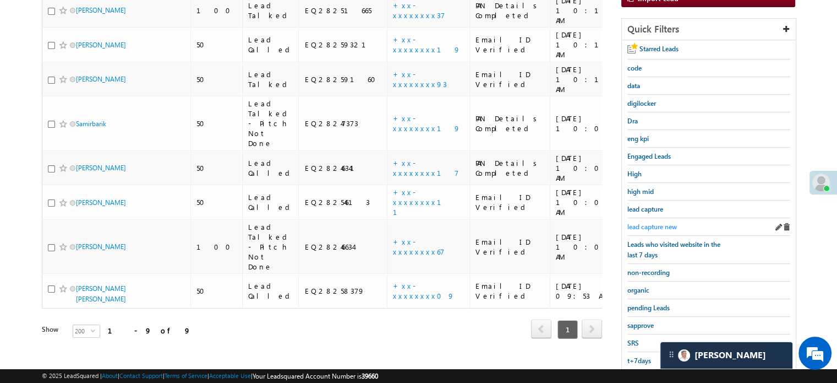
click at [663, 224] on span "lead capture new" at bounding box center [653, 226] width 50 height 8
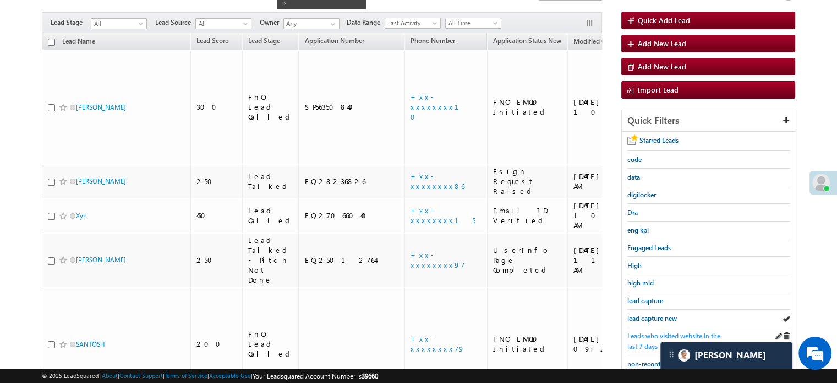
scroll to position [181, 0]
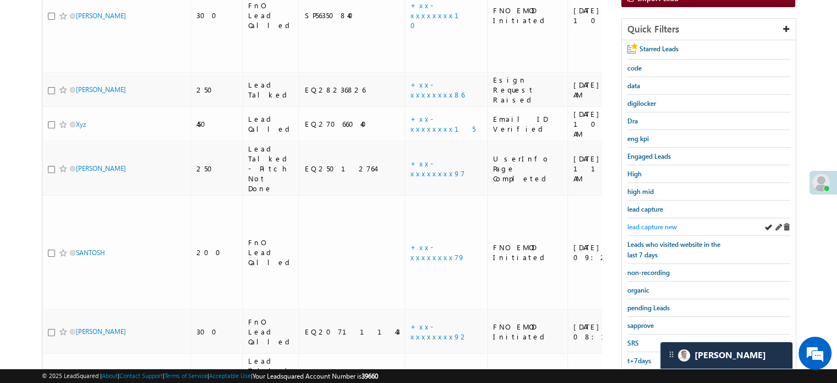
click at [653, 222] on span "lead capture new" at bounding box center [653, 226] width 50 height 8
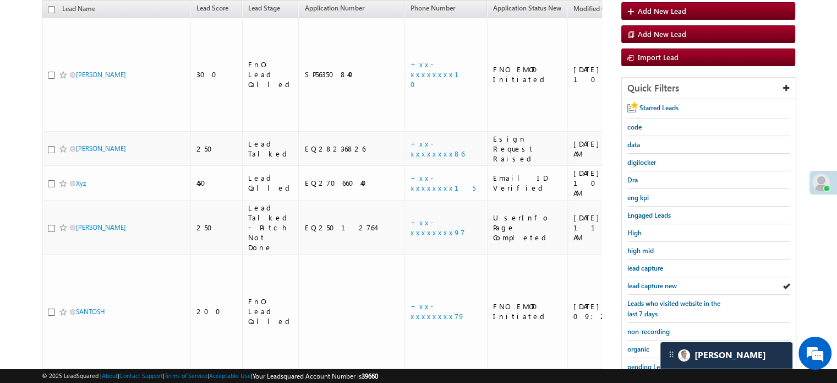
scroll to position [241, 0]
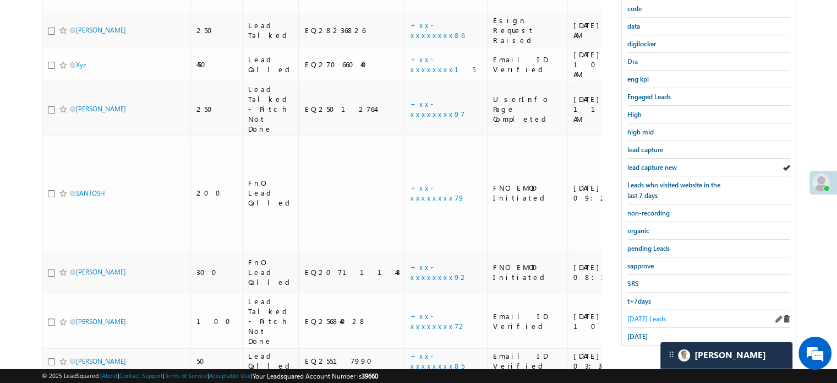
click at [647, 317] on span "Today's Leads" at bounding box center [647, 318] width 39 height 8
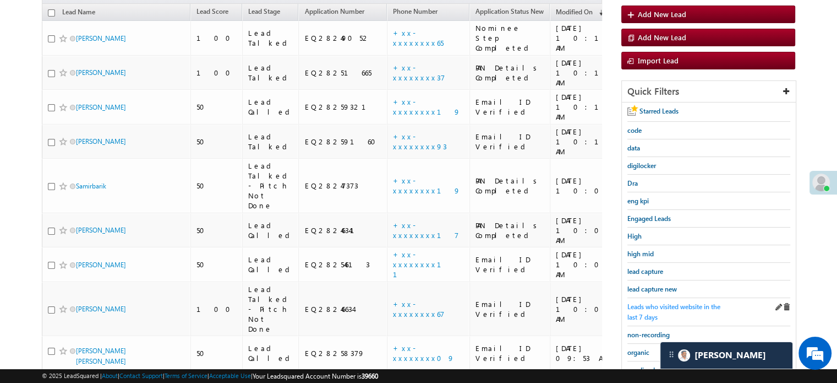
scroll to position [130, 0]
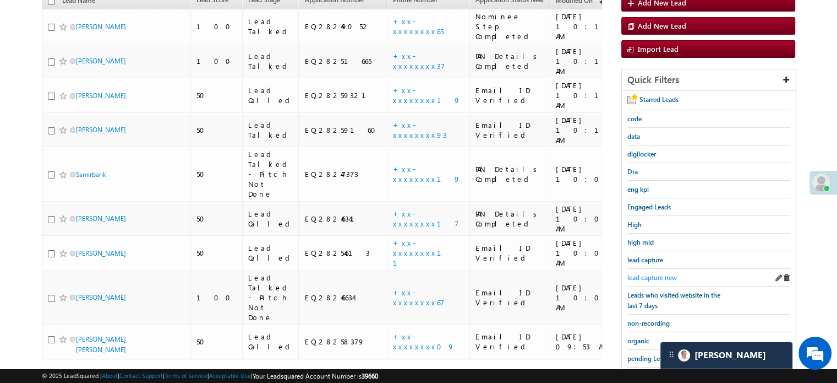
click at [656, 277] on span "lead capture new" at bounding box center [653, 277] width 50 height 8
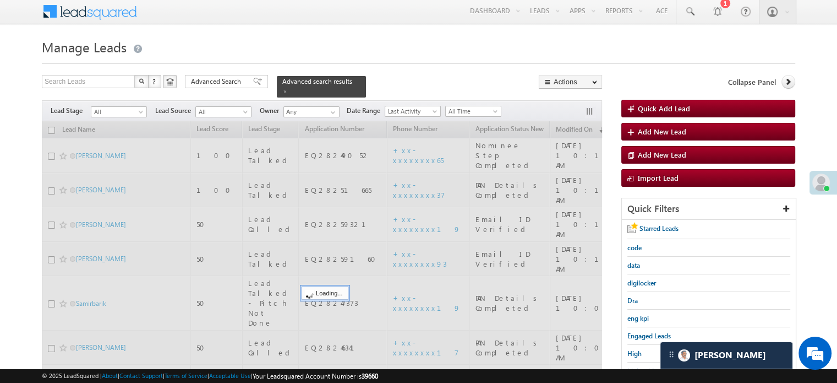
scroll to position [0, 0]
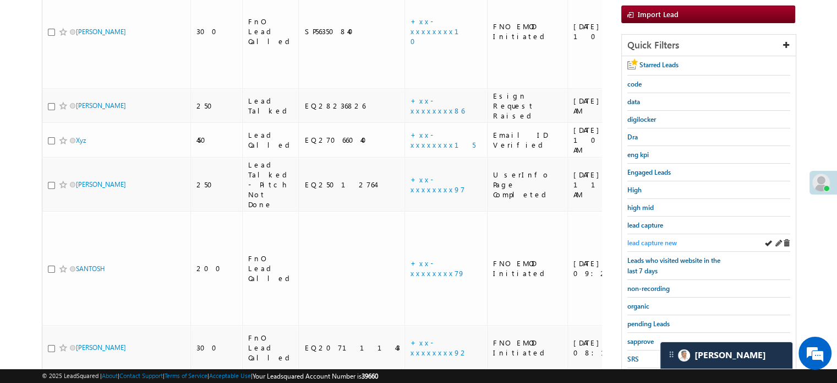
click at [650, 241] on span "lead capture new" at bounding box center [653, 242] width 50 height 8
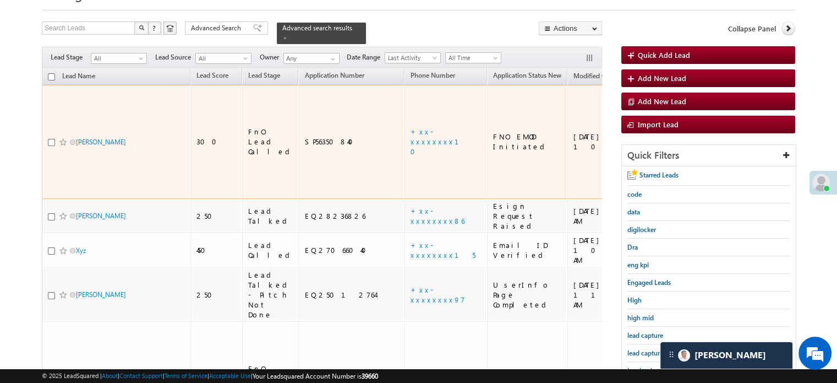
scroll to position [165, 0]
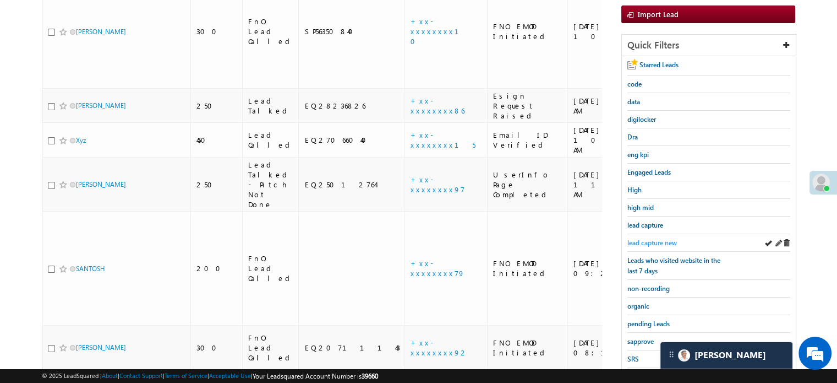
click at [655, 242] on span "lead capture new" at bounding box center [653, 242] width 50 height 8
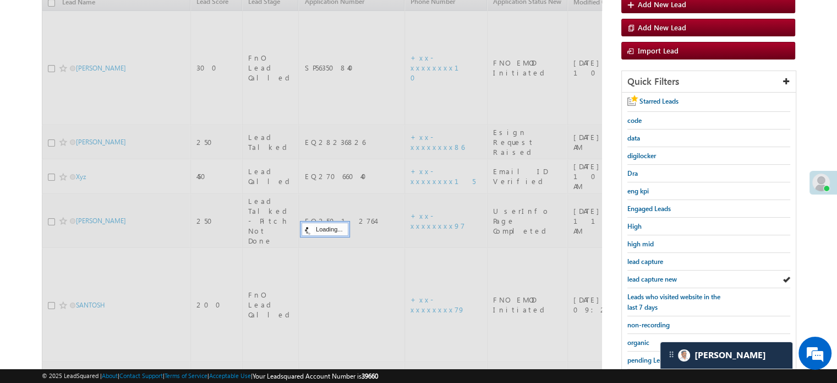
scroll to position [110, 0]
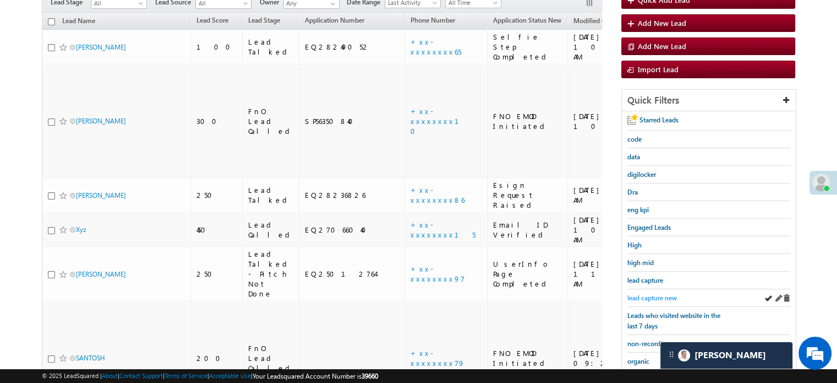
click at [663, 297] on span "lead capture new" at bounding box center [653, 297] width 50 height 8
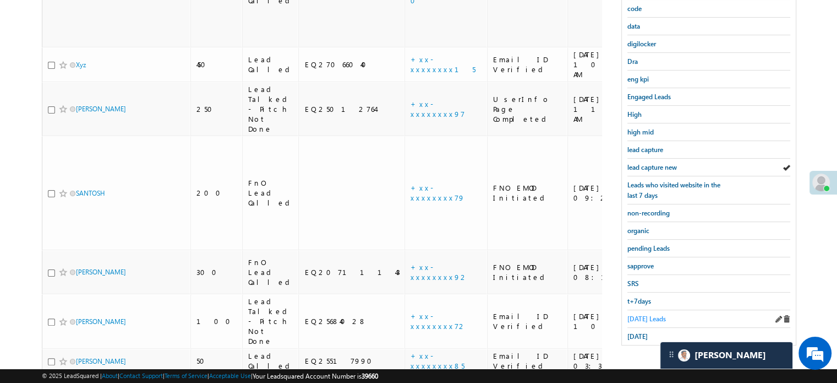
click at [641, 296] on link "t+7days" at bounding box center [640, 301] width 24 height 10
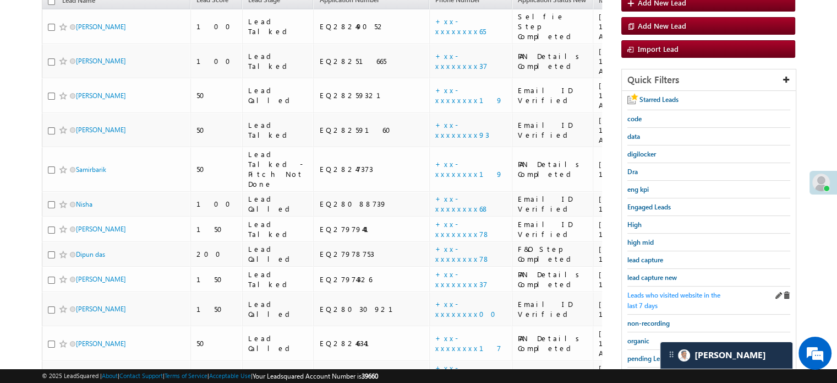
scroll to position [75, 0]
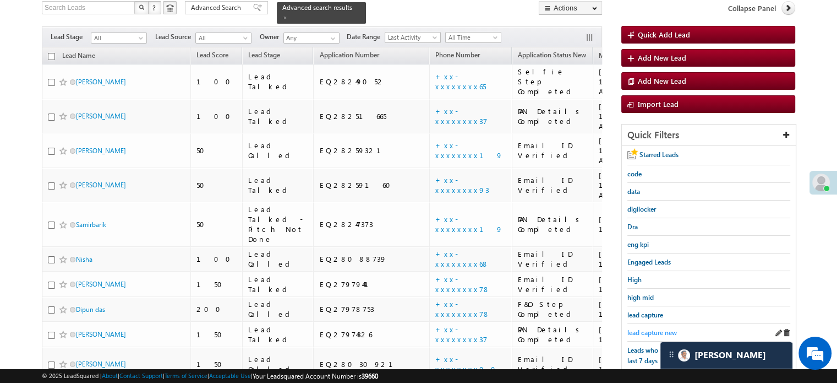
click at [640, 328] on span "lead capture new" at bounding box center [653, 332] width 50 height 8
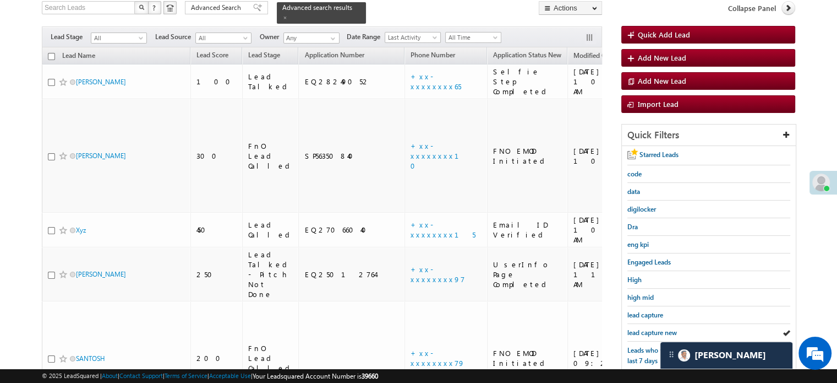
click at [640, 328] on span "lead capture new" at bounding box center [653, 332] width 50 height 8
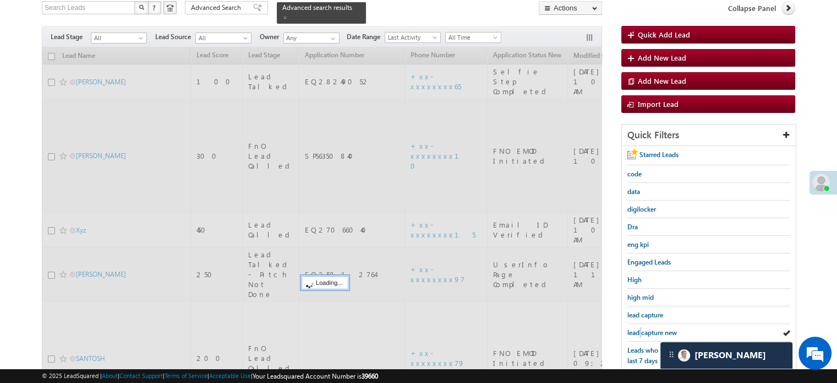
click at [640, 328] on span "lead capture new" at bounding box center [653, 332] width 50 height 8
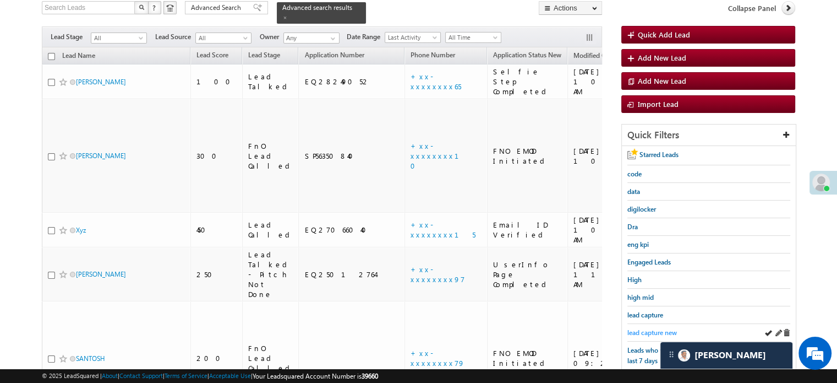
click at [636, 329] on span "lead capture new" at bounding box center [653, 332] width 50 height 8
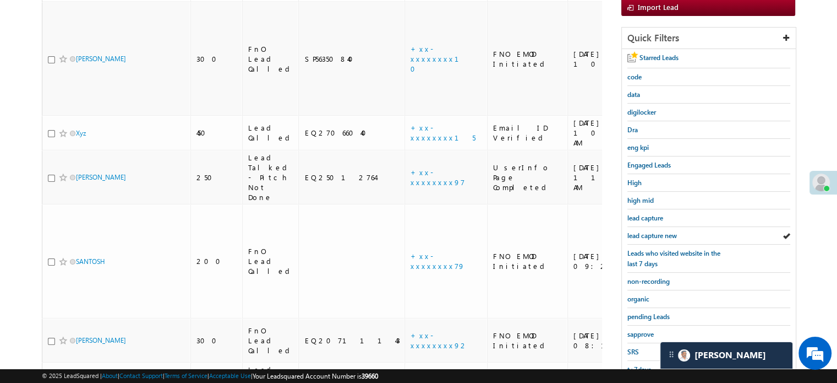
scroll to position [241, 0]
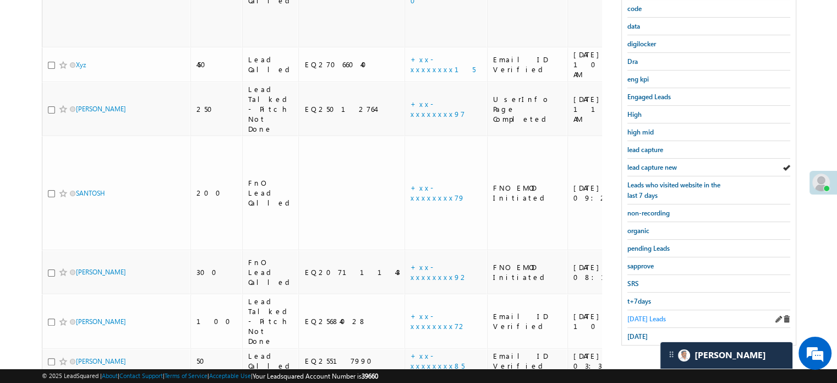
click at [631, 313] on link "Today's Leads" at bounding box center [647, 318] width 39 height 10
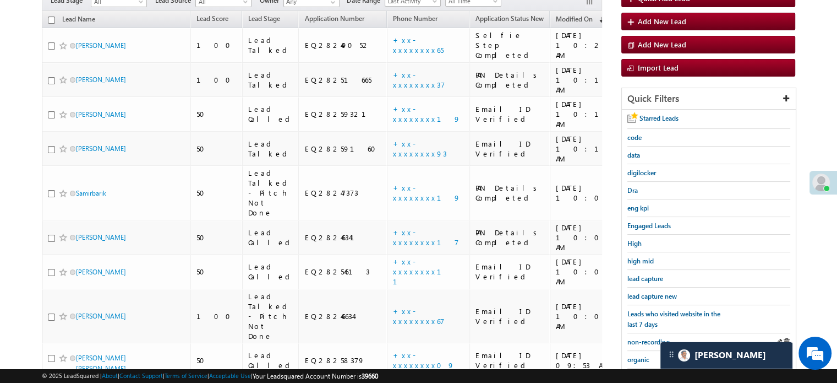
scroll to position [130, 0]
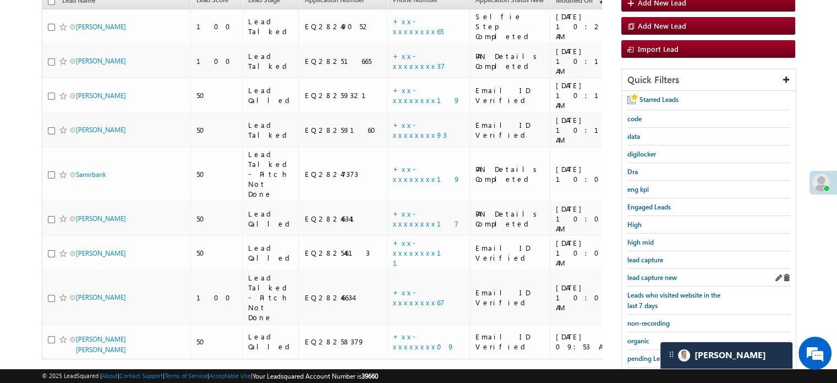
click at [654, 269] on div "lead capture new" at bounding box center [709, 278] width 163 height 18
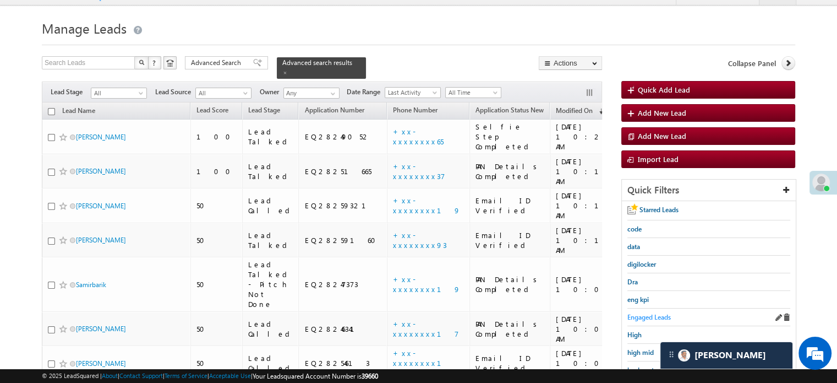
scroll to position [75, 0]
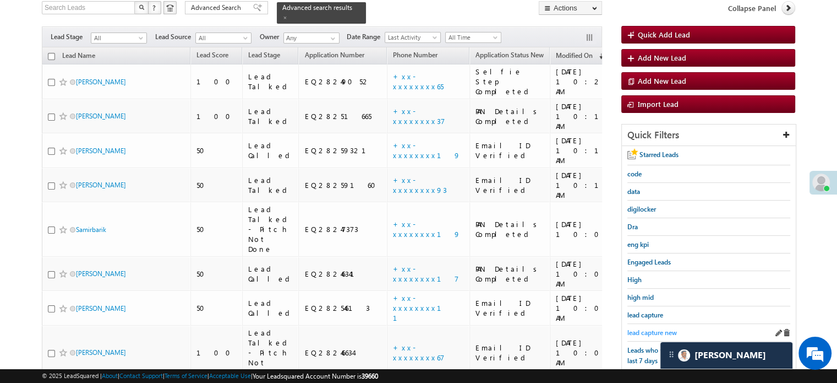
click at [658, 327] on link "lead capture new" at bounding box center [653, 332] width 50 height 10
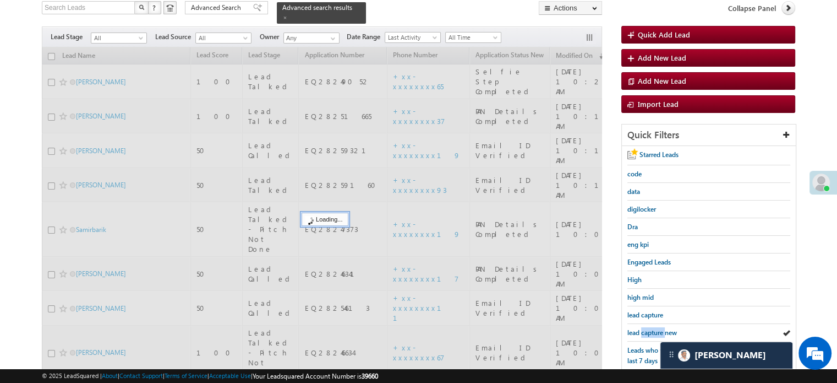
click at [658, 327] on link "lead capture new" at bounding box center [653, 332] width 50 height 10
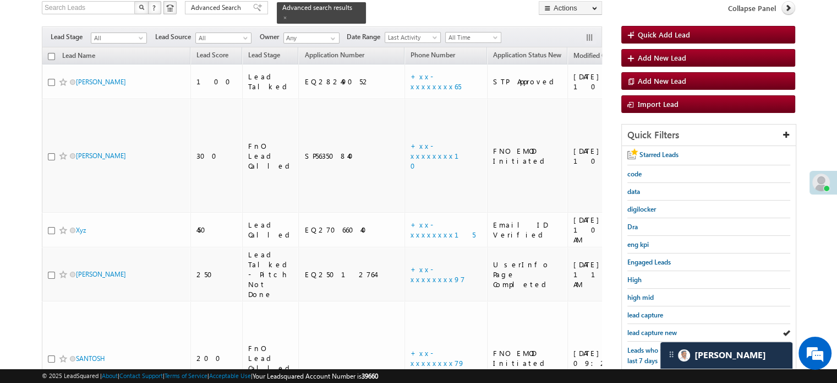
click at [658, 327] on link "lead capture new" at bounding box center [653, 332] width 50 height 10
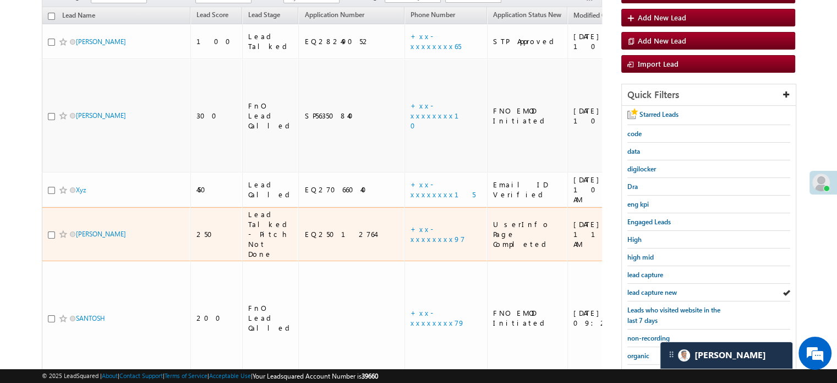
scroll to position [130, 0]
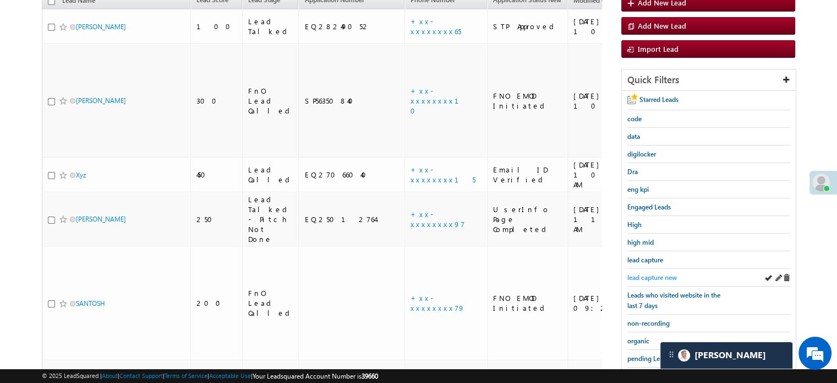
click at [645, 272] on link "lead capture new" at bounding box center [653, 277] width 50 height 10
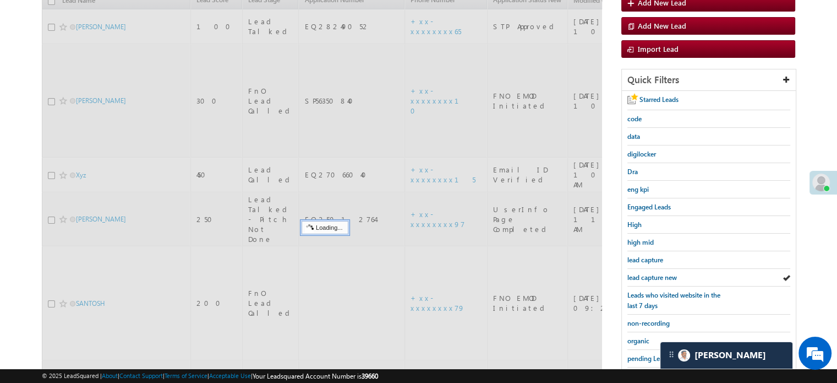
click at [645, 272] on link "lead capture new" at bounding box center [653, 277] width 50 height 10
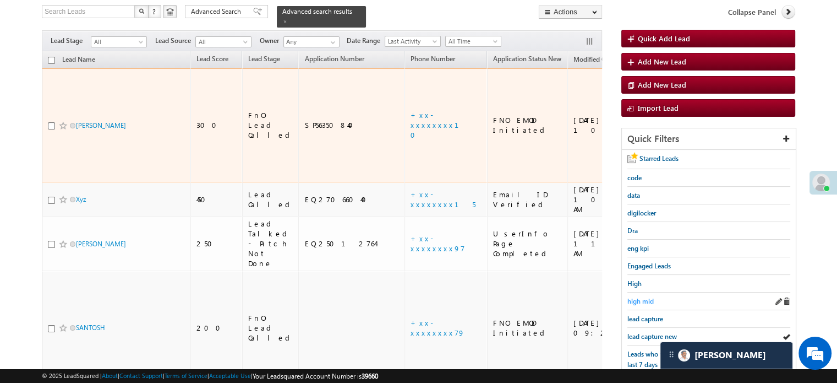
scroll to position [186, 0]
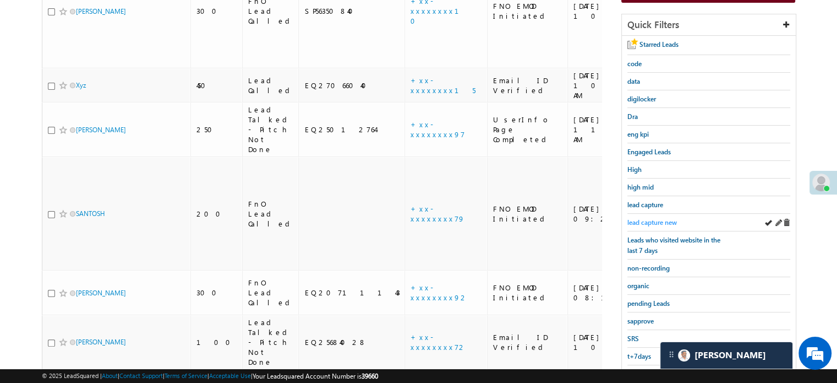
click at [658, 218] on span "lead capture new" at bounding box center [653, 222] width 50 height 8
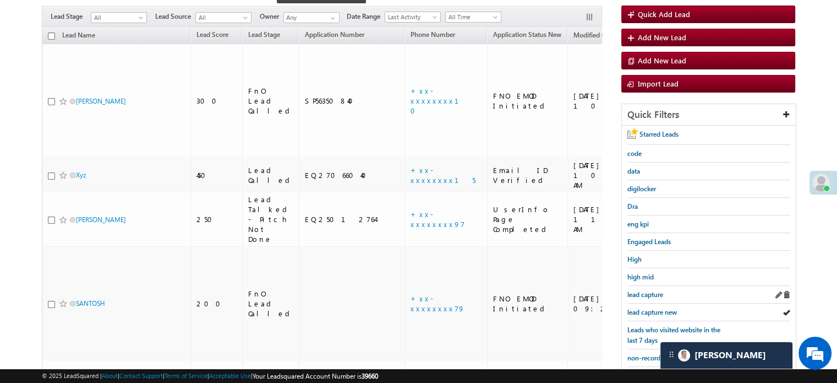
scroll to position [130, 0]
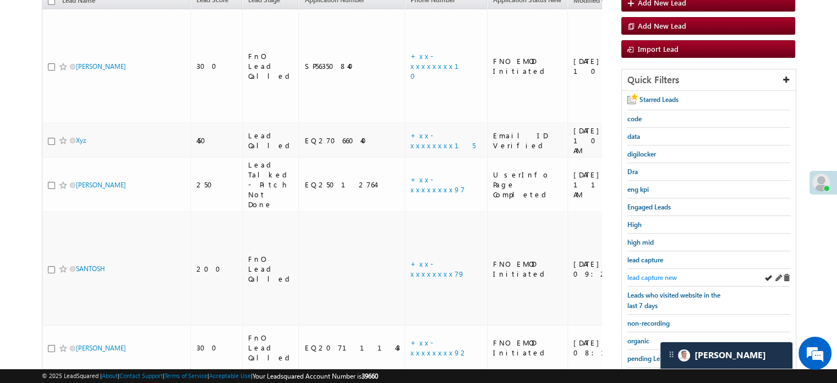
click at [660, 273] on span "lead capture new" at bounding box center [653, 277] width 50 height 8
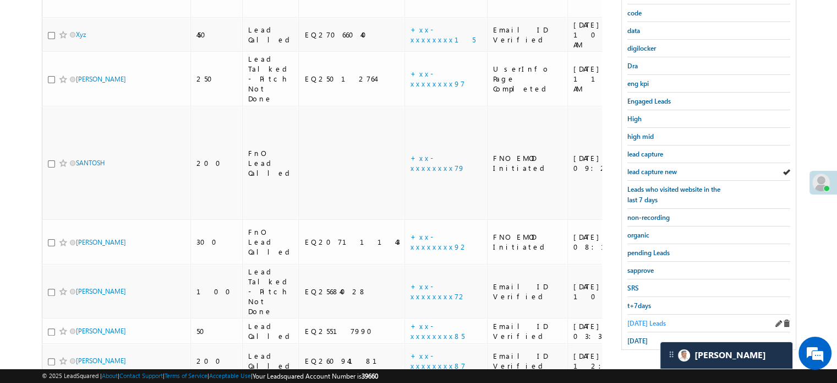
click at [646, 319] on span "Today's Leads" at bounding box center [647, 323] width 39 height 8
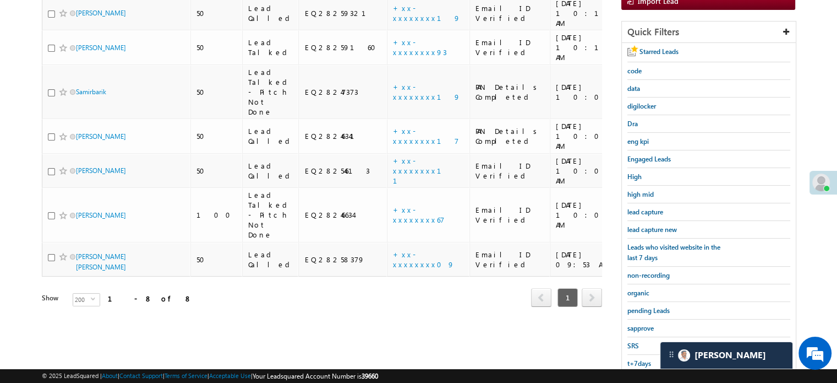
scroll to position [181, 0]
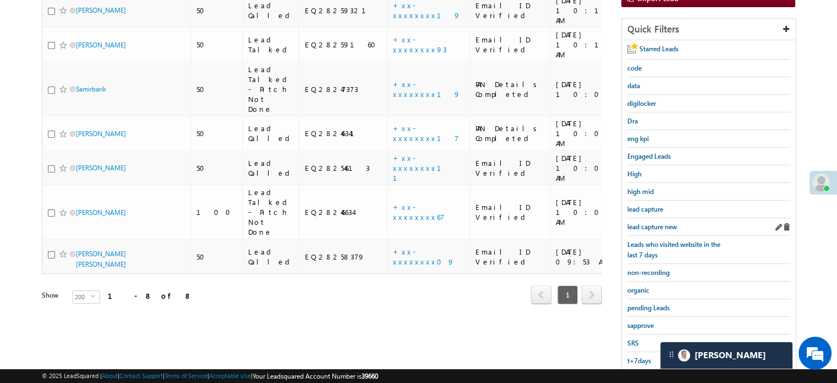
click at [660, 218] on div "lead capture new" at bounding box center [709, 227] width 163 height 18
click at [656, 218] on div "lead capture new" at bounding box center [709, 227] width 163 height 18
click at [639, 218] on div "lead capture new" at bounding box center [709, 227] width 163 height 18
click at [641, 222] on span "lead capture new" at bounding box center [653, 226] width 50 height 8
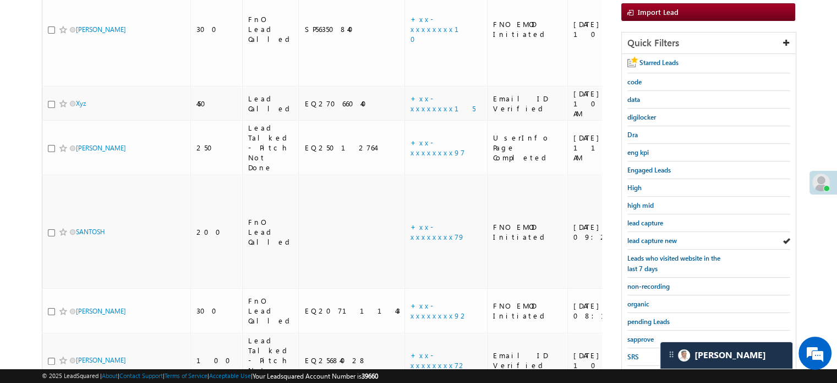
scroll to position [236, 0]
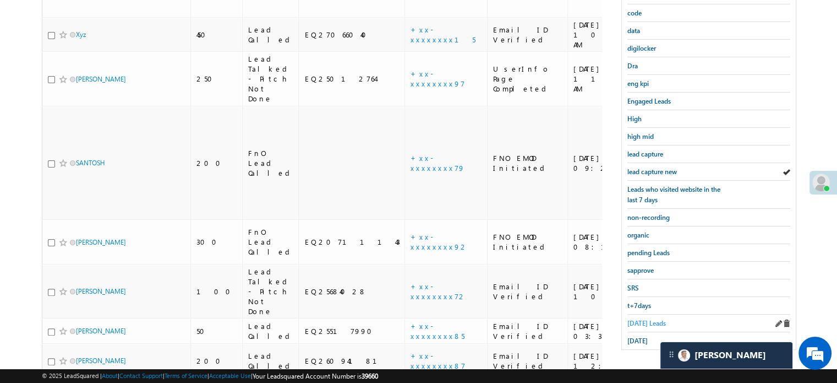
click at [641, 319] on span "Today's Leads" at bounding box center [647, 323] width 39 height 8
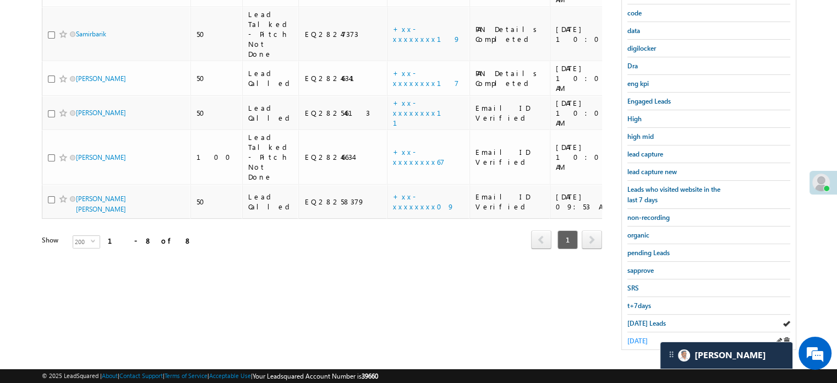
click at [637, 336] on span "yesterday" at bounding box center [638, 340] width 20 height 8
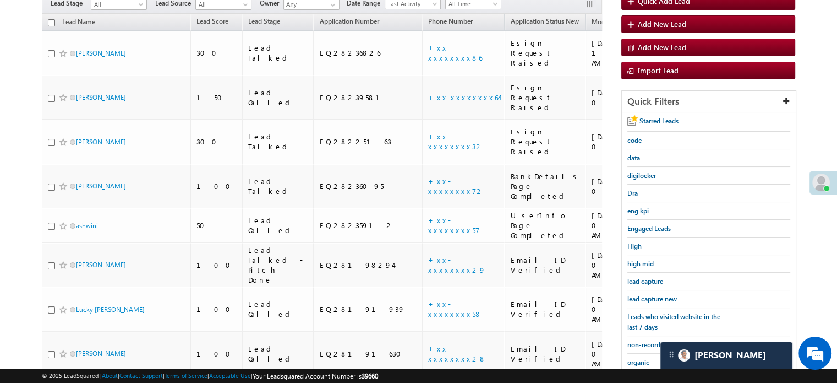
scroll to position [110, 0]
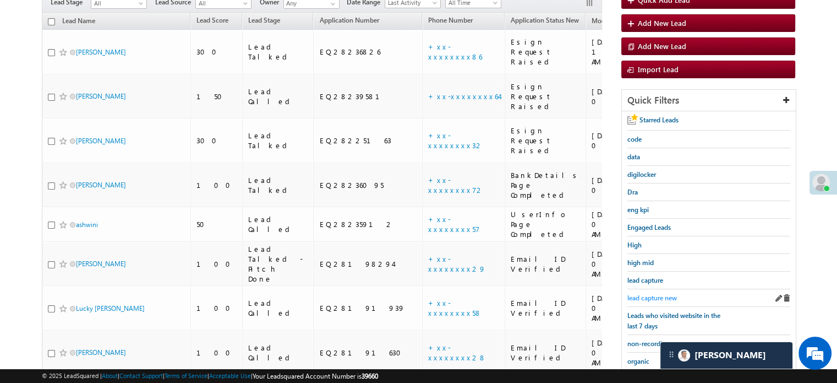
click at [657, 293] on span "lead capture new" at bounding box center [653, 297] width 50 height 8
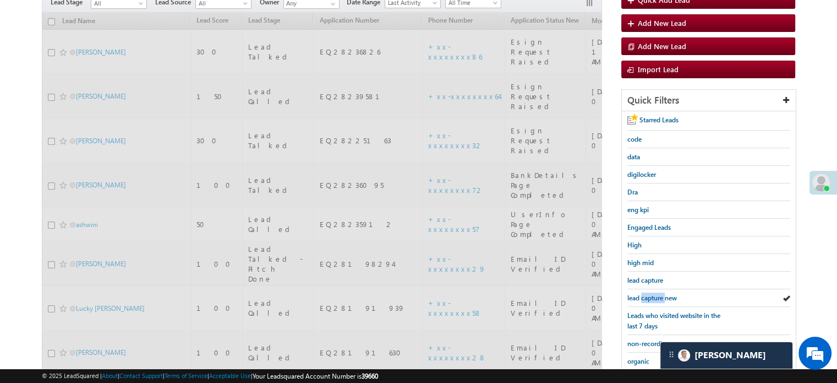
click at [657, 293] on span "lead capture new" at bounding box center [653, 297] width 50 height 8
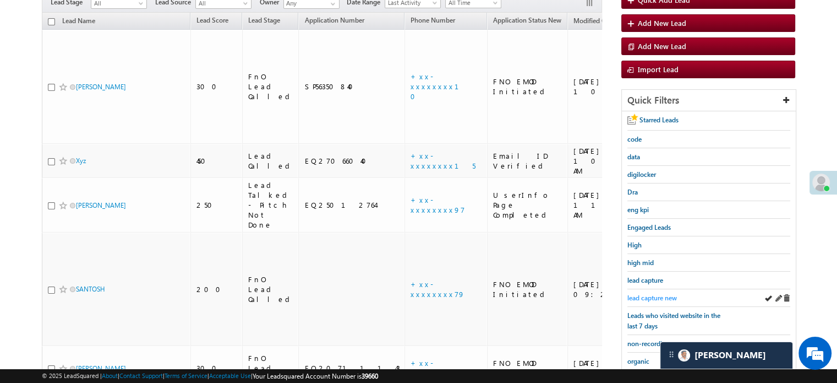
click at [656, 295] on span "lead capture new" at bounding box center [653, 297] width 50 height 8
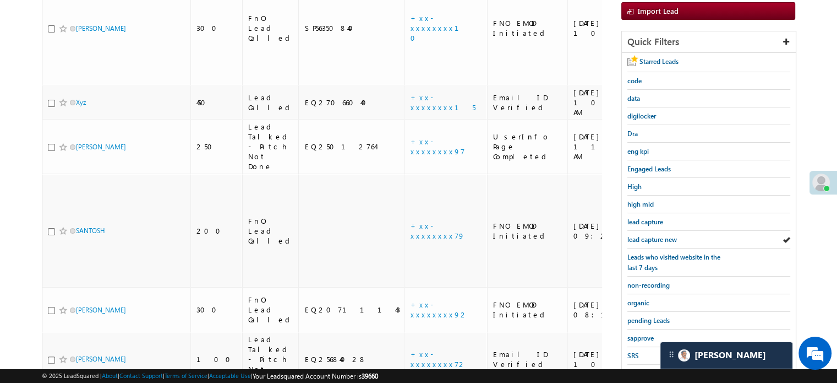
scroll to position [236, 0]
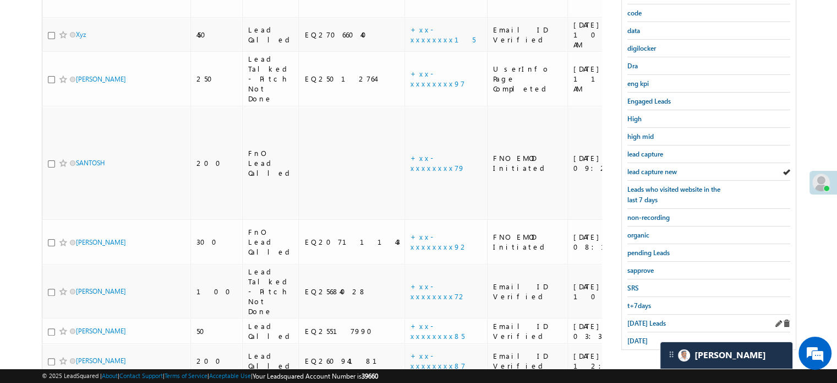
click at [639, 314] on div "Today's Leads" at bounding box center [709, 323] width 163 height 18
click at [641, 320] on span "Today's Leads" at bounding box center [647, 323] width 39 height 8
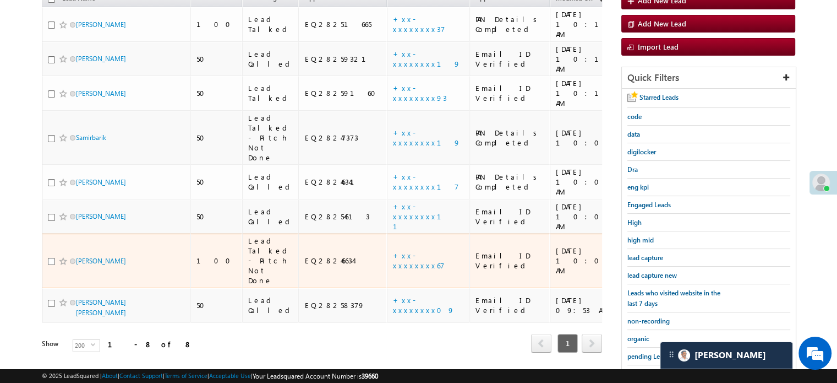
scroll to position [126, 0]
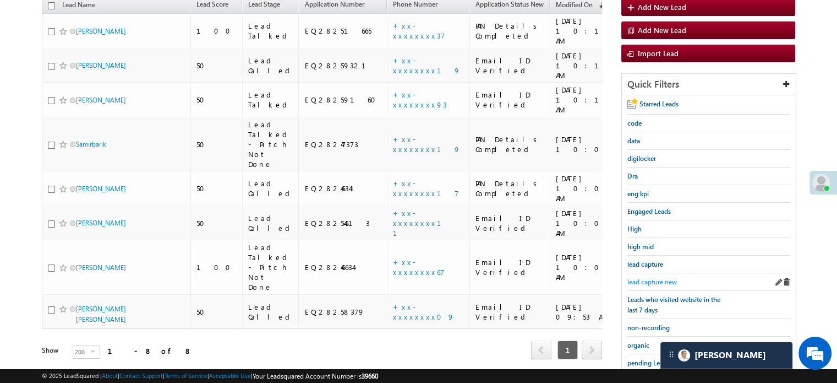
click at [658, 279] on span "lead capture new" at bounding box center [653, 281] width 50 height 8
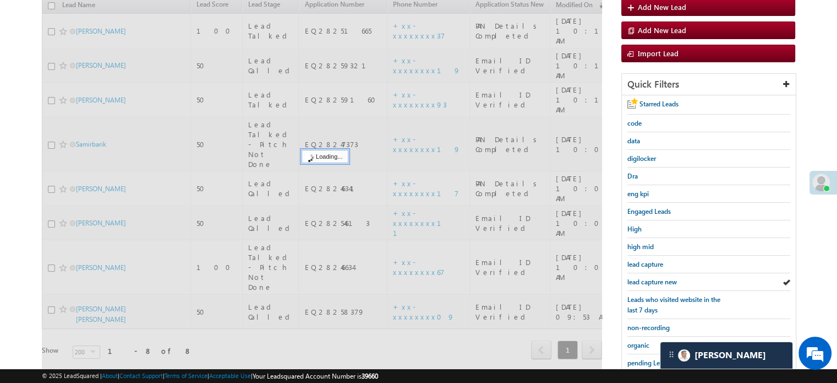
scroll to position [16, 0]
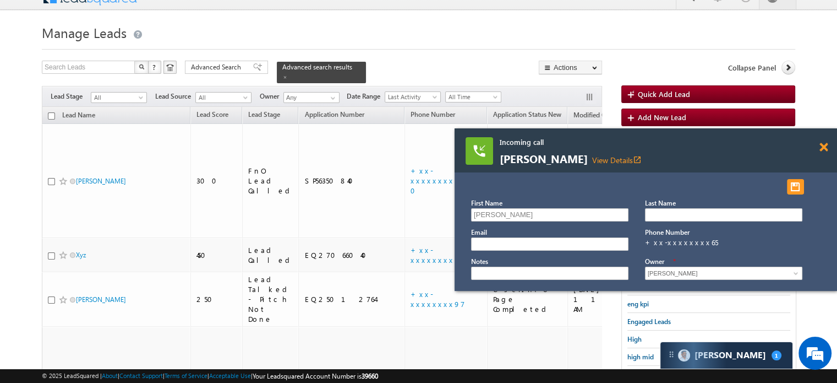
click at [824, 151] on span at bounding box center [824, 147] width 8 height 9
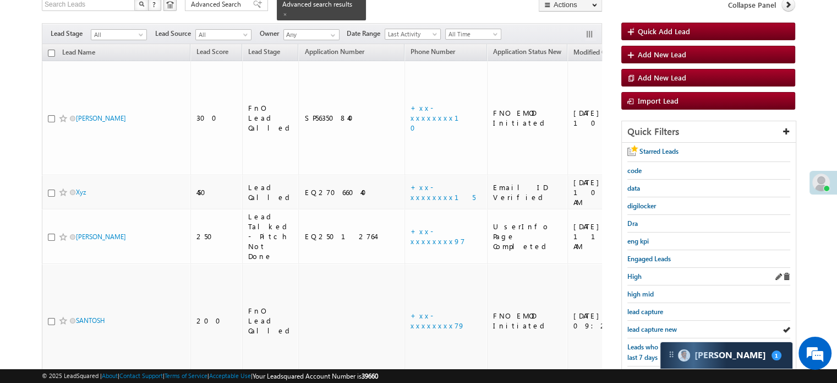
scroll to position [126, 0]
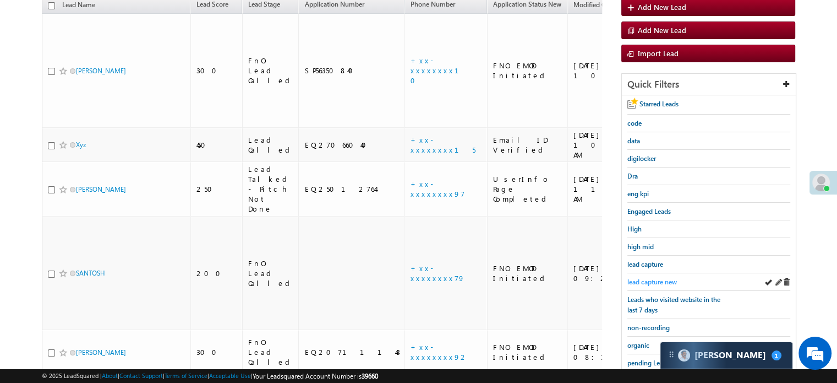
click at [639, 277] on span "lead capture new" at bounding box center [653, 281] width 50 height 8
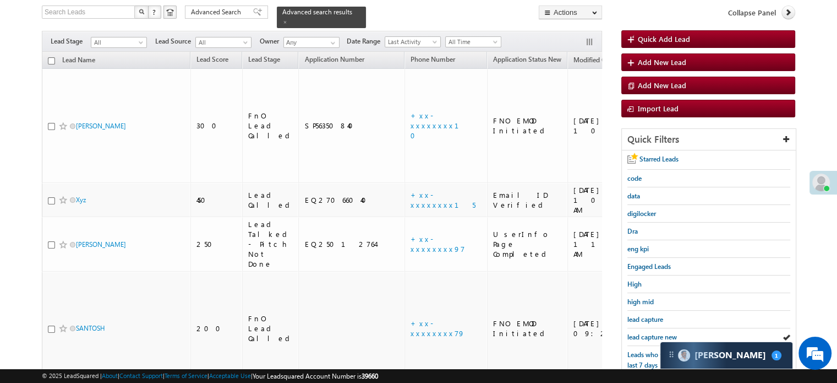
scroll to position [236, 0]
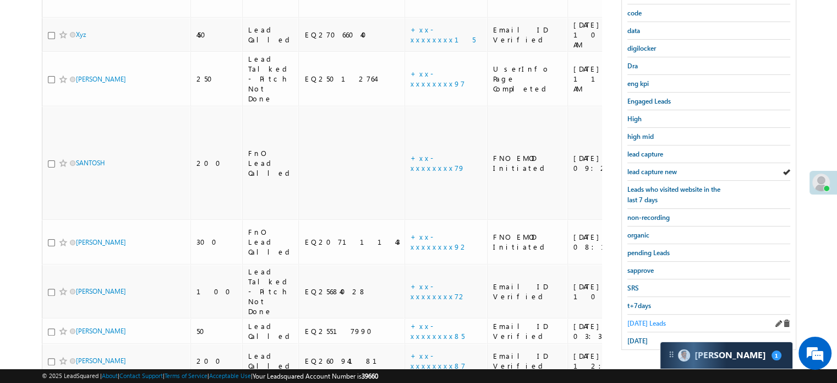
click at [630, 319] on span "Today's Leads" at bounding box center [647, 323] width 39 height 8
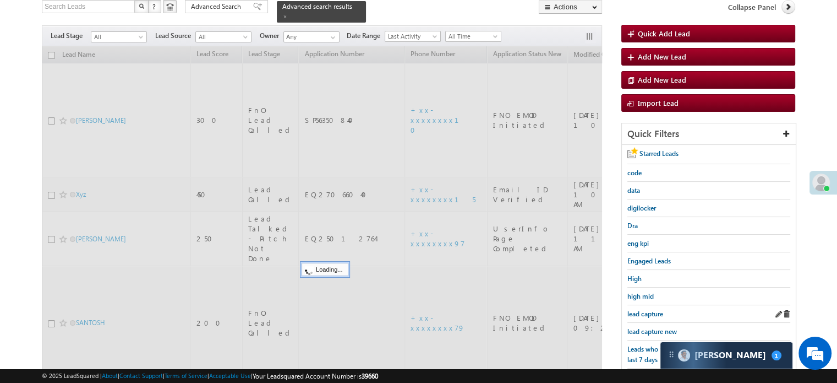
scroll to position [71, 0]
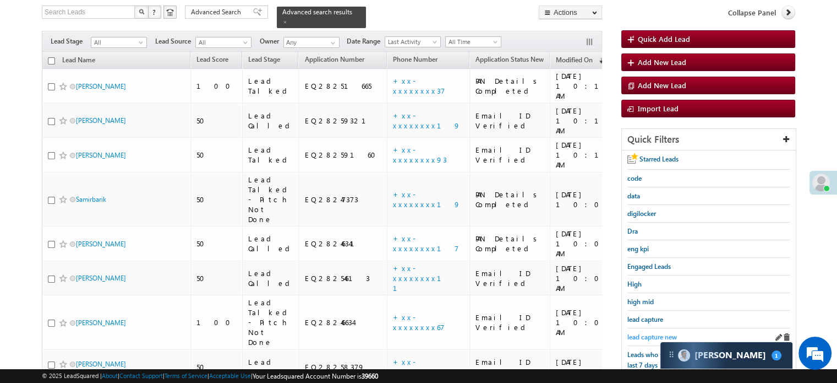
click at [646, 333] on span "lead capture new" at bounding box center [653, 337] width 50 height 8
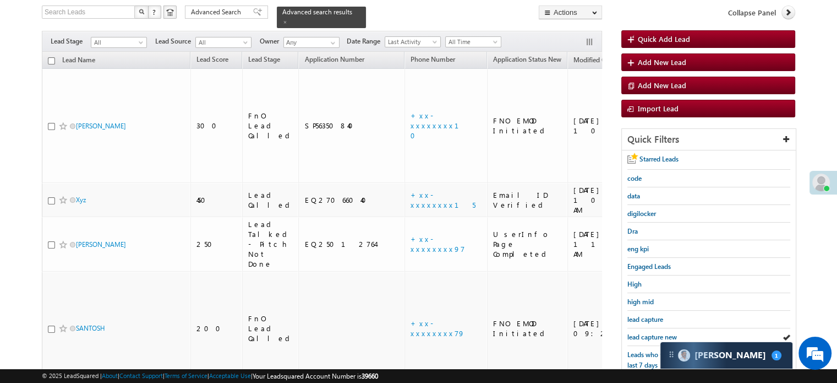
click at [646, 333] on span "lead capture new" at bounding box center [653, 337] width 50 height 8
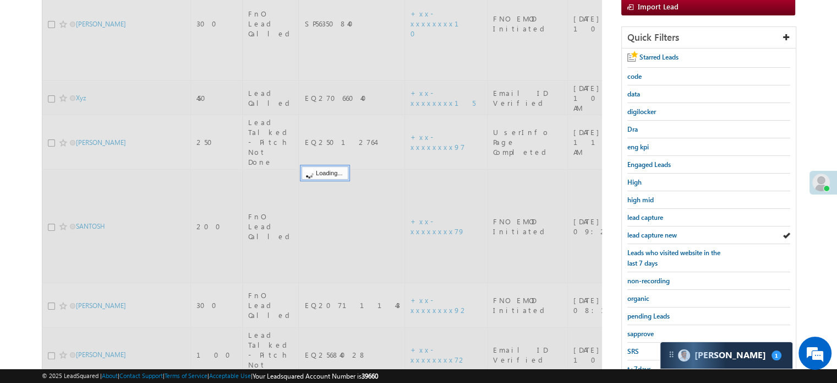
scroll to position [236, 0]
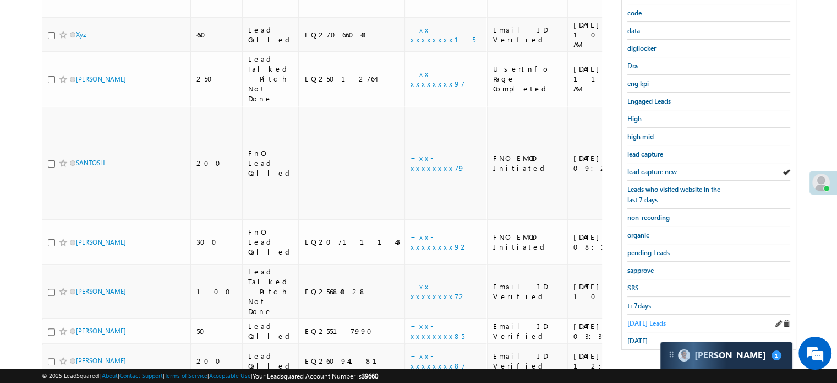
click at [643, 319] on span "Today's Leads" at bounding box center [647, 323] width 39 height 8
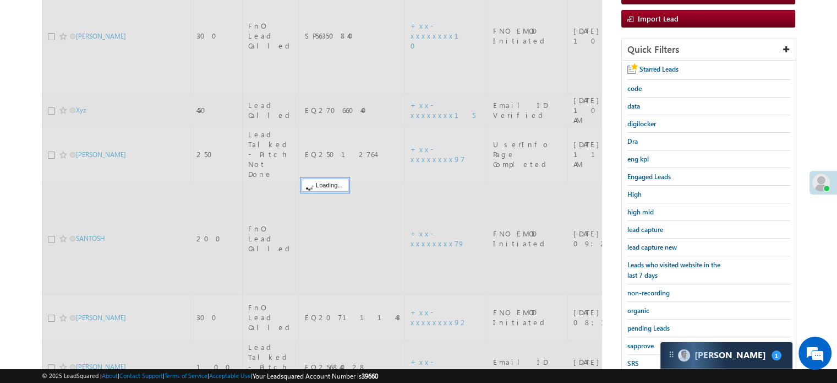
scroll to position [71, 0]
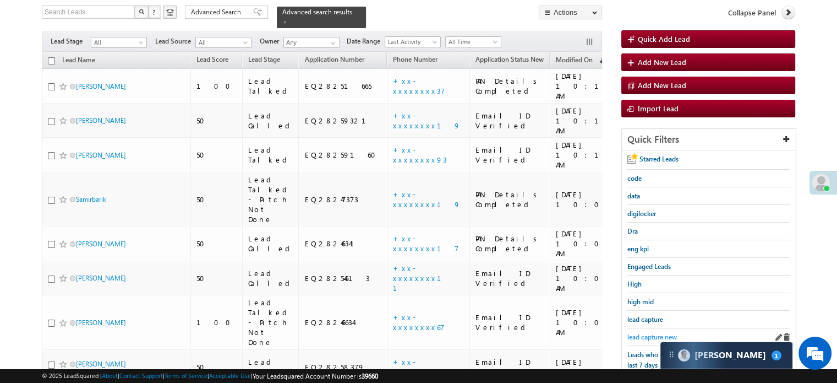
click at [644, 333] on span "lead capture new" at bounding box center [653, 337] width 50 height 8
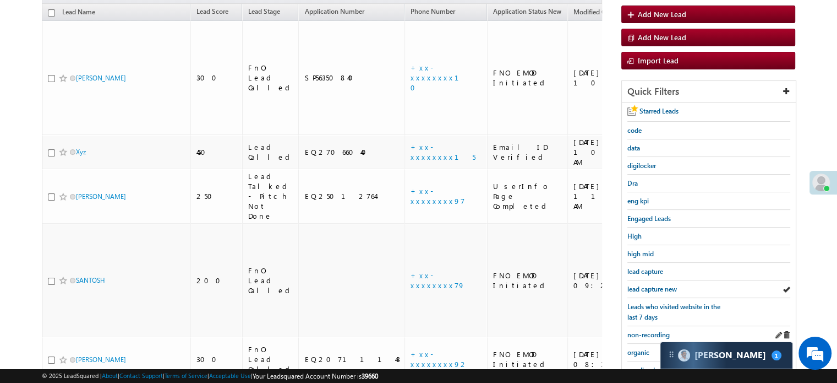
scroll to position [181, 0]
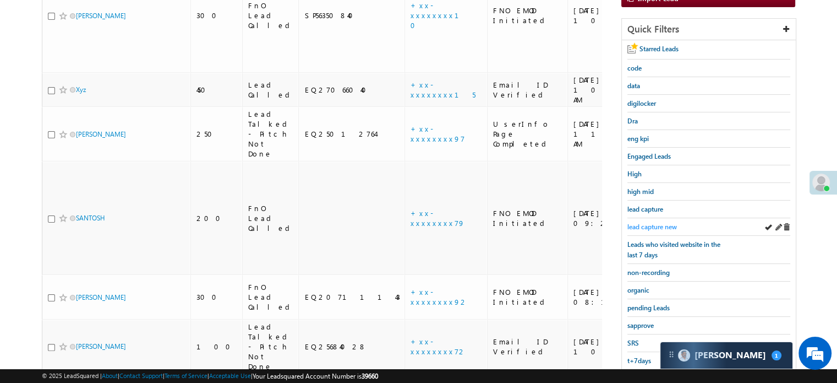
click at [650, 226] on span "lead capture new" at bounding box center [653, 226] width 50 height 8
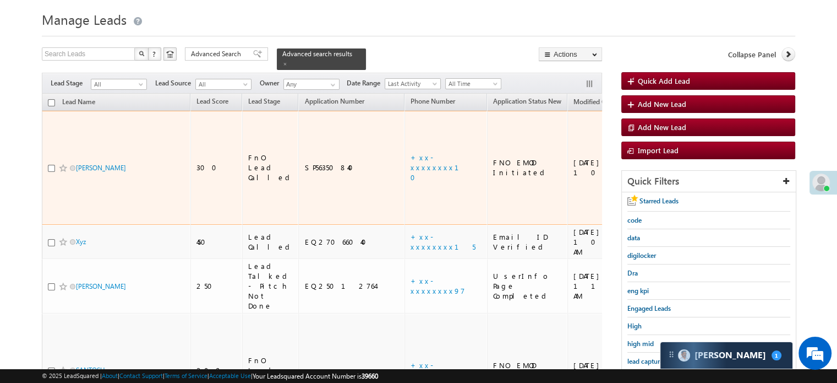
scroll to position [55, 0]
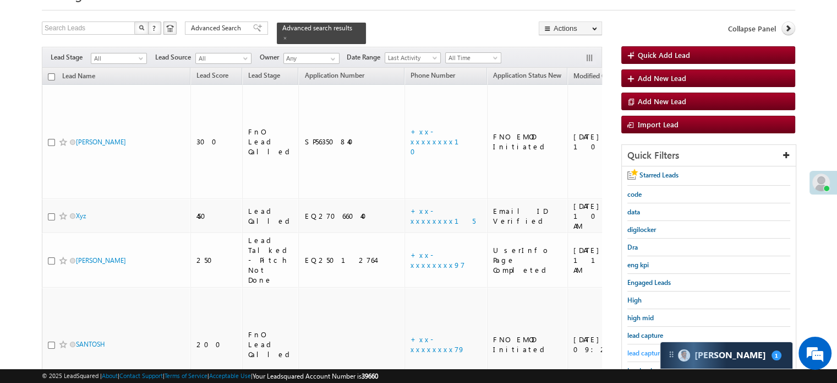
click at [651, 348] on span "lead capture new" at bounding box center [653, 352] width 50 height 8
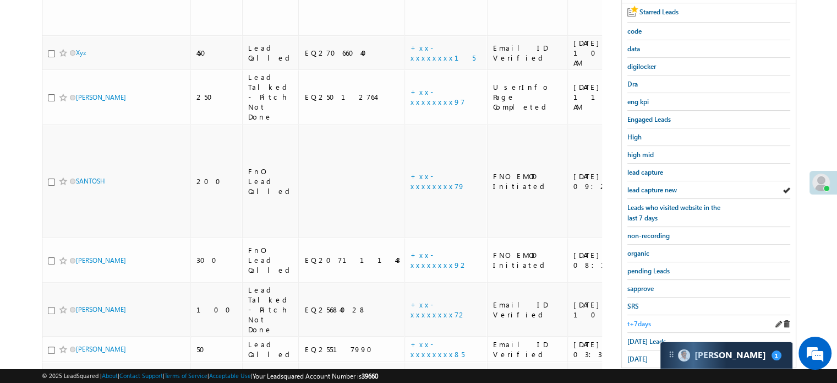
scroll to position [220, 0]
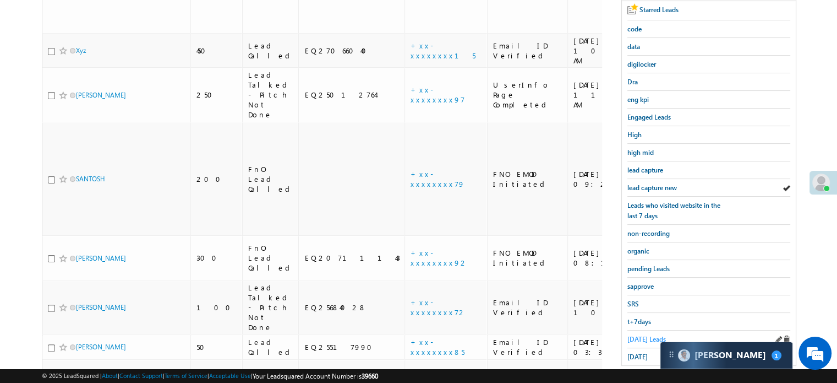
click at [642, 335] on span "Today's Leads" at bounding box center [647, 339] width 39 height 8
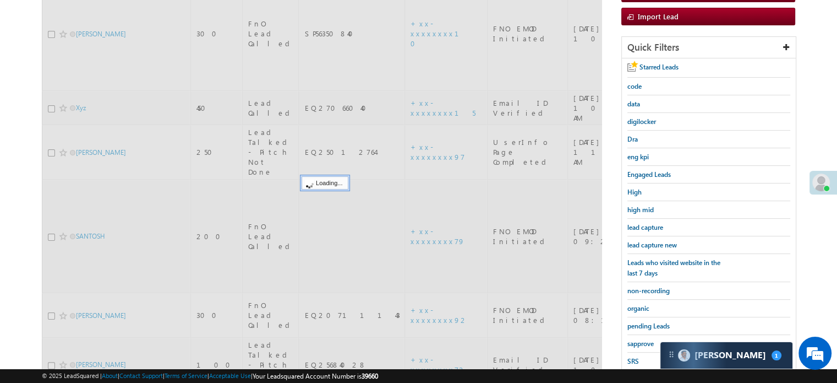
scroll to position [110, 0]
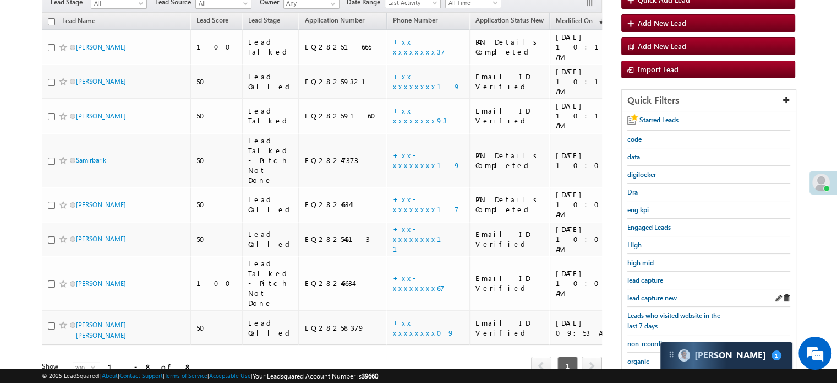
click at [652, 300] on div "lead capture new" at bounding box center [709, 298] width 163 height 18
click at [652, 299] on div "lead capture new" at bounding box center [709, 298] width 163 height 18
click at [637, 295] on span "lead capture new" at bounding box center [653, 297] width 50 height 8
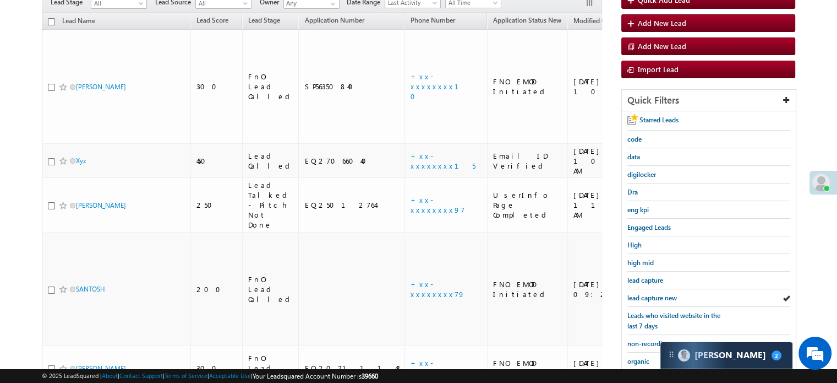
click at [637, 295] on span "lead capture new" at bounding box center [653, 297] width 50 height 8
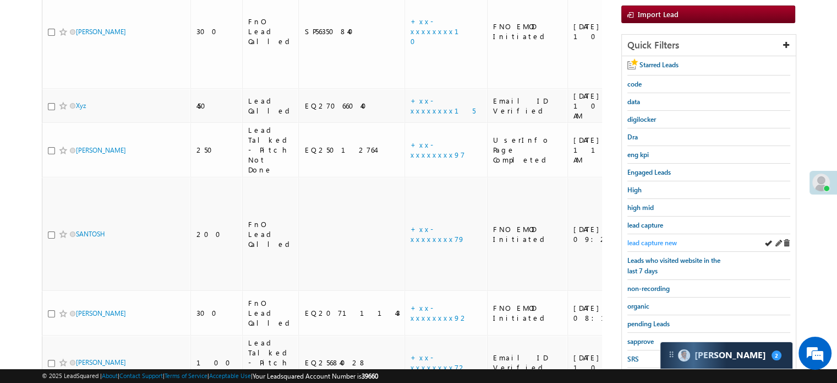
click at [651, 238] on span "lead capture new" at bounding box center [653, 242] width 50 height 8
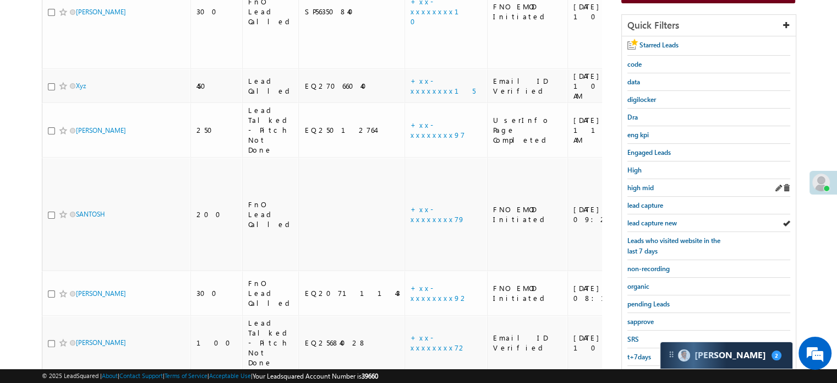
scroll to position [220, 0]
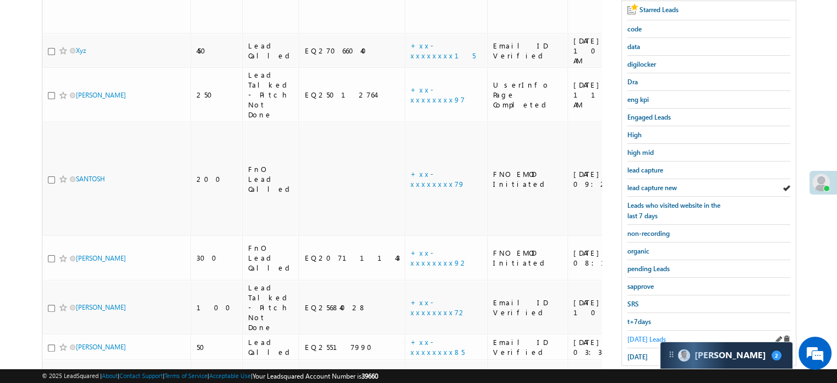
click at [651, 335] on span "Today's Leads" at bounding box center [647, 339] width 39 height 8
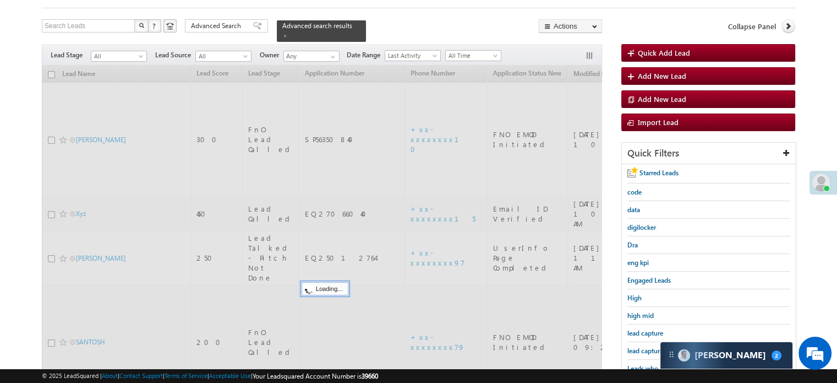
scroll to position [55, 0]
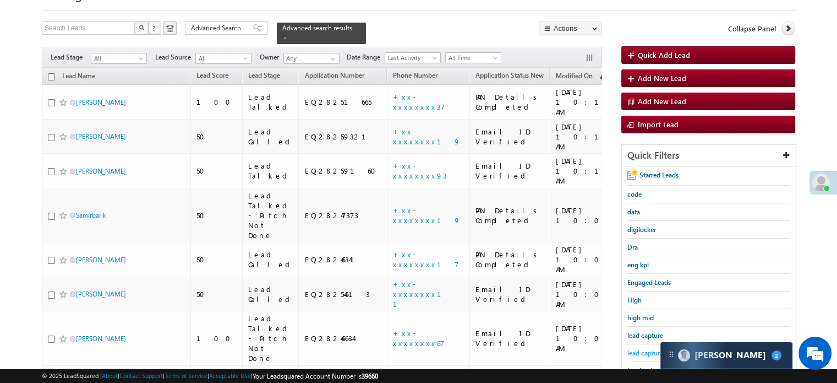
click at [651, 348] on span "lead capture new" at bounding box center [653, 352] width 50 height 8
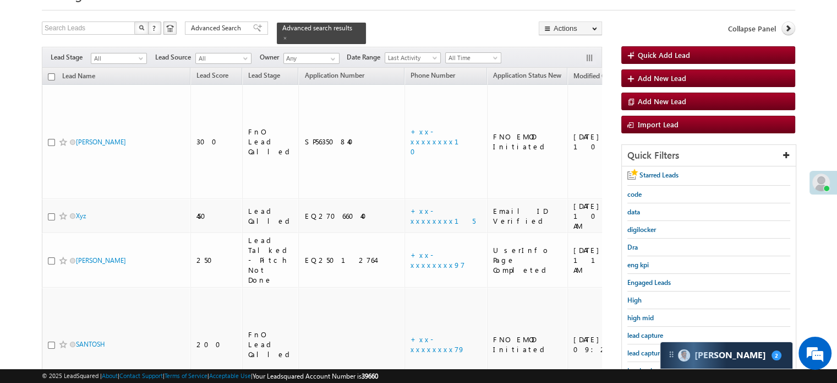
click at [651, 348] on span "lead capture new" at bounding box center [653, 352] width 50 height 8
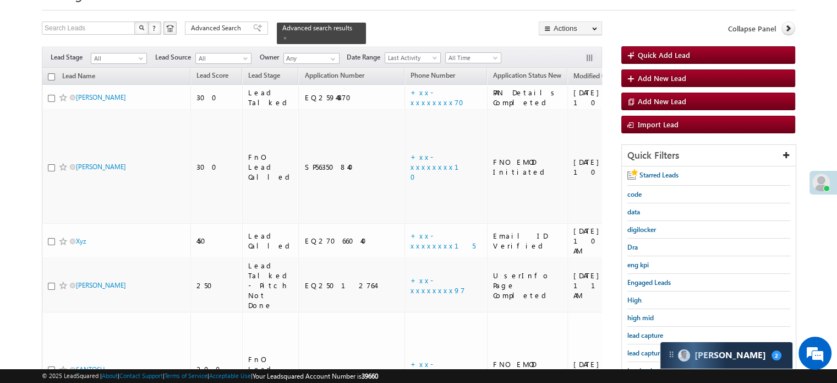
click at [651, 348] on span "lead capture new" at bounding box center [653, 352] width 50 height 8
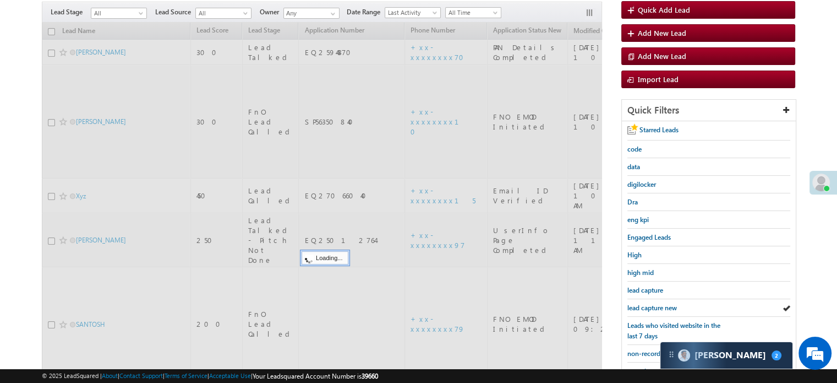
scroll to position [165, 0]
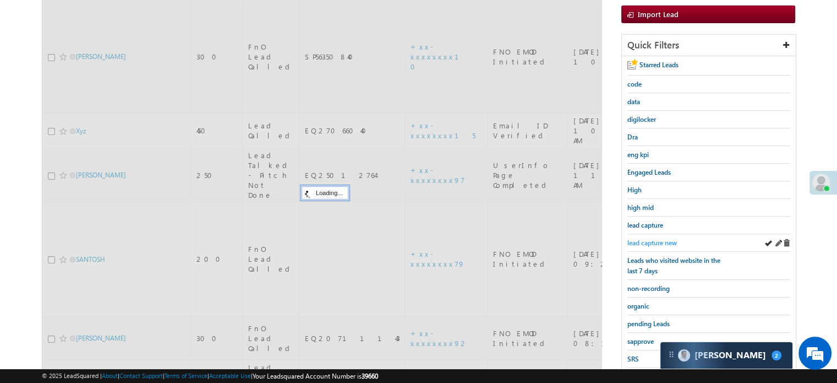
click at [658, 238] on span "lead capture new" at bounding box center [653, 242] width 50 height 8
click at [657, 238] on span "lead capture new" at bounding box center [653, 242] width 50 height 8
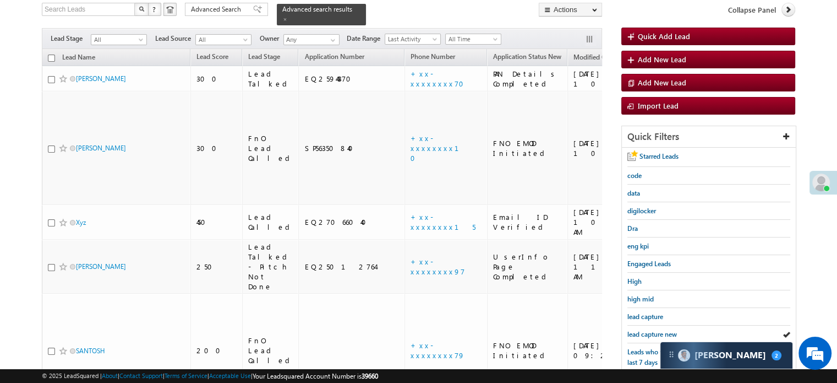
scroll to position [55, 0]
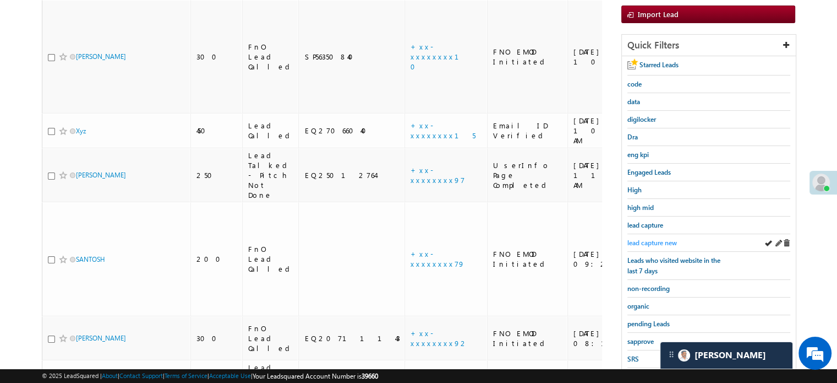
click at [637, 238] on span "lead capture new" at bounding box center [653, 242] width 50 height 8
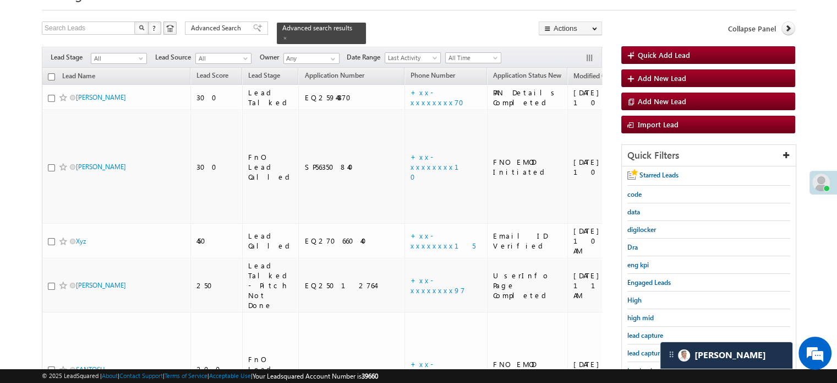
scroll to position [220, 0]
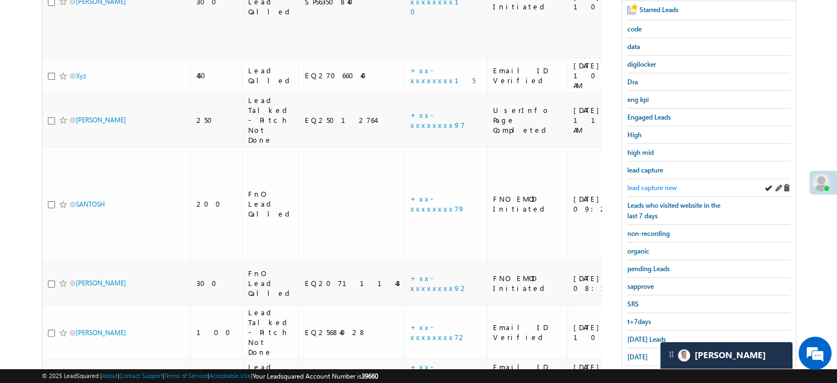
click at [658, 184] on span "lead capture new" at bounding box center [653, 187] width 50 height 8
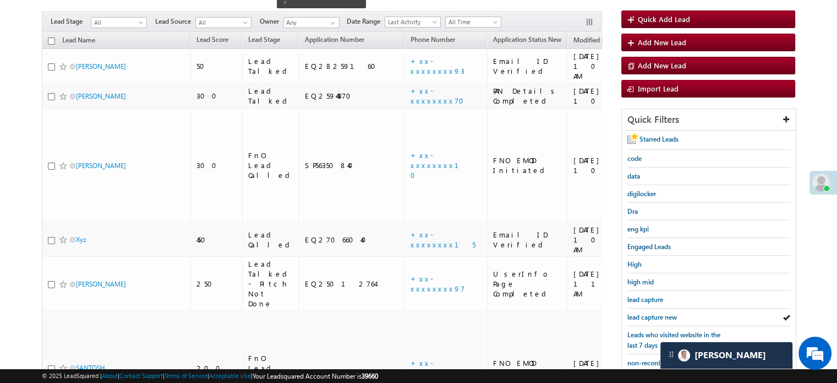
scroll to position [110, 0]
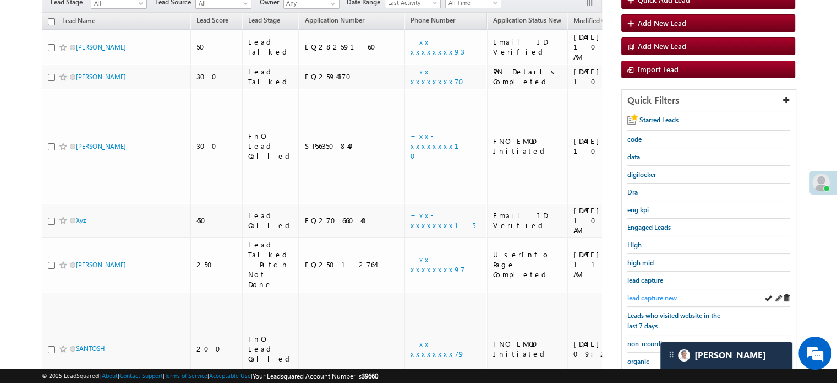
click at [661, 294] on span "lead capture new" at bounding box center [653, 297] width 50 height 8
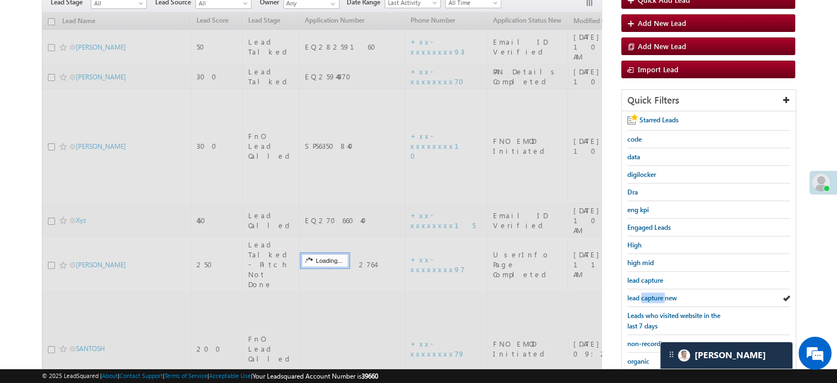
click at [661, 294] on span "lead capture new" at bounding box center [653, 297] width 50 height 8
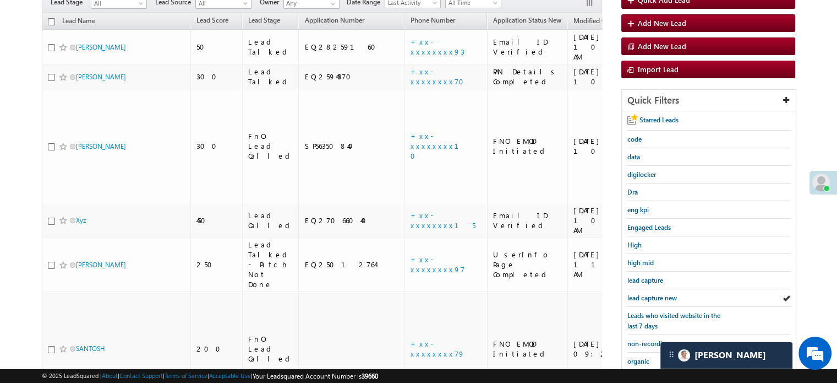
click at [661, 294] on span "lead capture new" at bounding box center [653, 297] width 50 height 8
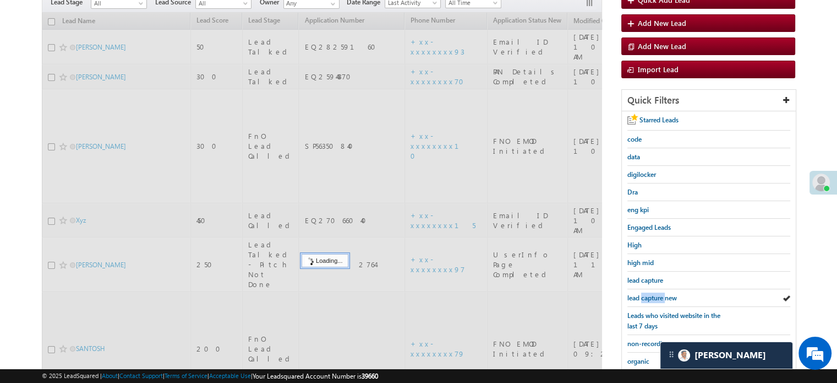
click at [661, 294] on span "lead capture new" at bounding box center [653, 297] width 50 height 8
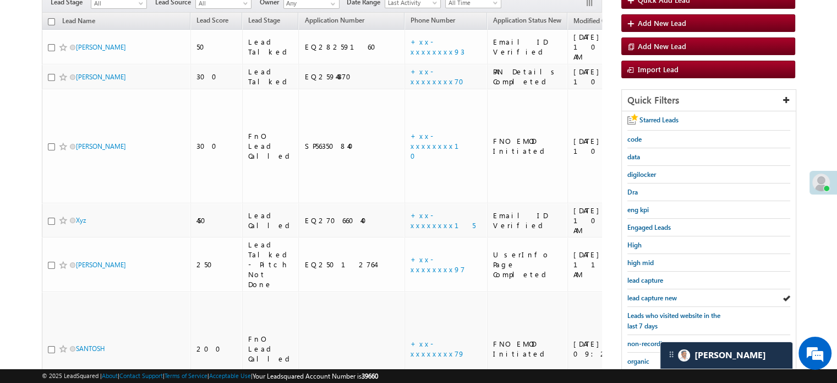
click at [661, 294] on span "lead capture new" at bounding box center [653, 297] width 50 height 8
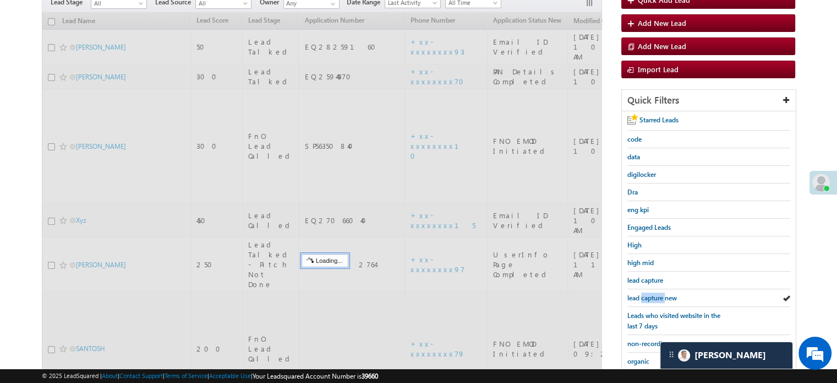
click at [661, 294] on span "lead capture new" at bounding box center [653, 297] width 50 height 8
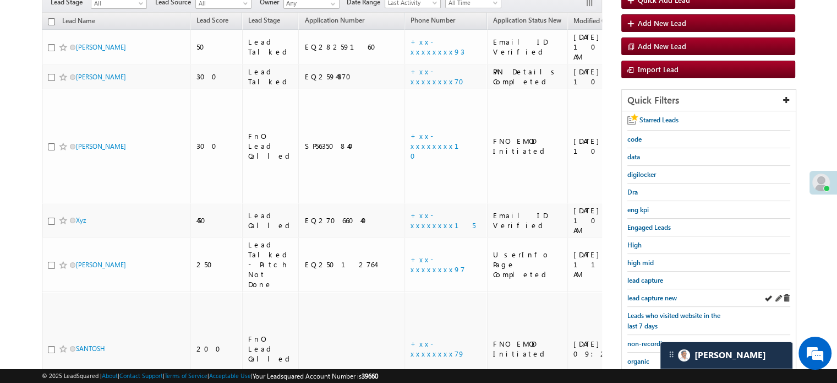
click at [654, 289] on div "lead capture new" at bounding box center [709, 298] width 163 height 18
click at [655, 294] on span "lead capture new" at bounding box center [653, 297] width 50 height 8
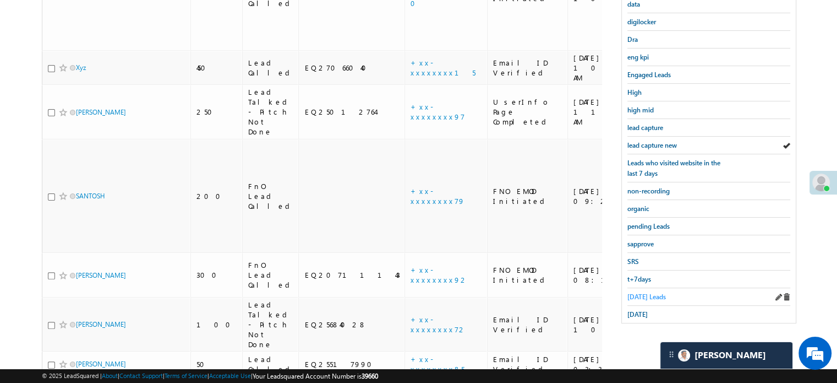
scroll to position [265, 0]
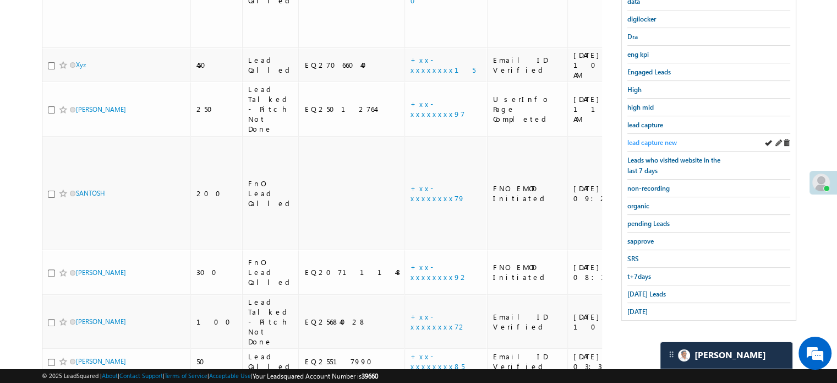
click at [666, 143] on span "lead capture new" at bounding box center [653, 142] width 50 height 8
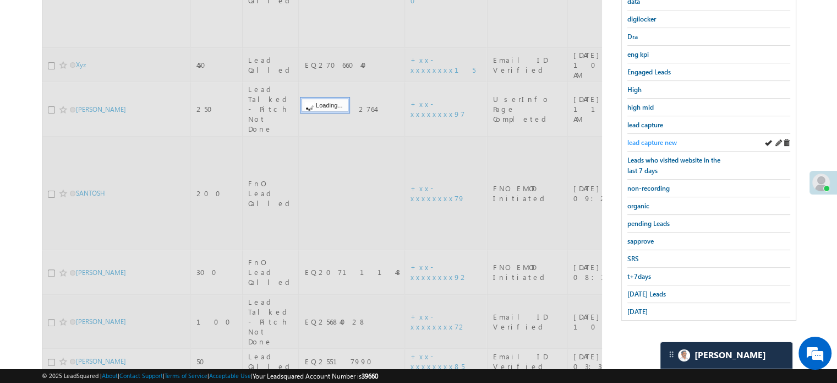
click at [663, 143] on span "lead capture new" at bounding box center [653, 142] width 50 height 8
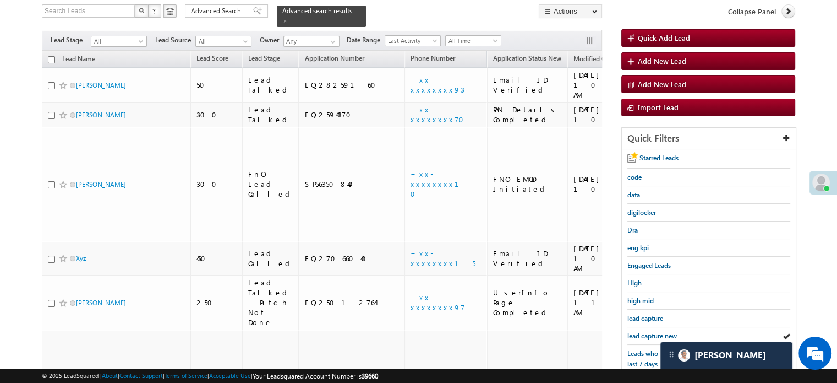
scroll to position [210, 0]
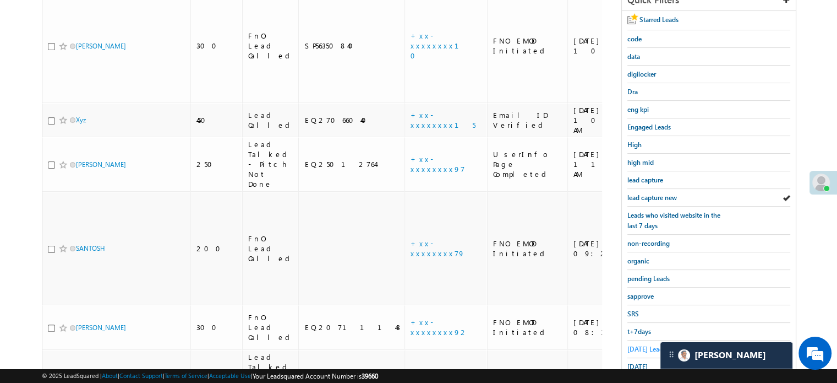
click at [641, 345] on span "Today's Leads" at bounding box center [647, 349] width 39 height 8
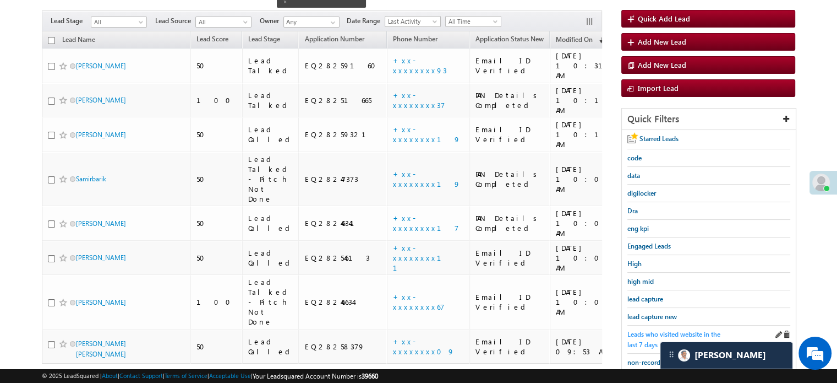
scroll to position [110, 0]
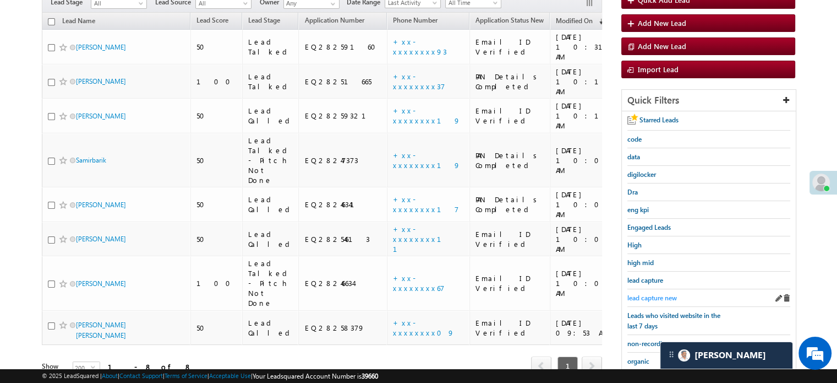
click at [650, 297] on span "lead capture new" at bounding box center [653, 297] width 50 height 8
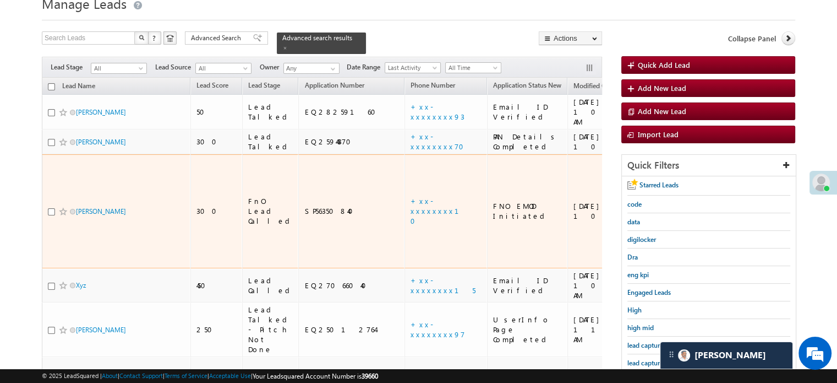
scroll to position [100, 0]
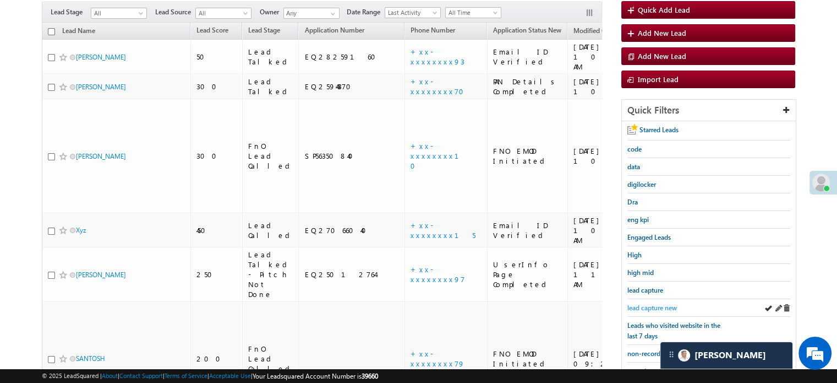
click at [673, 303] on span "lead capture new" at bounding box center [653, 307] width 50 height 8
click at [657, 307] on span "lead capture new" at bounding box center [653, 307] width 50 height 8
click at [656, 303] on span "lead capture new" at bounding box center [653, 307] width 50 height 8
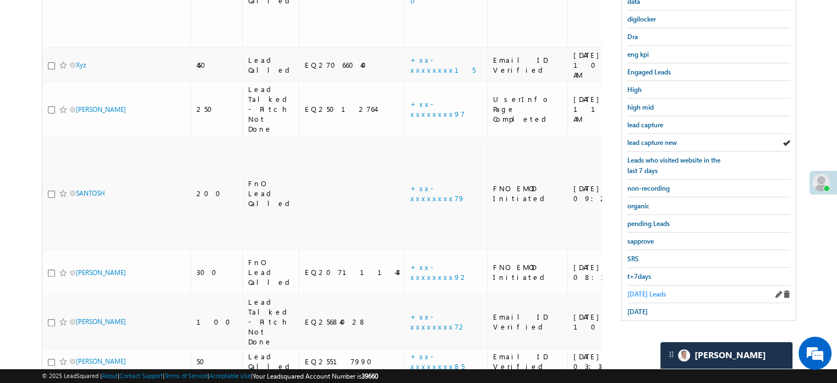
click at [647, 290] on span "Today's Leads" at bounding box center [647, 294] width 39 height 8
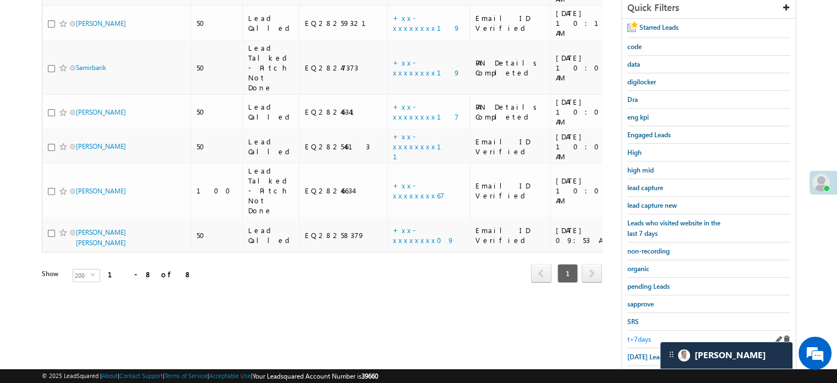
scroll to position [100, 0]
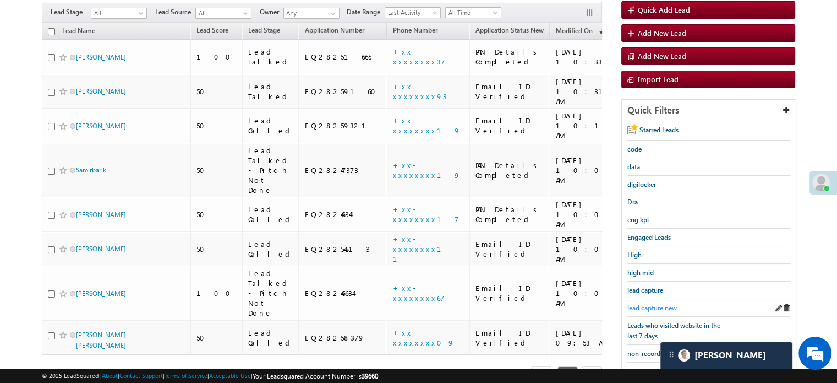
click at [647, 305] on span "lead capture new" at bounding box center [653, 307] width 50 height 8
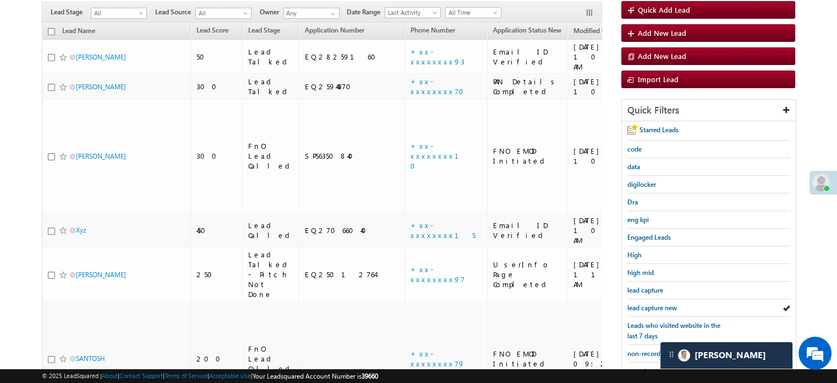
click at [647, 305] on span "lead capture new" at bounding box center [653, 307] width 50 height 8
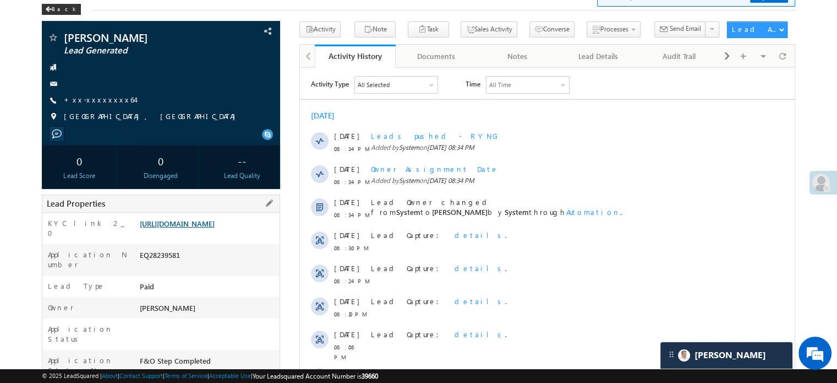
drag, startPoint x: 0, startPoint y: 0, endPoint x: 227, endPoint y: 231, distance: 323.9
click at [215, 228] on link "[URL][DOMAIN_NAME]" at bounding box center [177, 223] width 75 height 9
click at [106, 97] on link "+xx-xxxxxxxx64" at bounding box center [99, 99] width 71 height 9
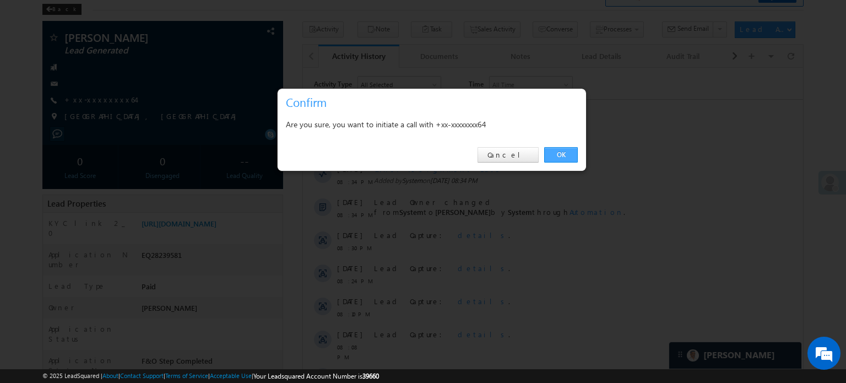
click at [555, 155] on link "OK" at bounding box center [561, 154] width 34 height 15
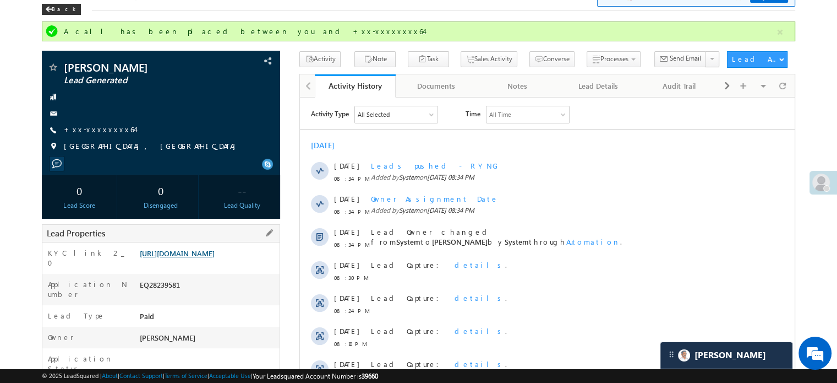
click at [199, 258] on link "[URL][DOMAIN_NAME]" at bounding box center [177, 252] width 75 height 9
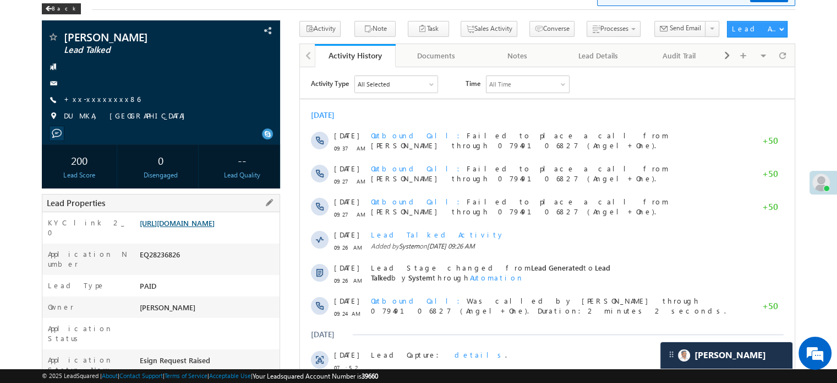
click at [215, 227] on link "[URL][DOMAIN_NAME]" at bounding box center [177, 222] width 75 height 9
click at [92, 100] on link "+xx-xxxxxxxx86" at bounding box center [102, 98] width 77 height 9
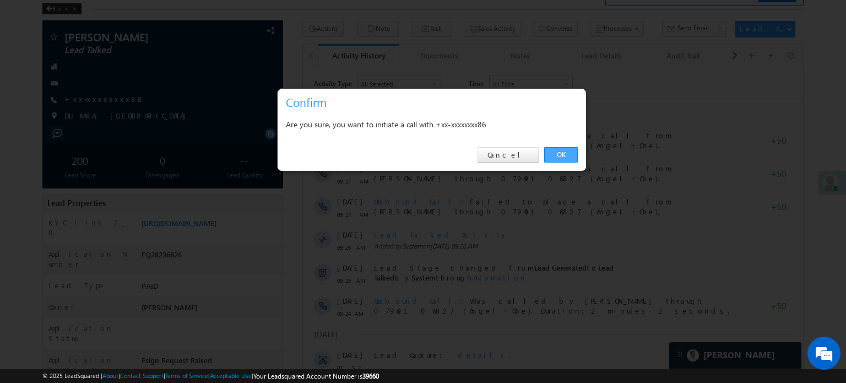
click at [574, 154] on link "OK" at bounding box center [561, 154] width 34 height 15
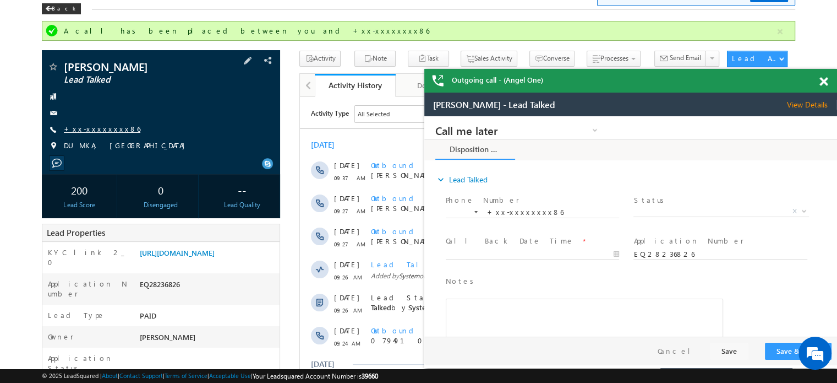
click at [90, 126] on link "+xx-xxxxxxxx86" at bounding box center [102, 128] width 77 height 9
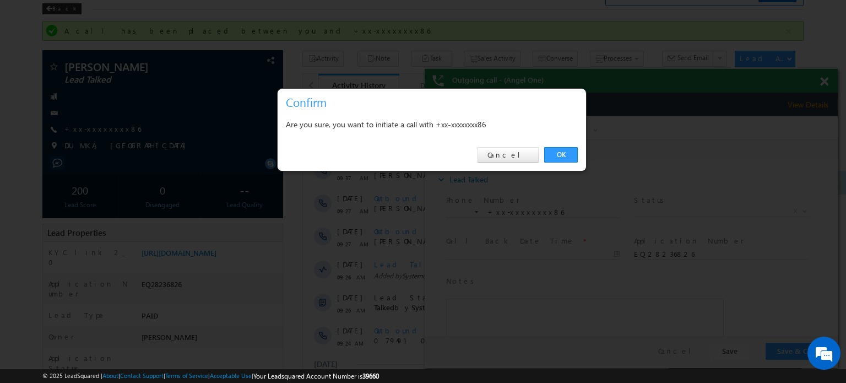
click at [568, 146] on div "OK Cancel" at bounding box center [431, 154] width 308 height 31
click at [559, 158] on link "OK" at bounding box center [561, 154] width 34 height 15
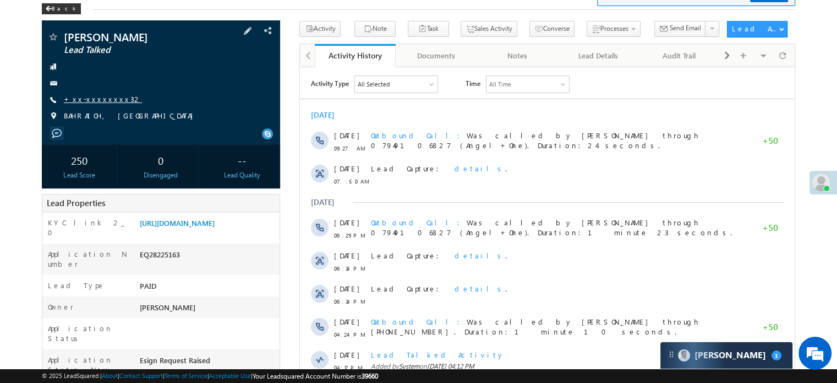
click at [100, 98] on link "+xx-xxxxxxxx32" at bounding box center [103, 98] width 78 height 9
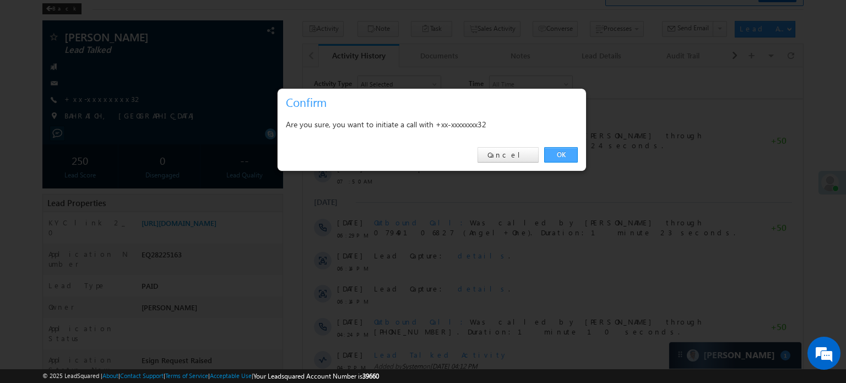
click at [568, 150] on link "OK" at bounding box center [561, 154] width 34 height 15
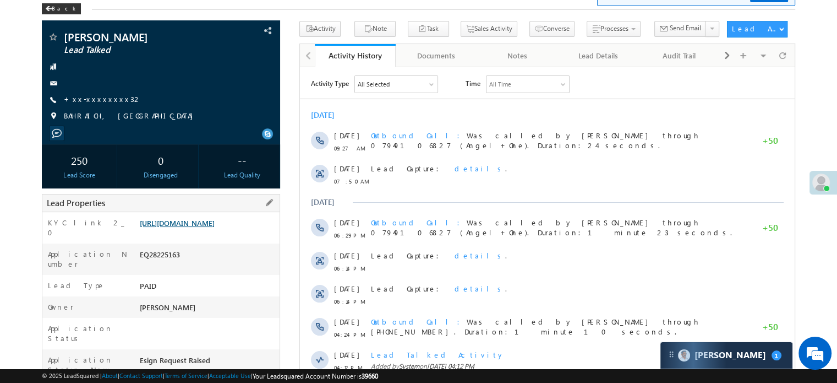
click at [215, 227] on link "https://angelbroking1-pk3em7sa.customui-test.leadsquared.com?leadId=5f7698da-ef…" at bounding box center [177, 222] width 75 height 9
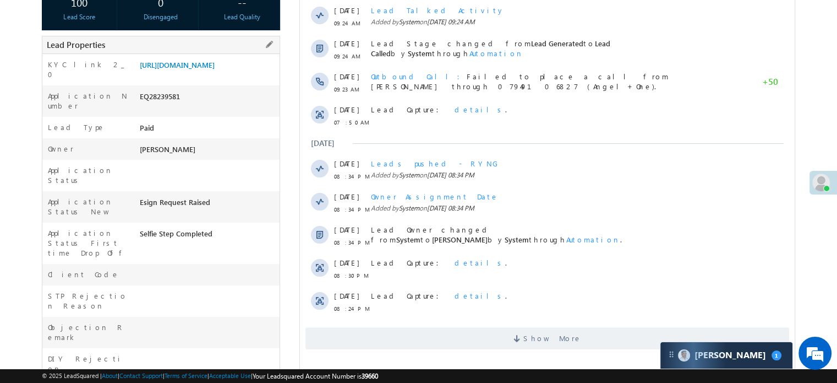
scroll to position [112, 0]
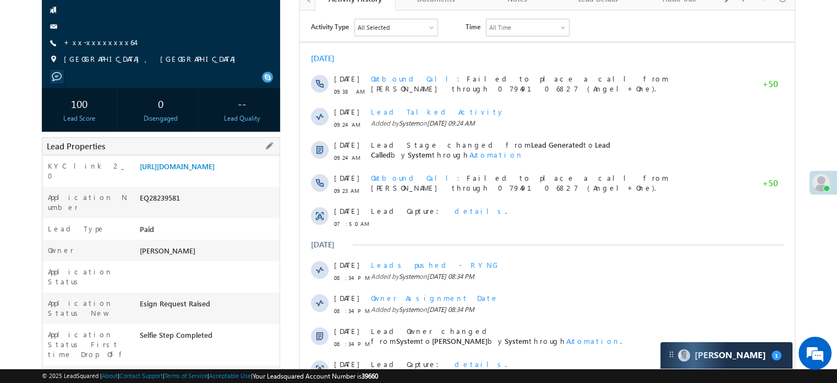
drag, startPoint x: 139, startPoint y: 167, endPoint x: 260, endPoint y: 195, distance: 125.0
click at [259, 196] on div "Application Number EQ28239581" at bounding box center [160, 202] width 237 height 31
click at [252, 199] on div "Application Number EQ28239581" at bounding box center [160, 202] width 237 height 31
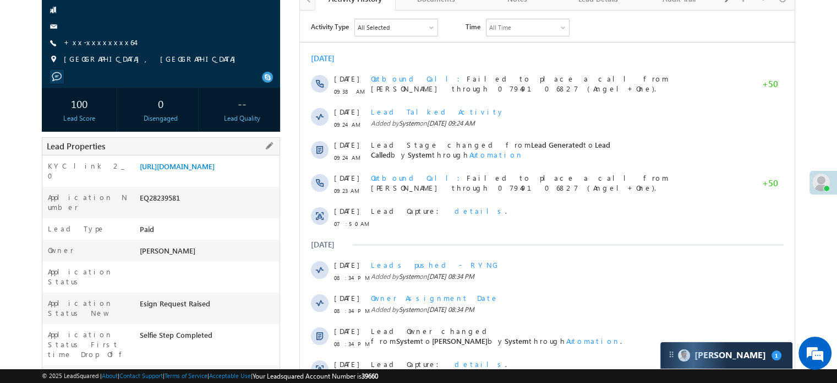
drag, startPoint x: 139, startPoint y: 165, endPoint x: 258, endPoint y: 186, distance: 120.8
click at [258, 176] on div "https://angelbroking1-pk3em7sa.customui-test.leadsquared.com?leadId=1032d3c0-5e…" at bounding box center [208, 168] width 143 height 15
copy link "https://angelbroking1-pk3em7sa.customui-test.leadsquared.com?leadId=1032d3c0-5e…"
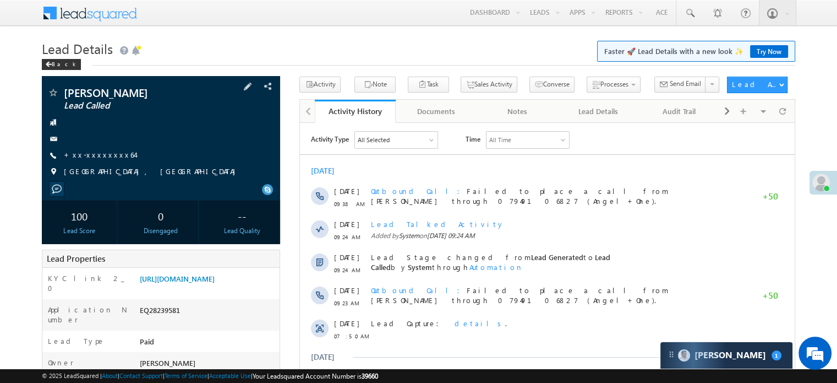
click at [245, 156] on div "+xx-xxxxxxxx64" at bounding box center [160, 155] width 227 height 11
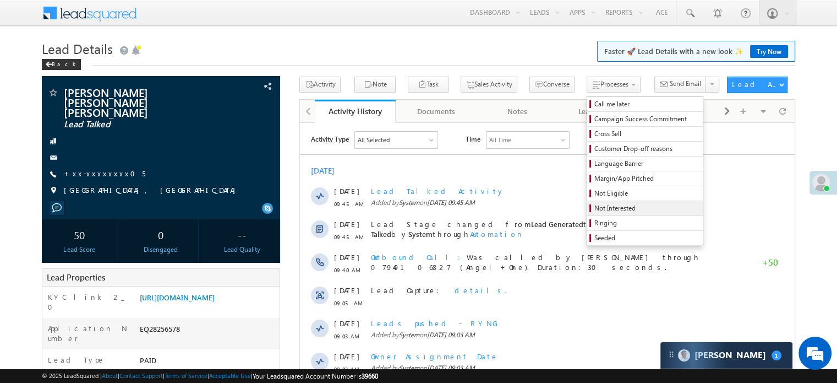
click at [595, 204] on span "Not Interested" at bounding box center [647, 208] width 105 height 10
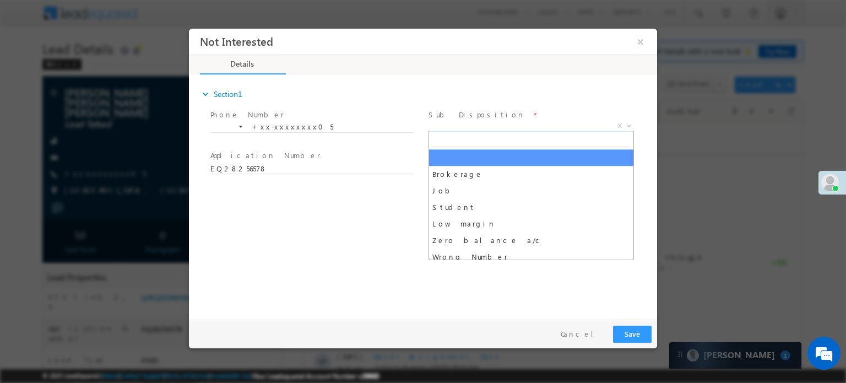
click at [465, 123] on span "X" at bounding box center [530, 125] width 205 height 11
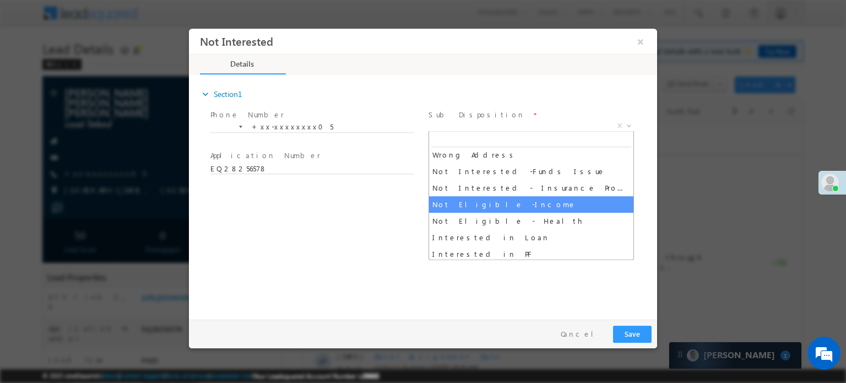
scroll to position [220, 0]
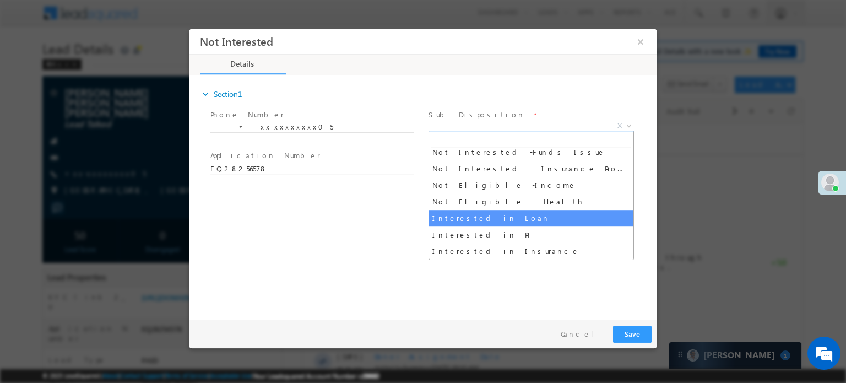
select select "Interested in Loan"
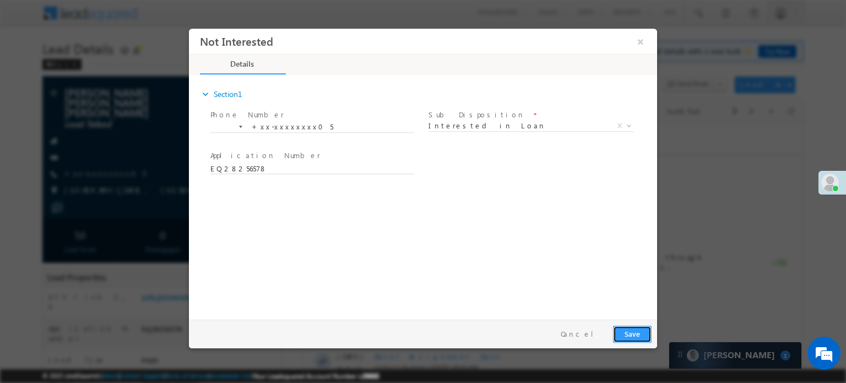
click at [636, 340] on button "Save" at bounding box center [632, 333] width 39 height 17
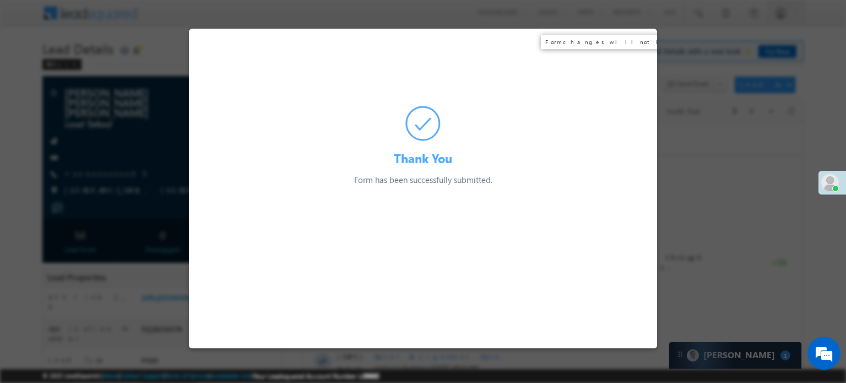
click at [642, 40] on div "Thank You Form has been successfully submitted. Preparing your form..." at bounding box center [423, 106] width 468 height 157
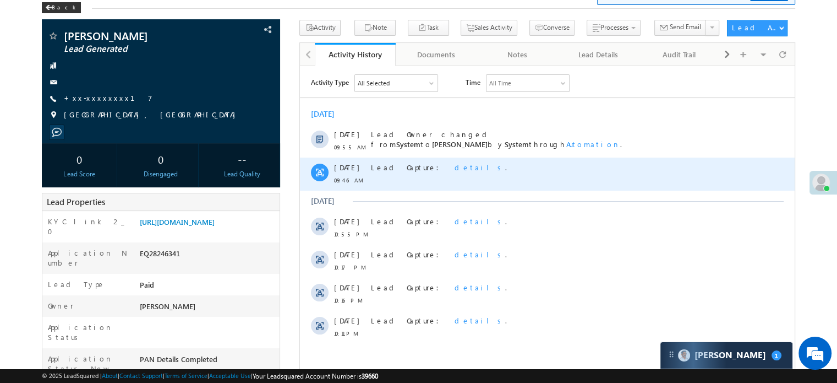
scroll to position [110, 0]
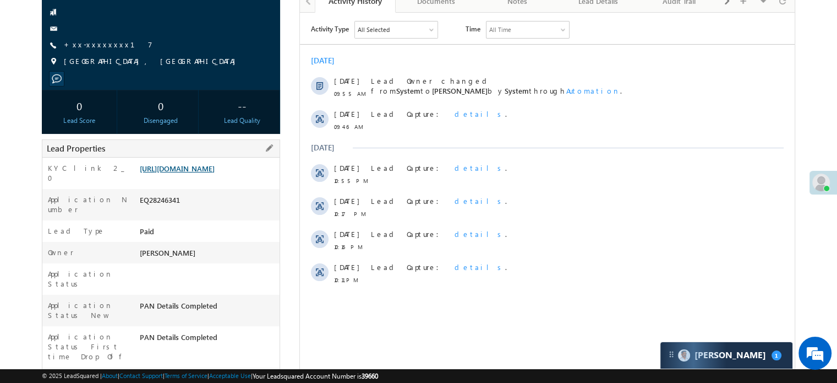
click at [215, 169] on link "[URL][DOMAIN_NAME]" at bounding box center [177, 168] width 75 height 9
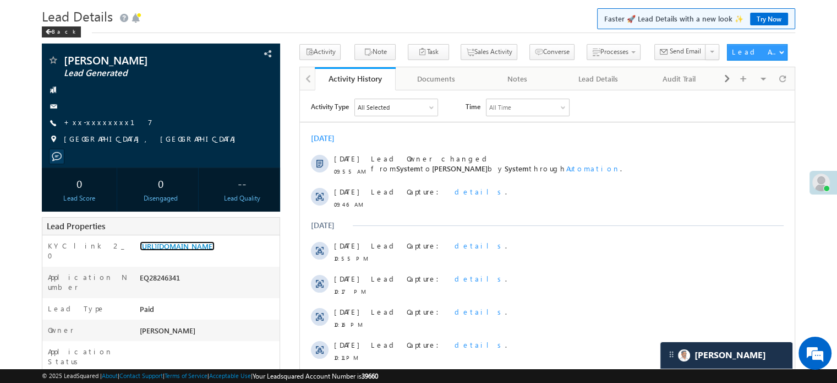
scroll to position [0, 0]
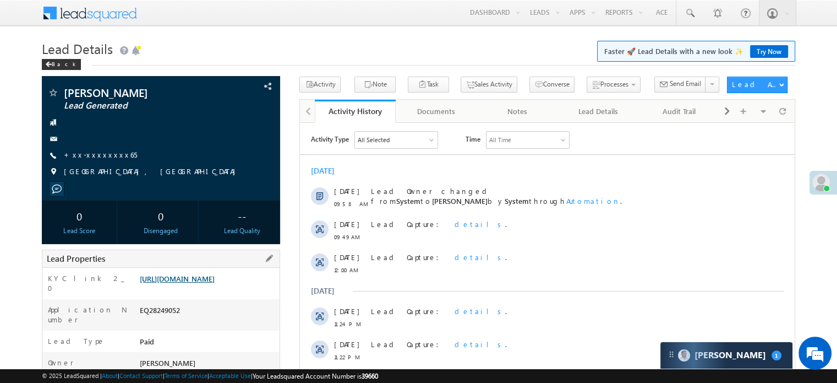
click at [174, 283] on link "[URL][DOMAIN_NAME]" at bounding box center [177, 278] width 75 height 9
click at [162, 270] on div "KYC link 2_0 [URL][DOMAIN_NAME]" at bounding box center [160, 283] width 237 height 31
click at [172, 283] on link "[URL][DOMAIN_NAME]" at bounding box center [177, 278] width 75 height 9
click at [165, 283] on link "[URL][DOMAIN_NAME]" at bounding box center [177, 278] width 75 height 9
click at [161, 277] on link "[URL][DOMAIN_NAME]" at bounding box center [177, 278] width 75 height 9
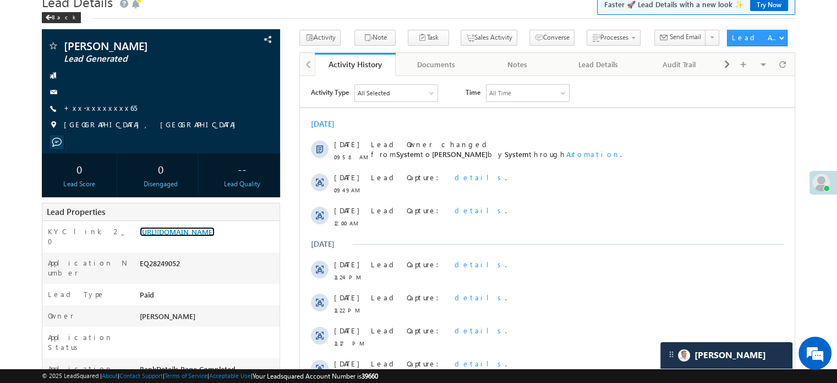
scroll to position [165, 0]
